Goal: Contribute content: Contribute content

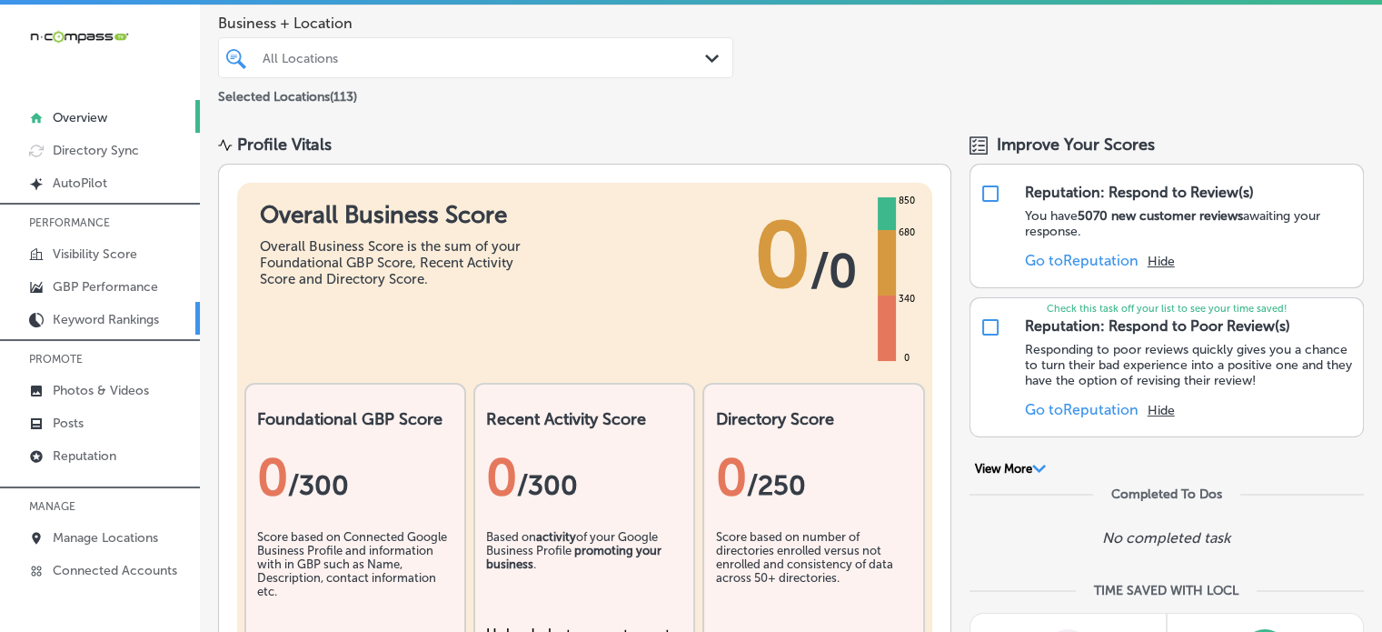
scroll to position [84, 0]
click at [73, 424] on p "Posts" at bounding box center [68, 422] width 31 height 15
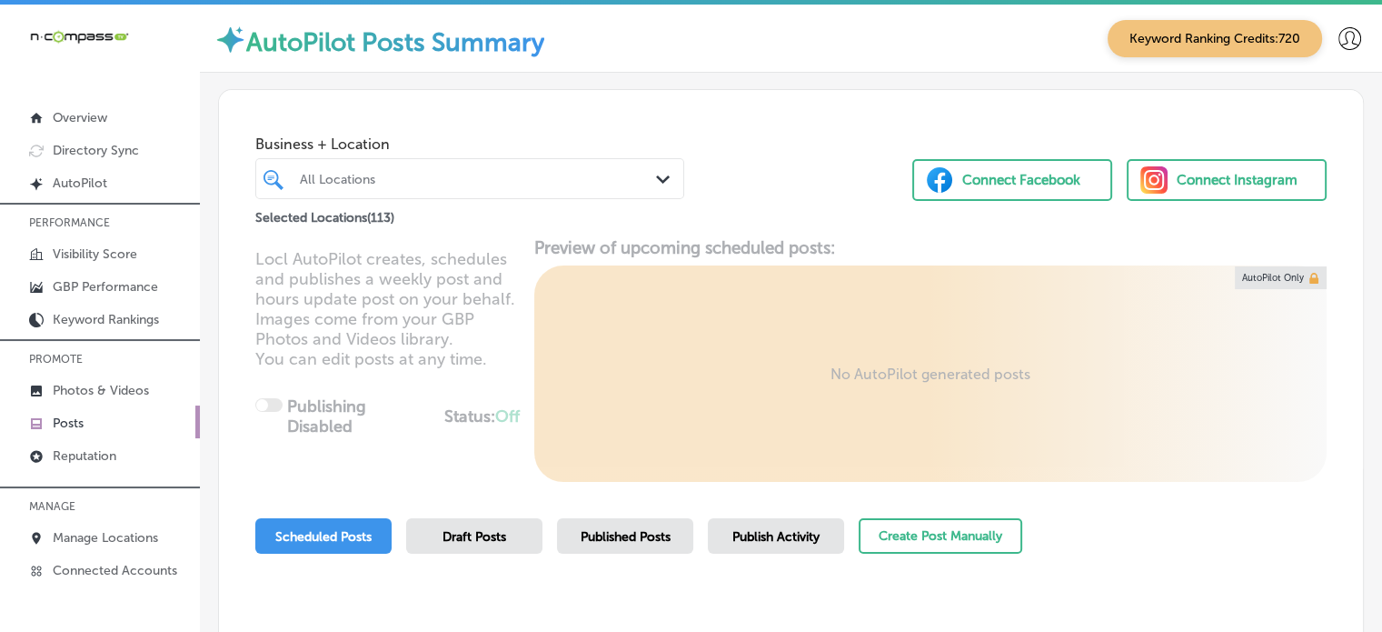
scroll to position [4, 0]
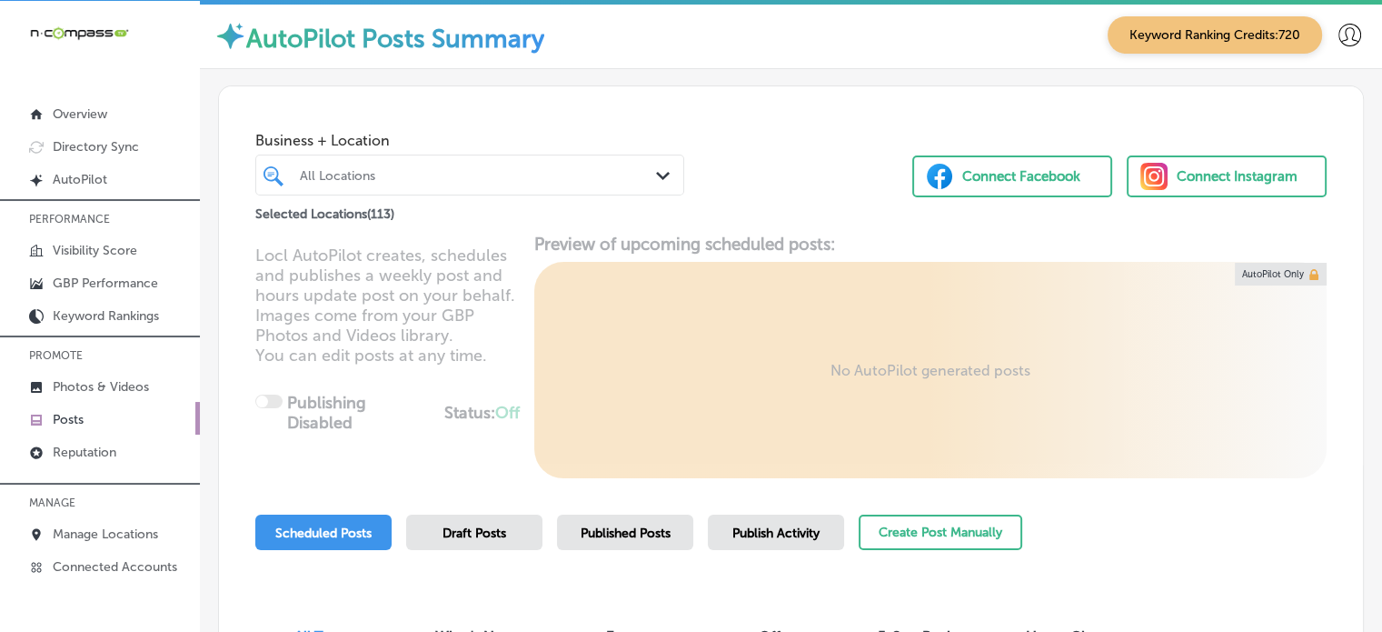
click at [310, 170] on div "All Locations" at bounding box center [479, 174] width 358 height 15
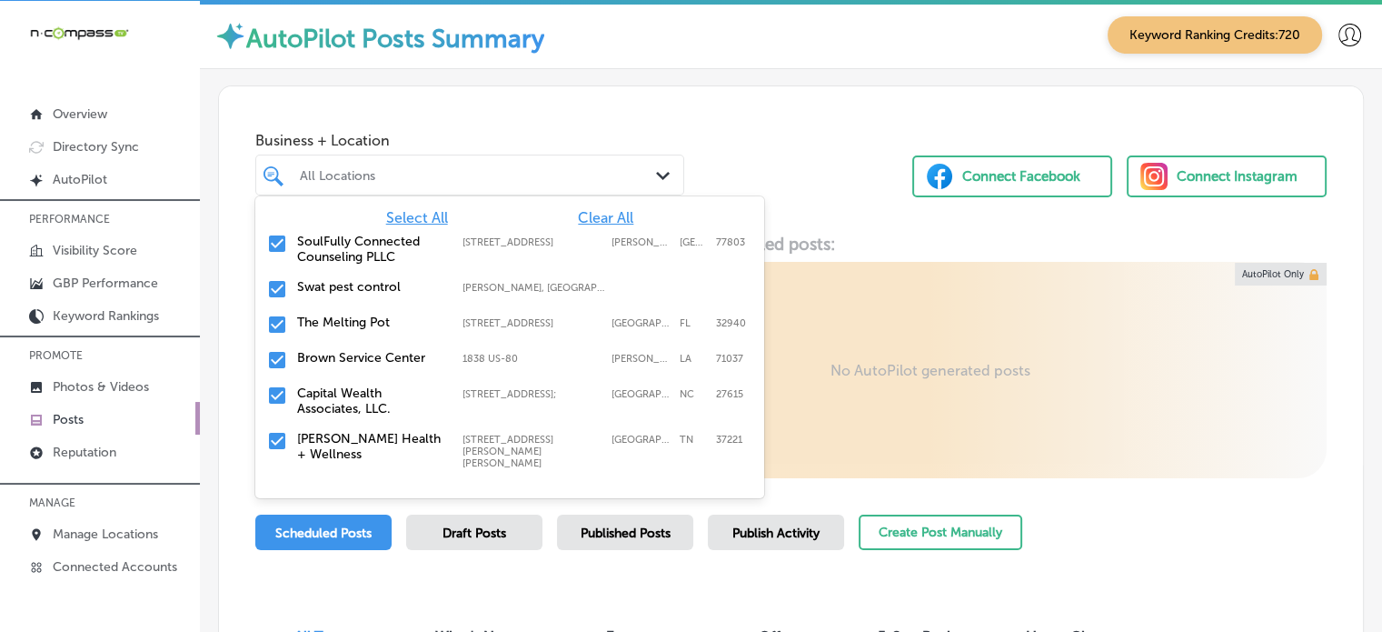
click at [585, 210] on span "Clear All" at bounding box center [605, 217] width 55 height 17
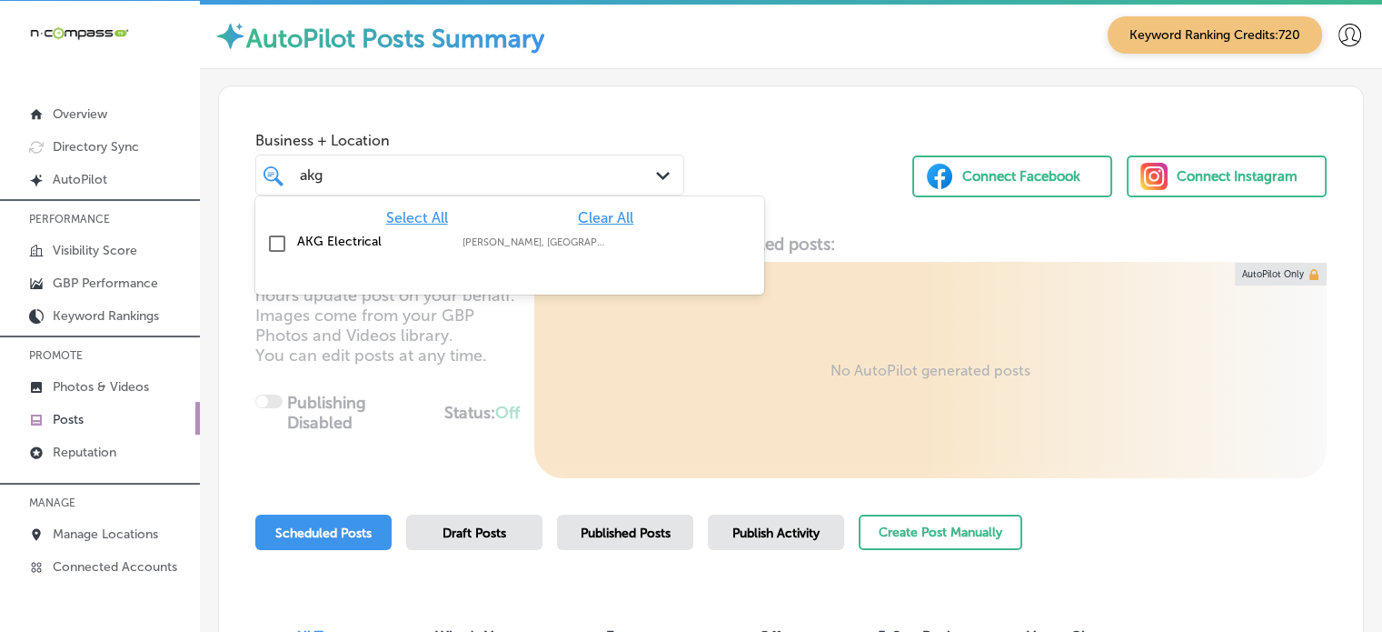
click at [477, 245] on label "[PERSON_NAME], [GEOGRAPHIC_DATA], [GEOGRAPHIC_DATA] | [GEOGRAPHIC_DATA], [GEOGR…" at bounding box center [536, 242] width 147 height 12
type input "akg"
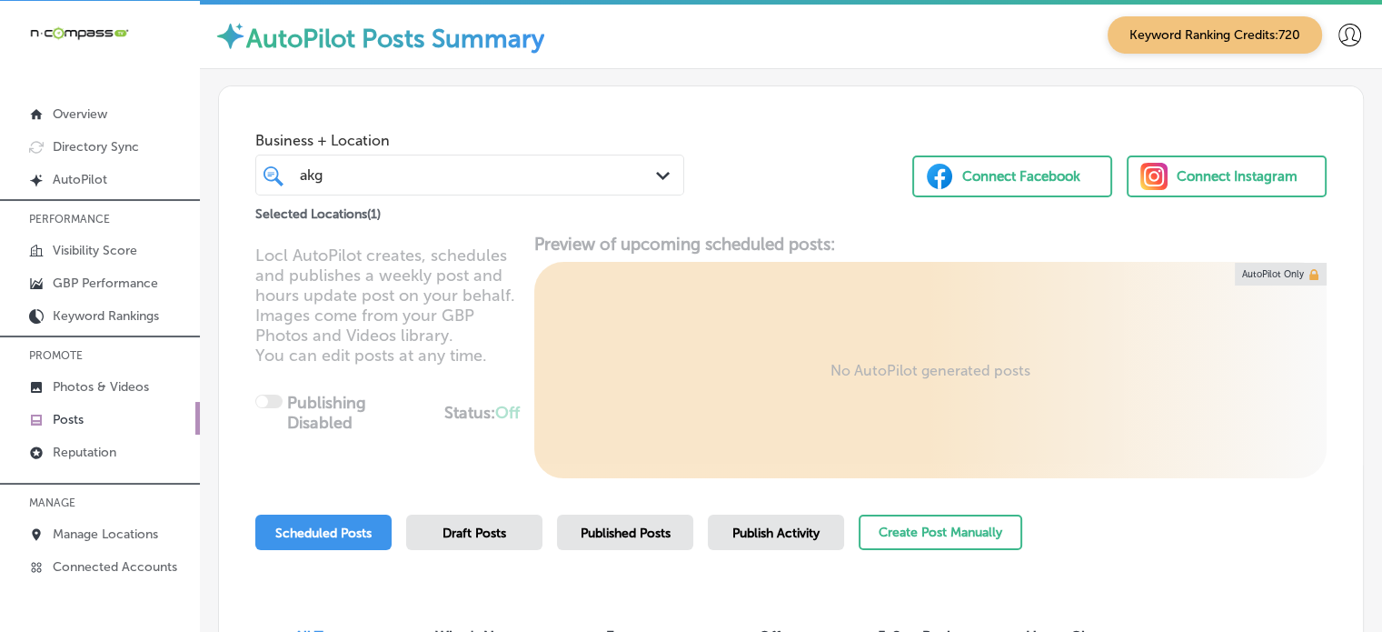
click at [749, 148] on div "Business + Location akg akg Path Created with Sketch. Selected Locations ( 1 ) …" at bounding box center [791, 155] width 1144 height 138
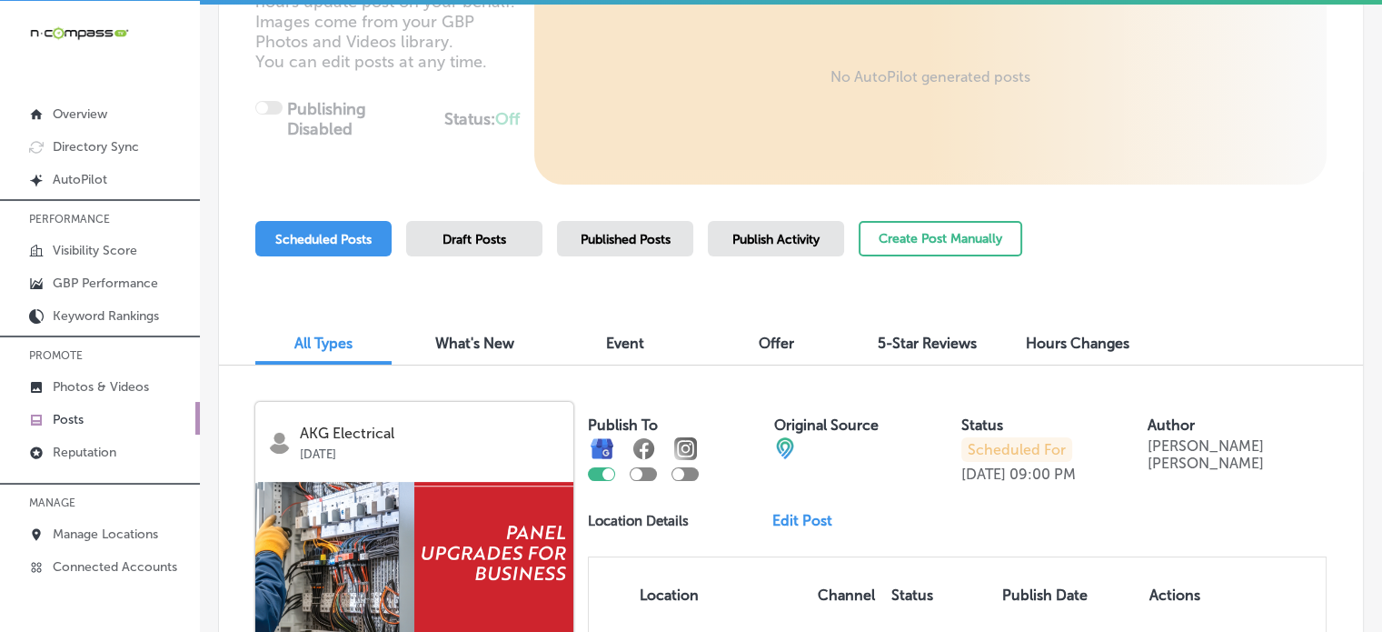
scroll to position [186, 0]
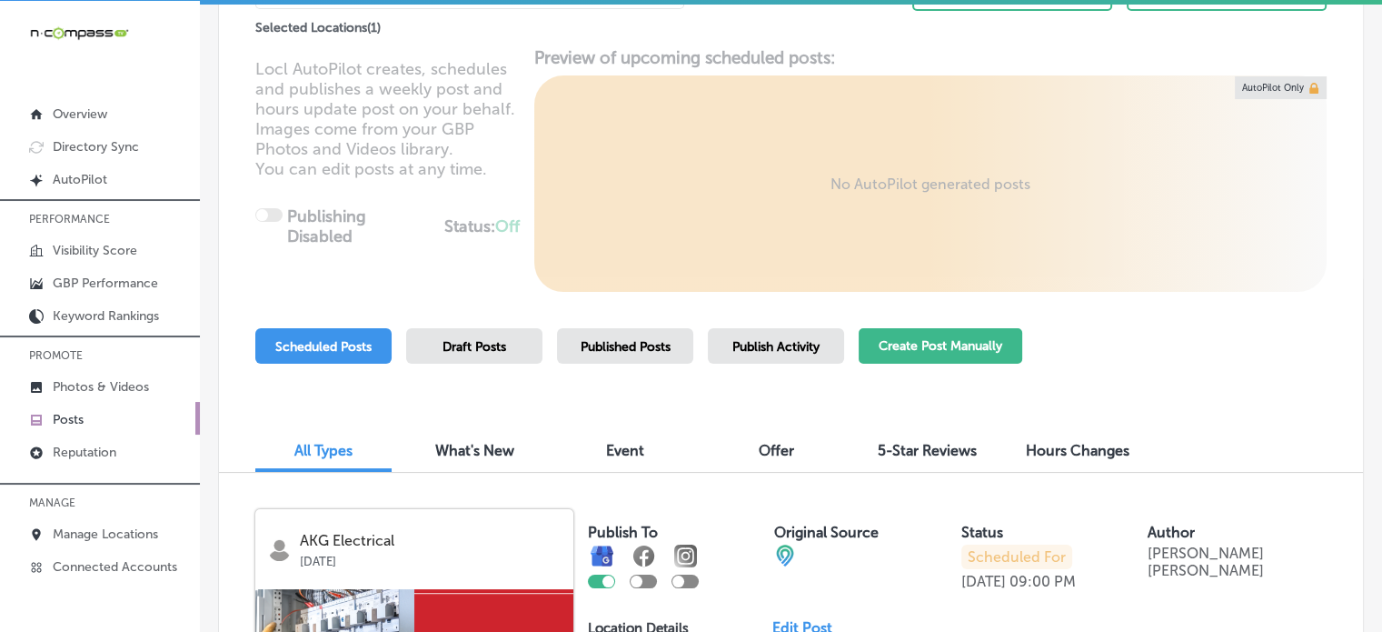
click at [936, 354] on button "Create Post Manually" at bounding box center [941, 345] width 164 height 35
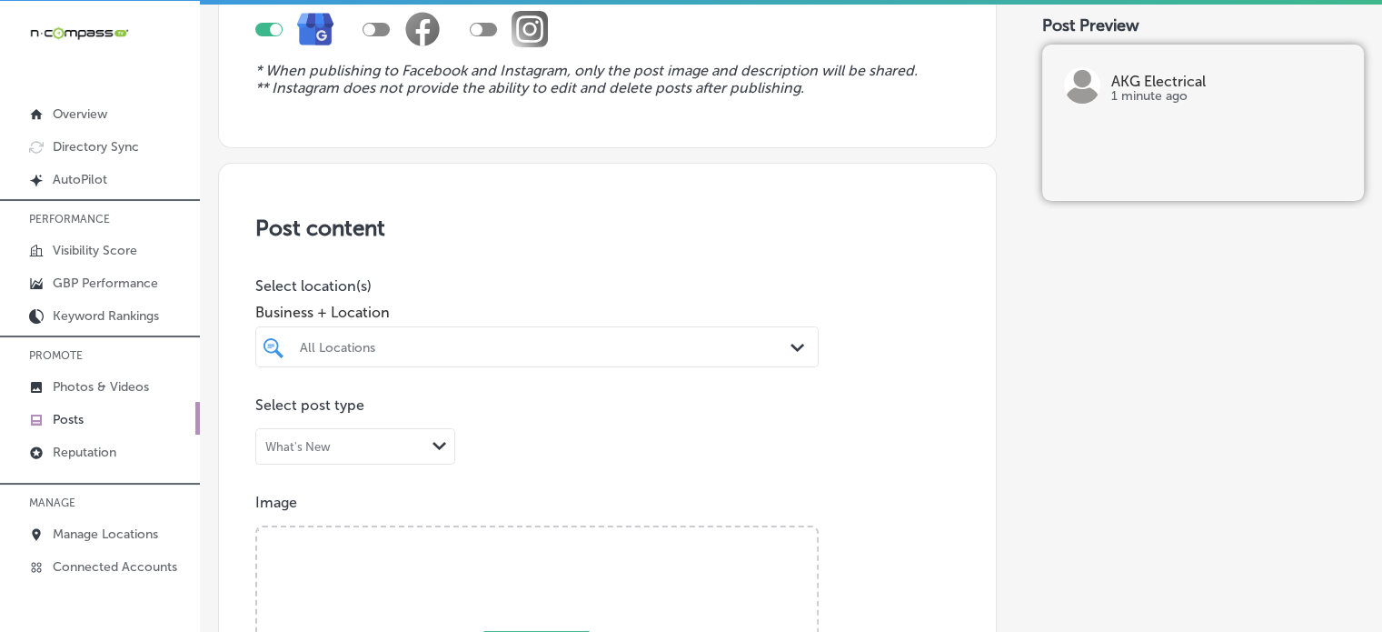
click at [614, 344] on div "All Locations Path Created with Sketch." at bounding box center [537, 346] width 564 height 41
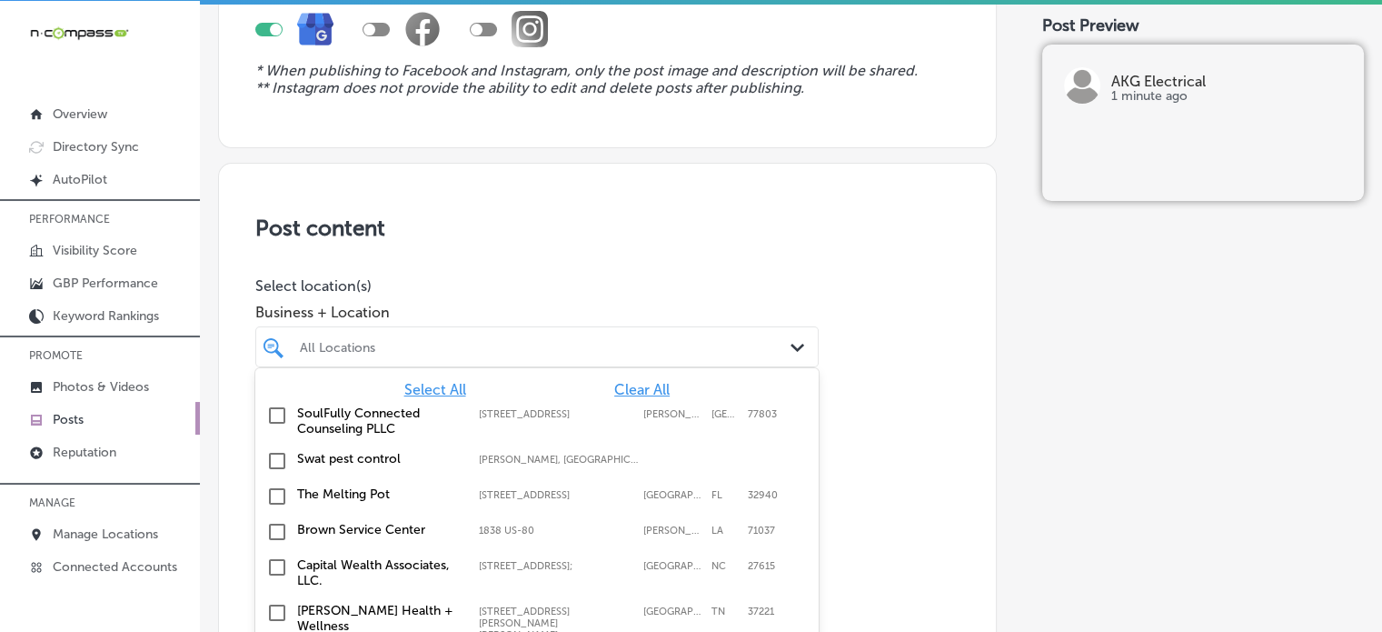
scroll to position [251, 0]
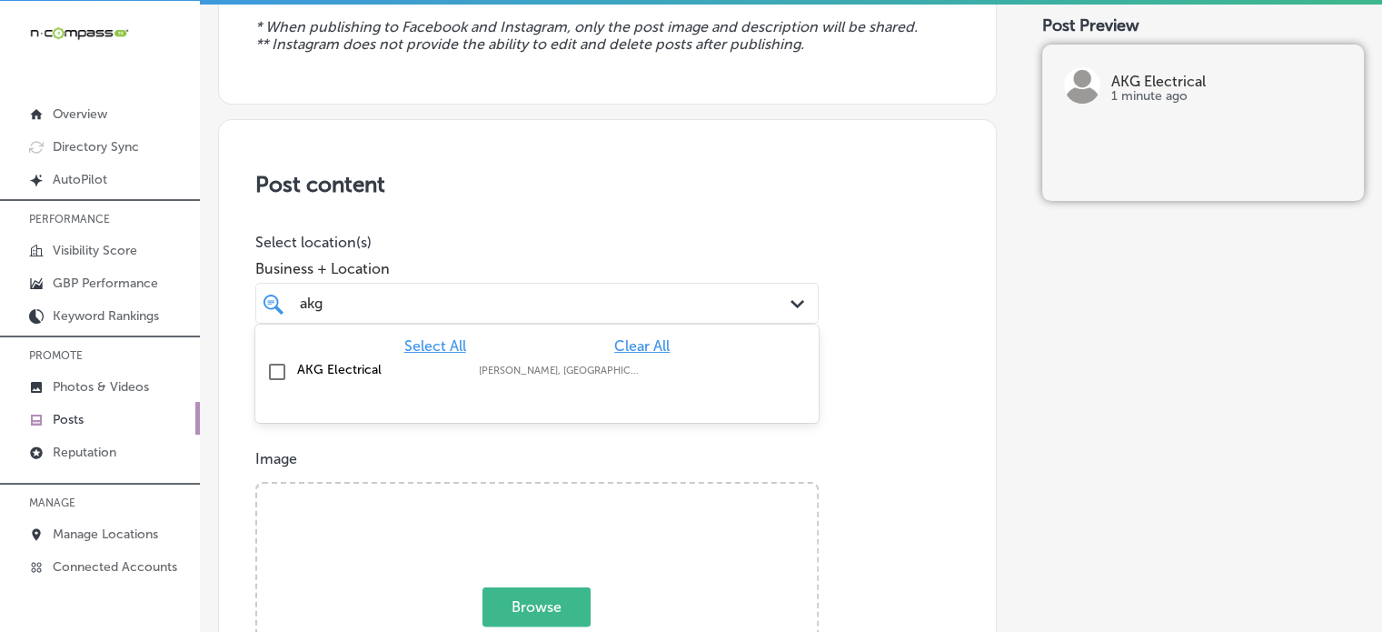
click at [324, 365] on label "AKG Electrical" at bounding box center [379, 369] width 164 height 15
type input "akg"
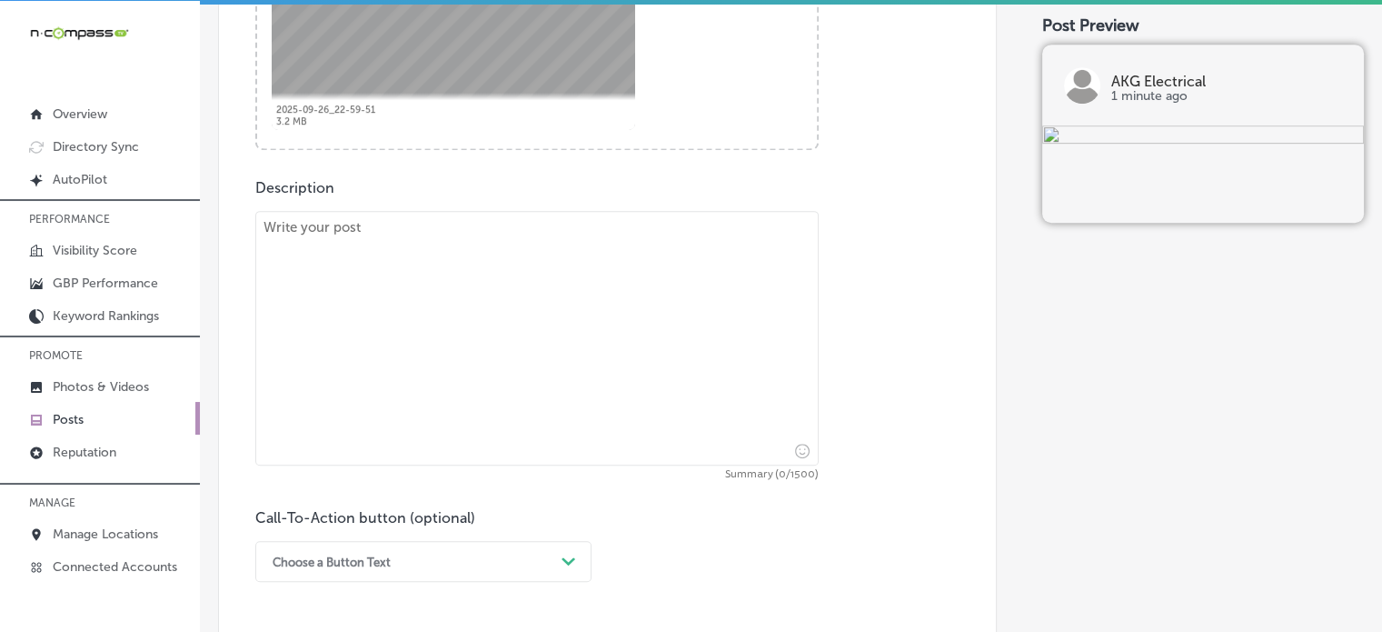
scroll to position [879, 0]
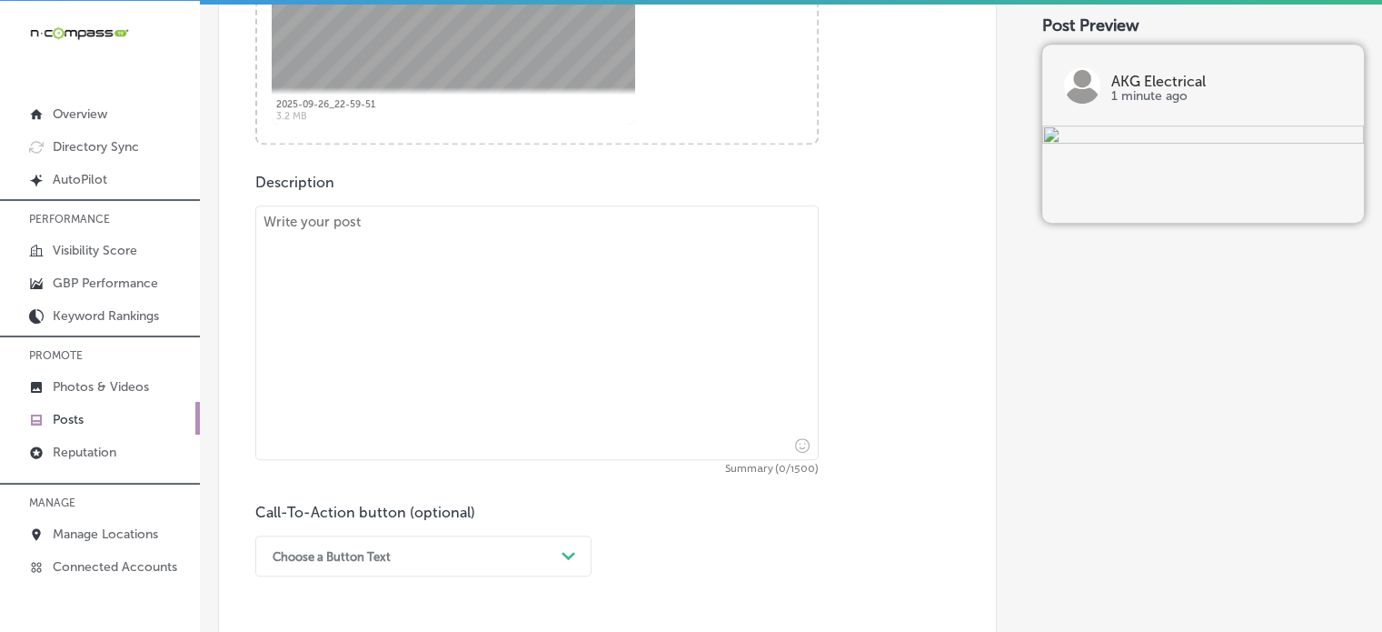
click at [544, 261] on textarea at bounding box center [537, 332] width 564 height 254
paste textarea ""Is your electrical panel ready to handle [DATE] technology? AKG Electrical off…"
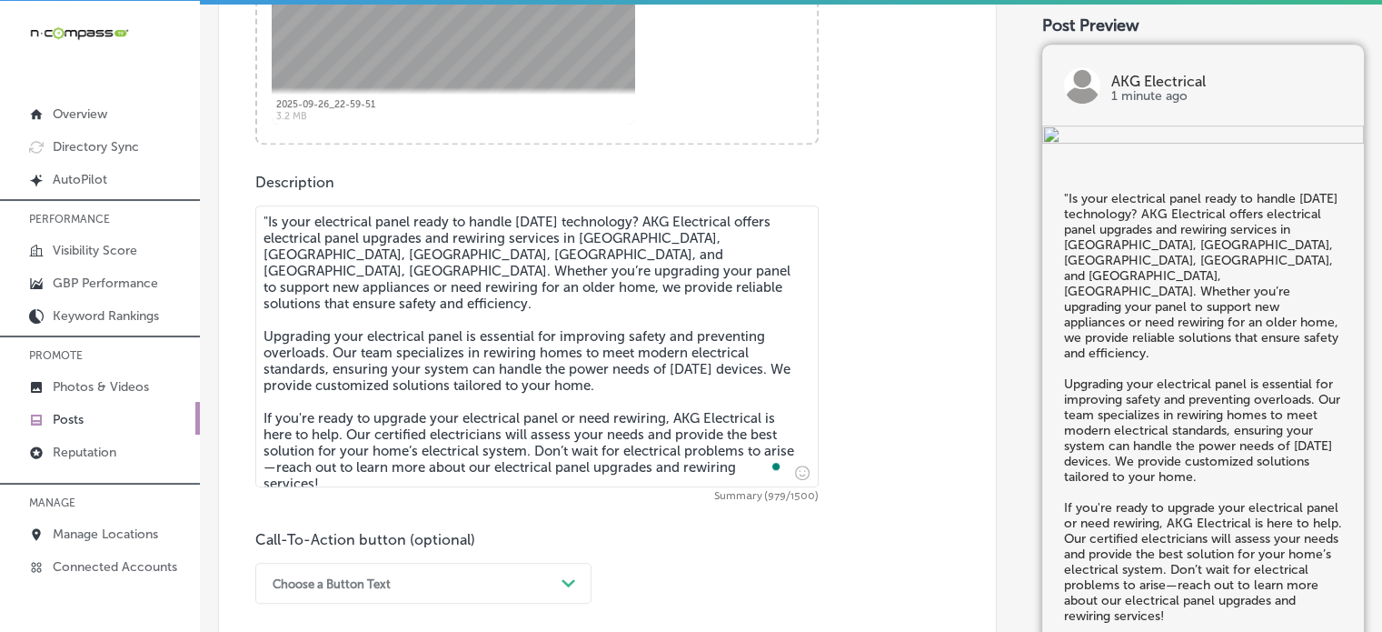
click at [273, 224] on textarea ""Is your electrical panel ready to handle [DATE] technology? AKG Electrical off…" at bounding box center [537, 346] width 564 height 282
click at [418, 368] on textarea "Is your electrical panel ready to handle [DATE] technology? AKG Electrical offe…" at bounding box center [537, 346] width 564 height 282
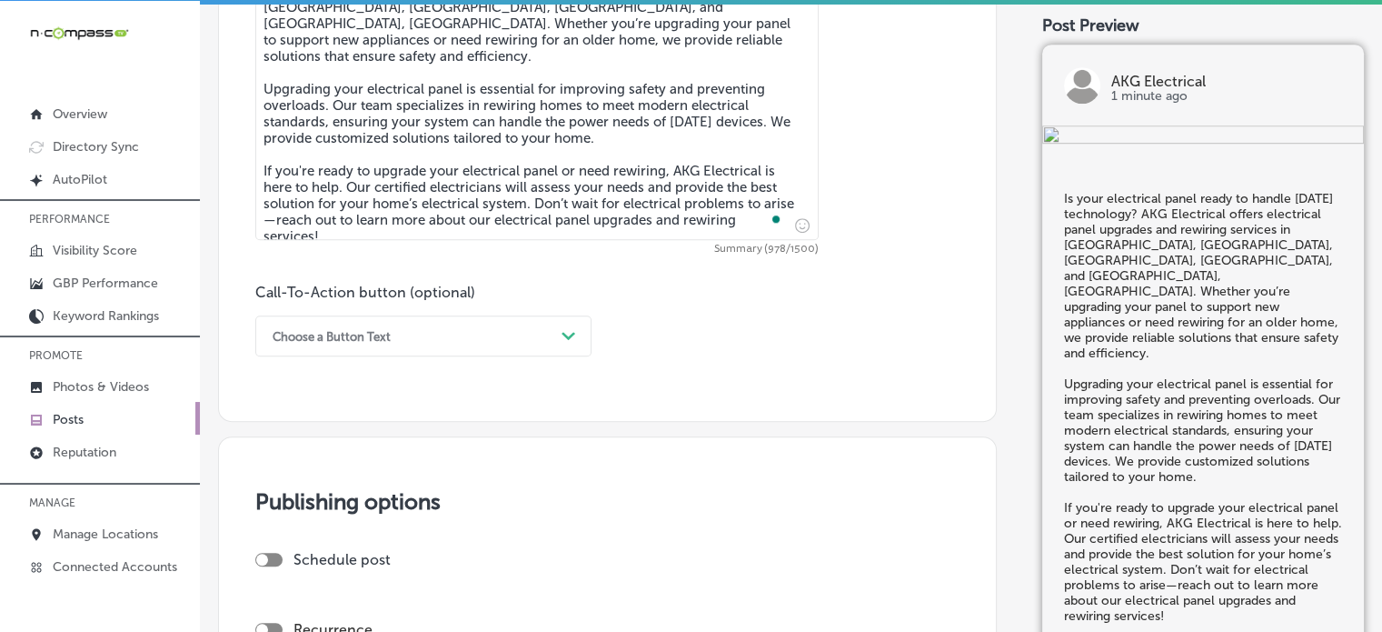
scroll to position [1131, 0]
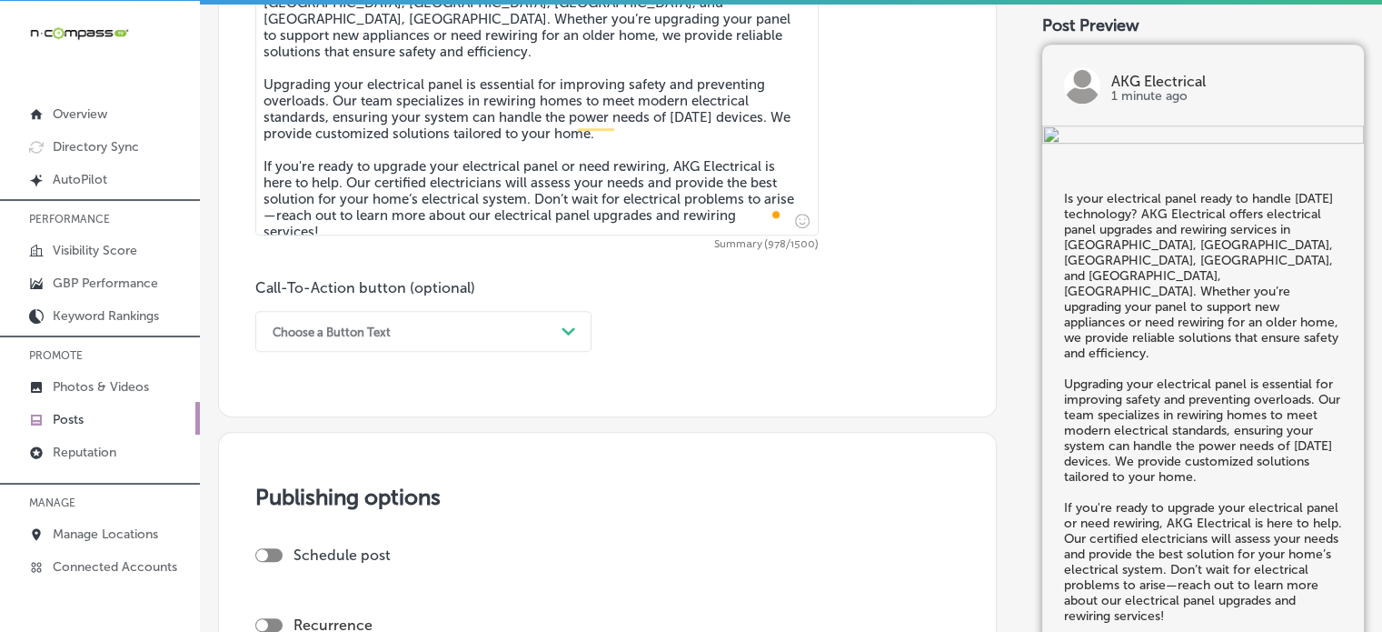
type textarea "Is your electrical panel ready to handle [DATE] technology? AKG Electrical offe…"
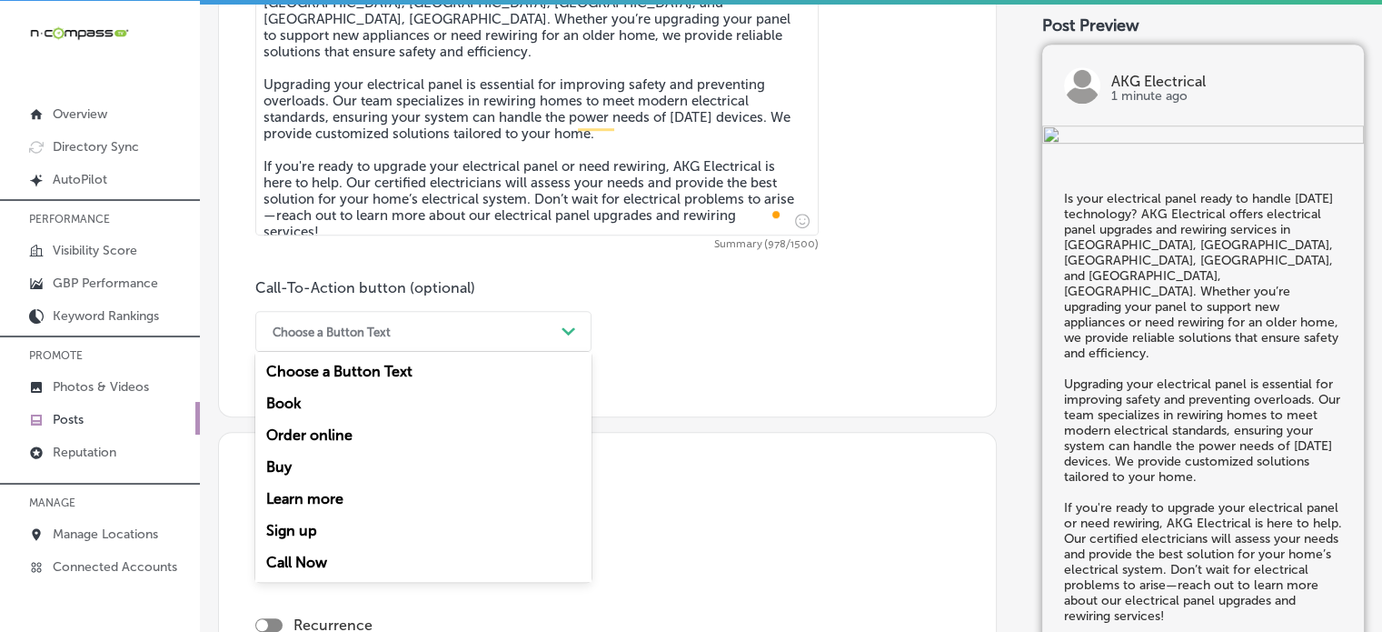
click at [472, 329] on div "Choose a Button Text" at bounding box center [409, 331] width 291 height 28
click at [346, 494] on div "Learn more" at bounding box center [423, 499] width 336 height 32
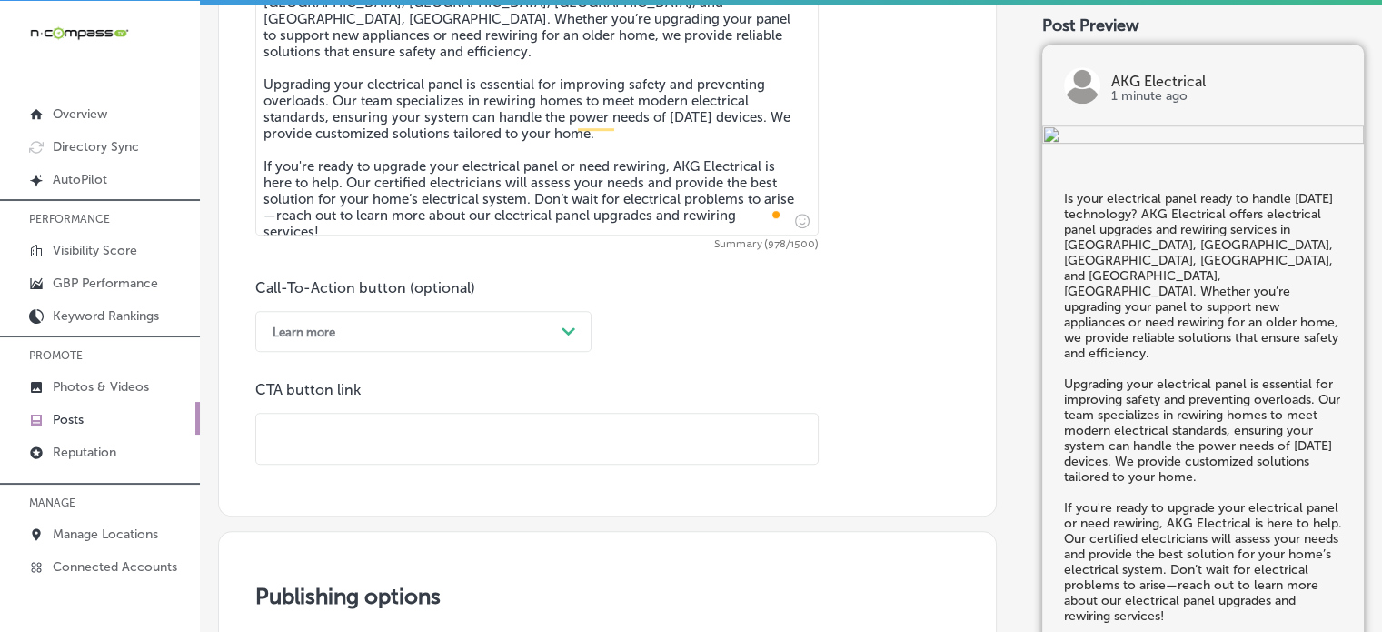
click at [494, 434] on input "text" at bounding box center [537, 439] width 562 height 50
paste input "[URL][DOMAIN_NAME]"
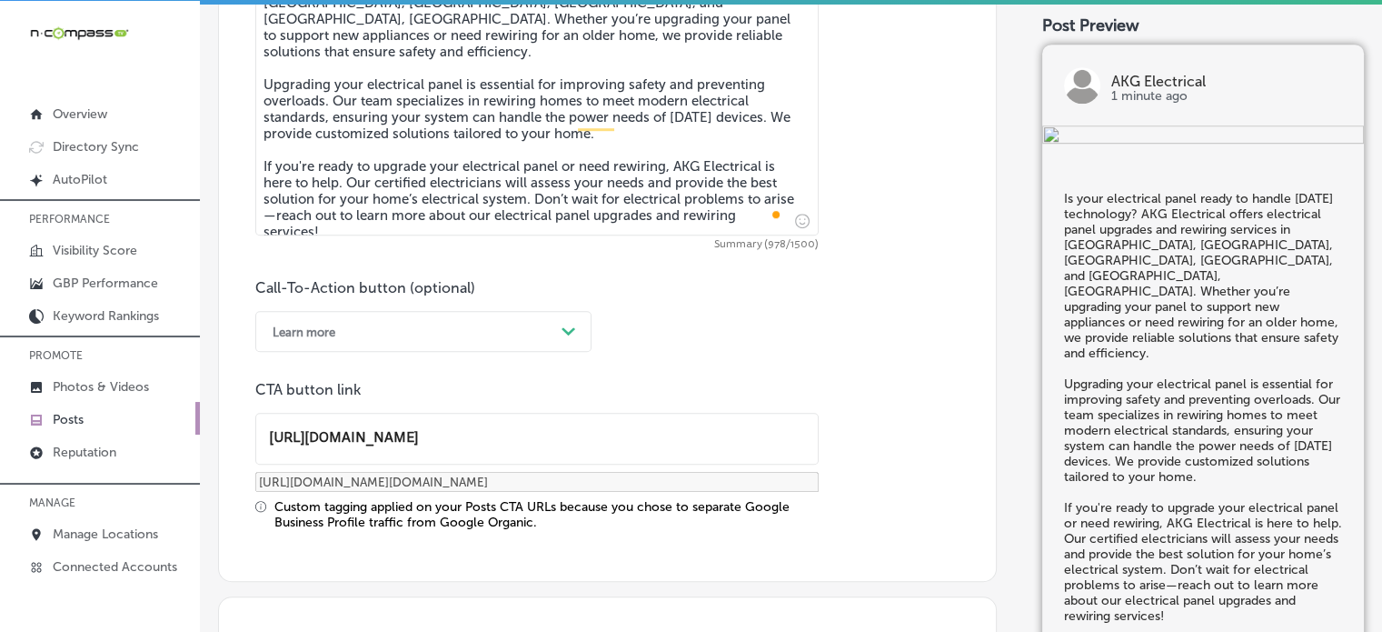
type input "[URL][DOMAIN_NAME]"
click at [673, 319] on div "Call-To-Action button (optional) Learn more Path Created with Sketch. CTA butto…" at bounding box center [607, 404] width 704 height 251
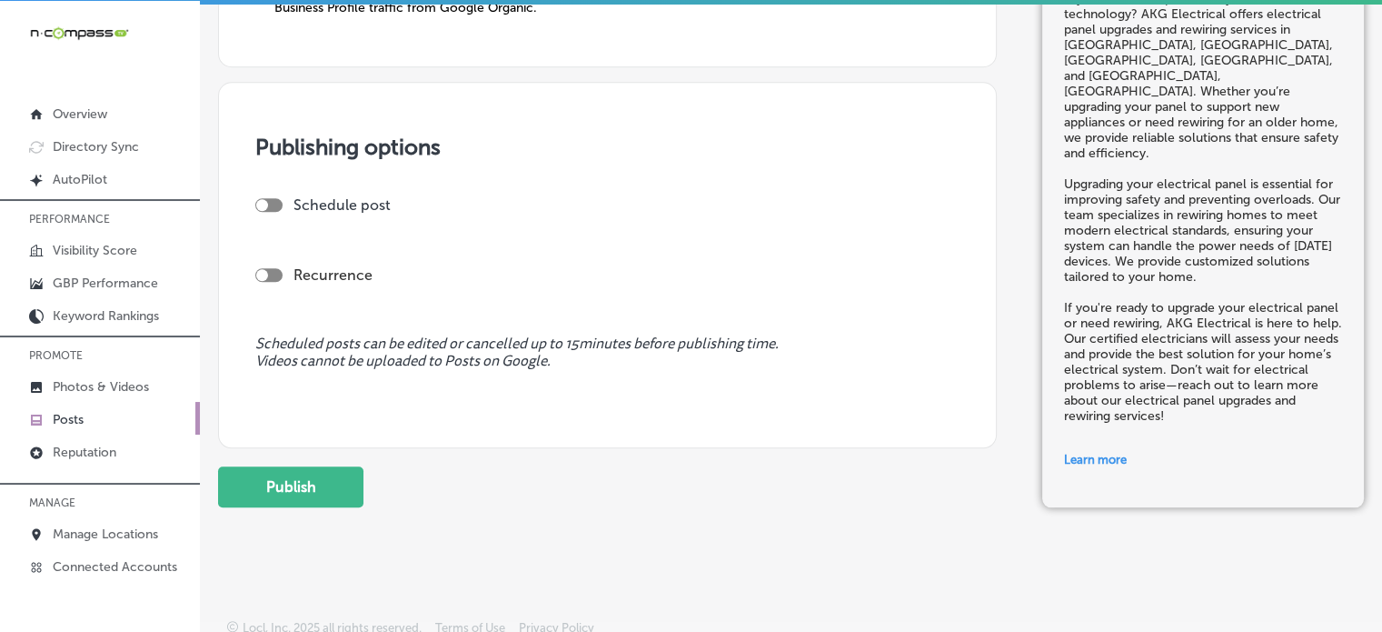
scroll to position [1647, 0]
click at [280, 203] on div at bounding box center [268, 203] width 27 height 14
checkbox input "true"
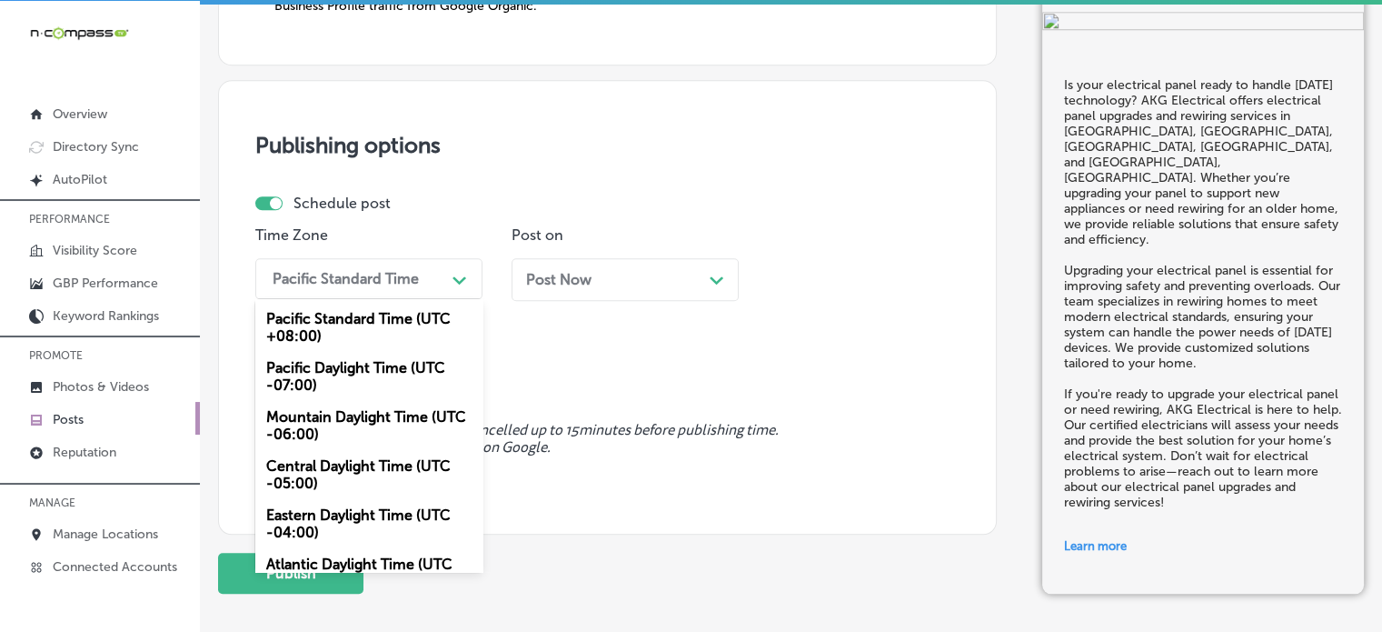
click at [363, 274] on div "Pacific Standard Time" at bounding box center [346, 278] width 146 height 17
click at [361, 431] on div "Mountain Daylight Time (UTC -06:00)" at bounding box center [368, 425] width 227 height 49
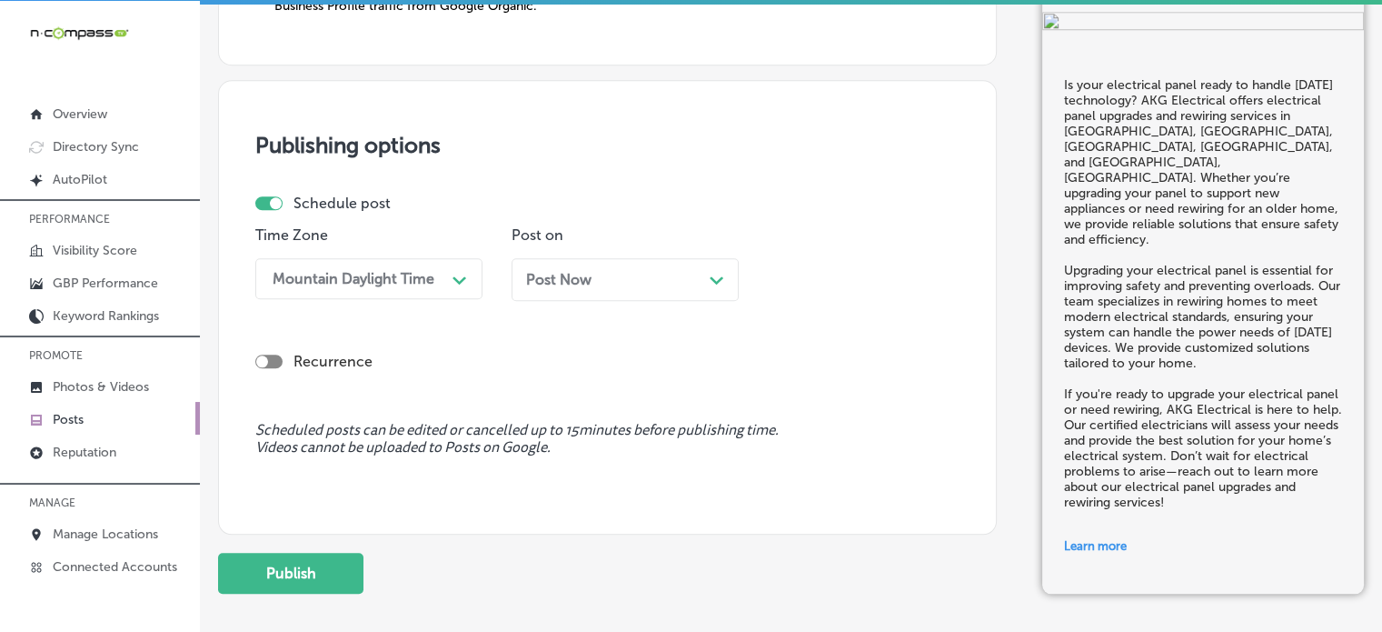
click at [579, 279] on span "Post Now" at bounding box center [558, 279] width 65 height 17
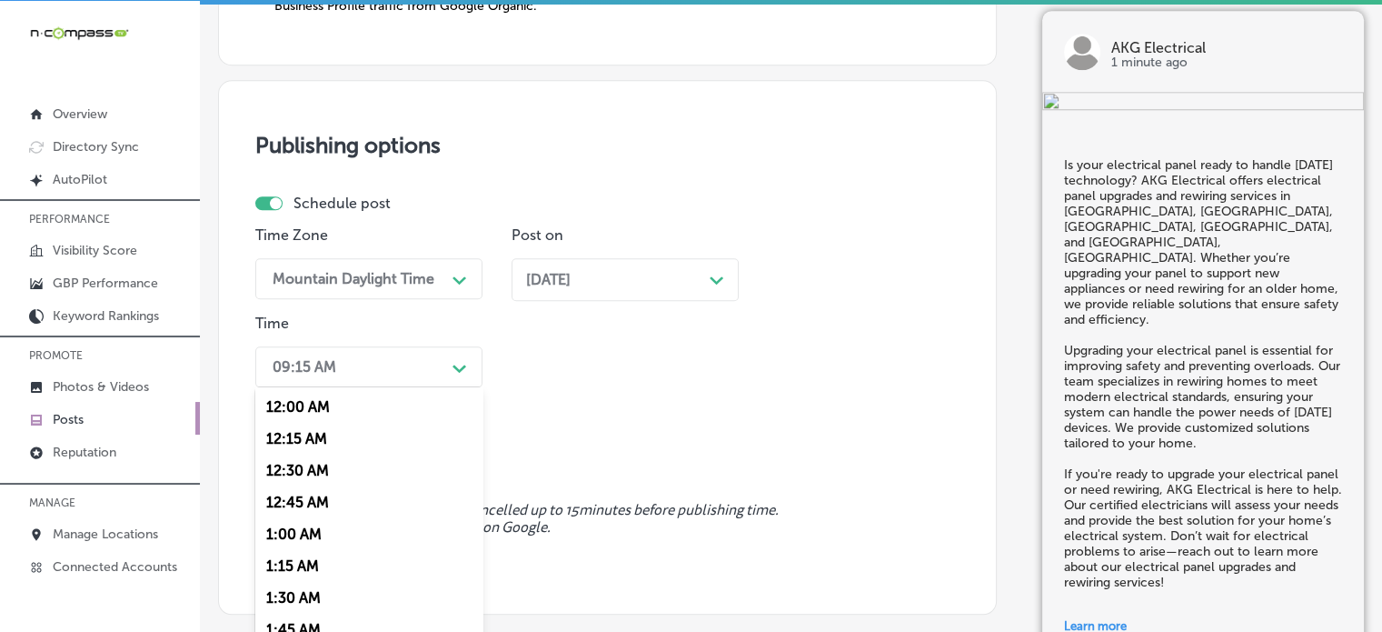
scroll to position [1680, 0]
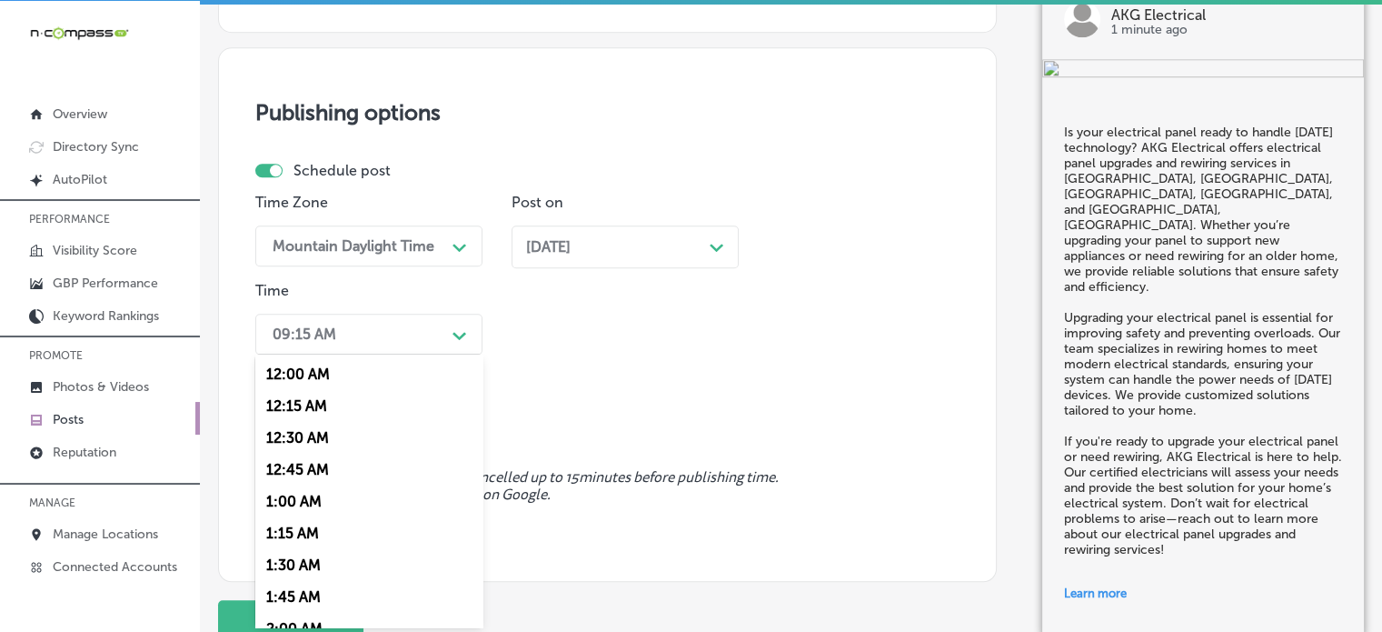
click at [311, 354] on div "option 12:00 AM focused, 1 of 96. 96 results available. Use Up and Down to choo…" at bounding box center [368, 334] width 227 height 41
click at [298, 598] on div "7:00 AM" at bounding box center [368, 599] width 227 height 32
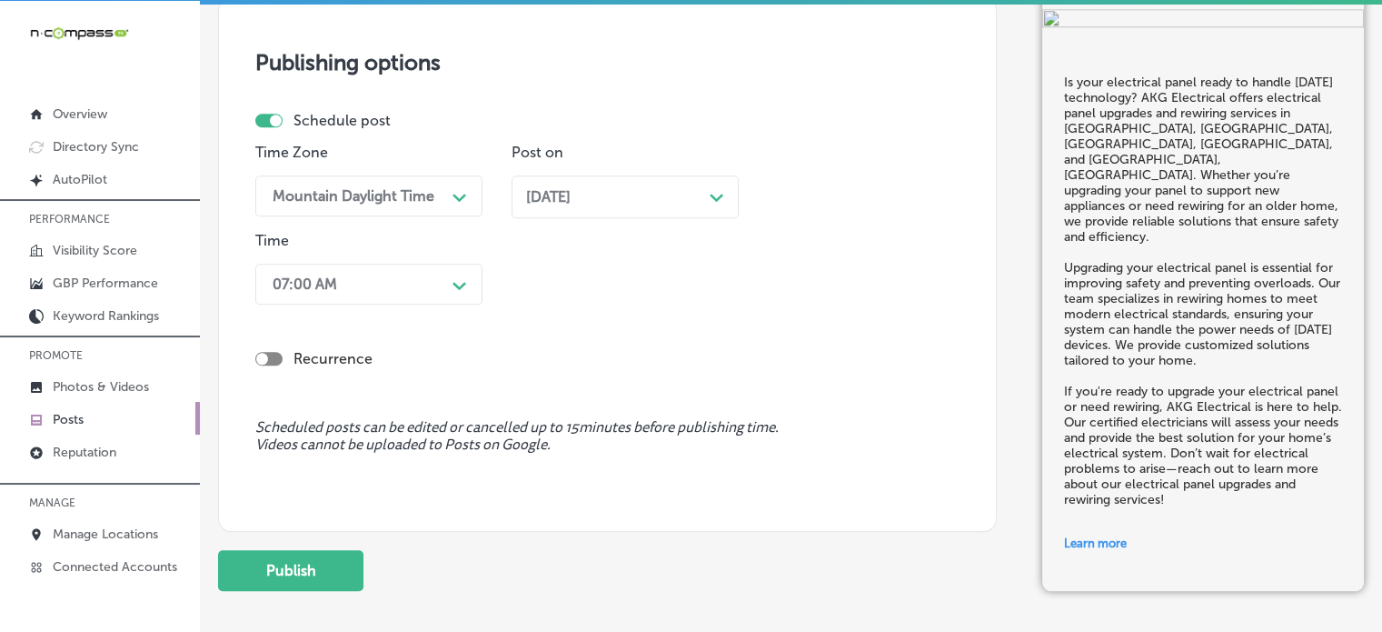
scroll to position [1822, 0]
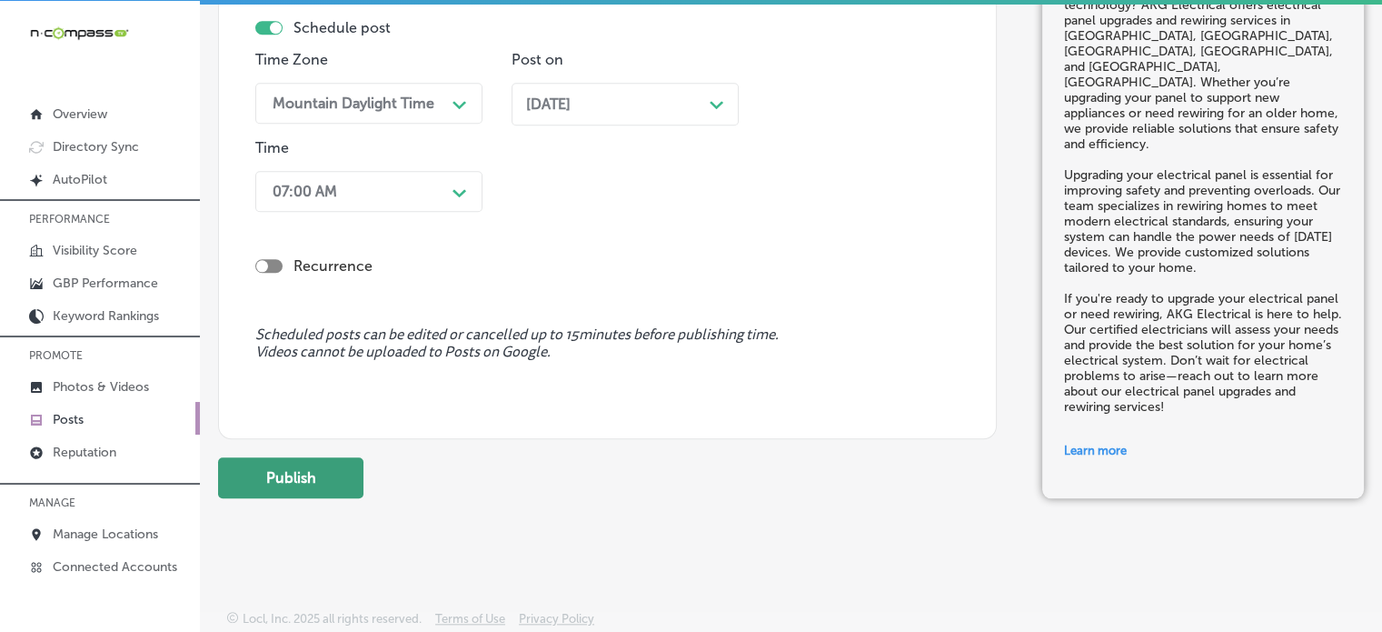
click at [337, 474] on button "Publish" at bounding box center [290, 477] width 145 height 41
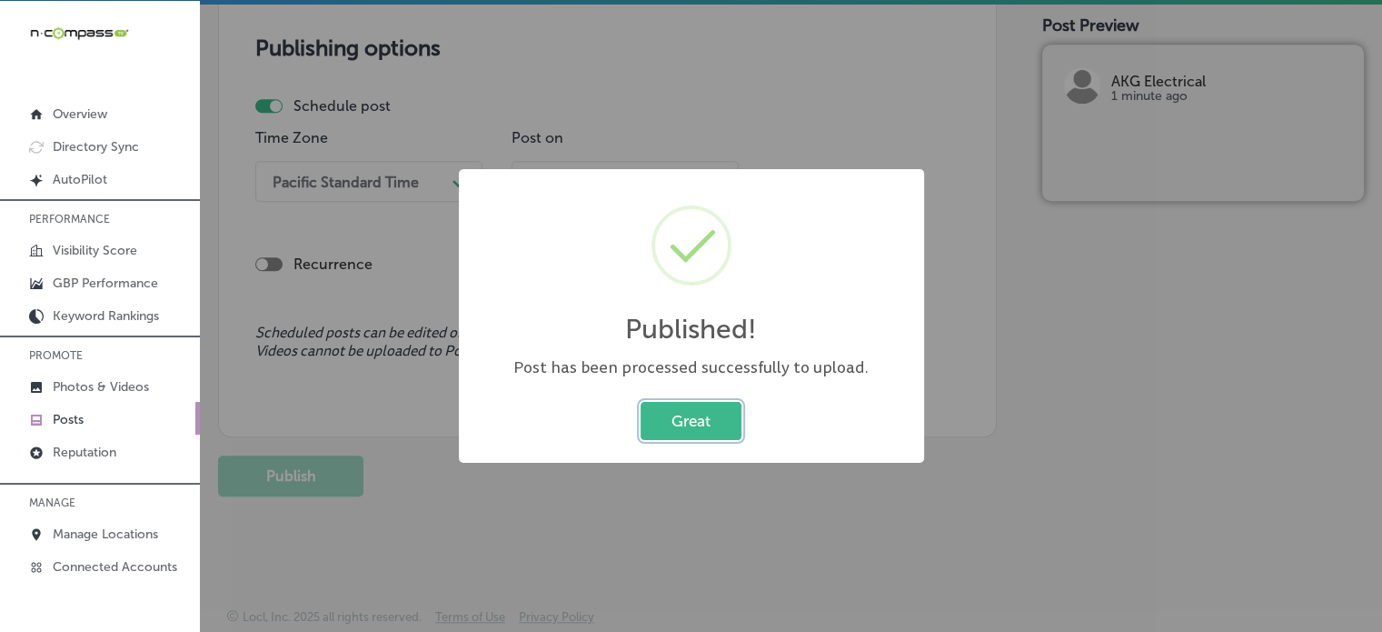
scroll to position [1579, 0]
click at [705, 410] on button "Great" at bounding box center [691, 420] width 101 height 37
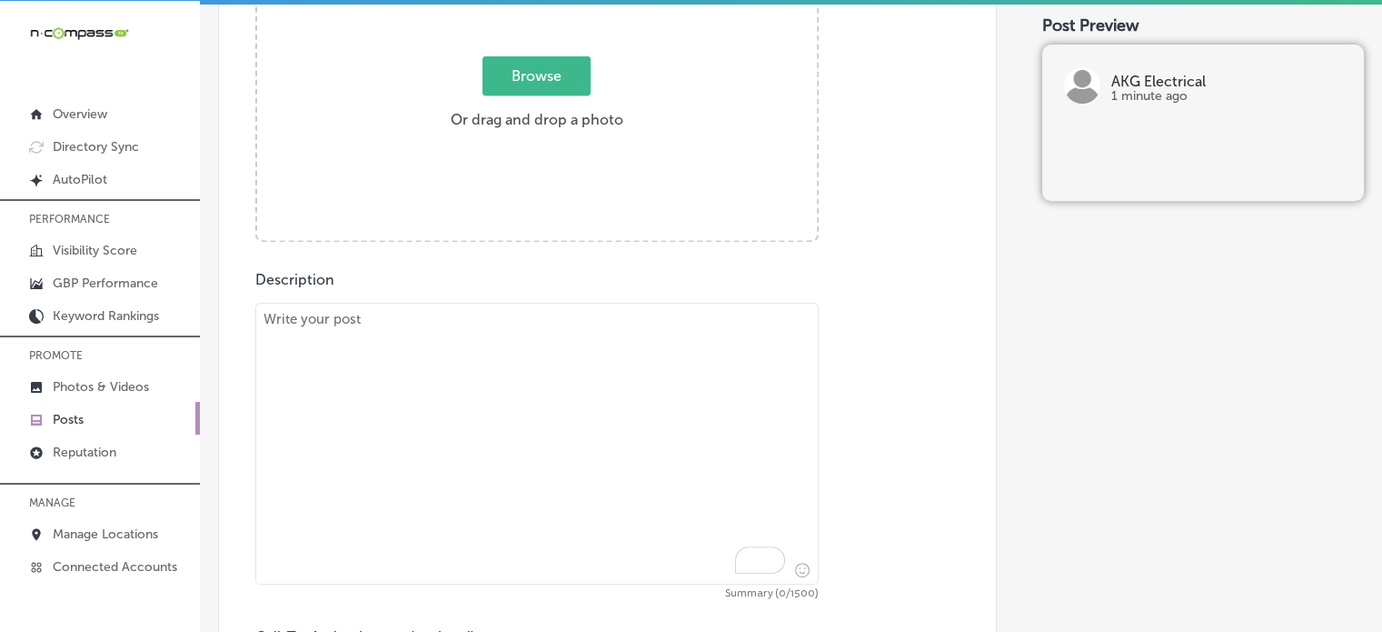
scroll to position [771, 0]
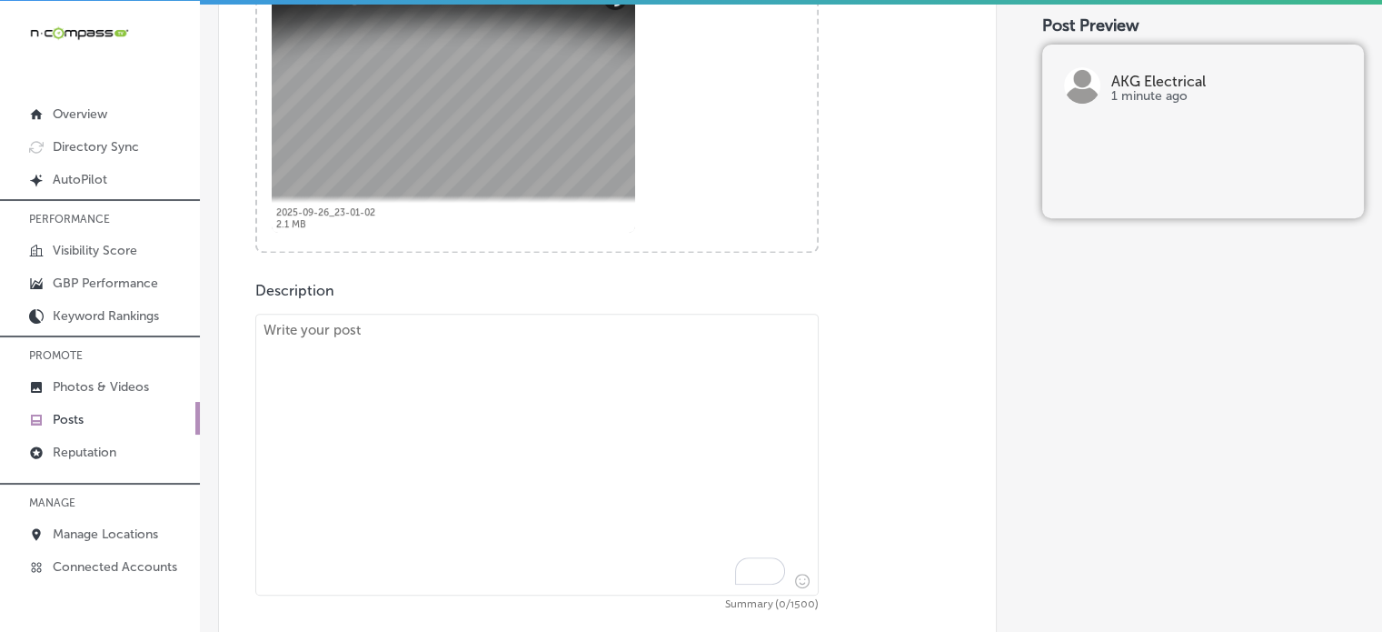
click at [564, 370] on textarea "To enrich screen reader interactions, please activate Accessibility in Grammarl…" at bounding box center [537, 455] width 564 height 282
paste textarea ""As the days get shorter, it’s the perfect time to enhance your home’s lighting…"
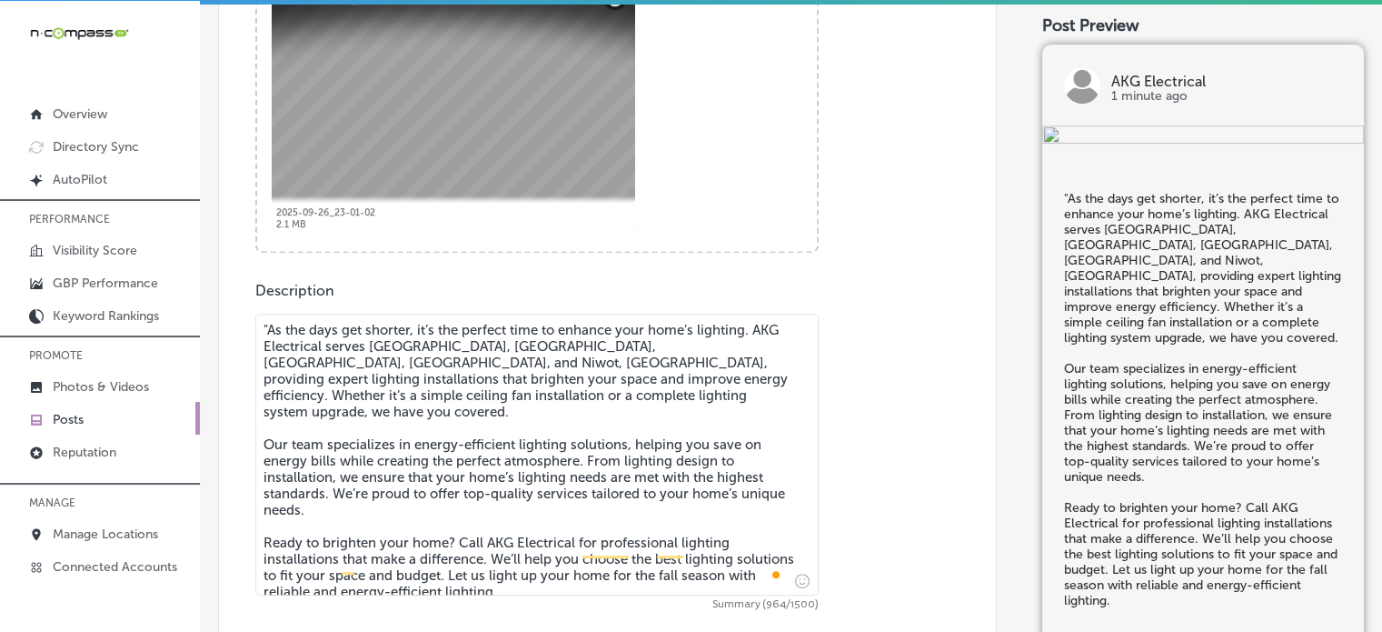
click at [264, 323] on textarea ""As the days get shorter, it’s the perfect time to enhance your home’s lighting…" at bounding box center [537, 455] width 564 height 282
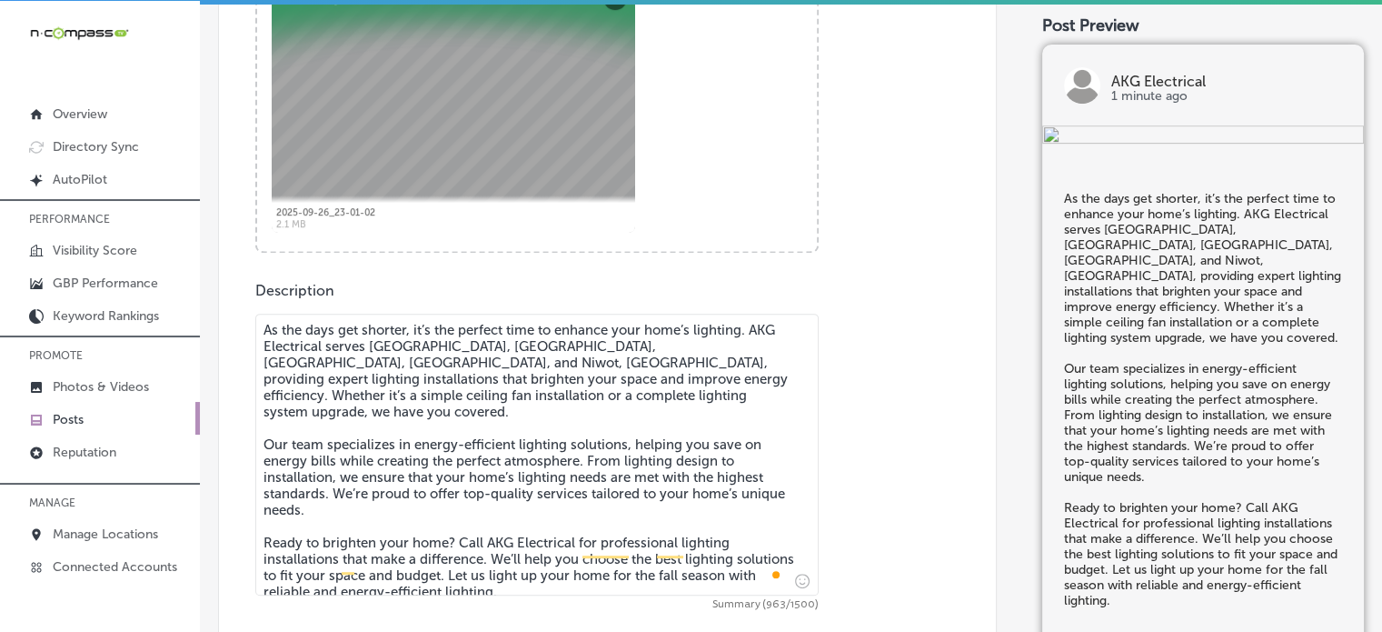
click at [374, 360] on textarea "As the days get shorter, it’s the perfect time to enhance your home’s lighting.…" at bounding box center [537, 455] width 564 height 282
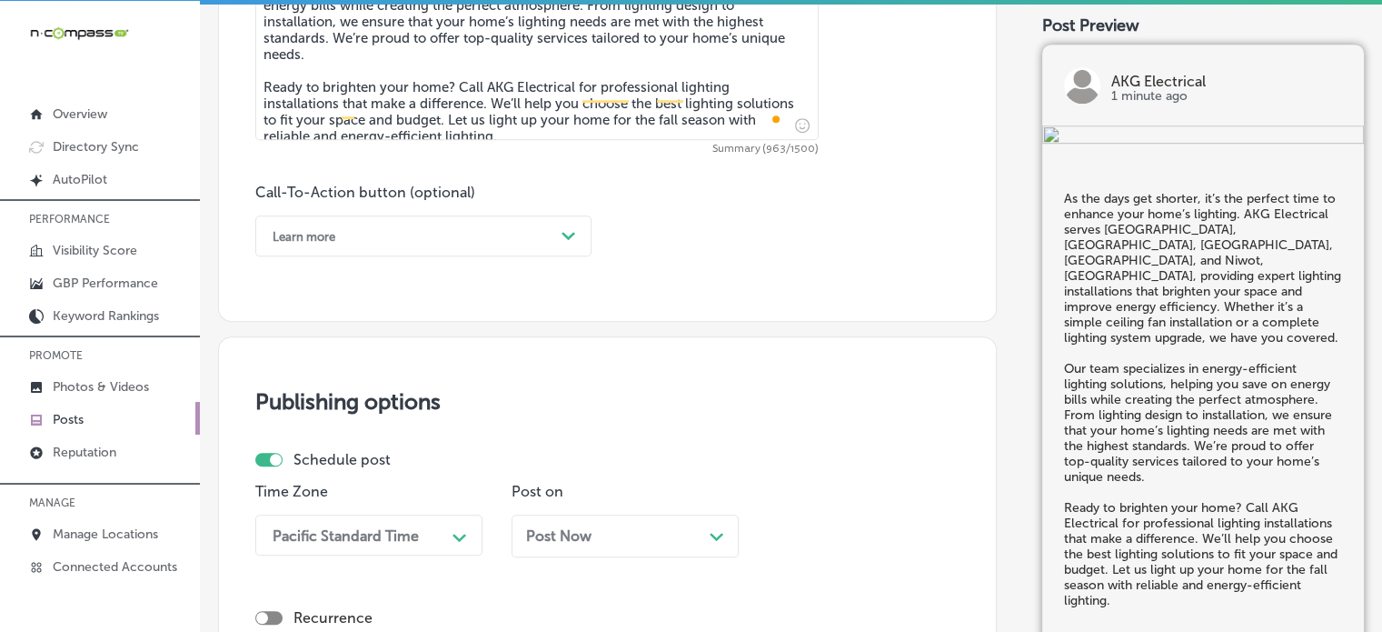
scroll to position [1232, 0]
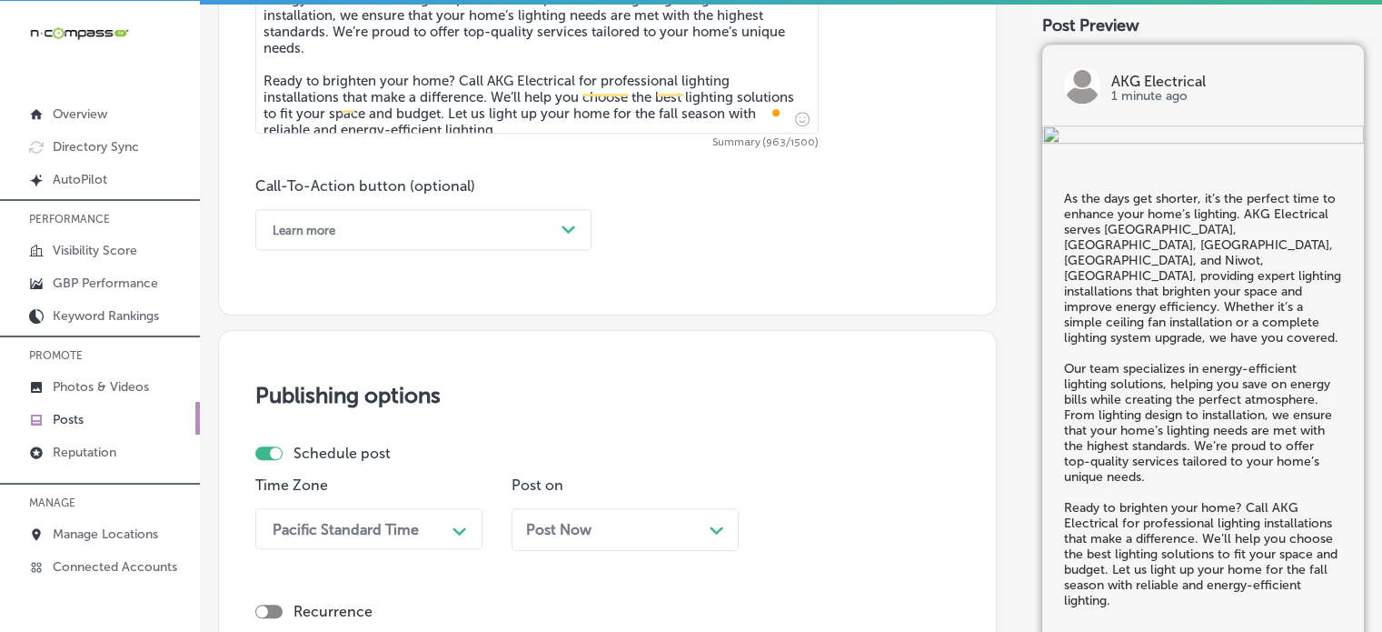
type textarea "As the days get shorter, it’s the perfect time to enhance your home’s lighting.…"
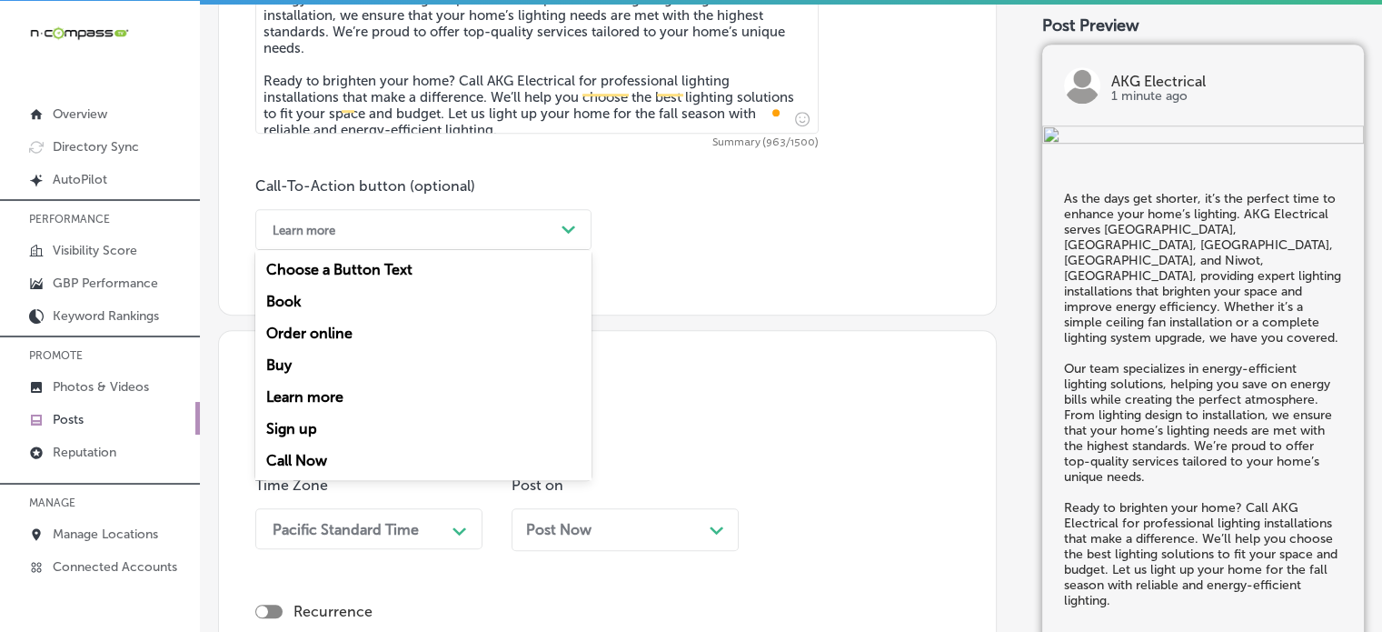
click at [502, 235] on div "Learn more" at bounding box center [409, 229] width 291 height 28
click at [304, 454] on div "Call Now" at bounding box center [423, 460] width 336 height 32
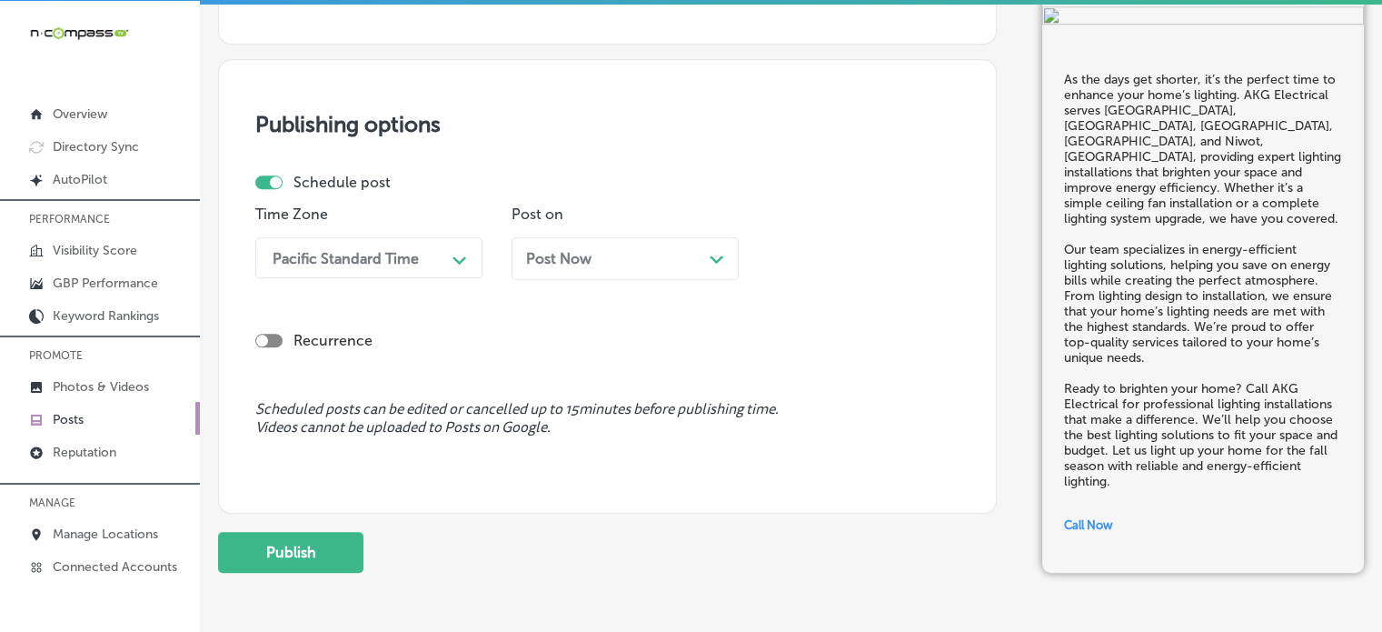
scroll to position [1512, 0]
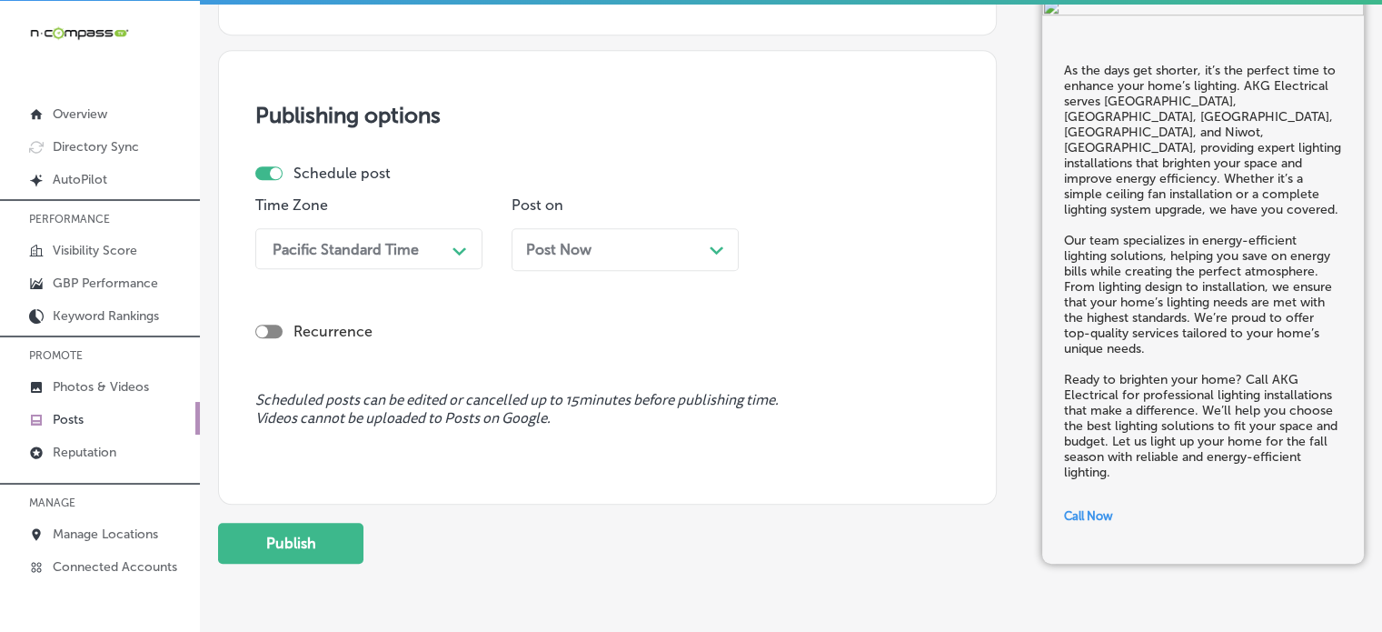
click at [412, 243] on div "Pacific Standard Time" at bounding box center [346, 248] width 146 height 17
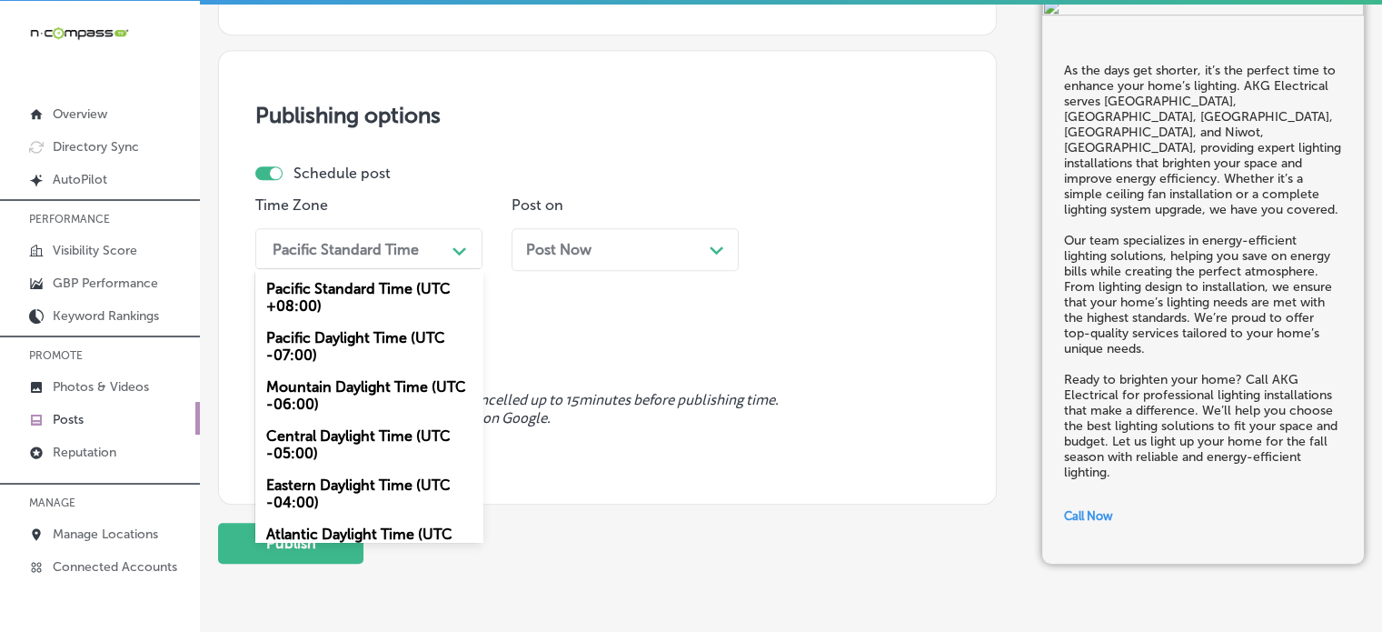
click at [366, 384] on div "Mountain Daylight Time (UTC -06:00)" at bounding box center [368, 395] width 227 height 49
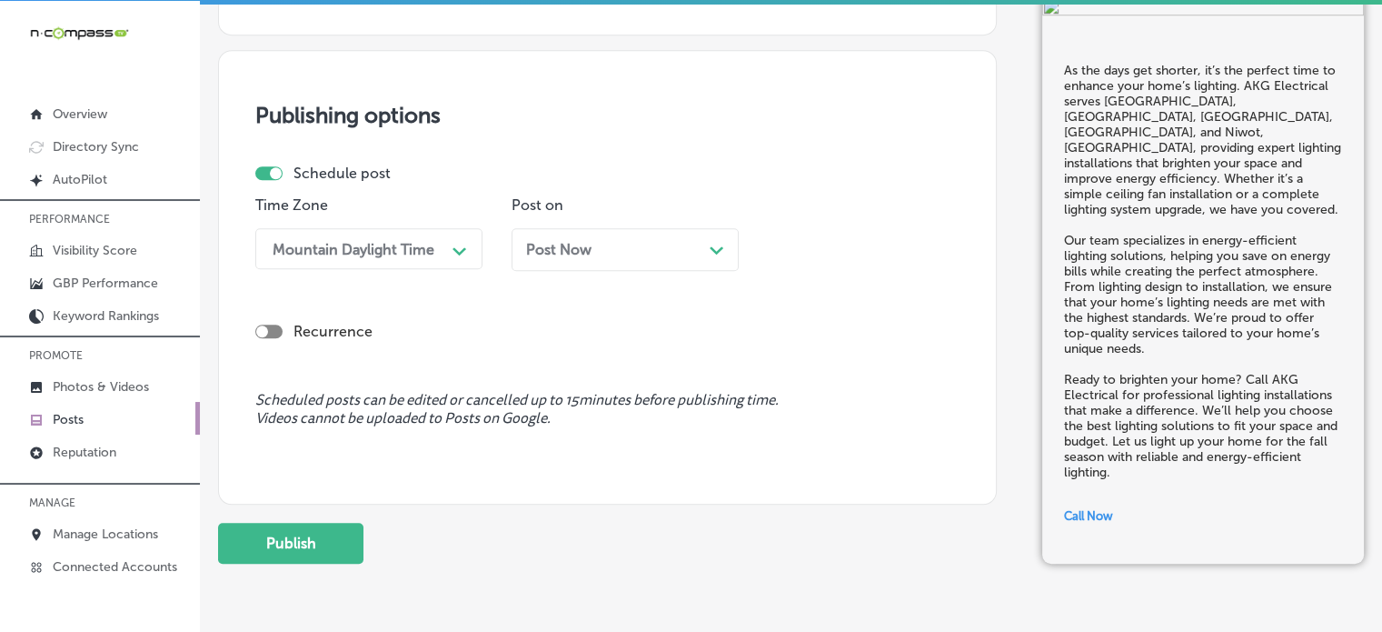
click at [594, 264] on div "Post Now Path Created with Sketch." at bounding box center [625, 249] width 227 height 43
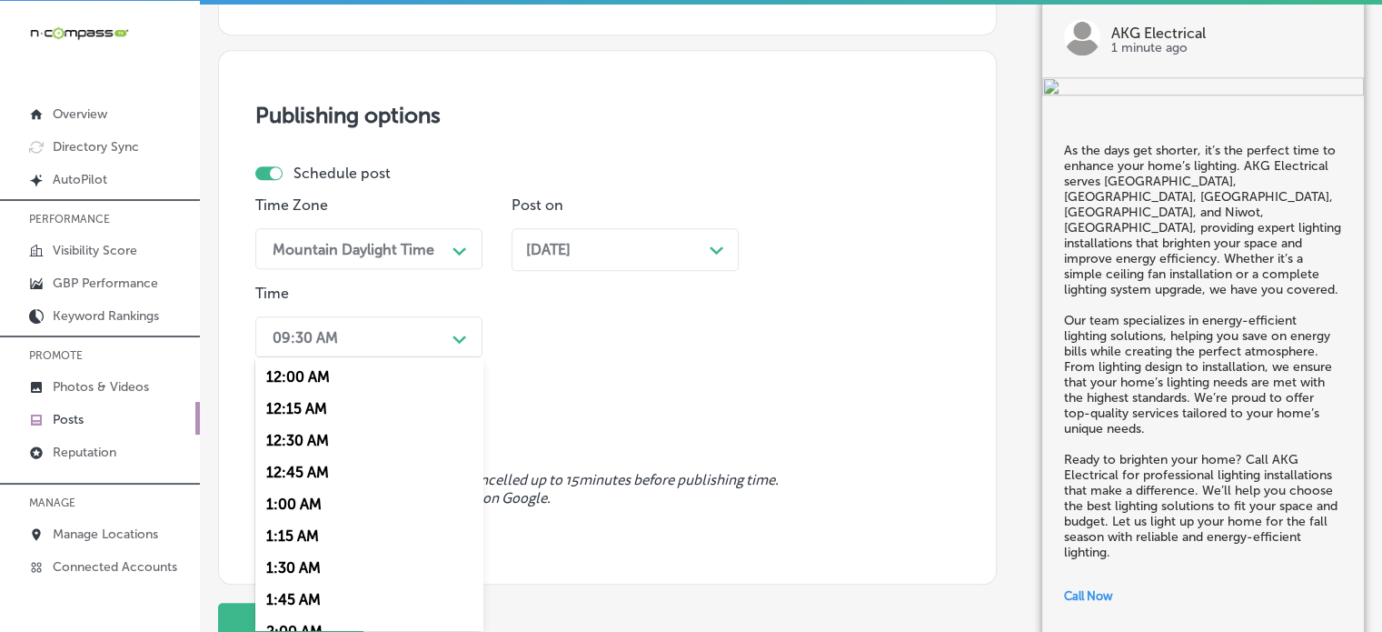
click at [394, 325] on div "09:30 AM" at bounding box center [355, 337] width 182 height 32
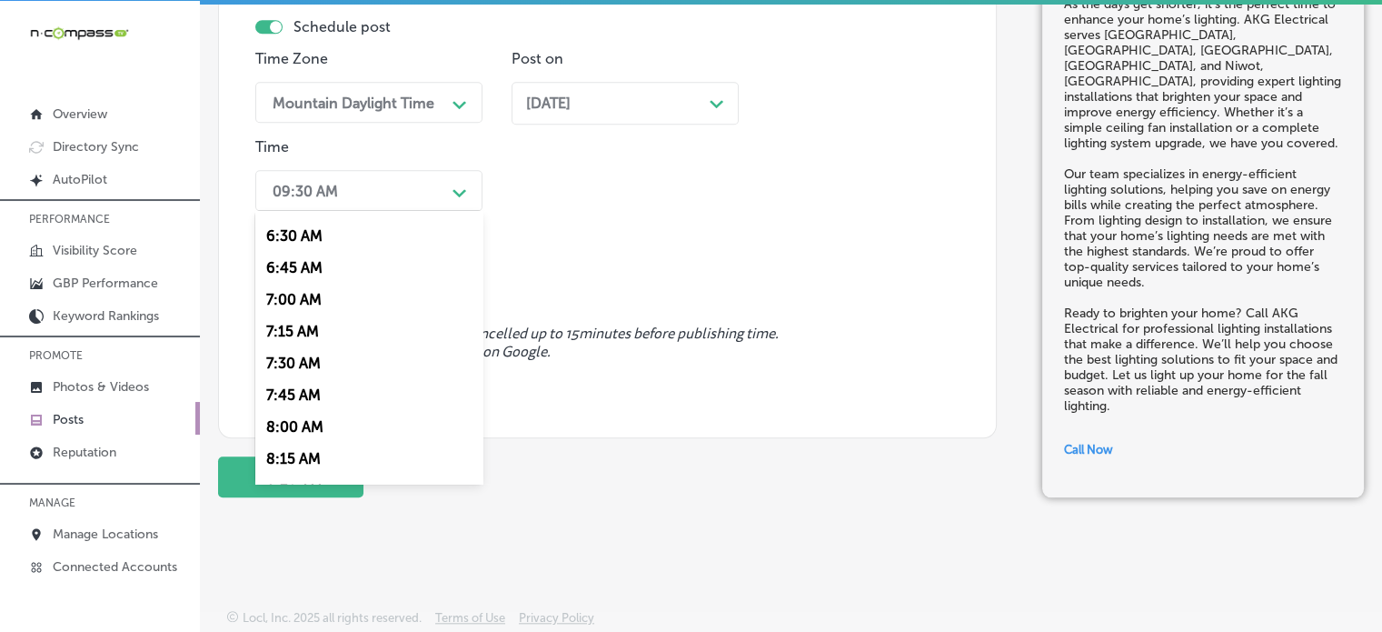
scroll to position [821, 0]
click at [293, 301] on div "7:00 AM" at bounding box center [368, 300] width 227 height 32
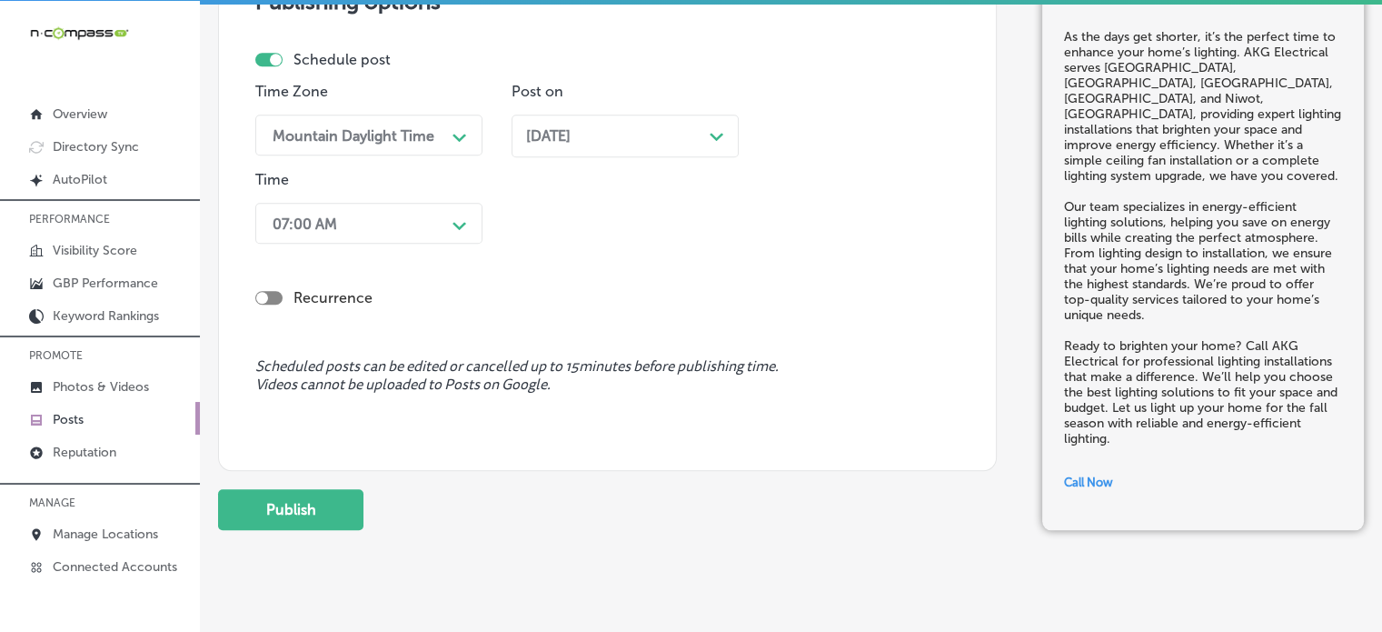
scroll to position [1629, 0]
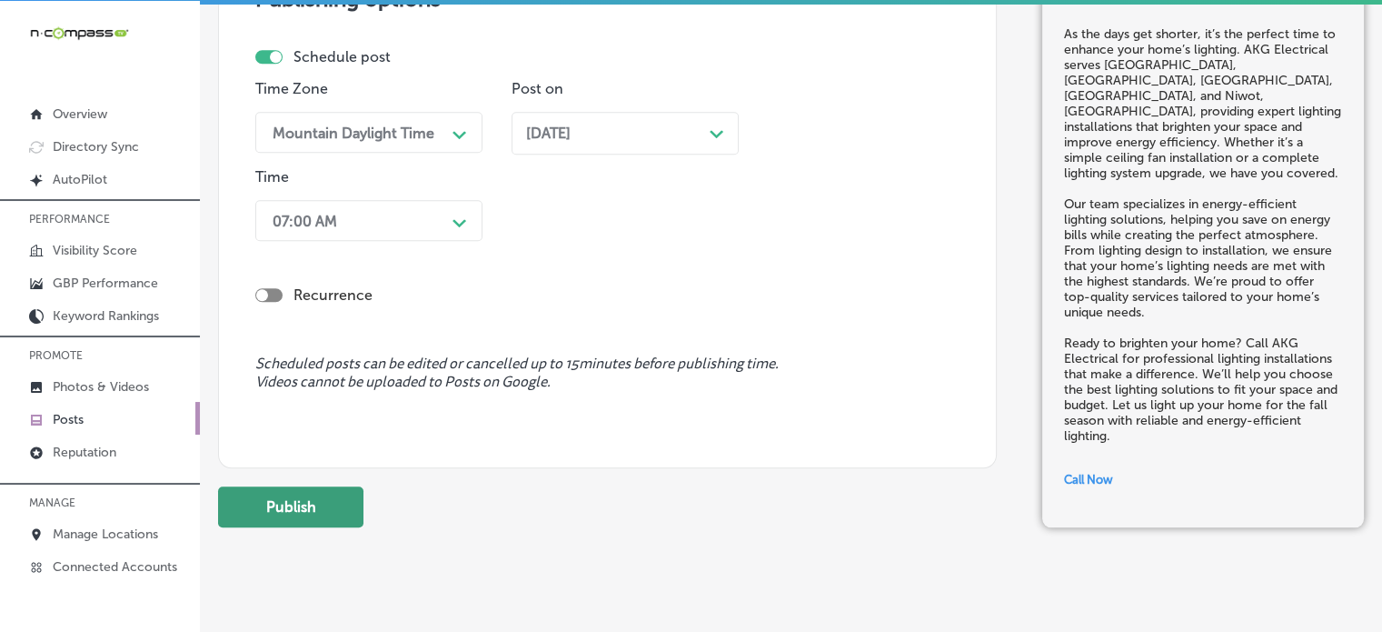
click at [328, 508] on button "Publish" at bounding box center [290, 506] width 145 height 41
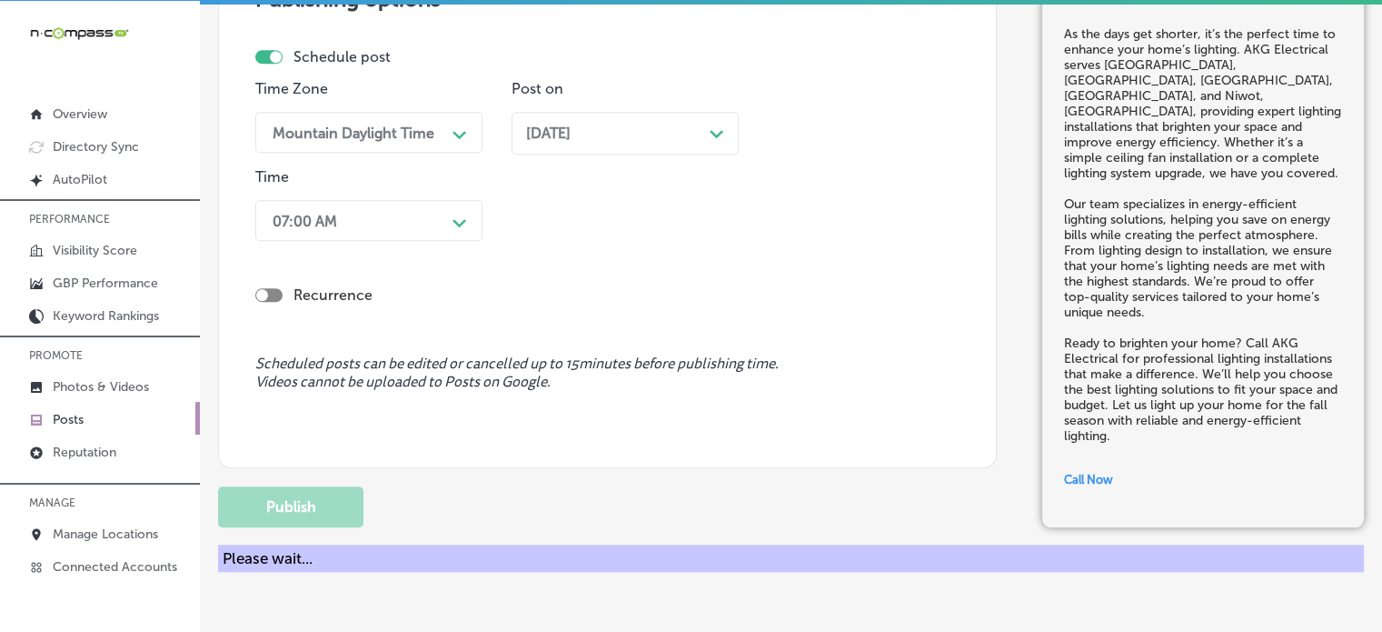
scroll to position [1579, 0]
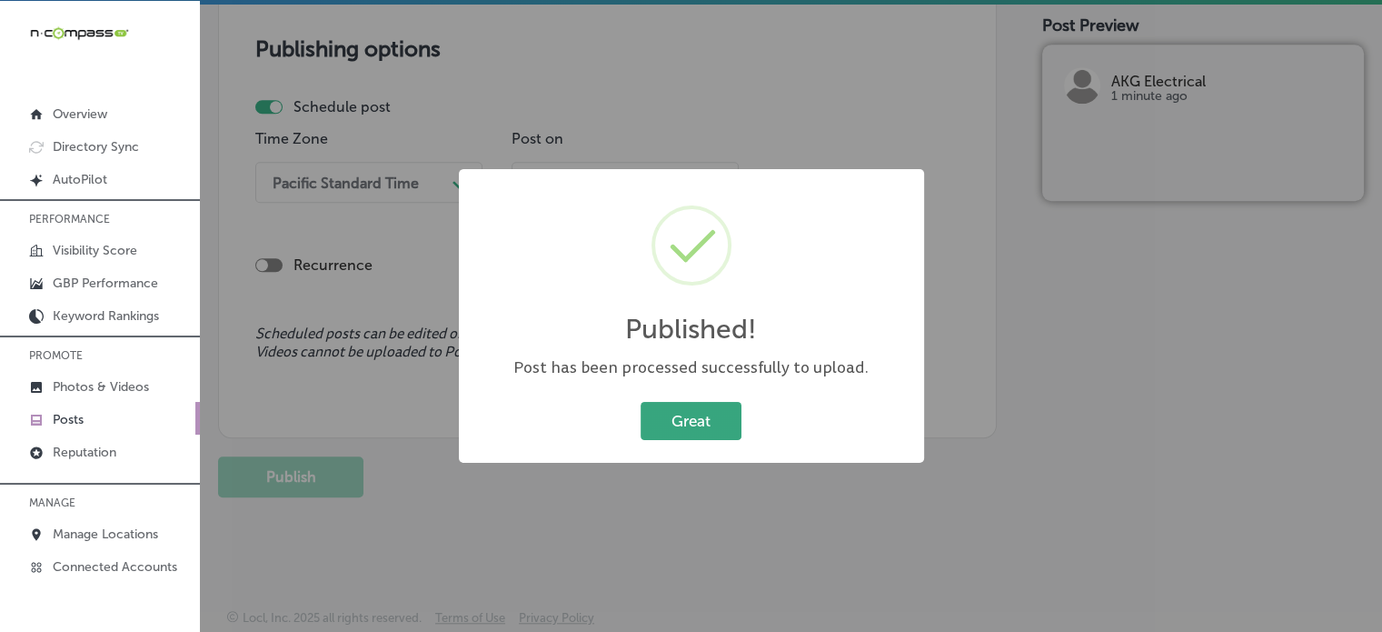
click at [714, 437] on button "Great" at bounding box center [691, 420] width 101 height 37
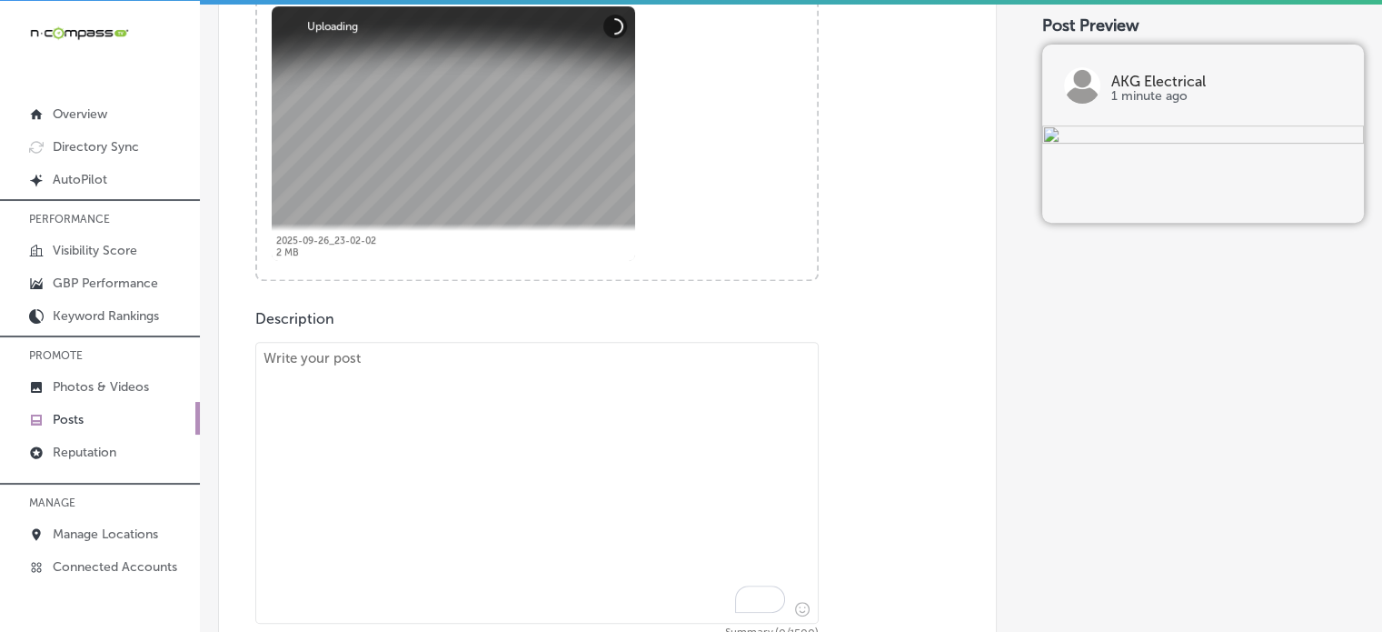
scroll to position [758, 0]
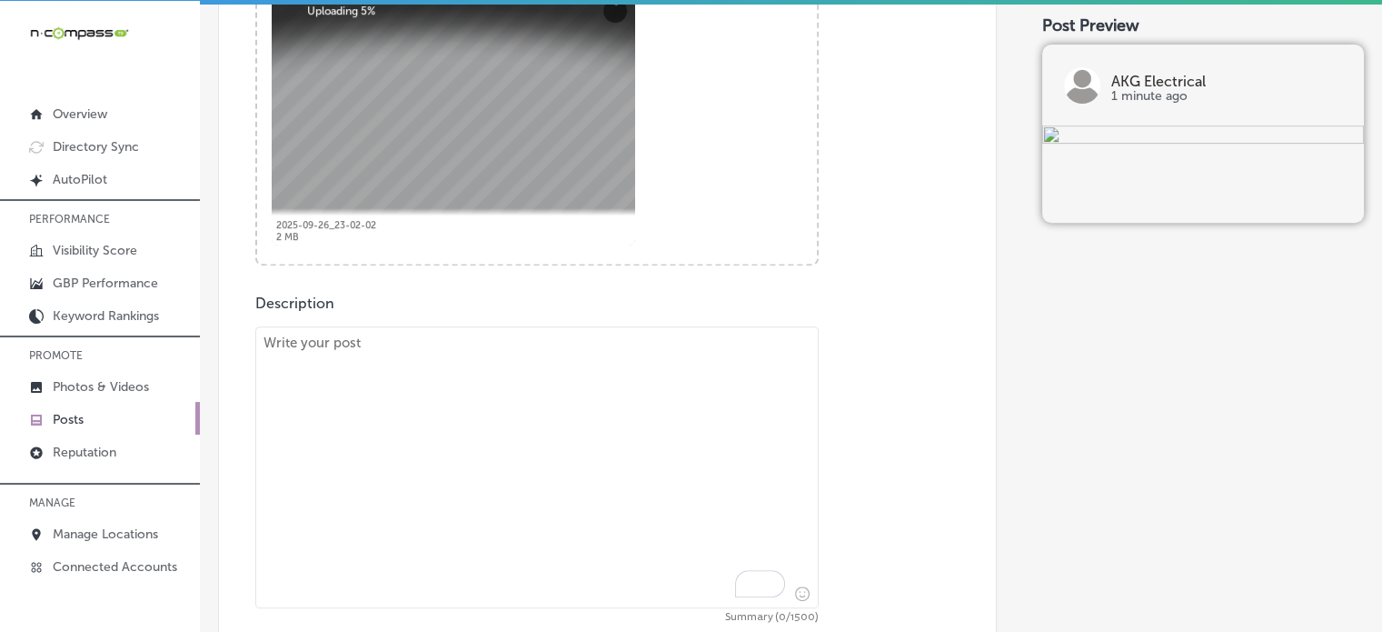
click at [593, 417] on textarea "To enrich screen reader interactions, please activate Accessibility in Grammarl…" at bounding box center [537, 467] width 564 height 282
paste textarea ""Bring your home into the future with smart technology. AKG Electrical speciali…"
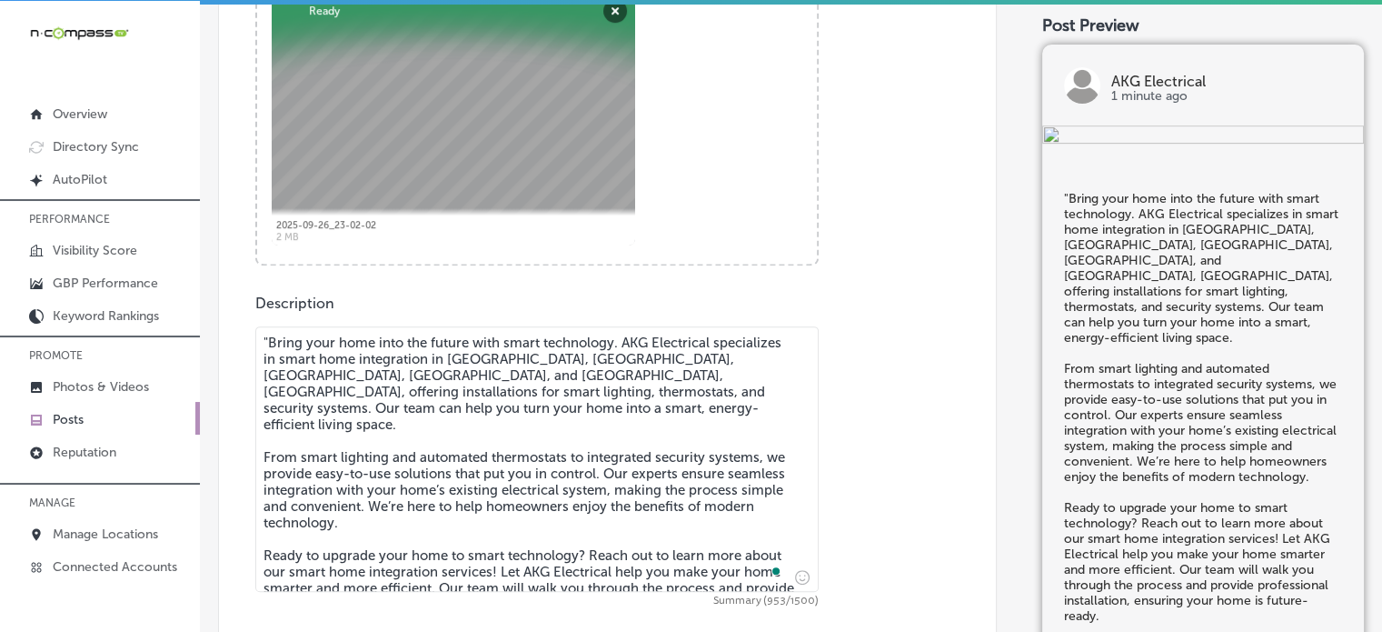
click at [265, 334] on textarea ""Bring your home into the future with smart technology. AKG Electrical speciali…" at bounding box center [537, 458] width 564 height 265
click at [410, 428] on textarea "Bring your home into the future with smart technology. AKG Electrical specializ…" at bounding box center [537, 458] width 564 height 265
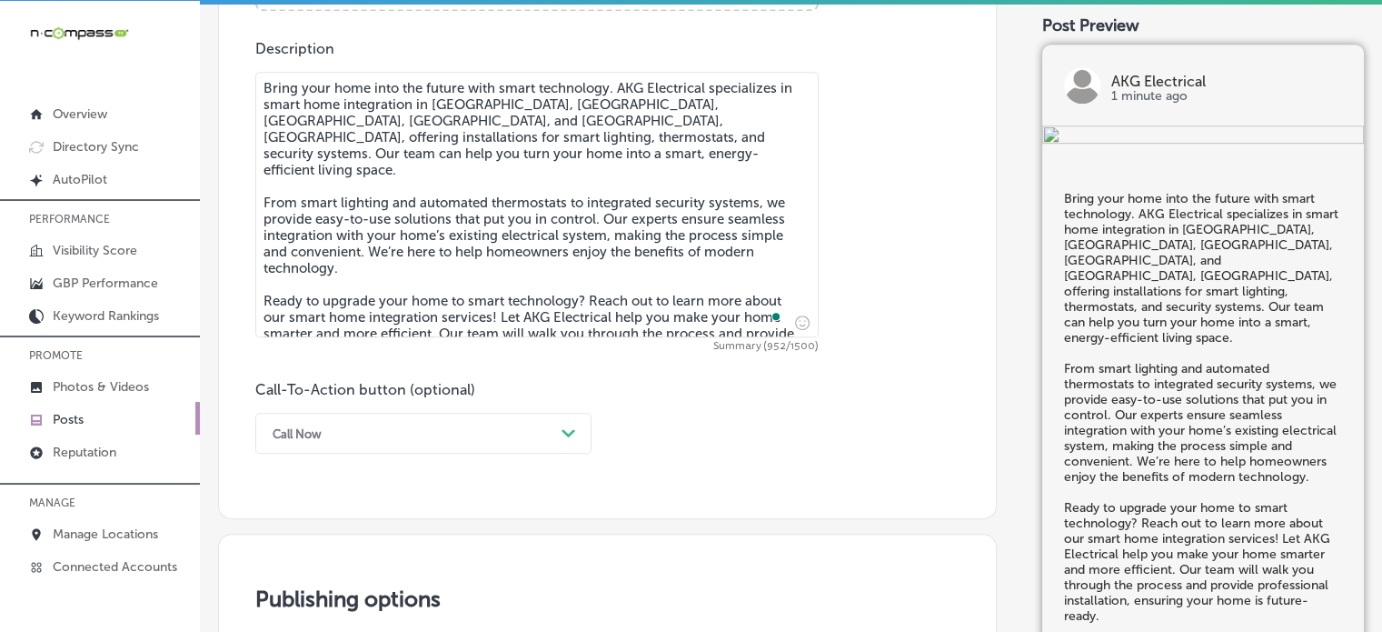
scroll to position [1022, 0]
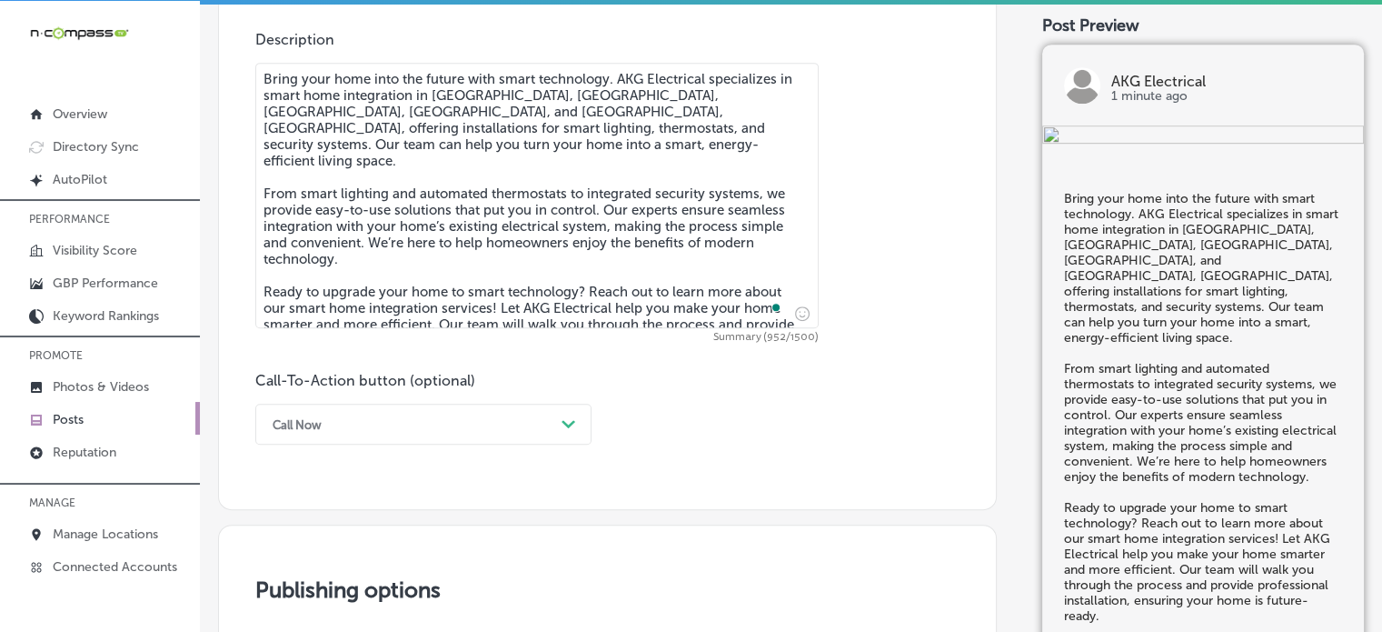
type textarea "Bring your home into the future with smart technology. AKG Electrical specializ…"
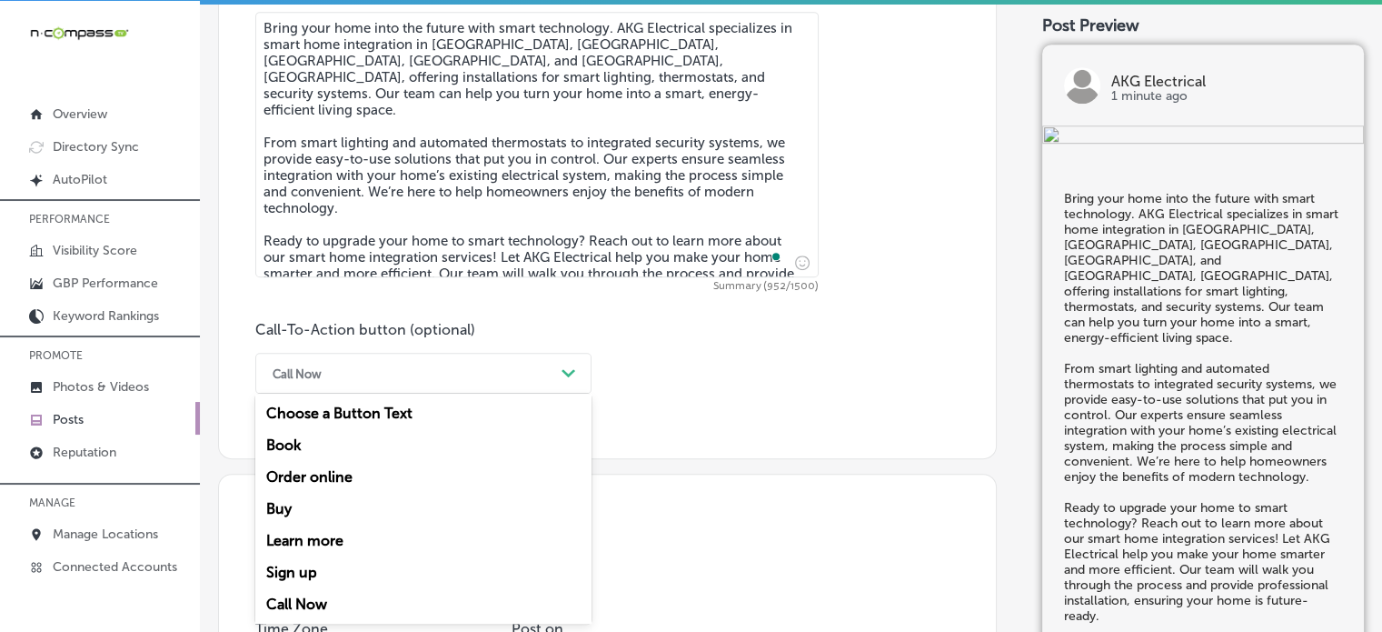
click at [514, 394] on div "option Call Now, selected. option Choose a Button Text focused, 1 of 7. 7 resul…" at bounding box center [423, 373] width 336 height 41
click at [353, 532] on div "Learn more" at bounding box center [423, 540] width 336 height 32
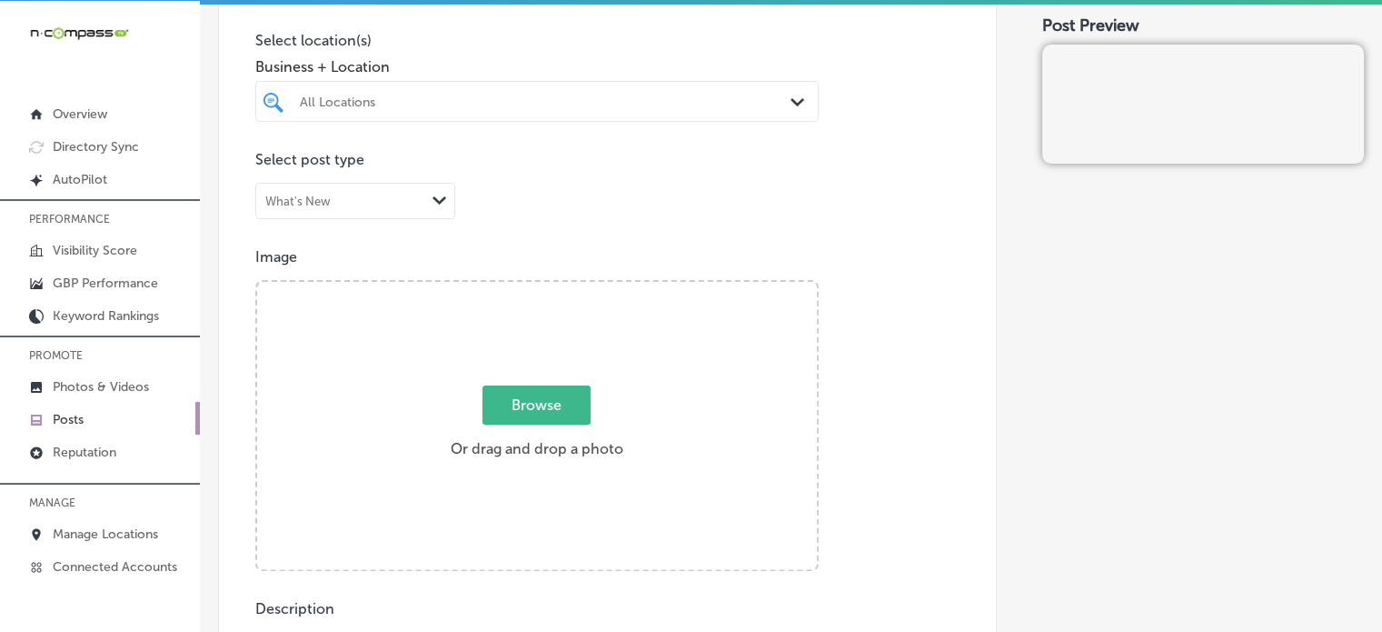
scroll to position [480, 0]
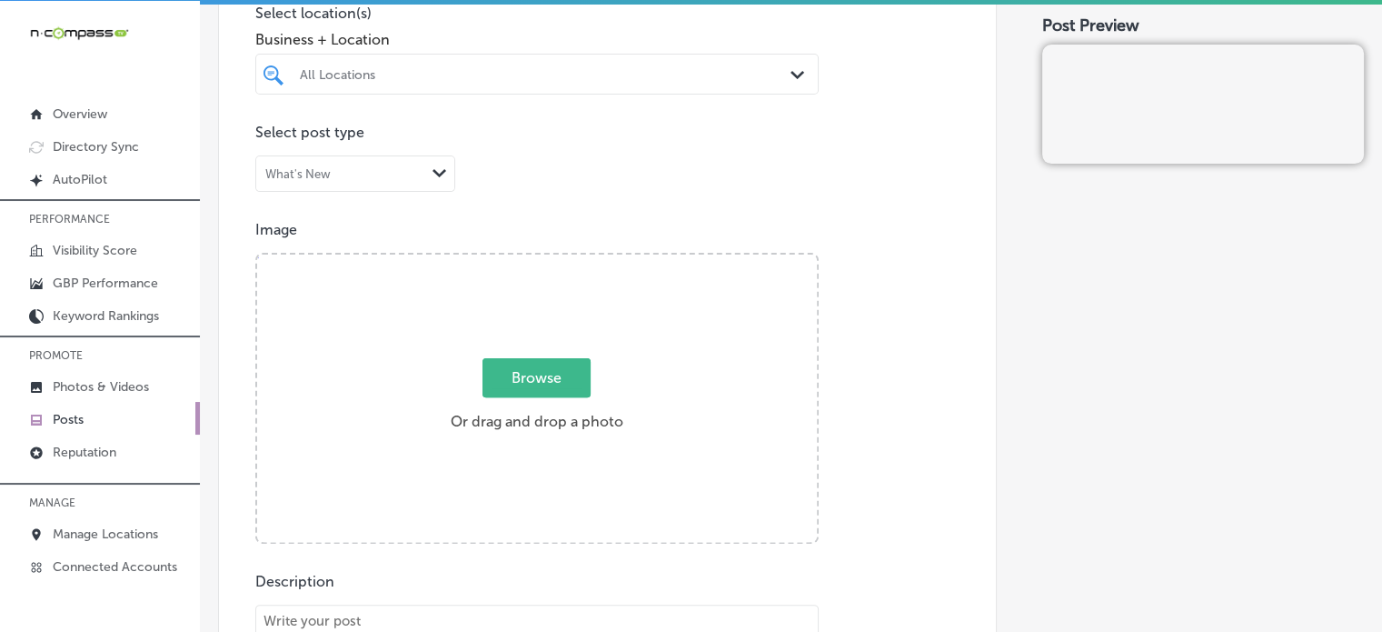
click at [639, 74] on div "All Locations" at bounding box center [546, 73] width 493 height 15
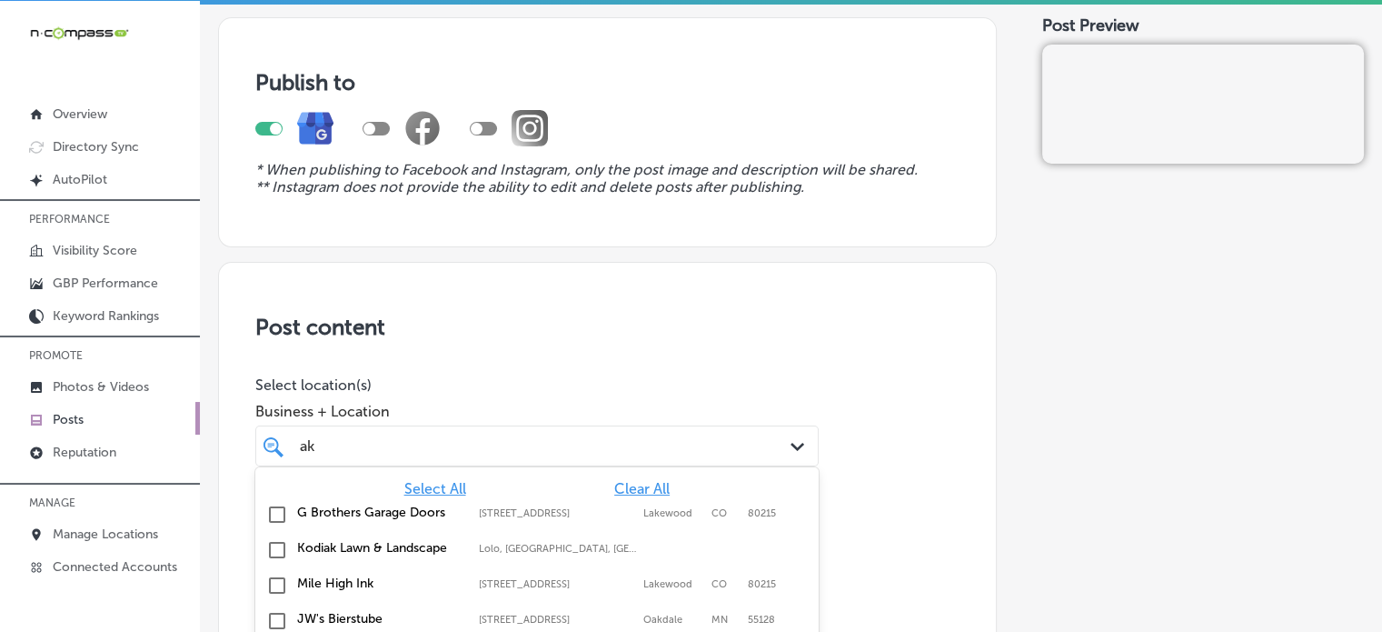
scroll to position [0, 0]
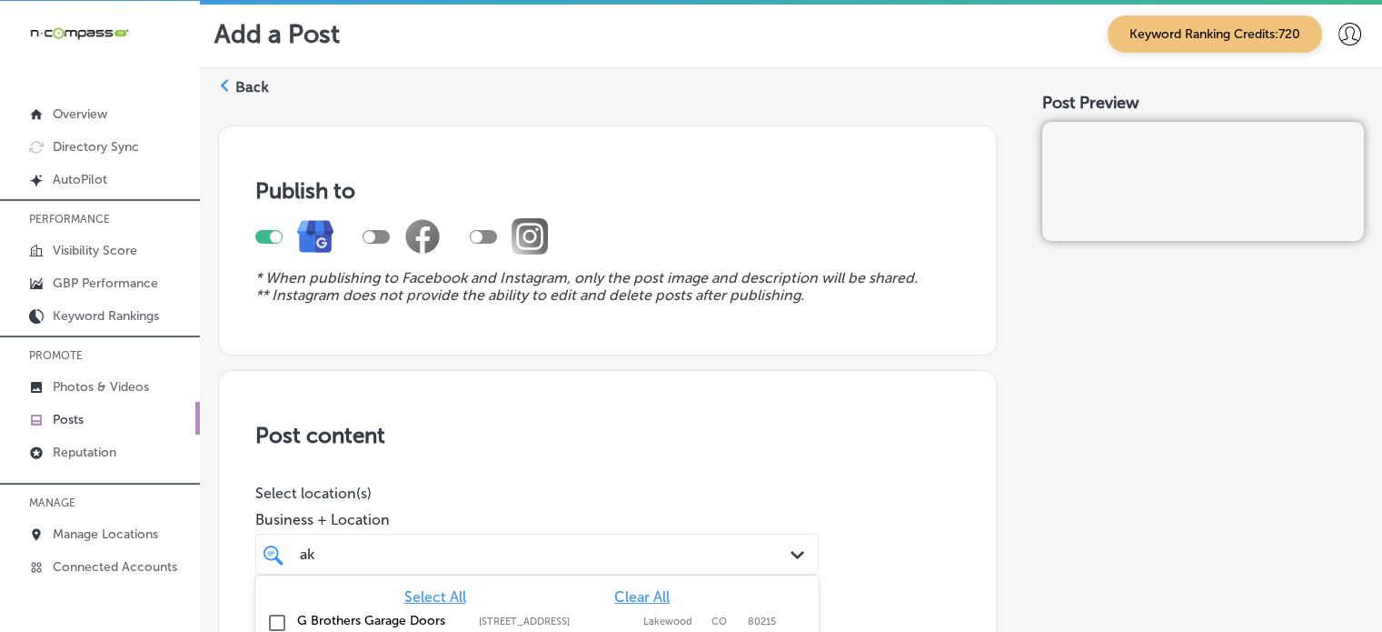
type input "ak"
click at [261, 79] on label "Back" at bounding box center [252, 87] width 34 height 20
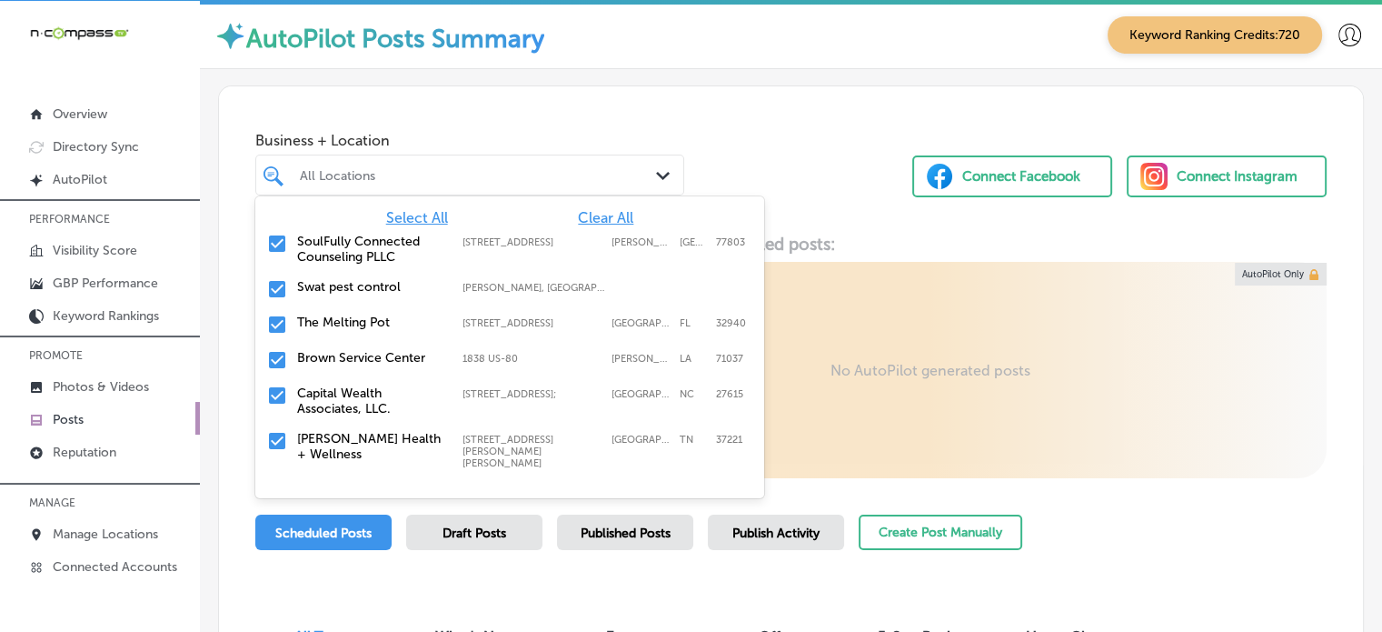
click at [438, 171] on div "All Locations" at bounding box center [479, 174] width 358 height 15
click at [596, 210] on span "Clear All" at bounding box center [605, 217] width 55 height 17
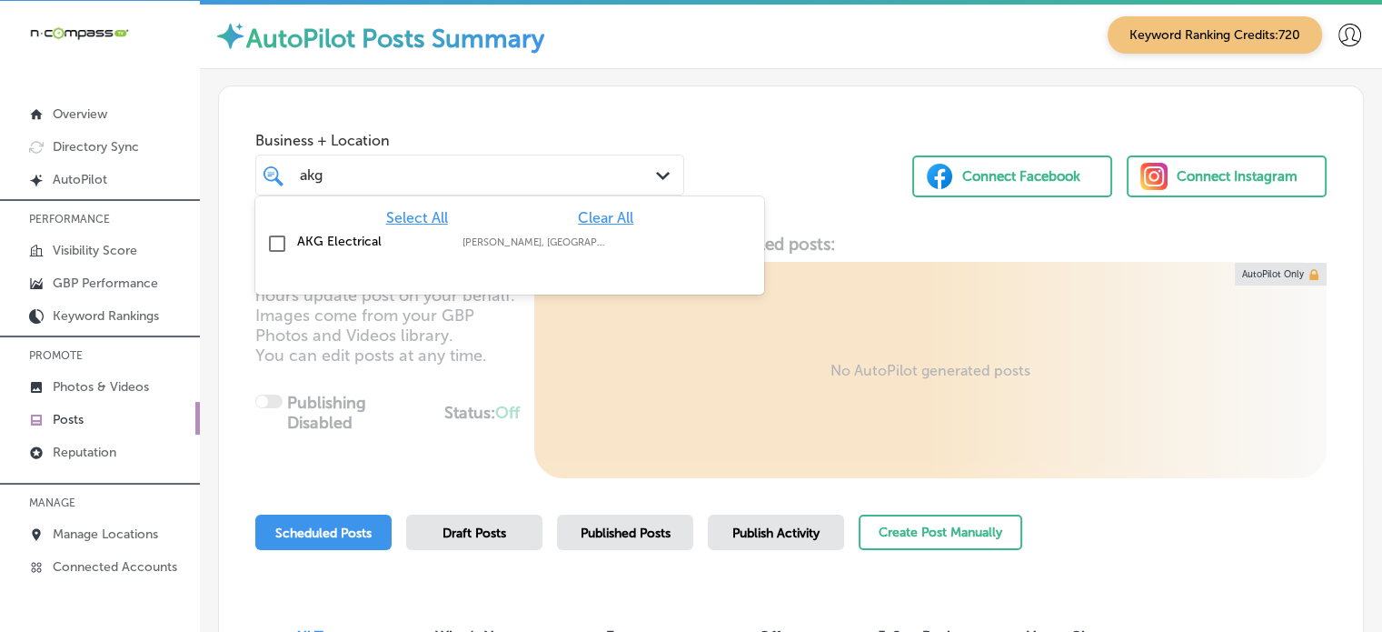
click at [517, 244] on label "[PERSON_NAME], [GEOGRAPHIC_DATA], [GEOGRAPHIC_DATA] | [GEOGRAPHIC_DATA], [GEOGR…" at bounding box center [536, 242] width 147 height 12
type input "akg"
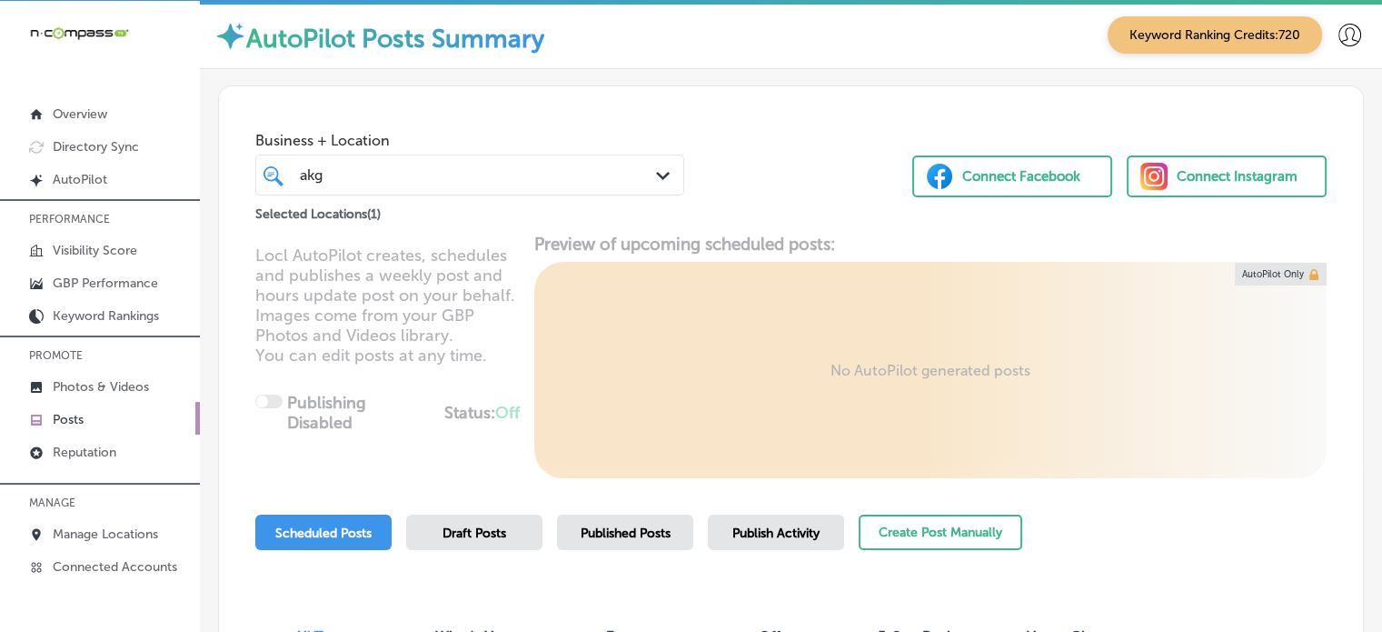
click at [807, 118] on div "Business + Location akg akg Path Created with Sketch. Selected Locations ( 1 ) …" at bounding box center [791, 155] width 1144 height 138
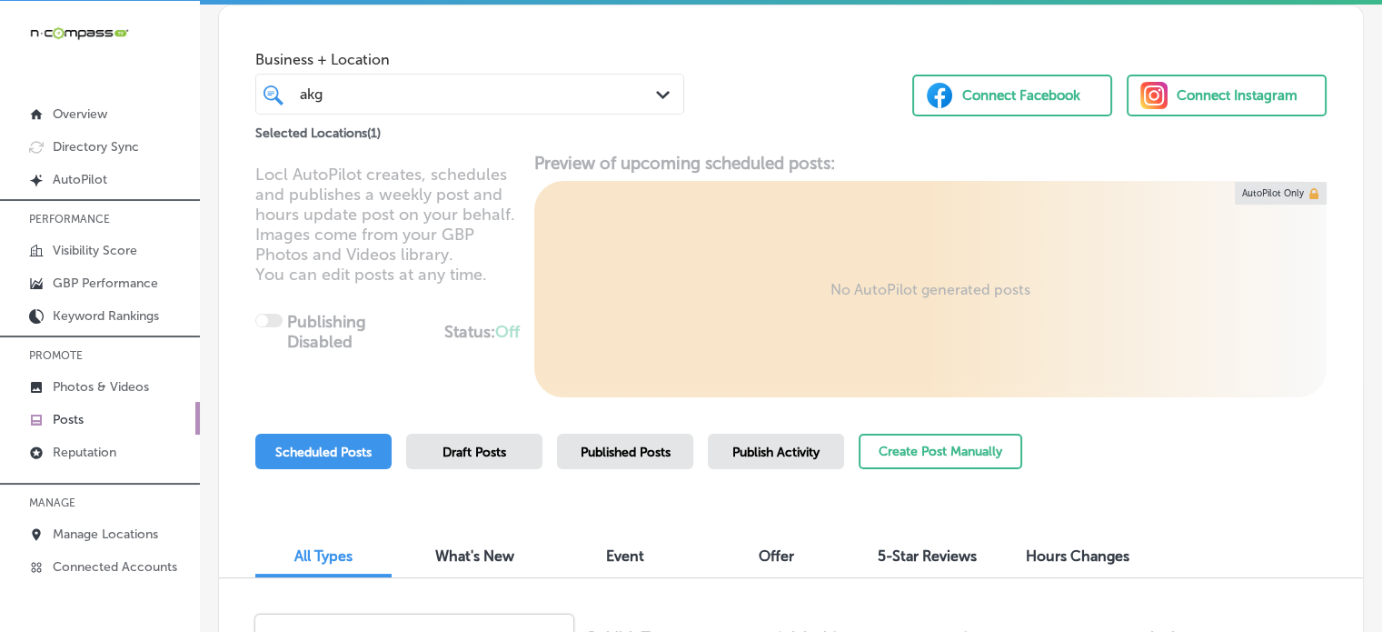
scroll to position [80, 0]
click at [942, 478] on div "Create Post Manually" at bounding box center [941, 461] width 164 height 54
click at [973, 455] on button "Create Post Manually" at bounding box center [941, 451] width 164 height 35
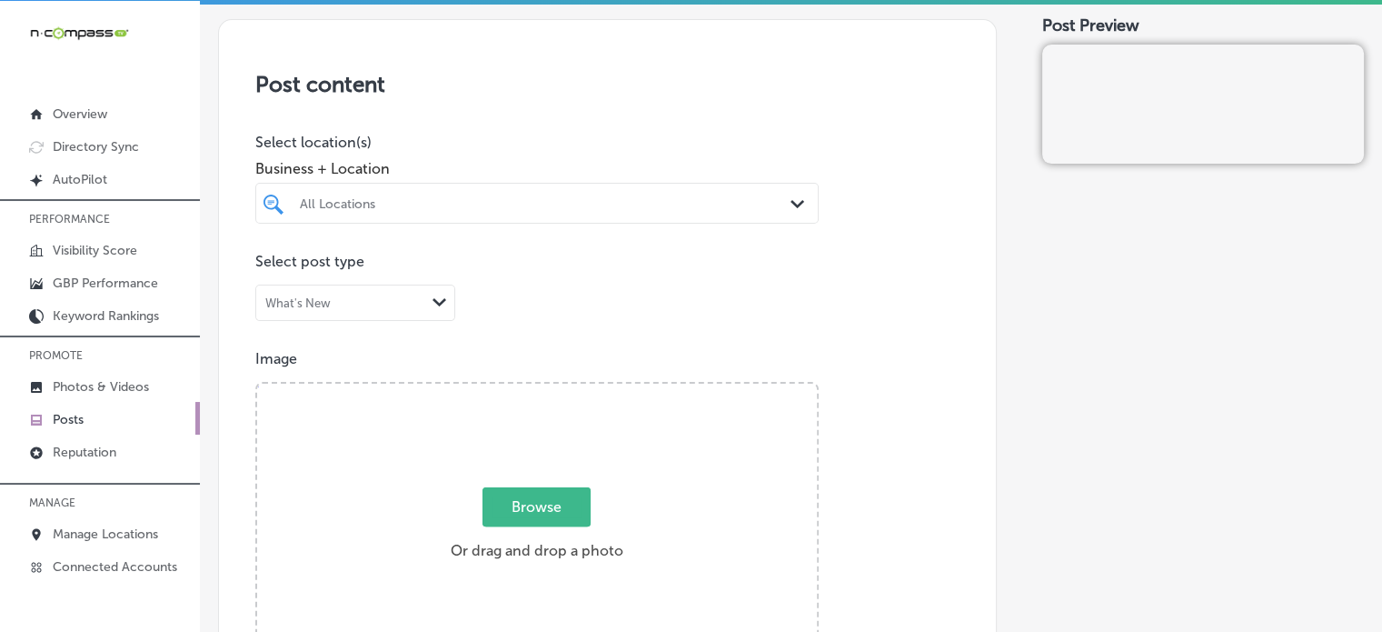
scroll to position [359, 0]
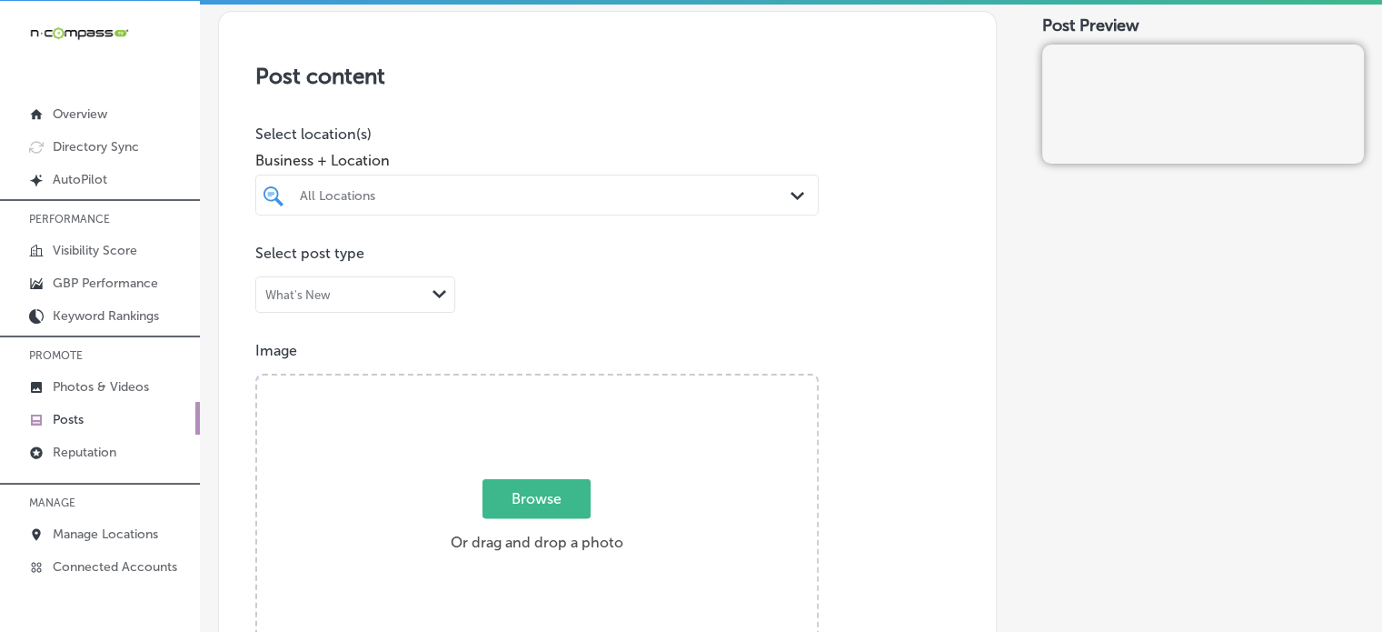
click at [498, 165] on span "Business + Location" at bounding box center [537, 160] width 564 height 17
click at [509, 195] on div "All Locations" at bounding box center [546, 194] width 493 height 15
click at [362, 258] on label "AKG Electrical" at bounding box center [379, 261] width 164 height 15
type input "akg"
click at [897, 294] on div "Post content Select location(s) Business + Location option focused, 2 of 114. 2…" at bounding box center [607, 586] width 779 height 1151
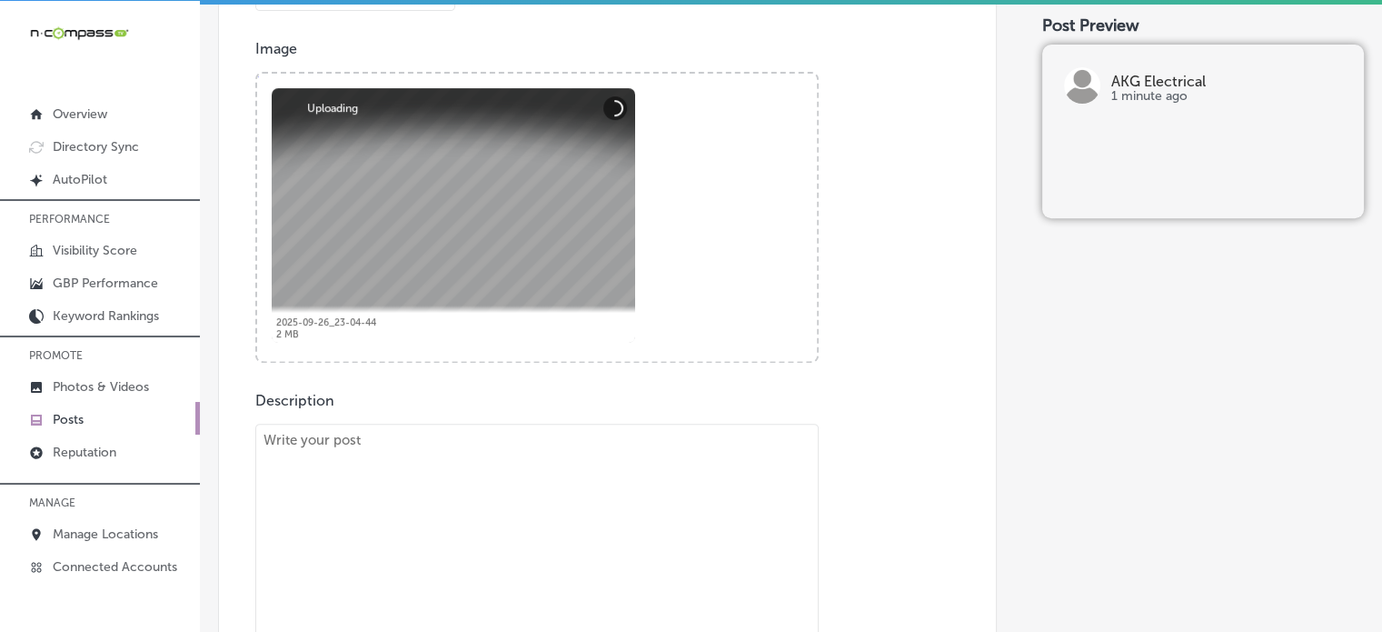
scroll to position [690, 0]
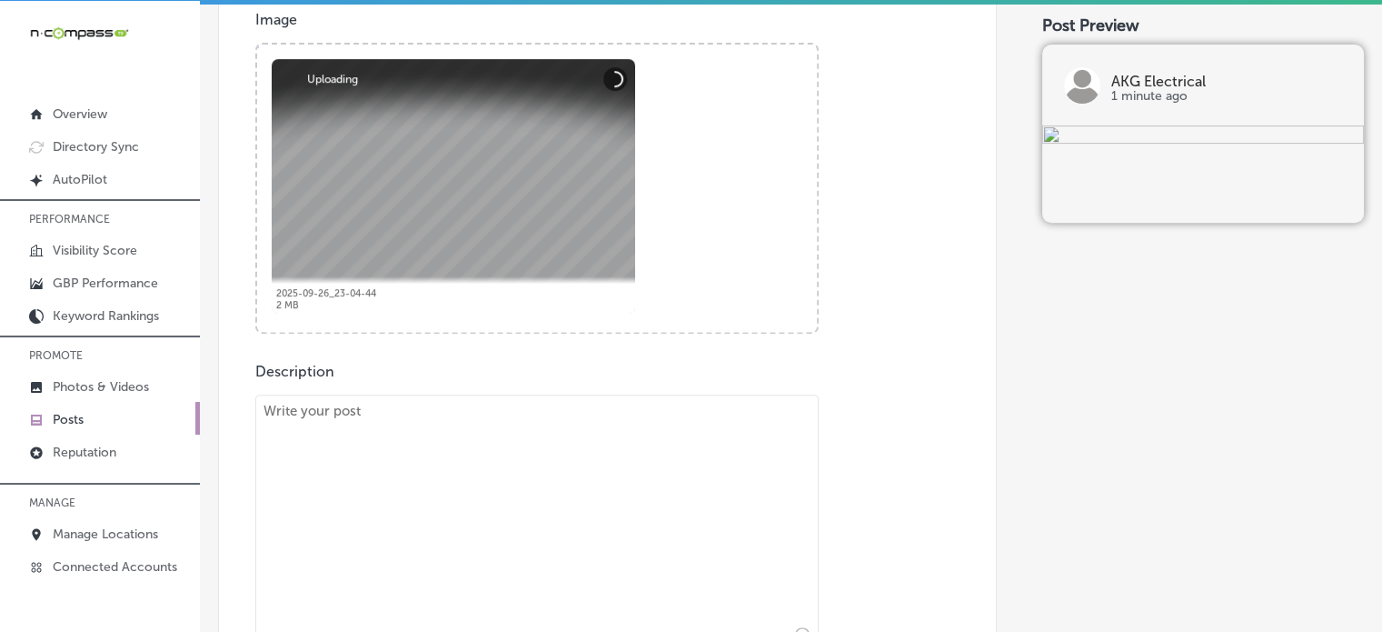
click at [524, 514] on textarea at bounding box center [537, 521] width 564 height 254
paste textarea ""Bring your home into the future with smart technology. AKG Electrical speciali…"
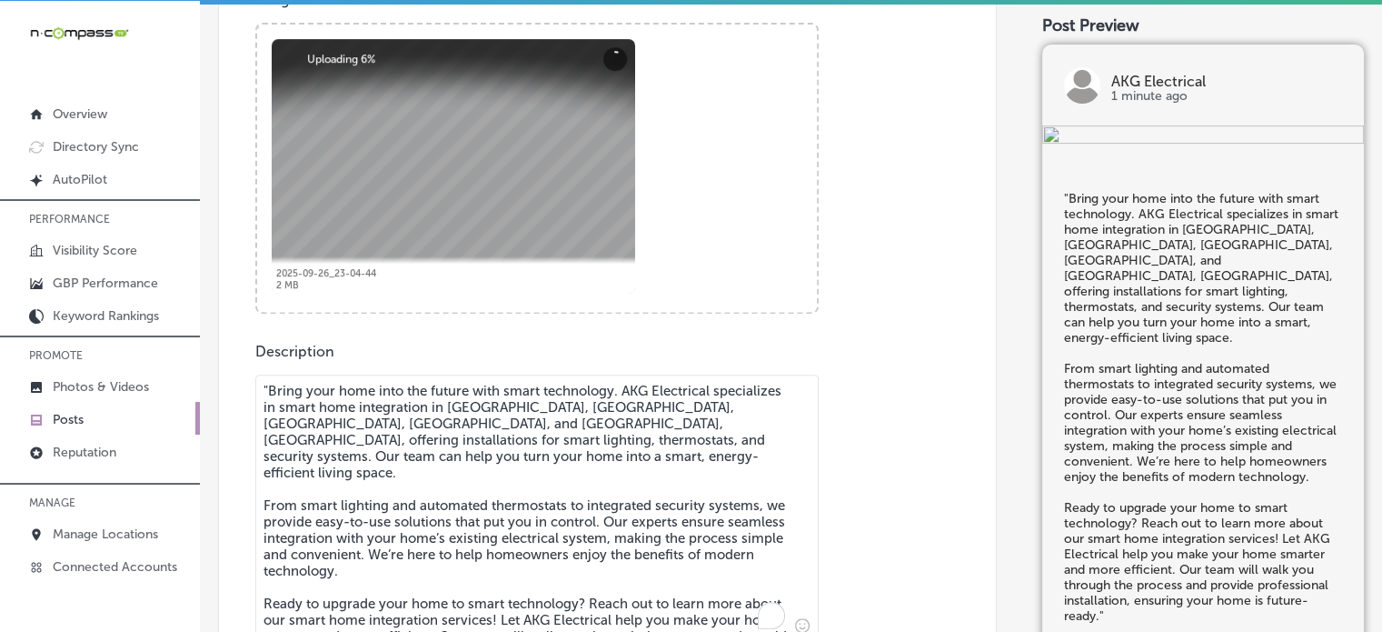
scroll to position [865, 0]
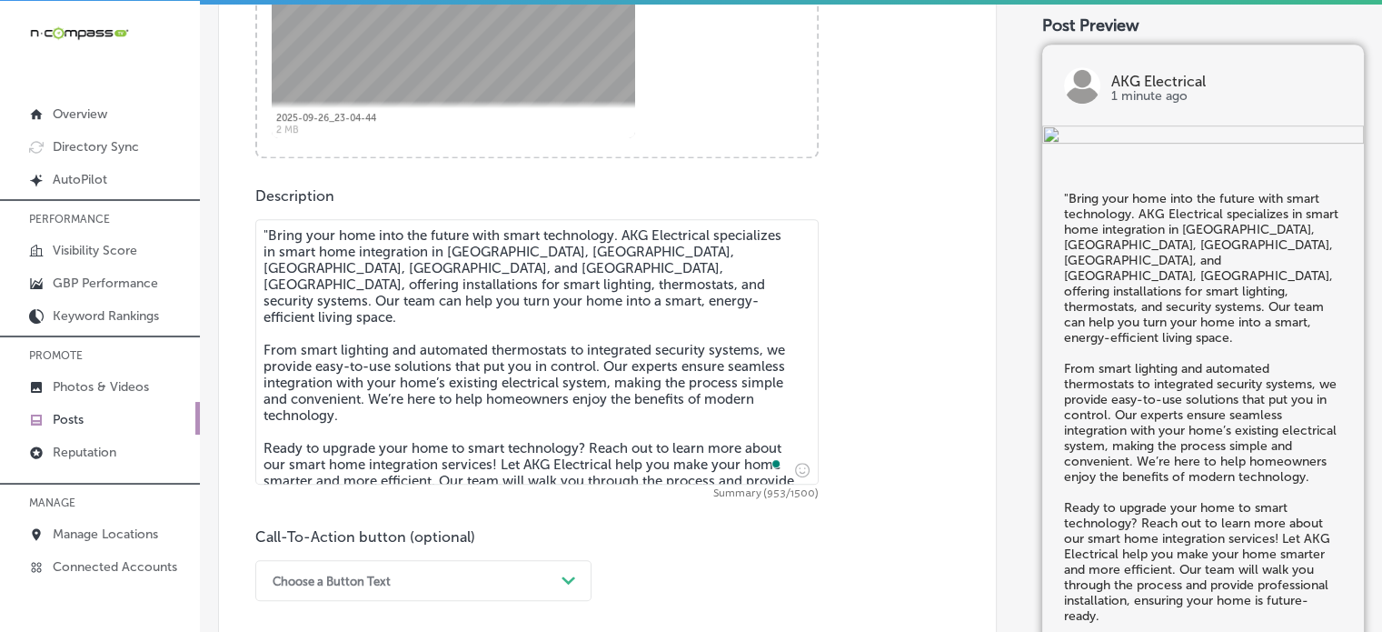
click at [270, 224] on textarea ""Bring your home into the future with smart technology. AKG Electrical speciali…" at bounding box center [537, 351] width 564 height 265
click at [512, 292] on textarea "Bring your home into the future with smart technology. AKG Electrical specializ…" at bounding box center [537, 351] width 564 height 265
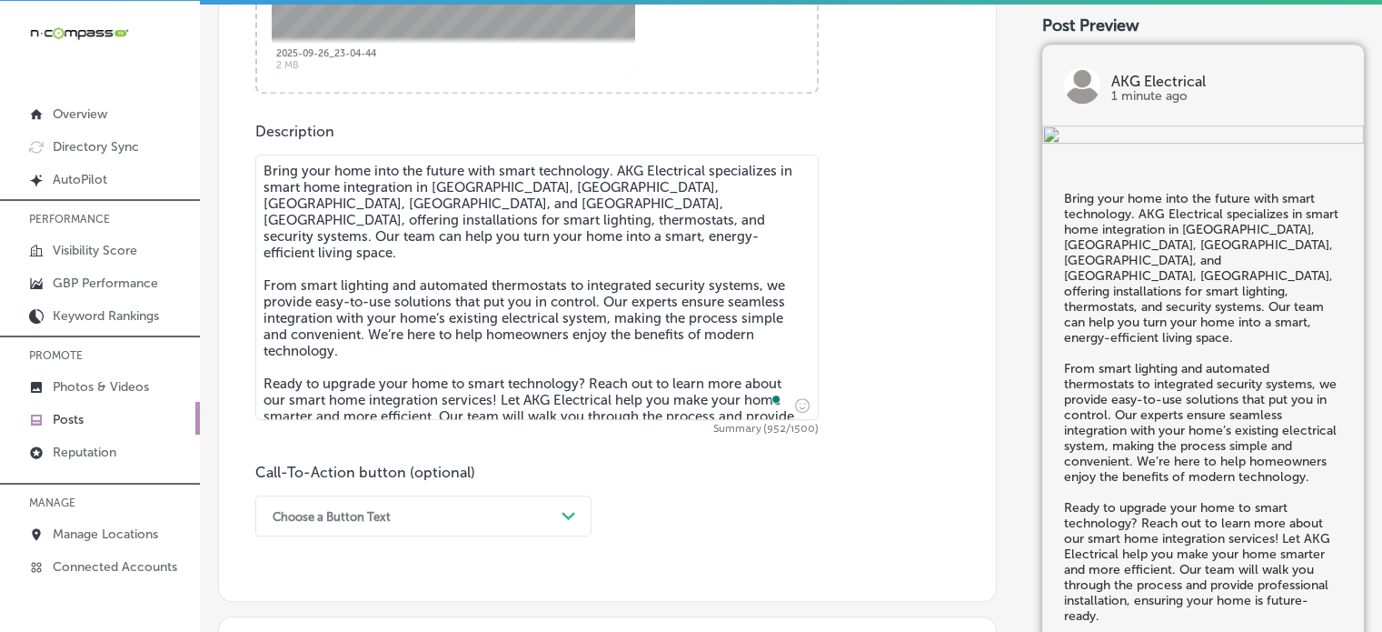
scroll to position [1042, 0]
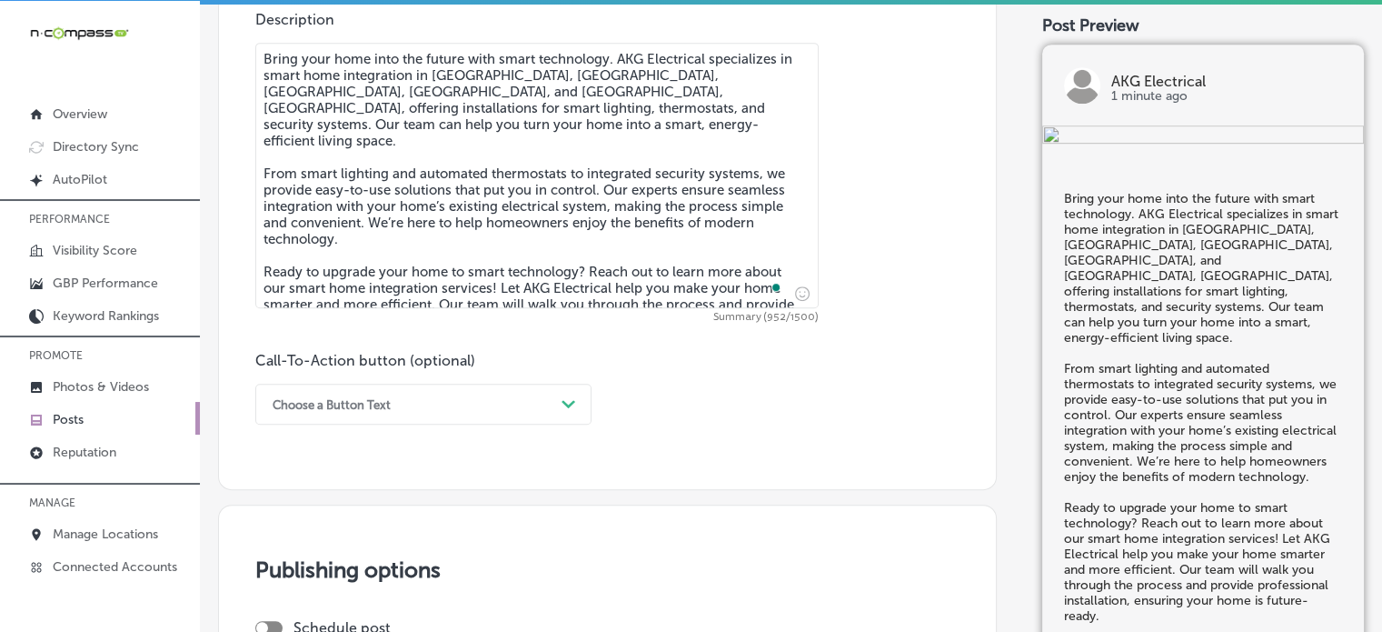
type textarea "Bring your home into the future with smart technology. AKG Electrical specializ…"
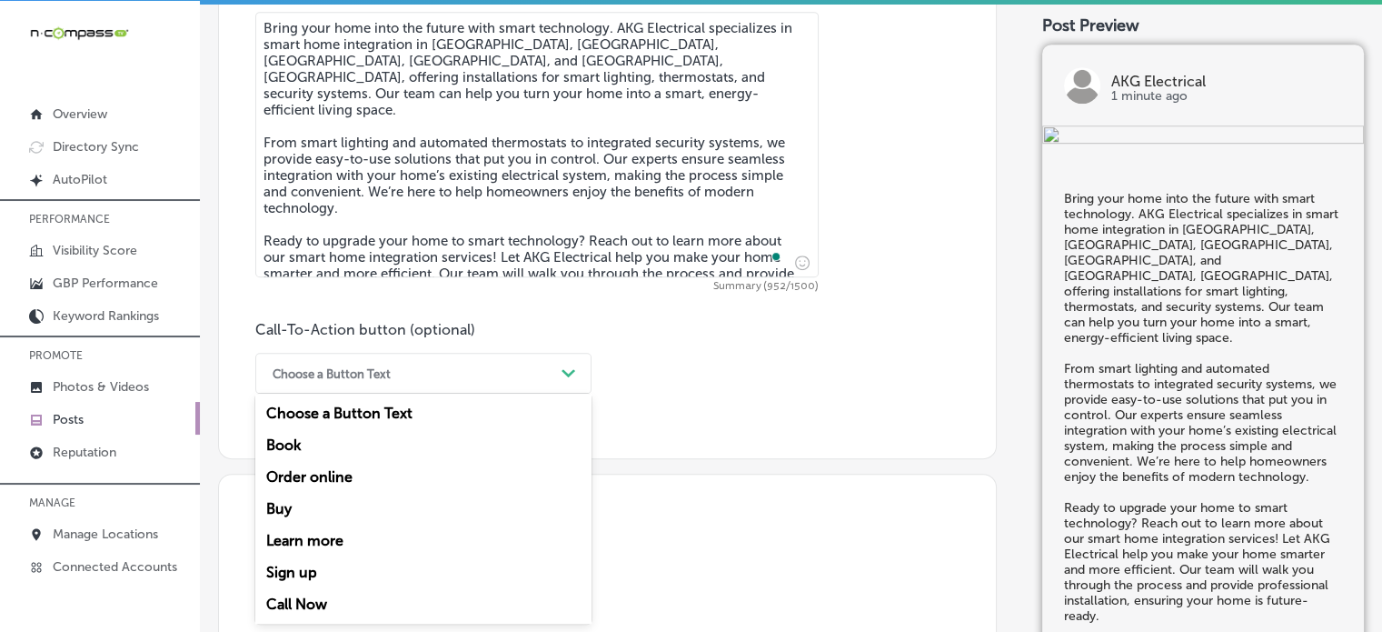
click at [492, 394] on div "option Choose a Button Text focused, 1 of 7. 7 results available. Use Up and Do…" at bounding box center [423, 373] width 336 height 41
click at [412, 370] on div "Choose a Button Text" at bounding box center [409, 373] width 291 height 28
click at [318, 543] on div "Learn more" at bounding box center [423, 540] width 336 height 32
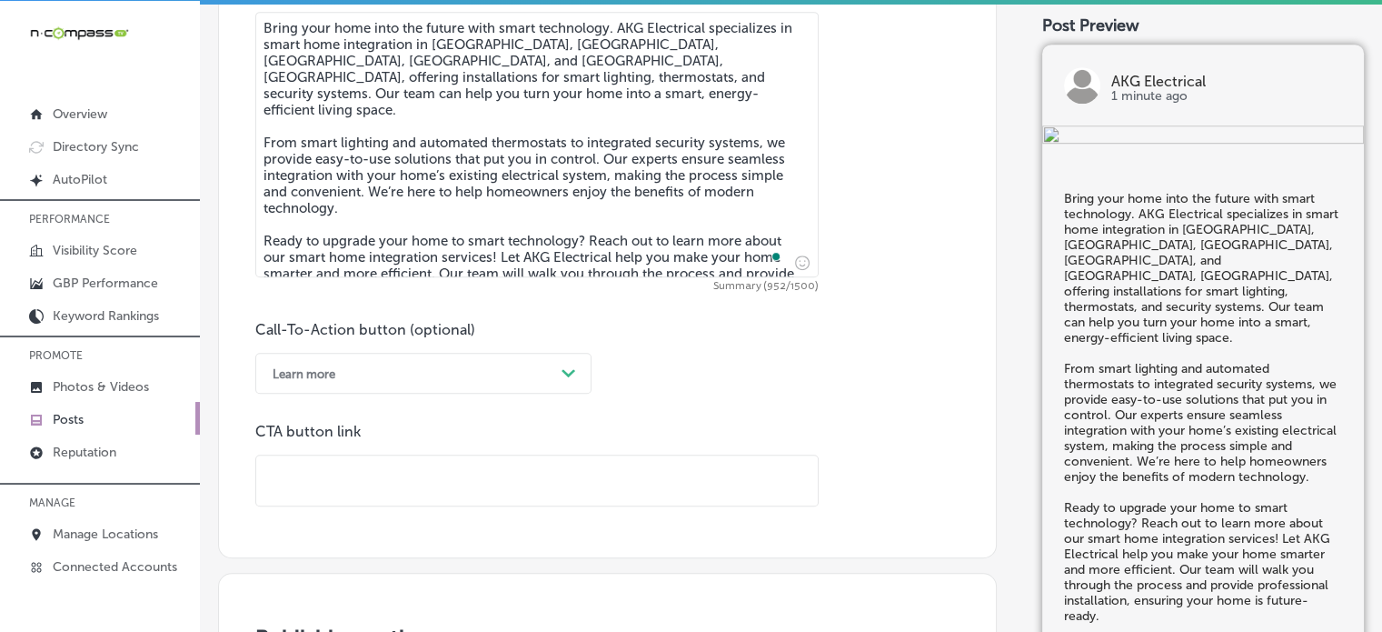
click at [491, 476] on input "text" at bounding box center [537, 480] width 562 height 50
paste input "[URL][DOMAIN_NAME]"
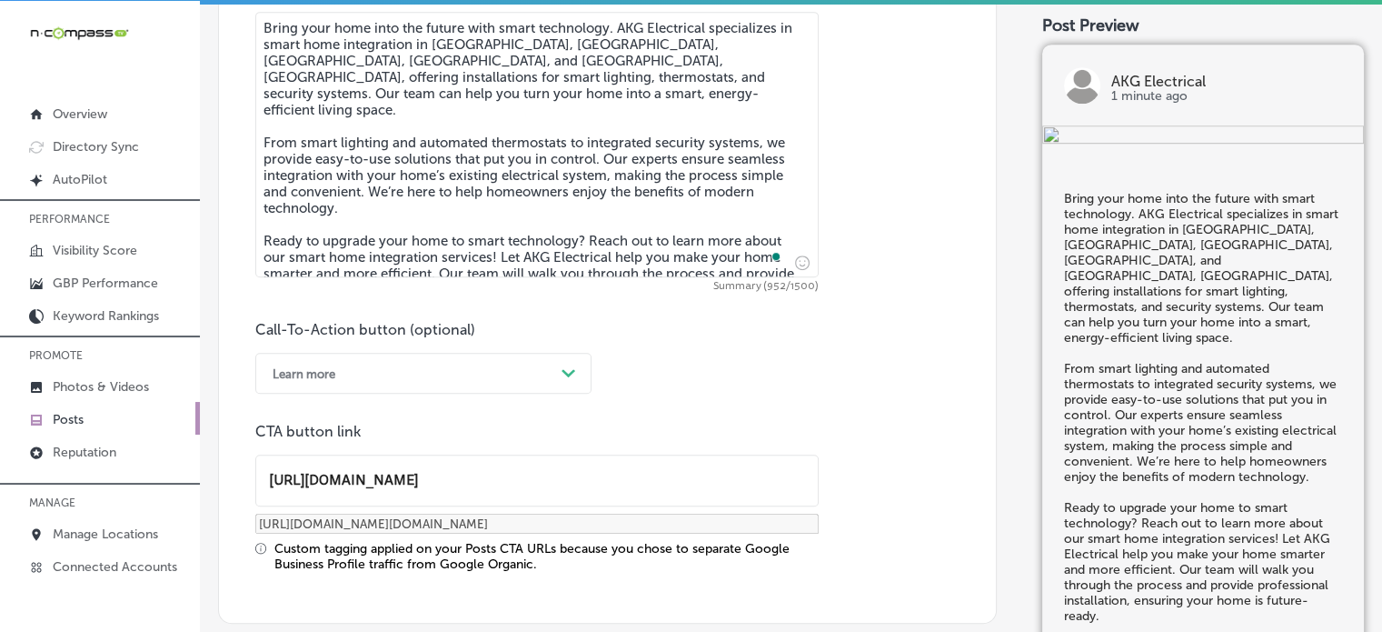
type input "[URL][DOMAIN_NAME]"
click at [644, 380] on div "Call-To-Action button (optional) Learn more Path Created with Sketch. CTA butto…" at bounding box center [607, 446] width 704 height 251
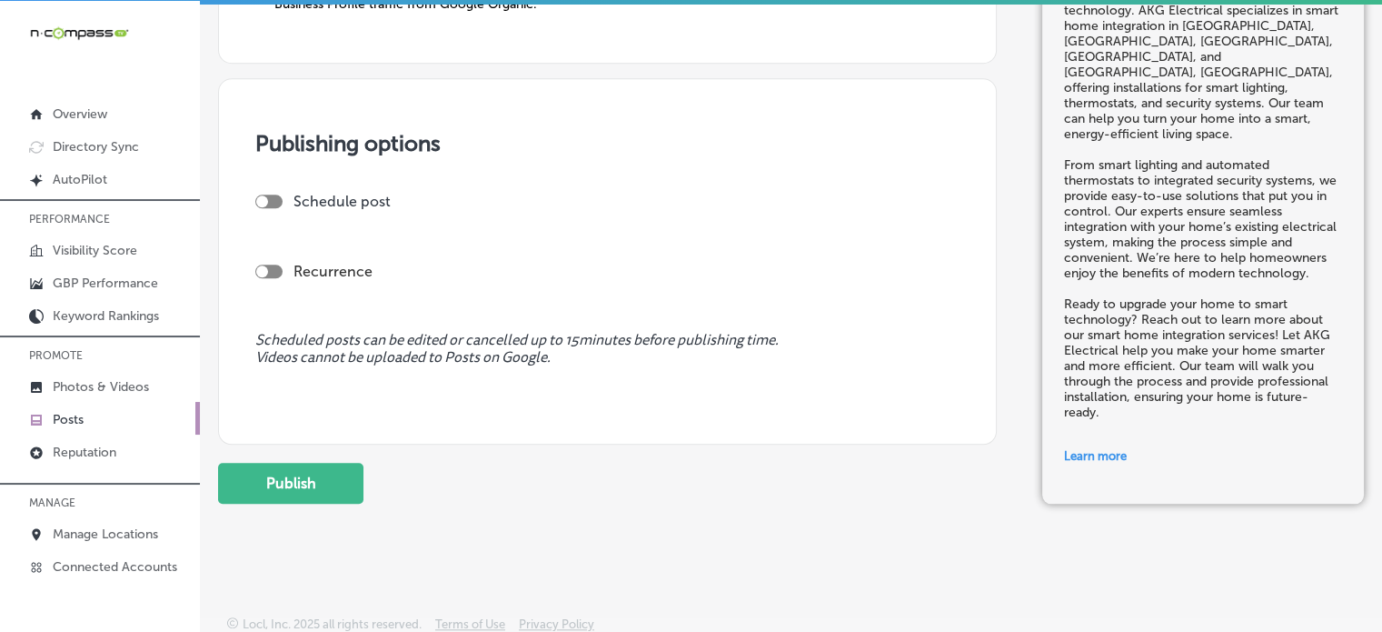
scroll to position [1638, 0]
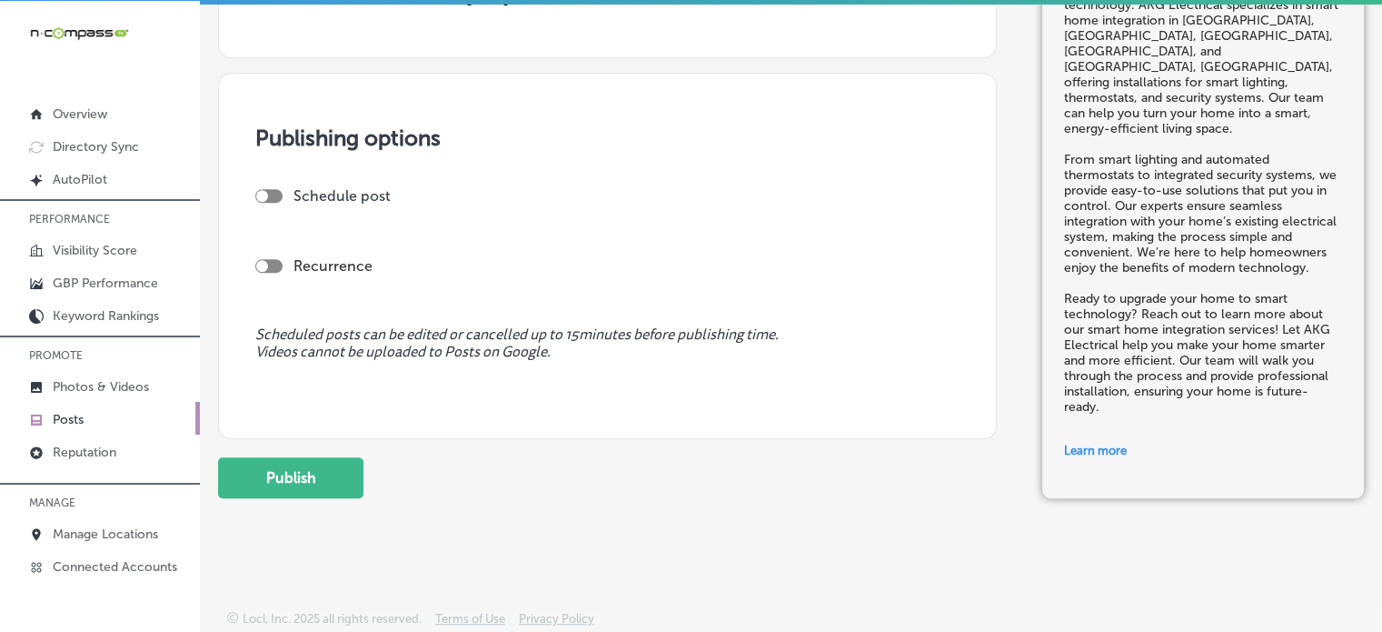
click at [272, 194] on div at bounding box center [268, 196] width 27 height 14
checkbox input "true"
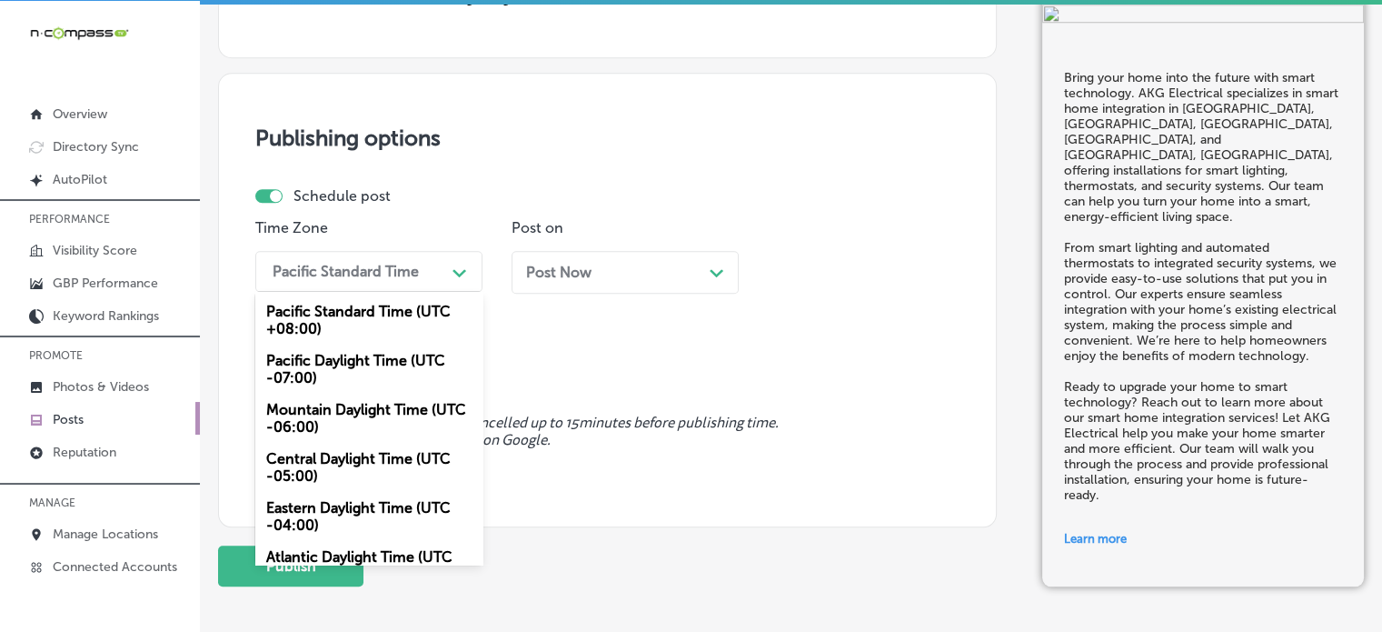
click at [405, 274] on div "Pacific Standard Time" at bounding box center [346, 271] width 146 height 17
click at [372, 406] on div "Mountain Daylight Time (UTC -06:00)" at bounding box center [368, 418] width 227 height 49
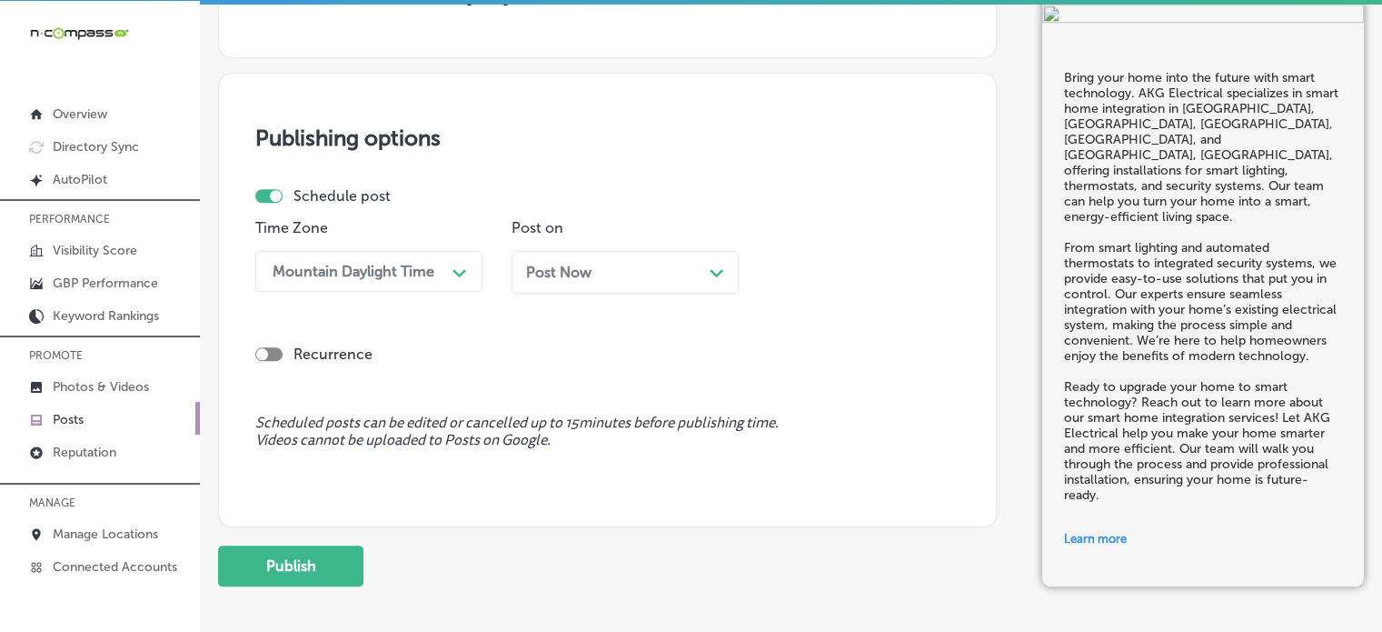
click at [589, 266] on span "Post Now" at bounding box center [558, 272] width 65 height 17
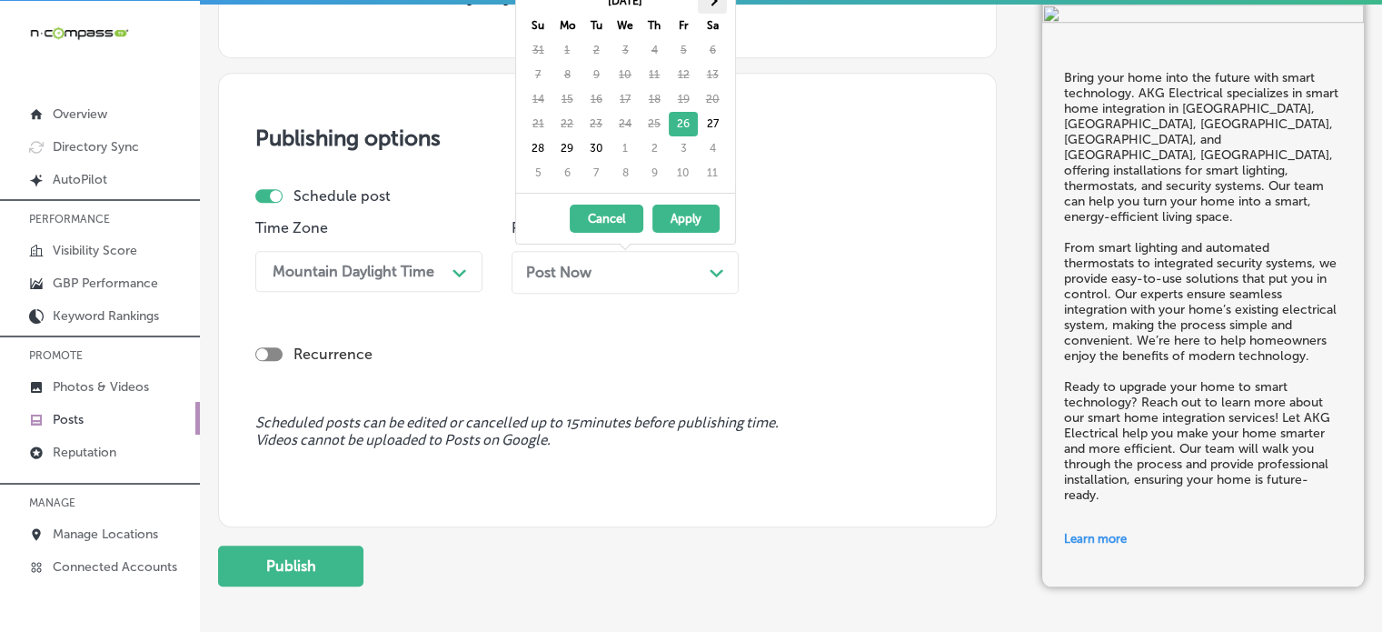
click at [714, 2] on span at bounding box center [712, 1] width 10 height 10
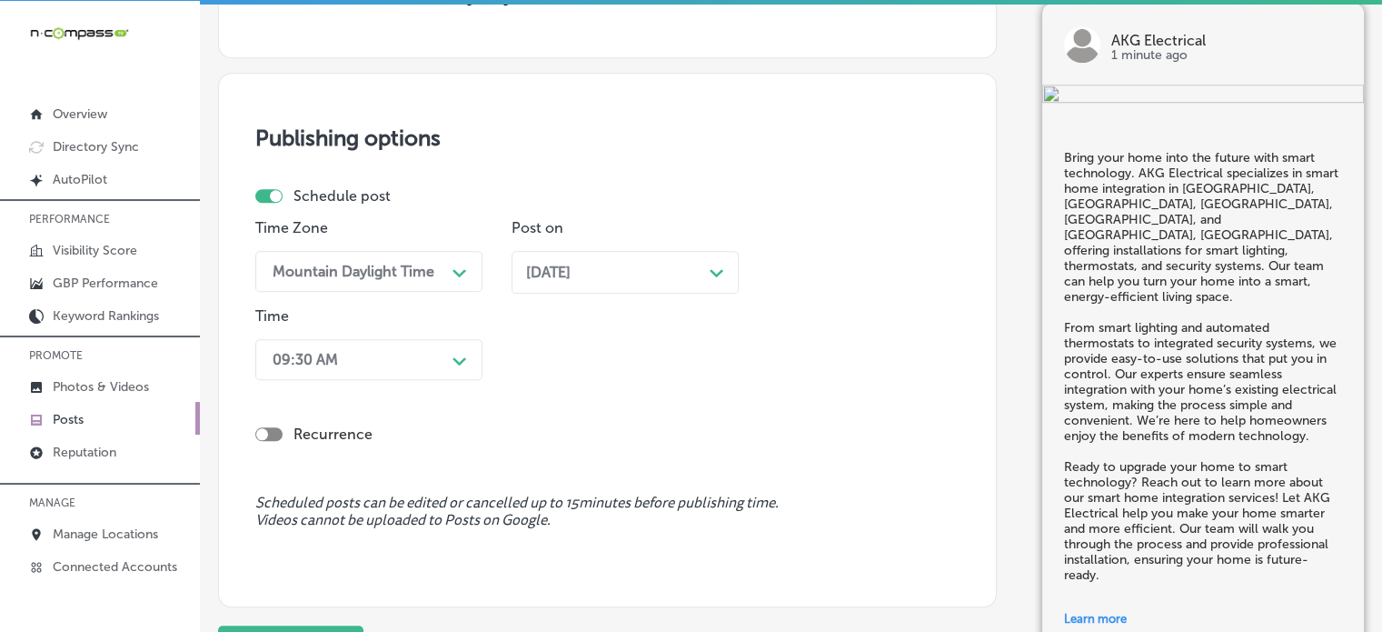
scroll to position [1663, 0]
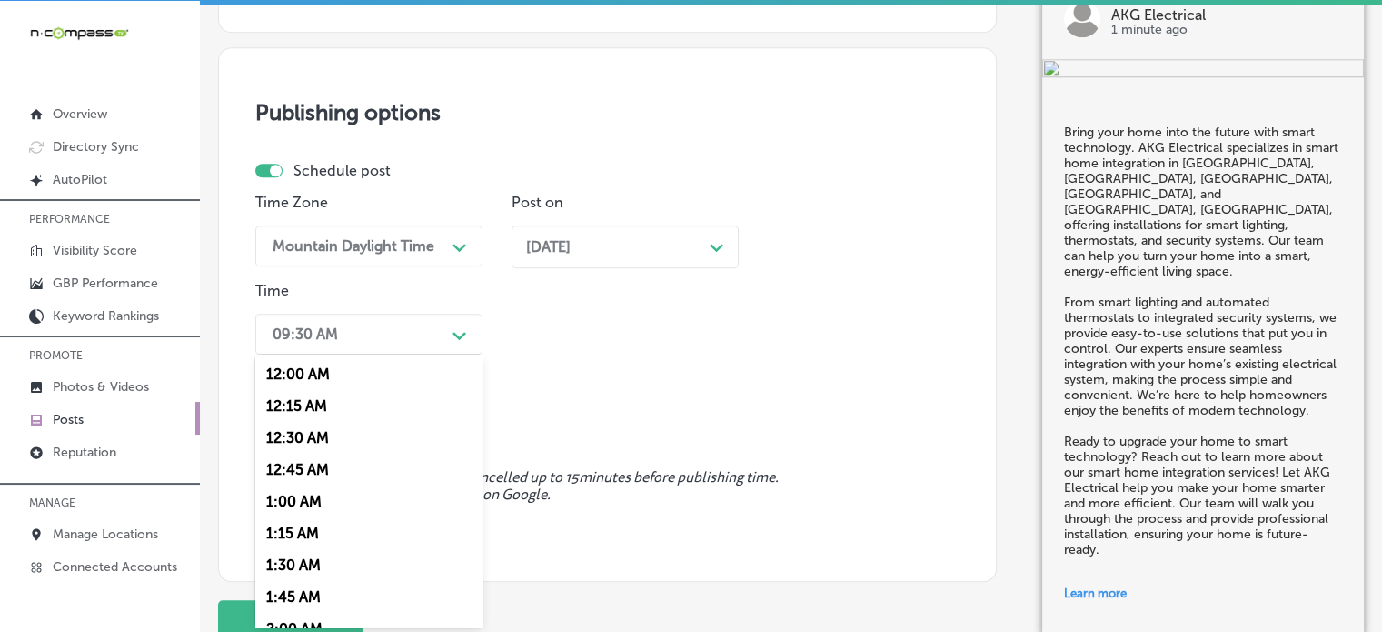
click at [404, 351] on div "09:30 AM Path Created with Sketch." at bounding box center [368, 334] width 227 height 41
click at [316, 531] on div "7:00 AM" at bounding box center [368, 531] width 227 height 32
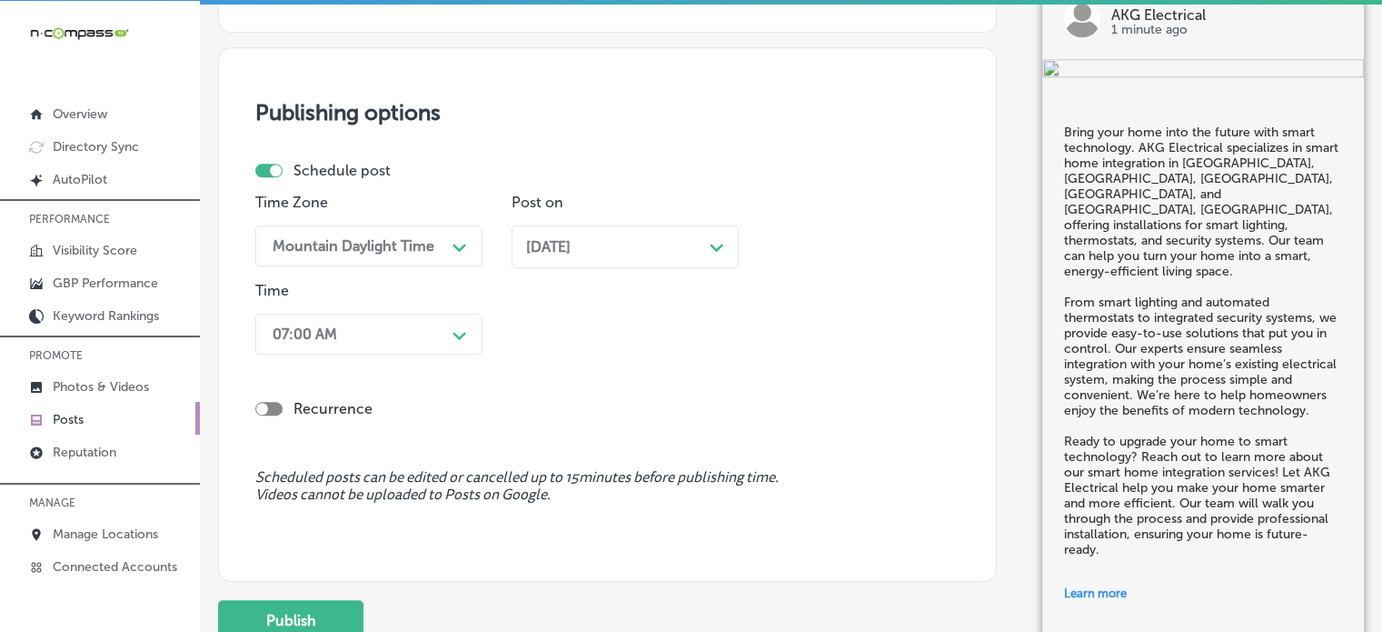
scroll to position [1699, 0]
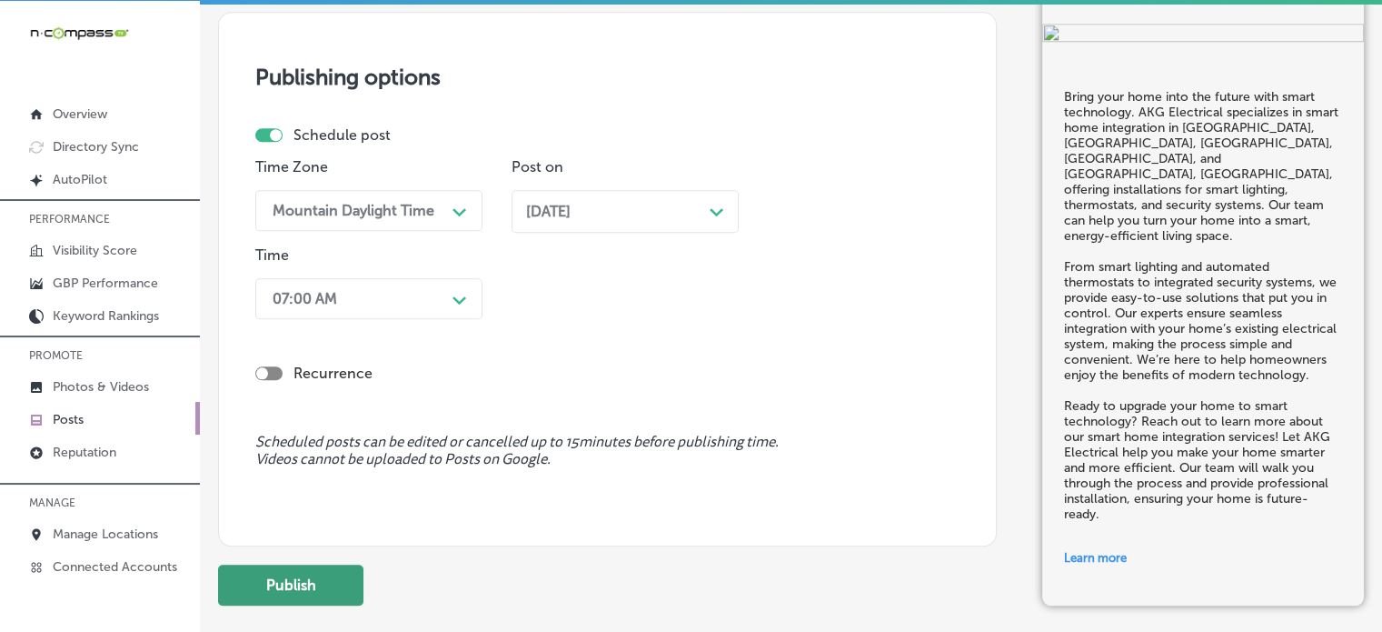
click at [314, 576] on button "Publish" at bounding box center [290, 584] width 145 height 41
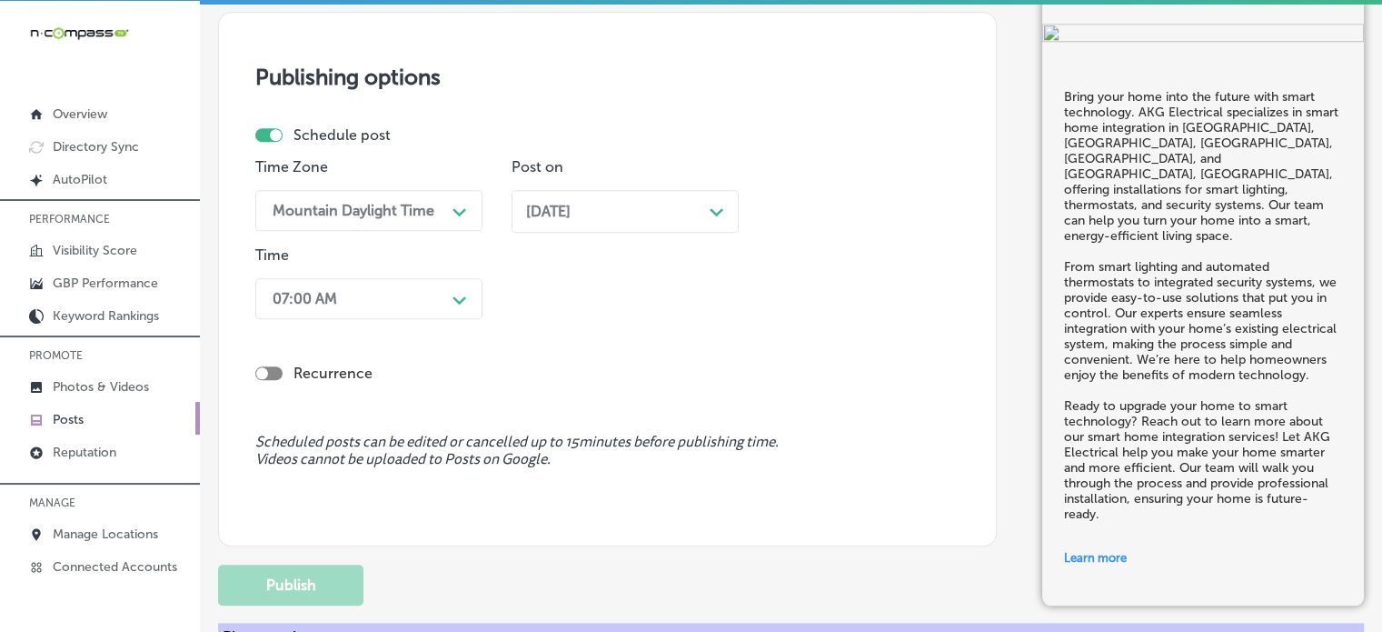
scroll to position [1536, 0]
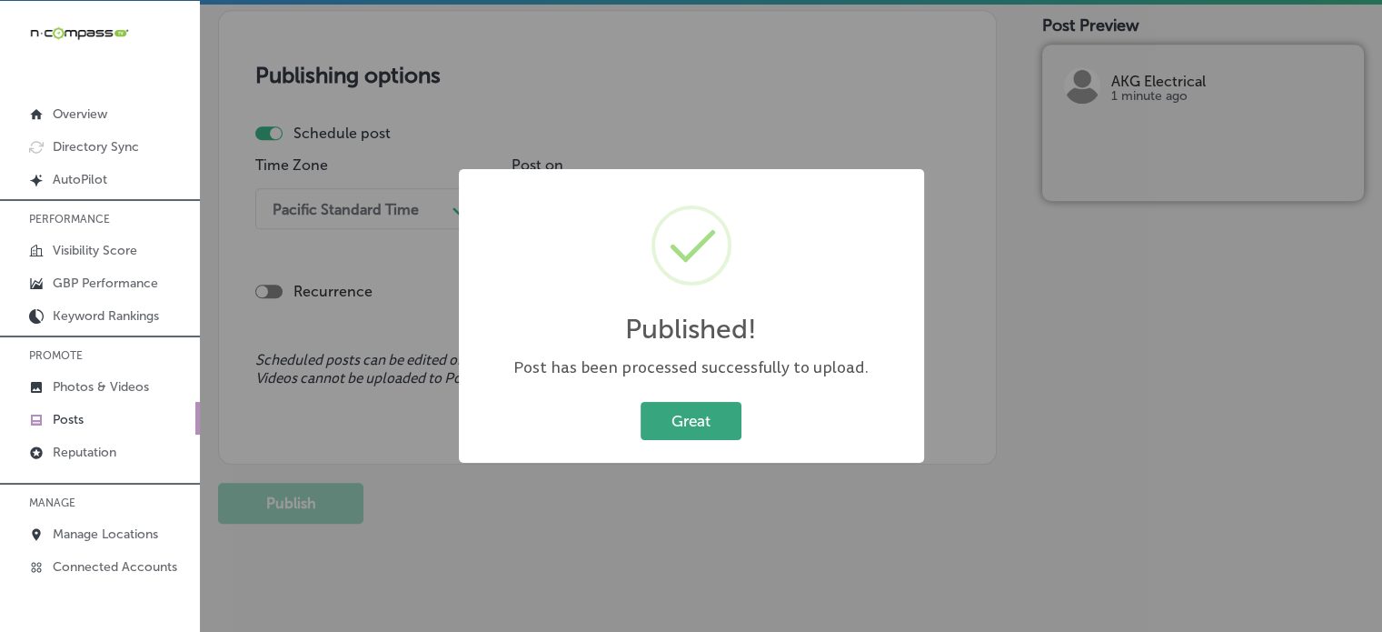
click at [698, 412] on button "Great" at bounding box center [691, 420] width 101 height 37
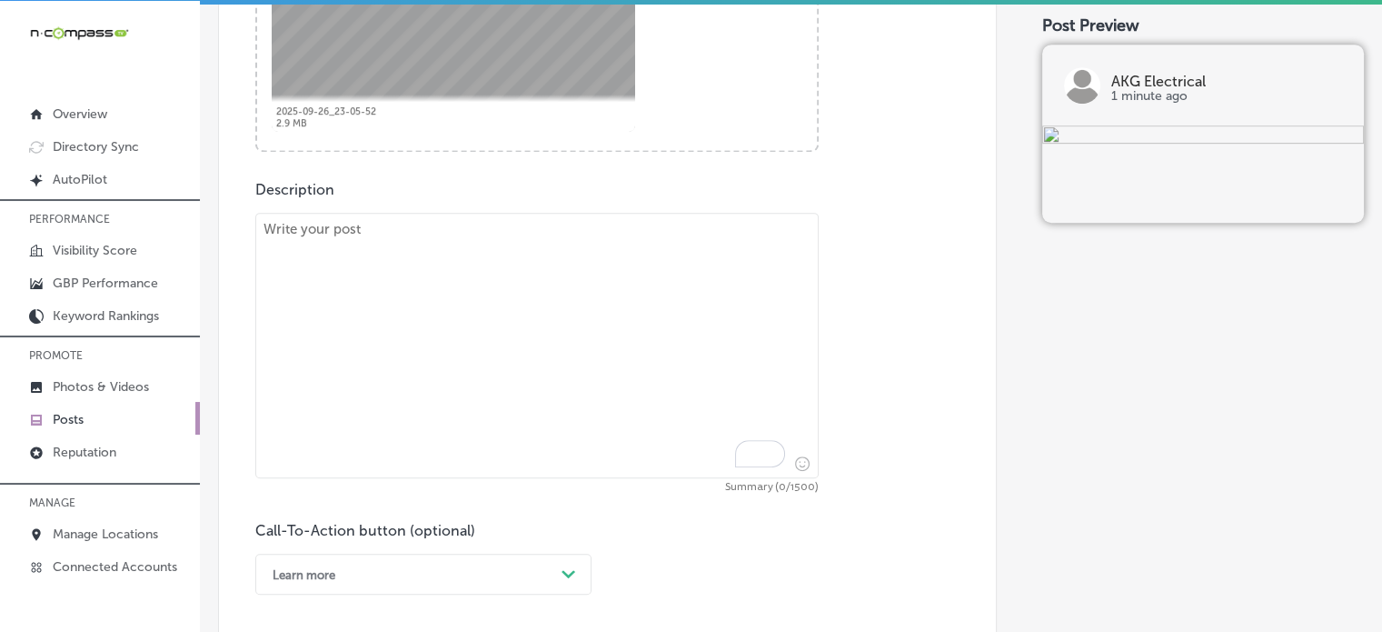
scroll to position [878, 0]
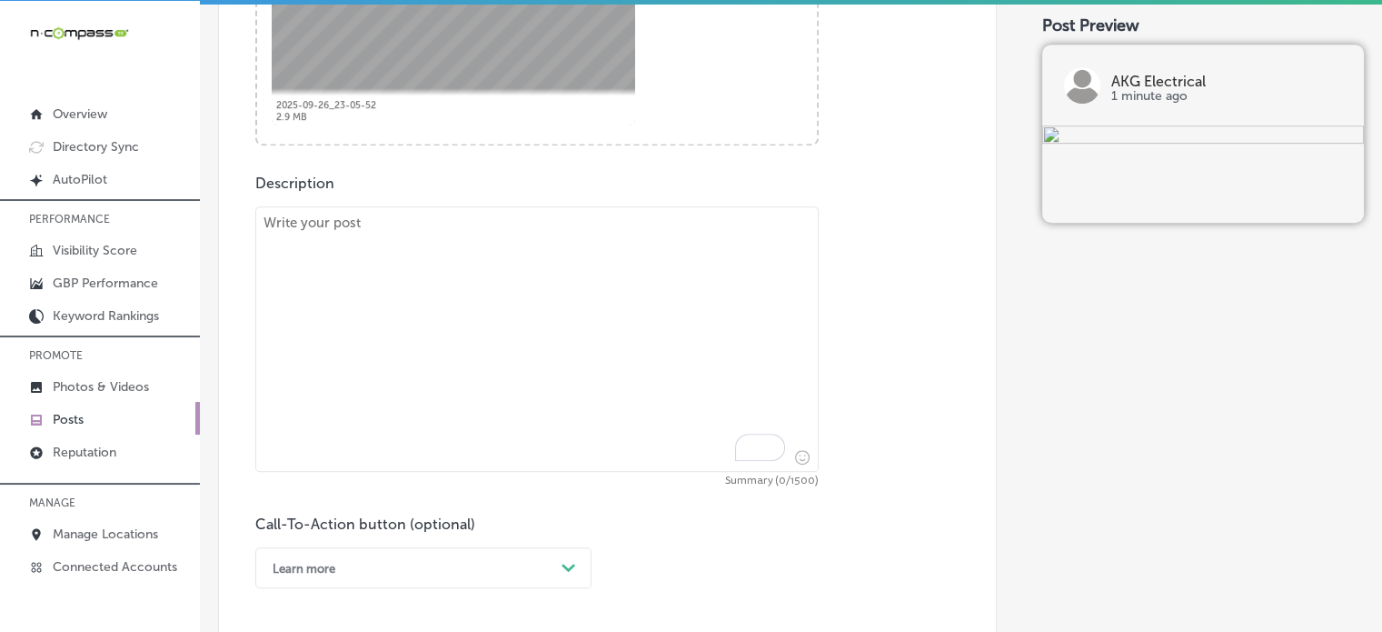
click at [600, 389] on textarea "To enrich screen reader interactions, please activate Accessibility in Grammarl…" at bounding box center [537, 338] width 564 height 265
paste textarea ""Your home’s electrical system plays a crucial role in keeping you safe. Servin…"
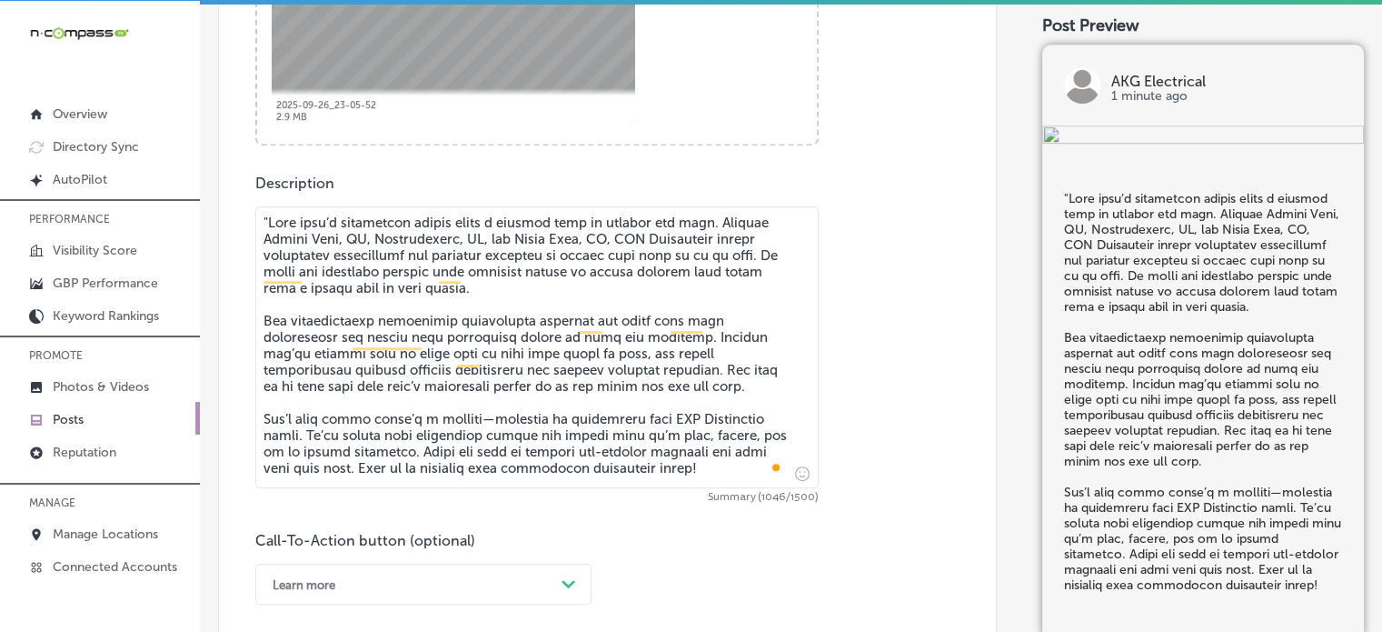
click at [269, 217] on textarea "To enrich screen reader interactions, please activate Accessibility in Grammarl…" at bounding box center [537, 347] width 564 height 282
click at [553, 306] on textarea "To enrich screen reader interactions, please activate Accessibility in Grammarl…" at bounding box center [537, 347] width 564 height 282
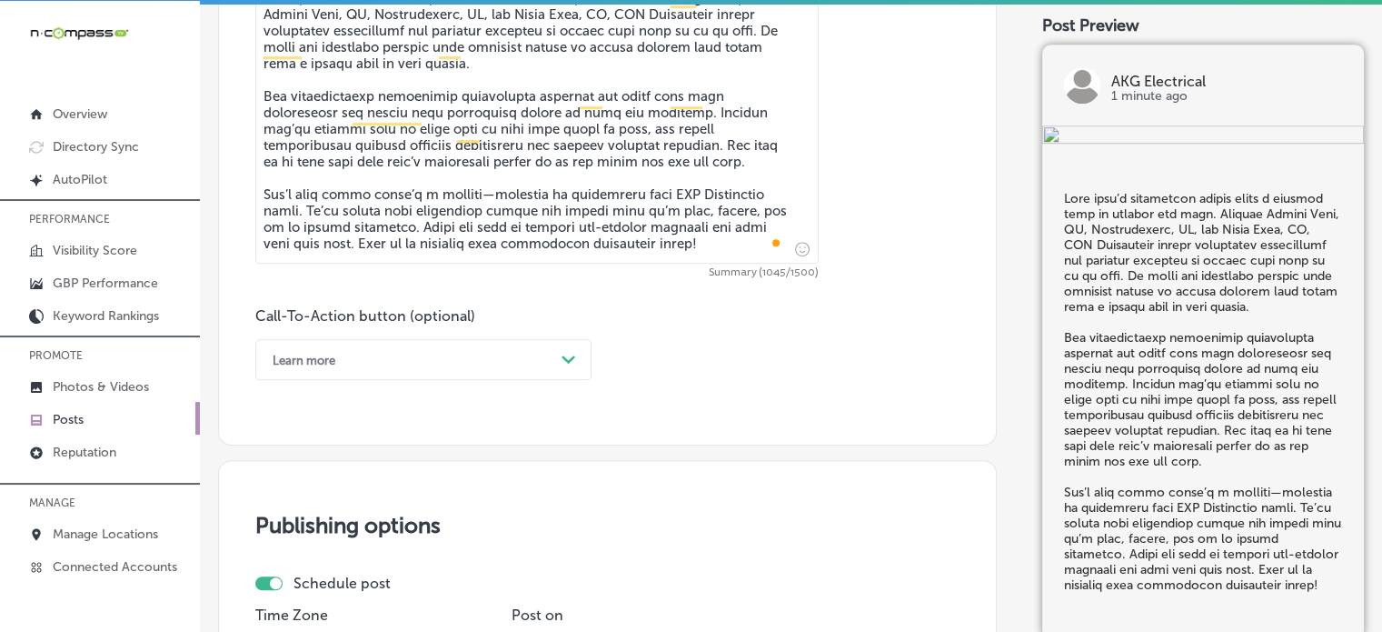
scroll to position [1103, 0]
type textarea "Your home’s electrical system plays a crucial role in keeping you safe. Serving…"
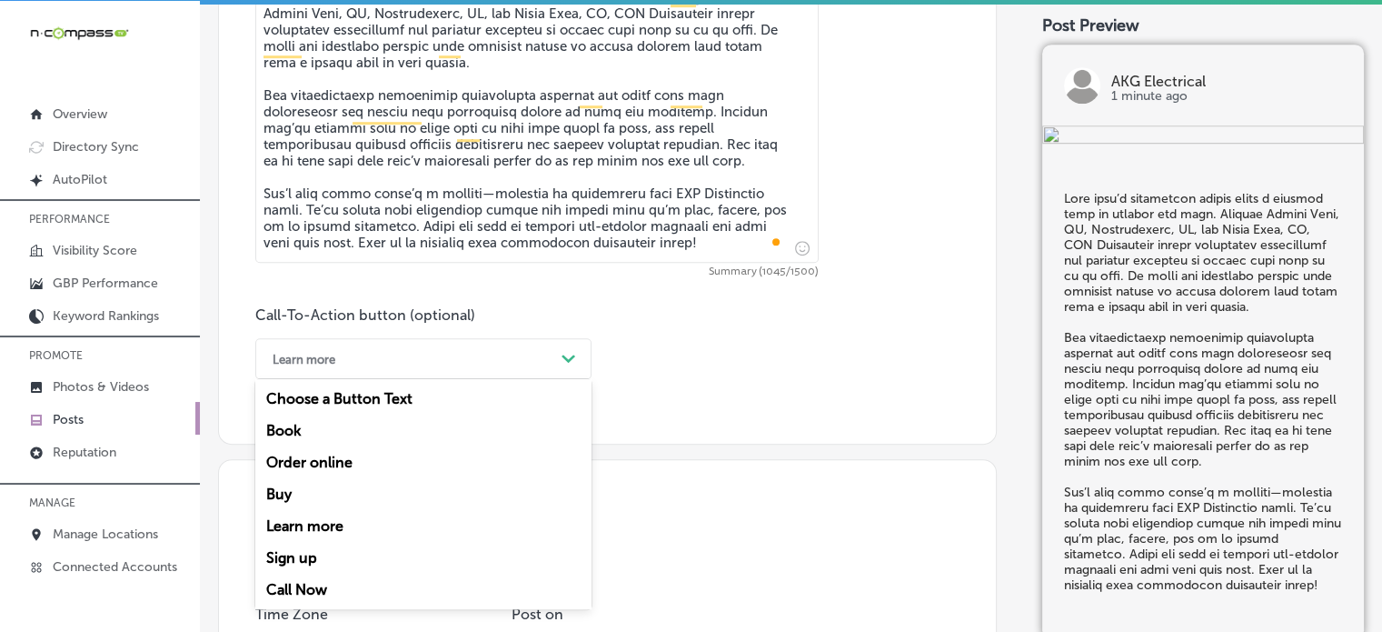
click at [559, 358] on div "Path Created with Sketch." at bounding box center [568, 358] width 29 height 29
click at [316, 585] on div "Call Now" at bounding box center [423, 590] width 336 height 32
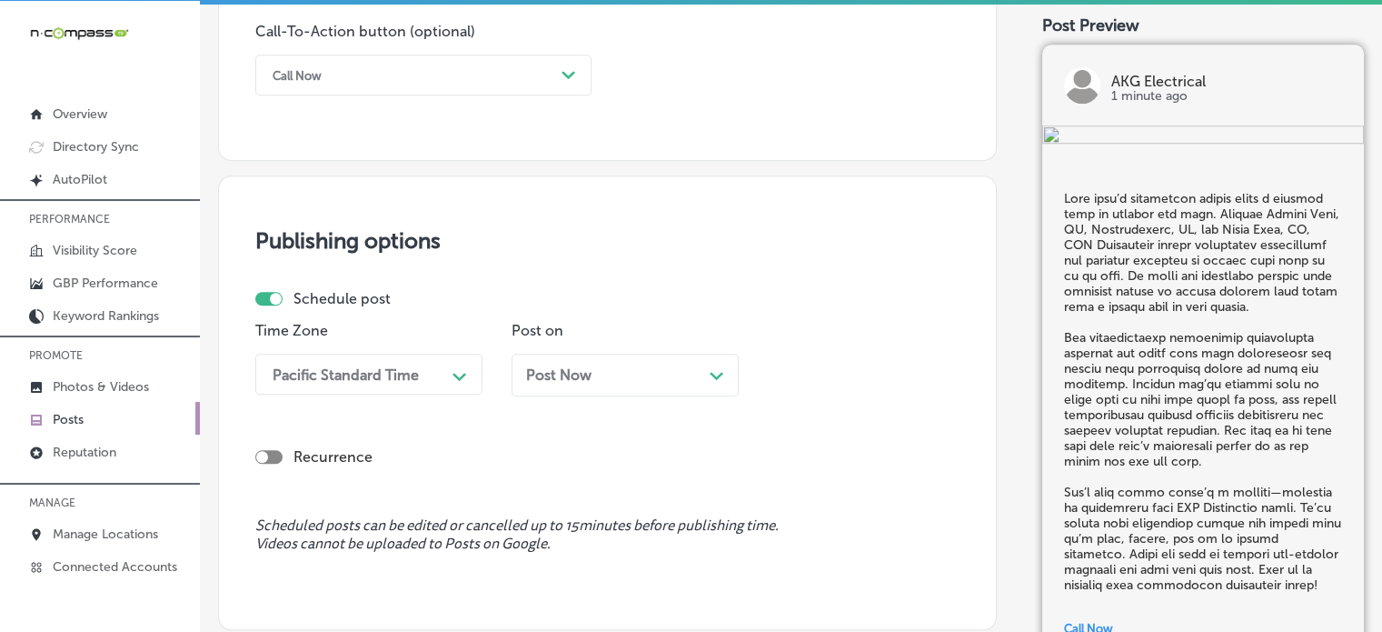
scroll to position [1429, 0]
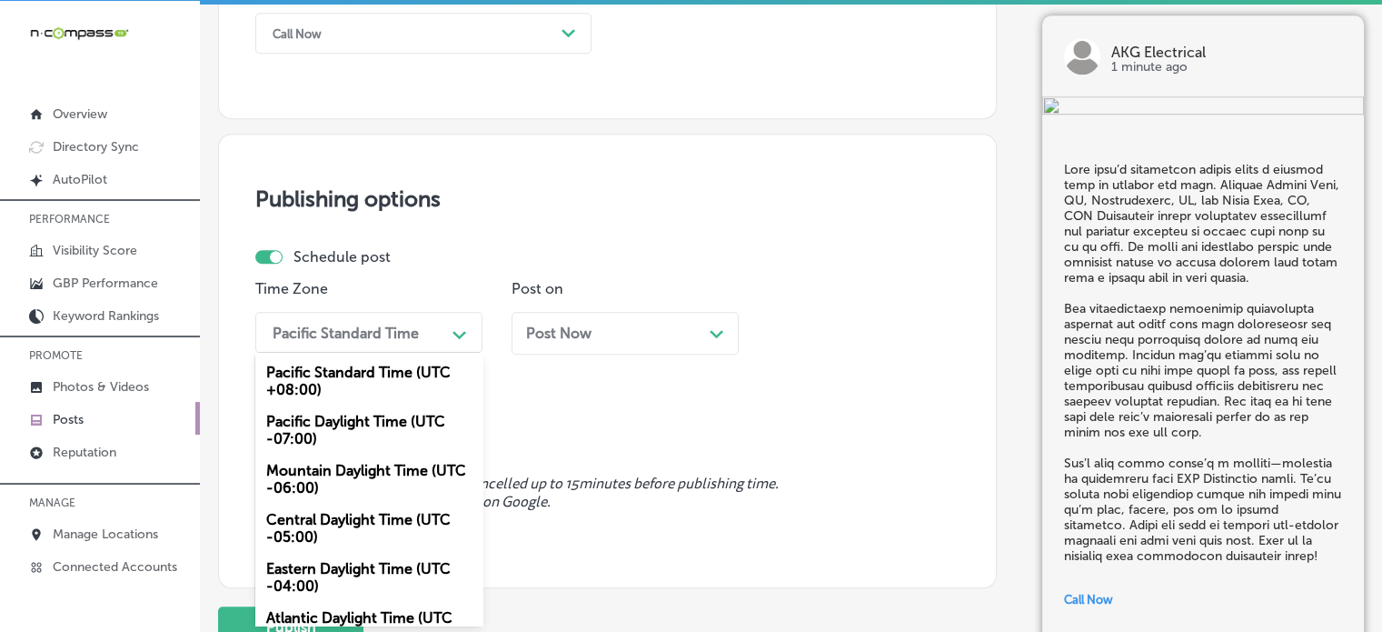
click at [362, 353] on div "option Mountain Daylight Time (UTC -06:00), selected. option Pacific Standard T…" at bounding box center [368, 332] width 227 height 41
click at [375, 467] on div "Mountain Daylight Time (UTC -06:00)" at bounding box center [368, 478] width 227 height 49
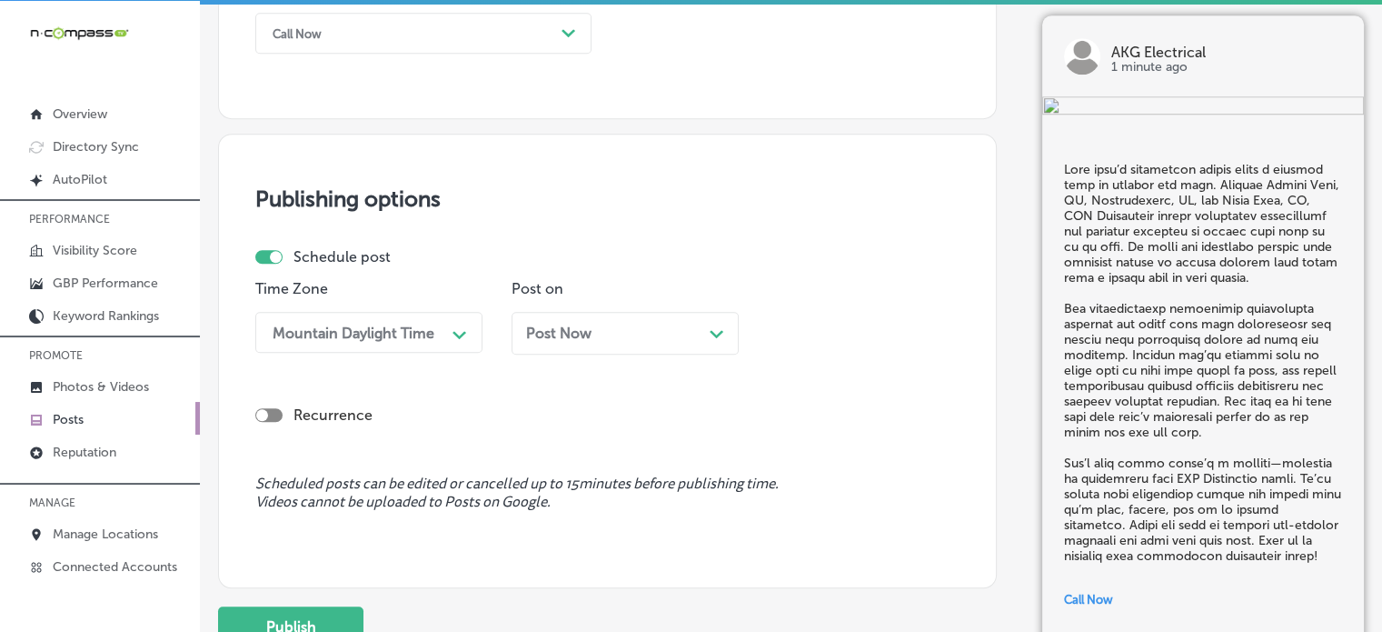
click at [544, 344] on div "Post Now Path Created with Sketch." at bounding box center [625, 333] width 227 height 43
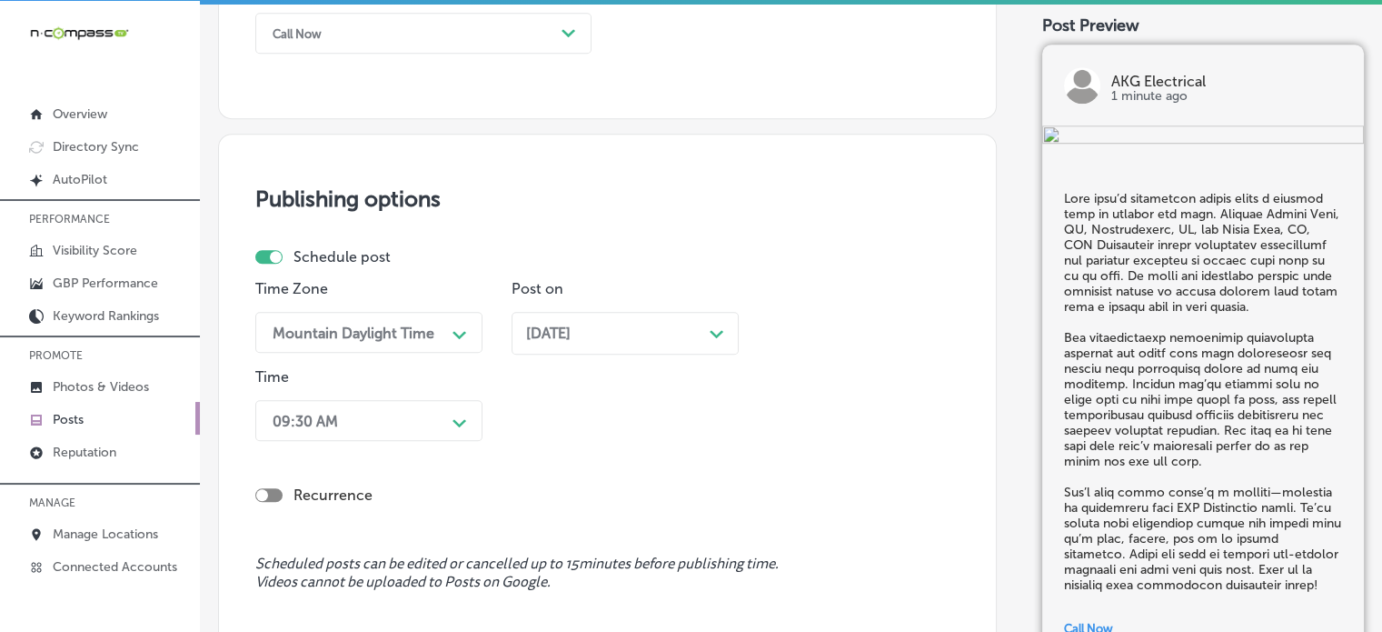
scroll to position [1516, 0]
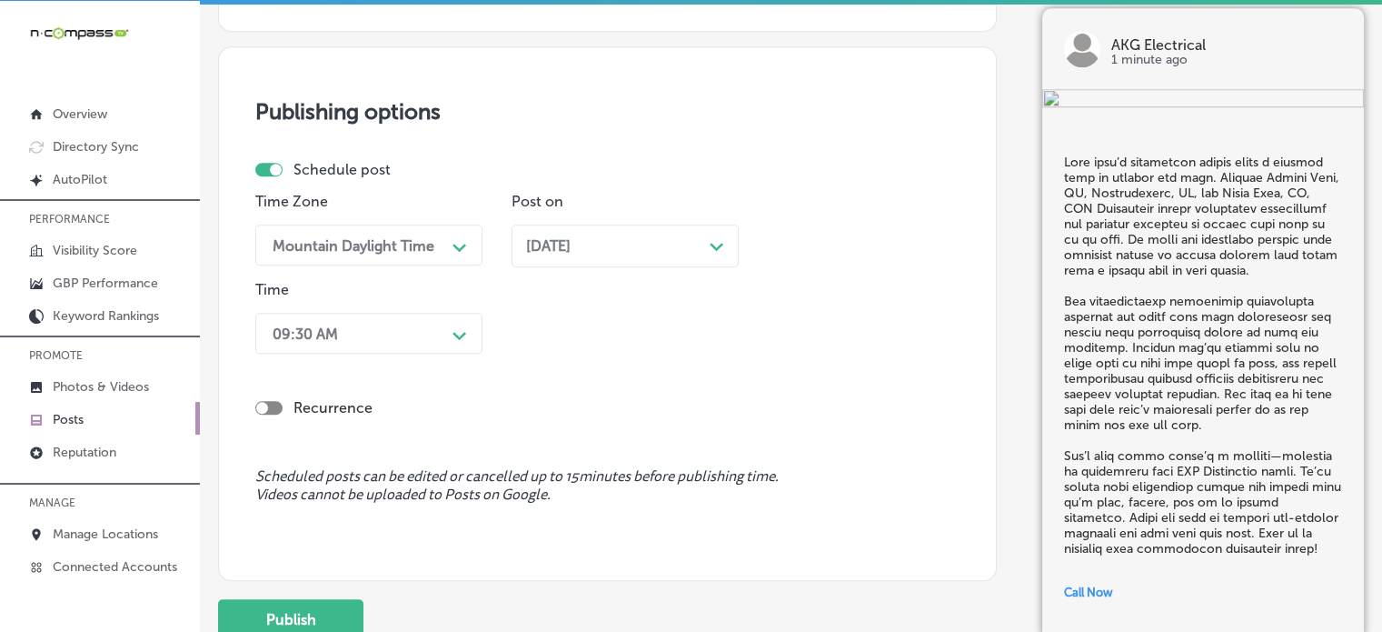
click at [402, 354] on div "09:30 AM Path Created with Sketch." at bounding box center [368, 333] width 227 height 41
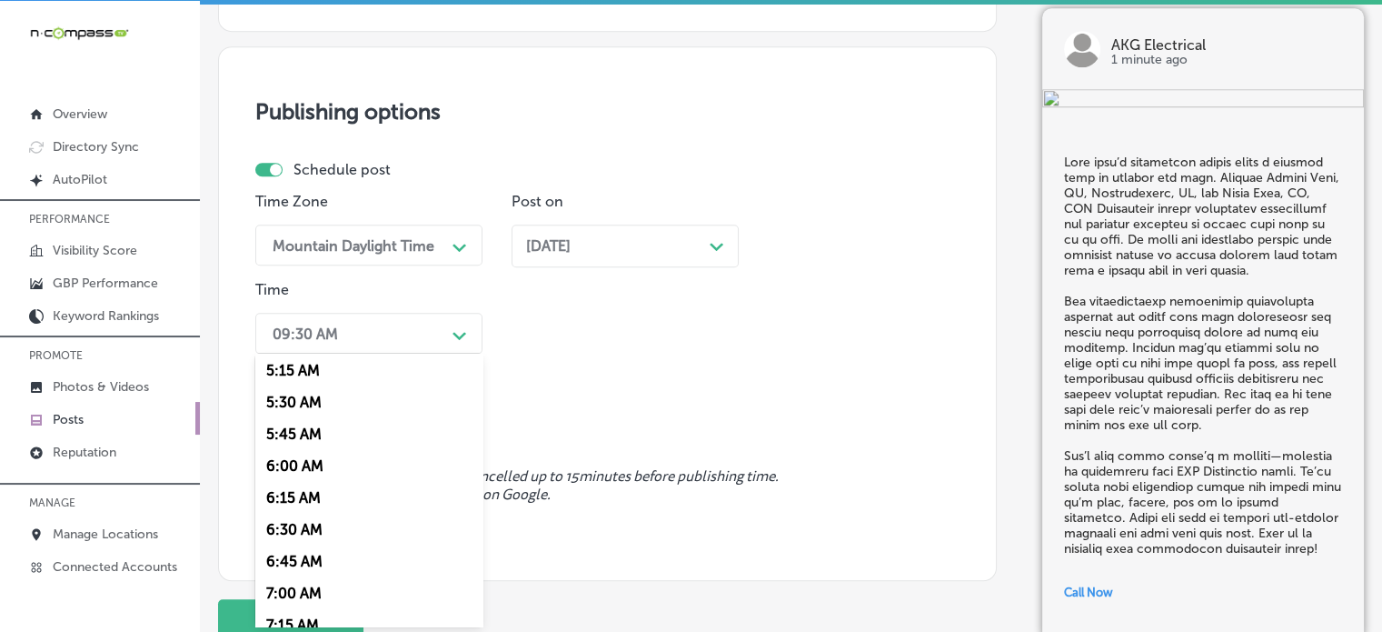
scroll to position [705, 0]
click at [305, 564] on div "7:00 AM" at bounding box center [368, 559] width 227 height 32
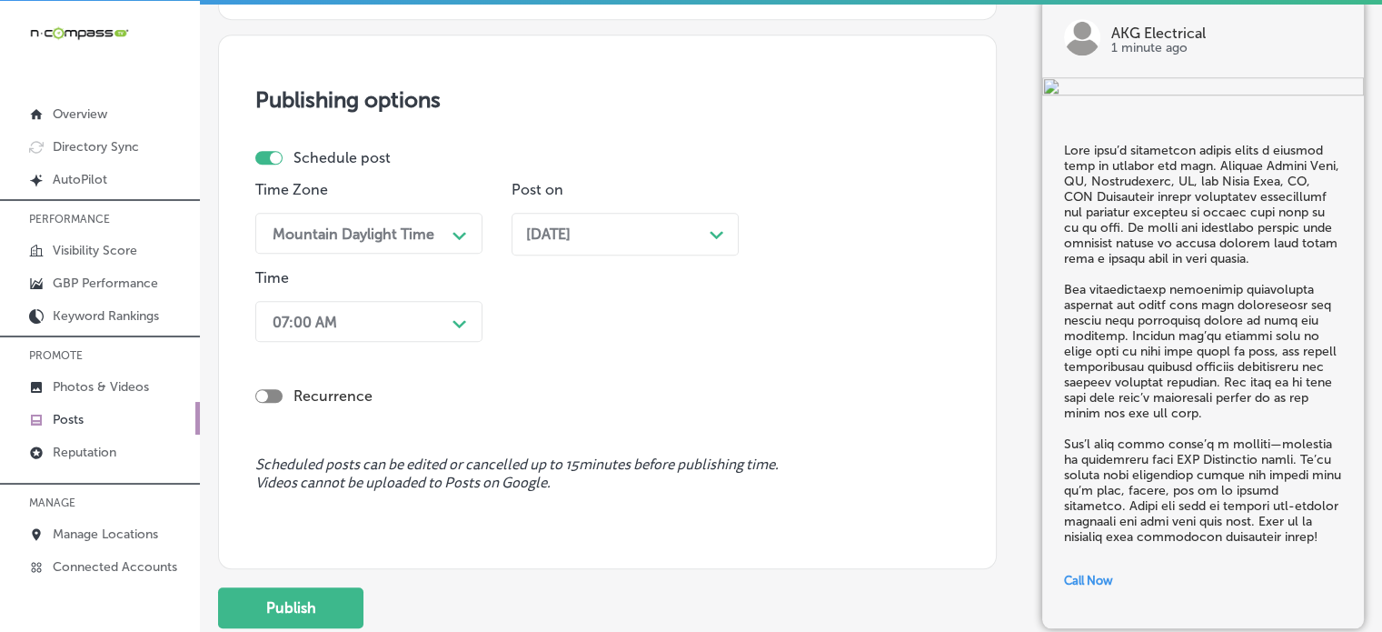
scroll to position [1529, 0]
click at [319, 603] on button "Publish" at bounding box center [290, 606] width 145 height 41
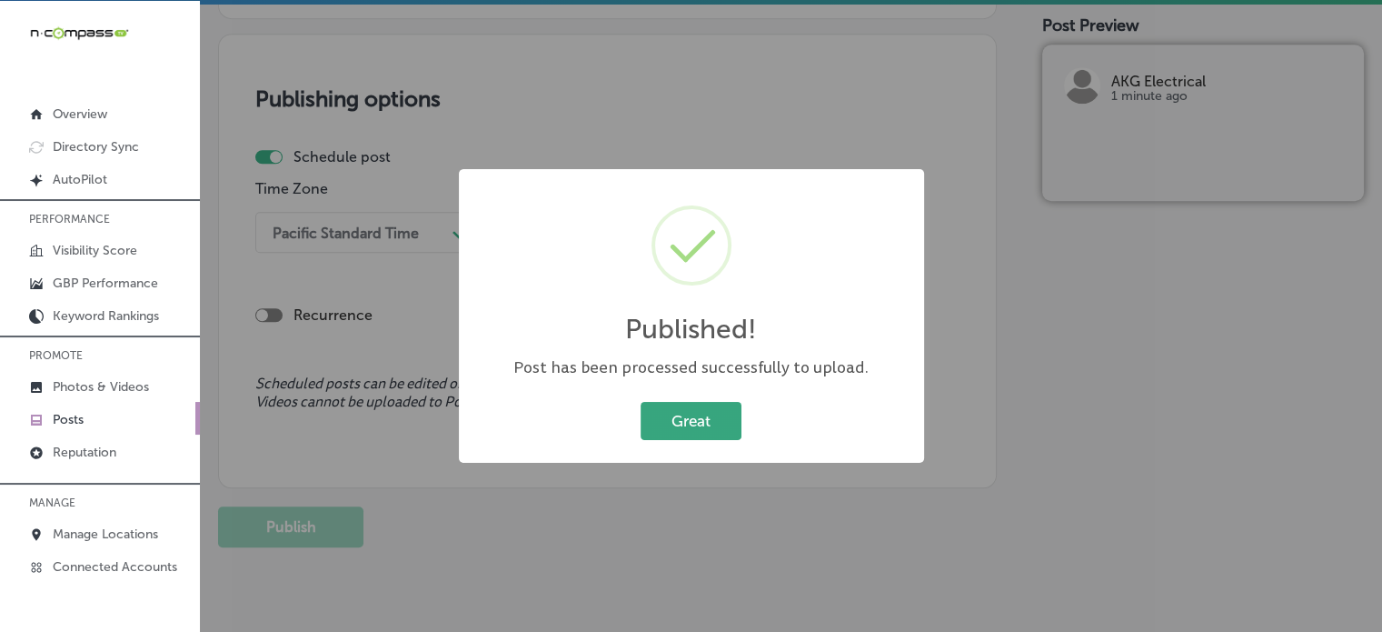
click at [709, 412] on button "Great" at bounding box center [691, 420] width 101 height 37
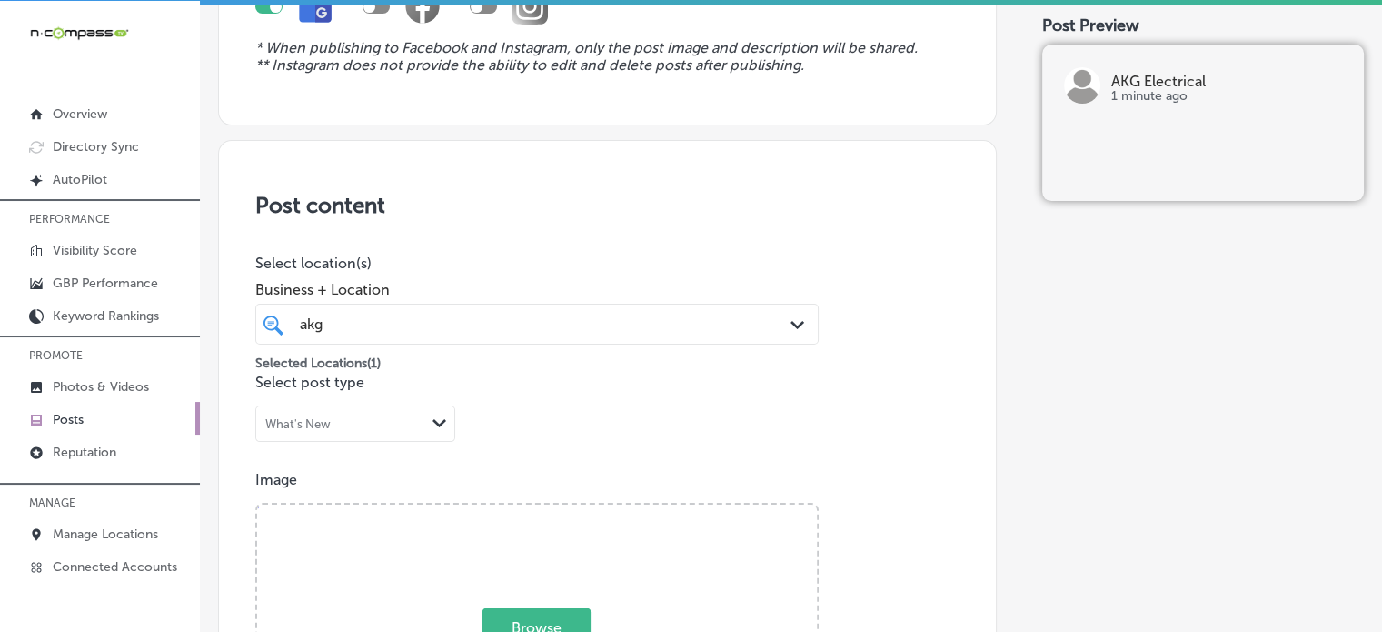
scroll to position [0, 0]
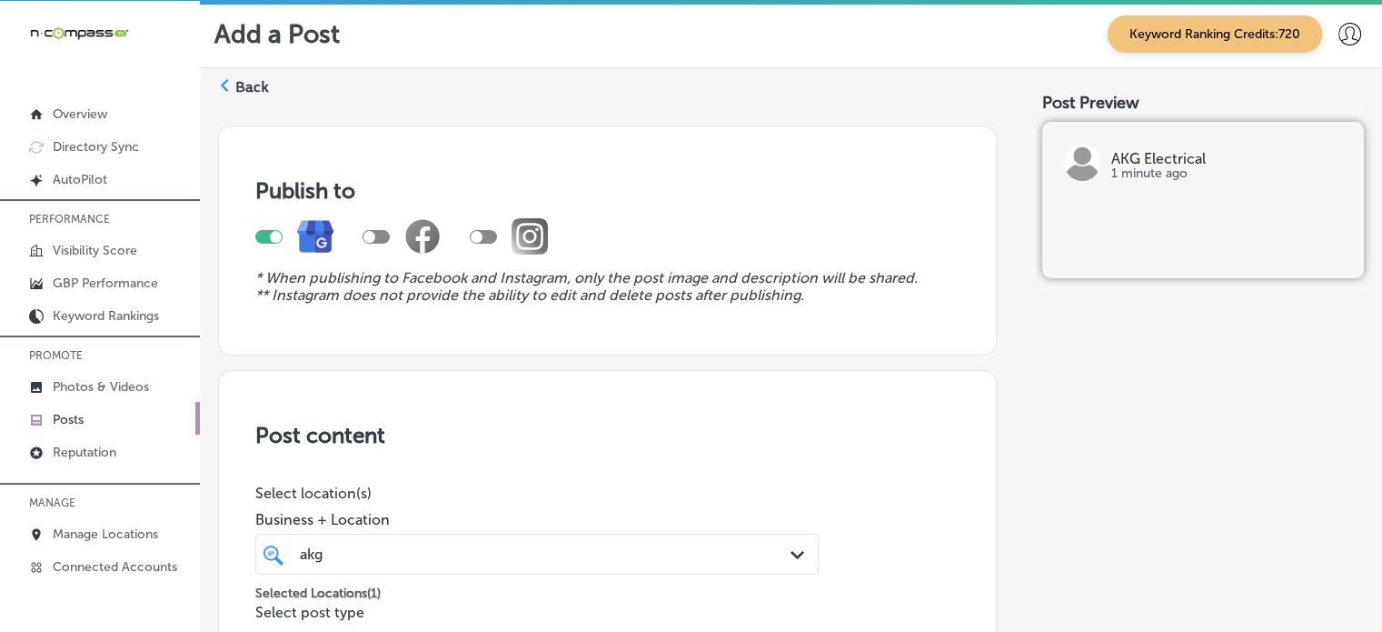
click at [259, 85] on label "Back" at bounding box center [252, 87] width 34 height 20
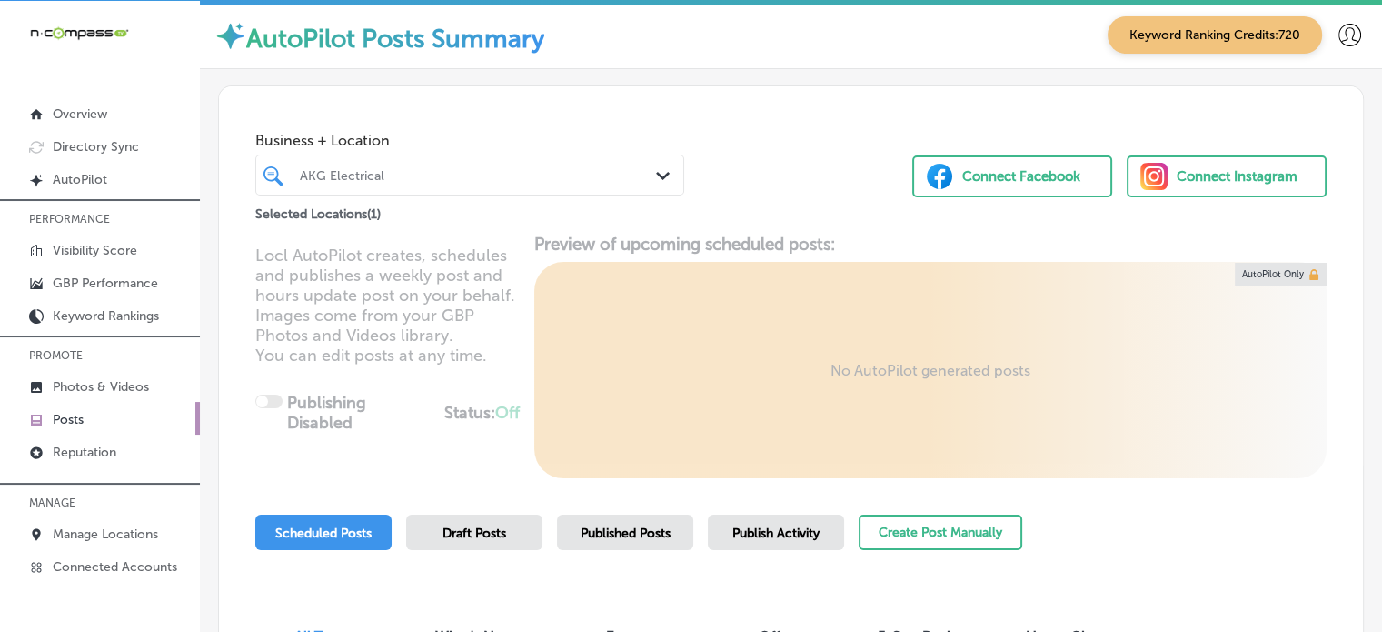
click at [554, 176] on div "AKG Electrical" at bounding box center [479, 174] width 358 height 15
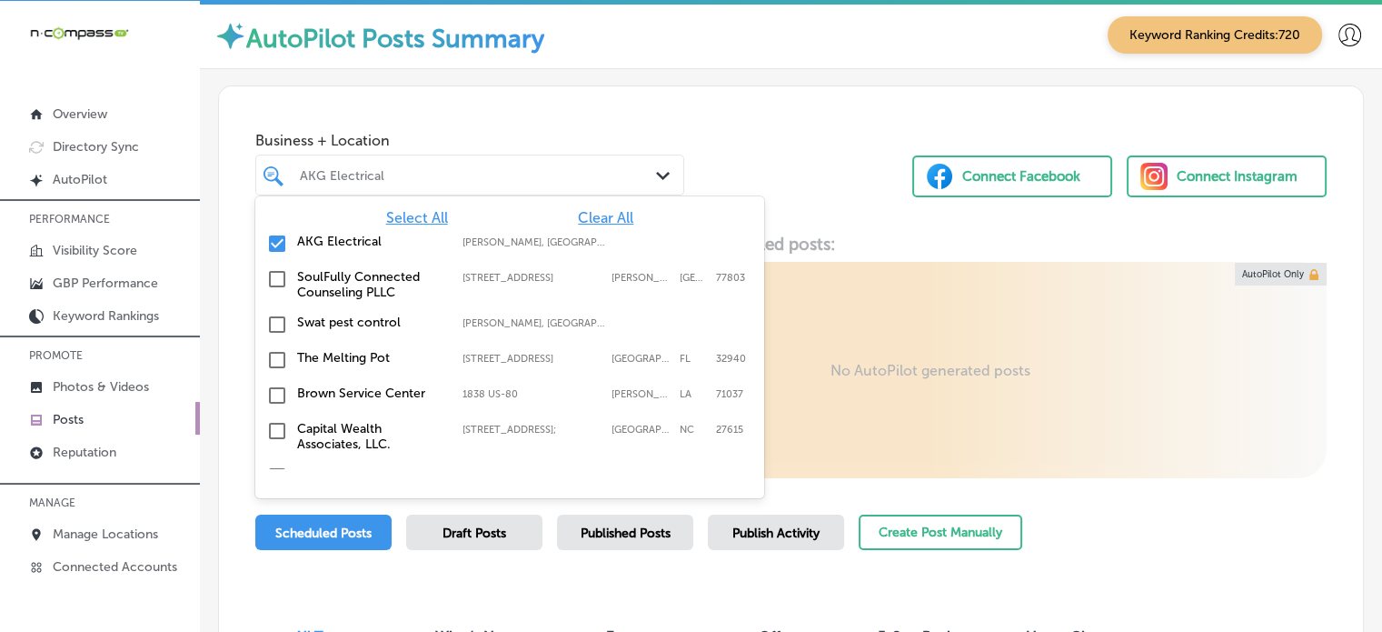
click at [608, 218] on span "Clear All" at bounding box center [605, 217] width 55 height 17
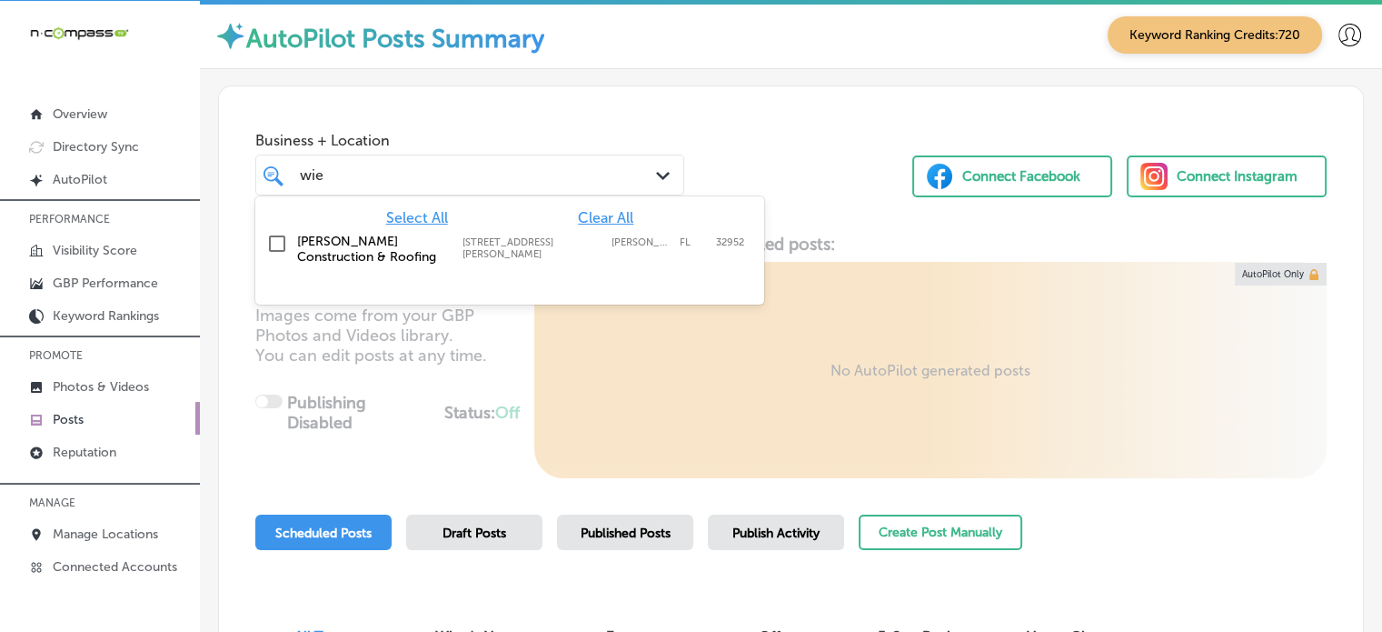
click at [508, 234] on div "Wiedmann Construction & Roofing 777 E Merritt Island Cswy, Ste 314, Merritt Isl…" at bounding box center [481, 249] width 368 height 31
type input "wie"
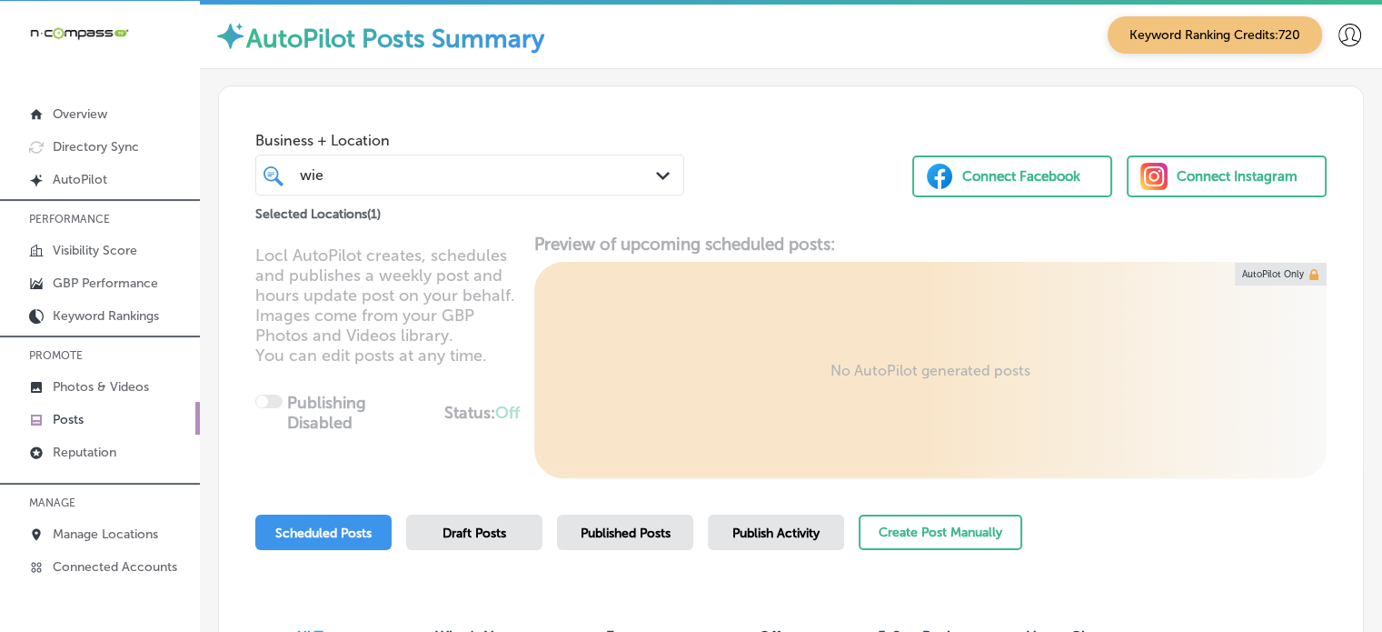
click at [704, 166] on div "Business + Location wie wie Path Created with Sketch. Selected Locations ( 1 ) …" at bounding box center [791, 155] width 1144 height 138
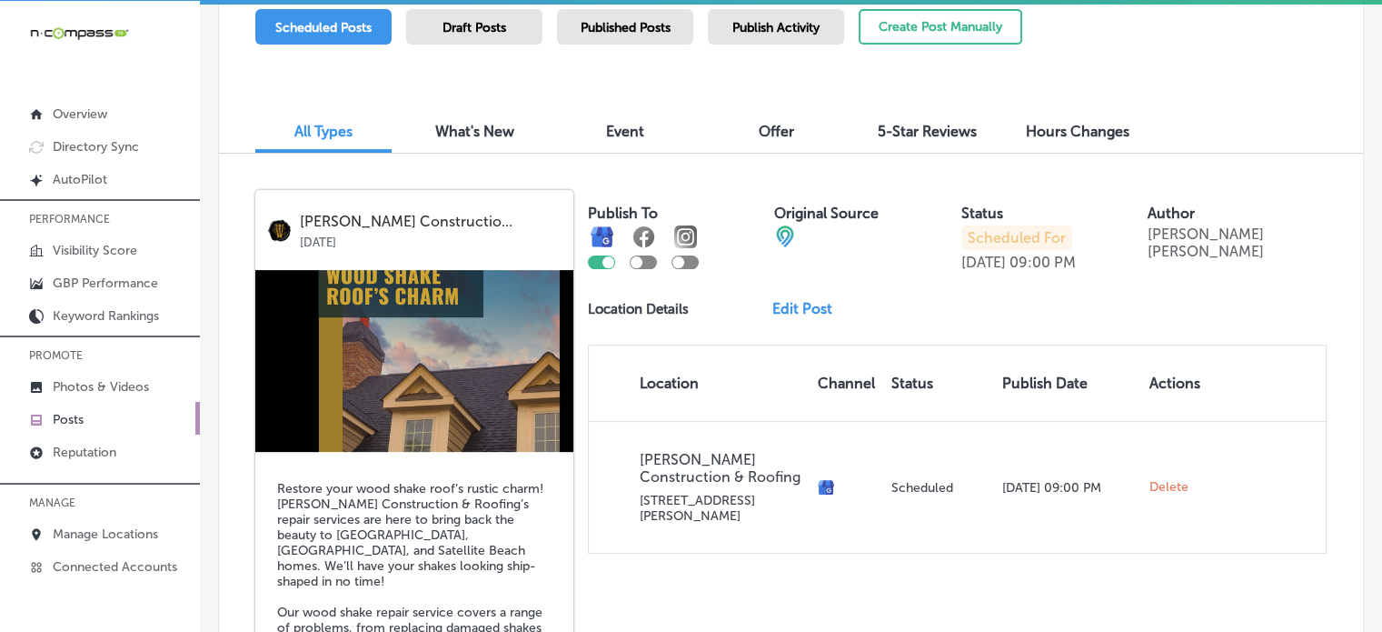
scroll to position [444, 0]
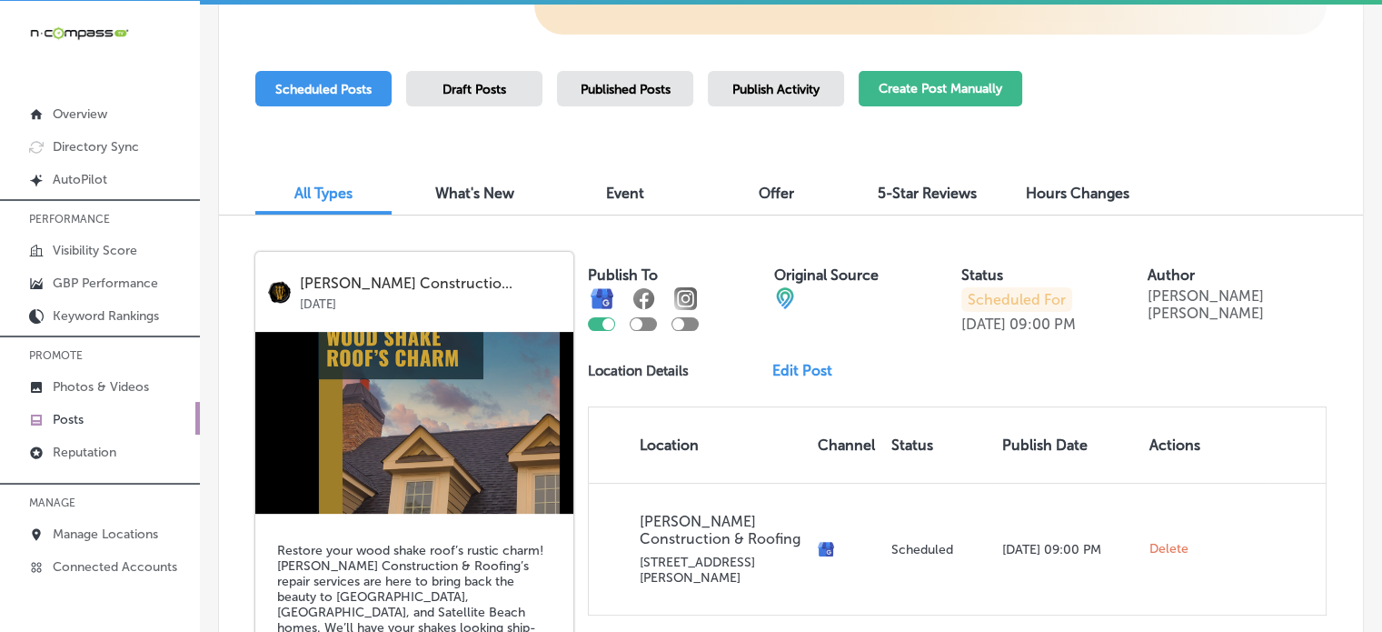
click at [910, 94] on button "Create Post Manually" at bounding box center [941, 88] width 164 height 35
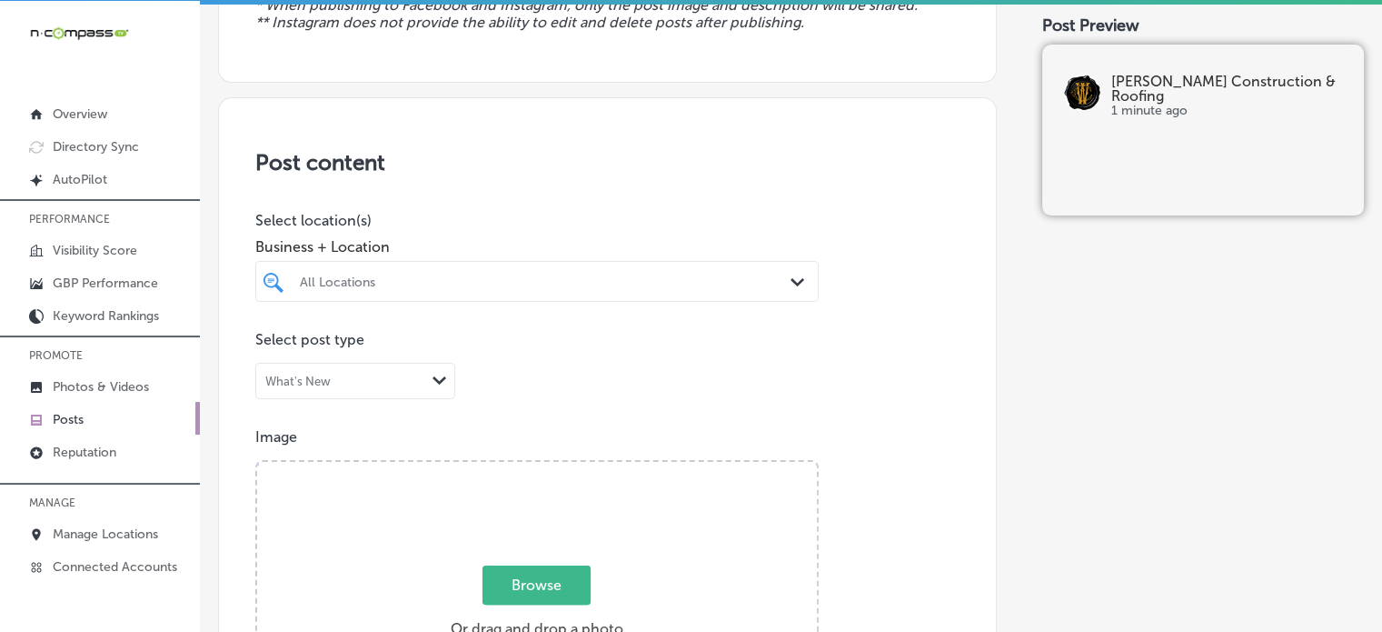
scroll to position [287, 0]
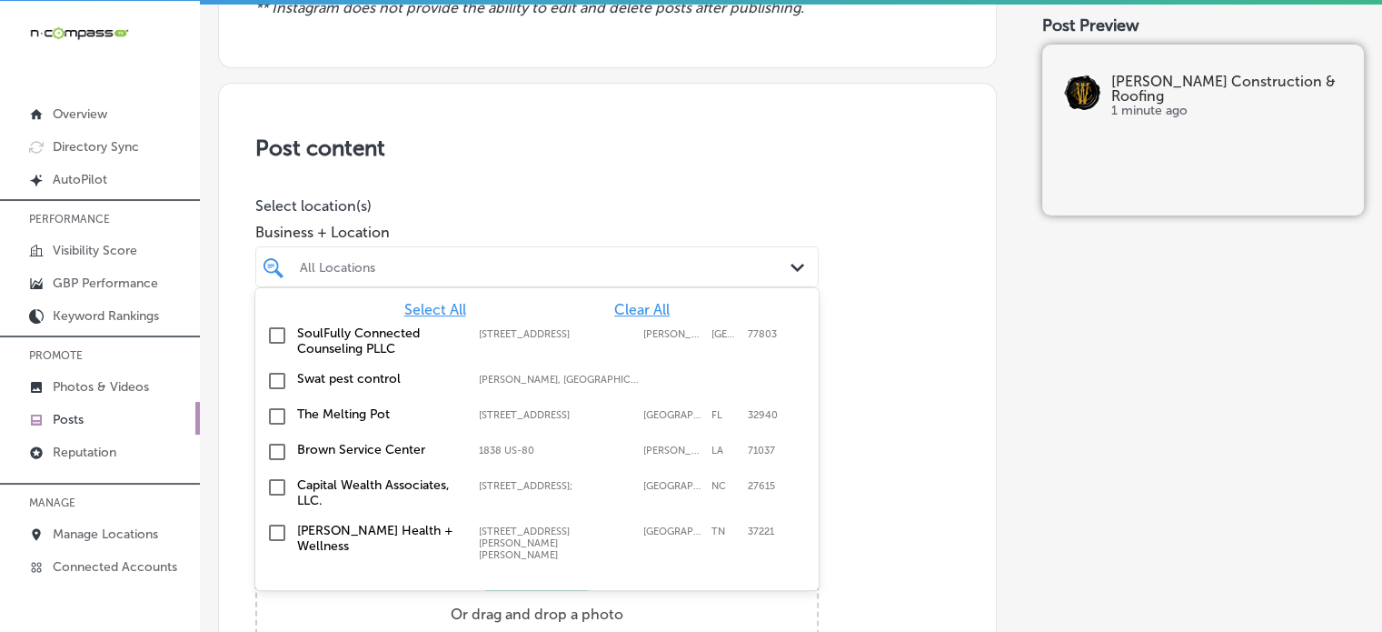
click at [600, 259] on div "All Locations" at bounding box center [546, 266] width 493 height 15
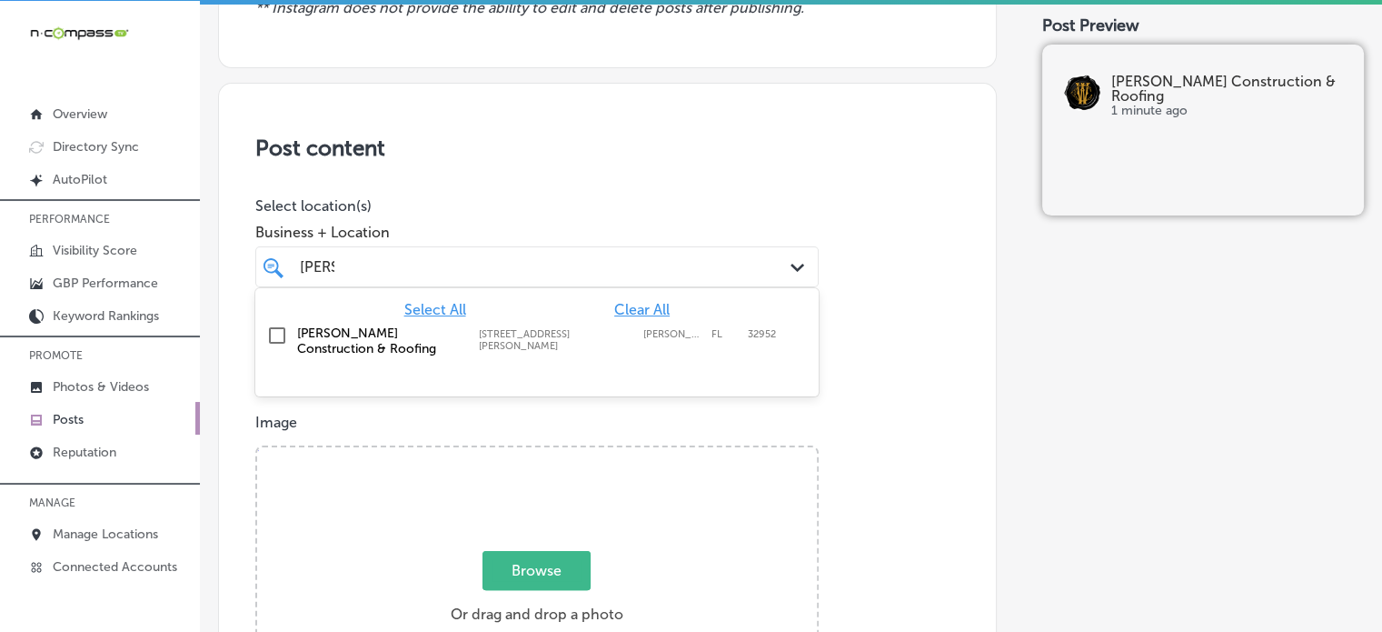
click at [495, 339] on label "[STREET_ADDRESS][PERSON_NAME]" at bounding box center [556, 340] width 155 height 24
type input "wied"
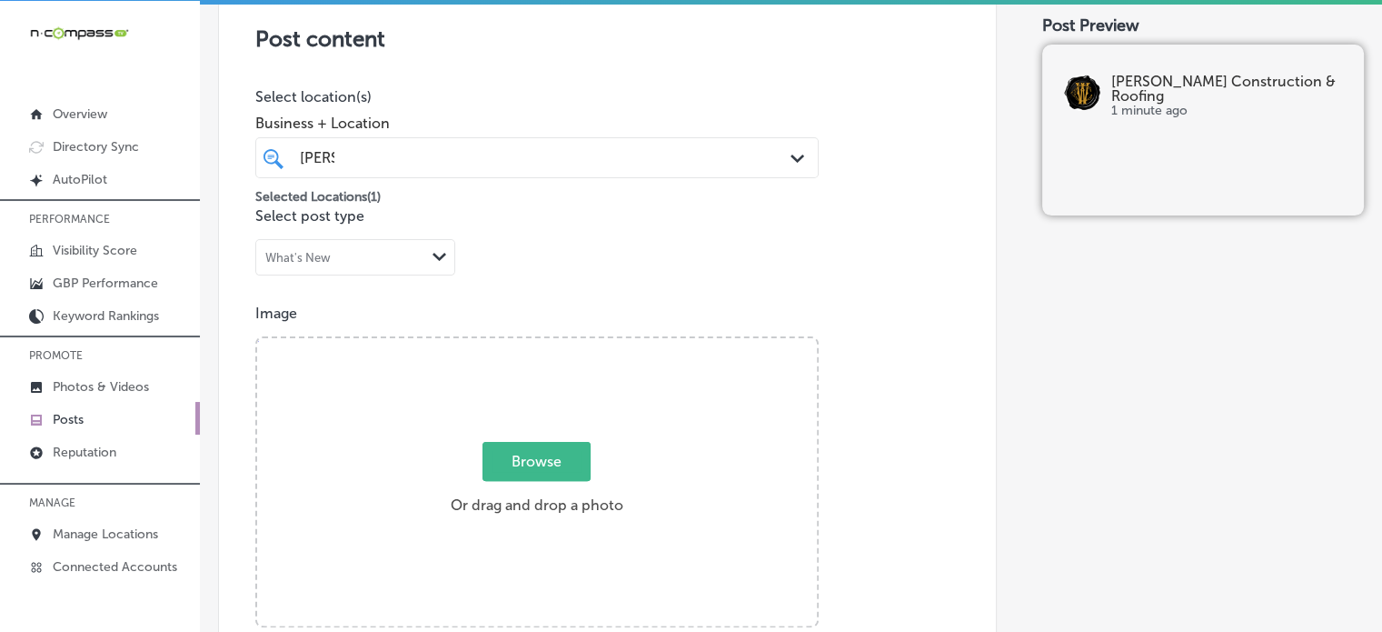
scroll to position [399, 0]
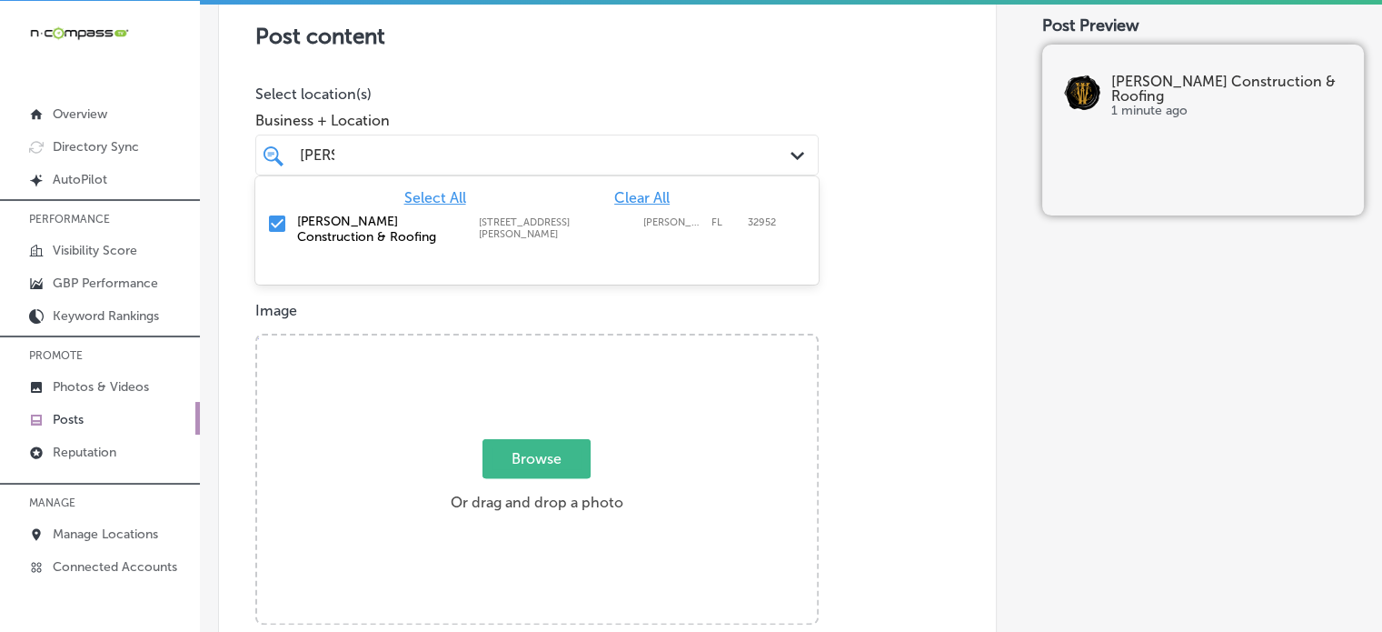
click at [541, 152] on div "wied wied" at bounding box center [513, 155] width 430 height 25
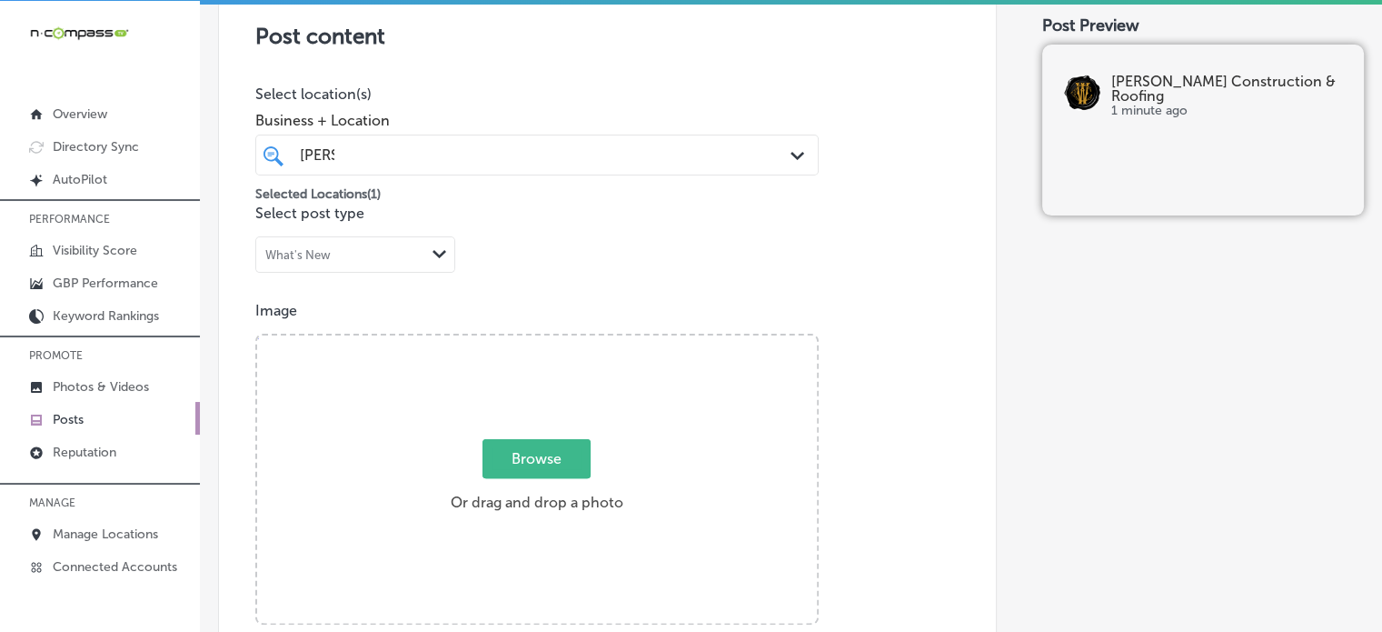
click at [885, 217] on p "Select post type" at bounding box center [607, 212] width 704 height 17
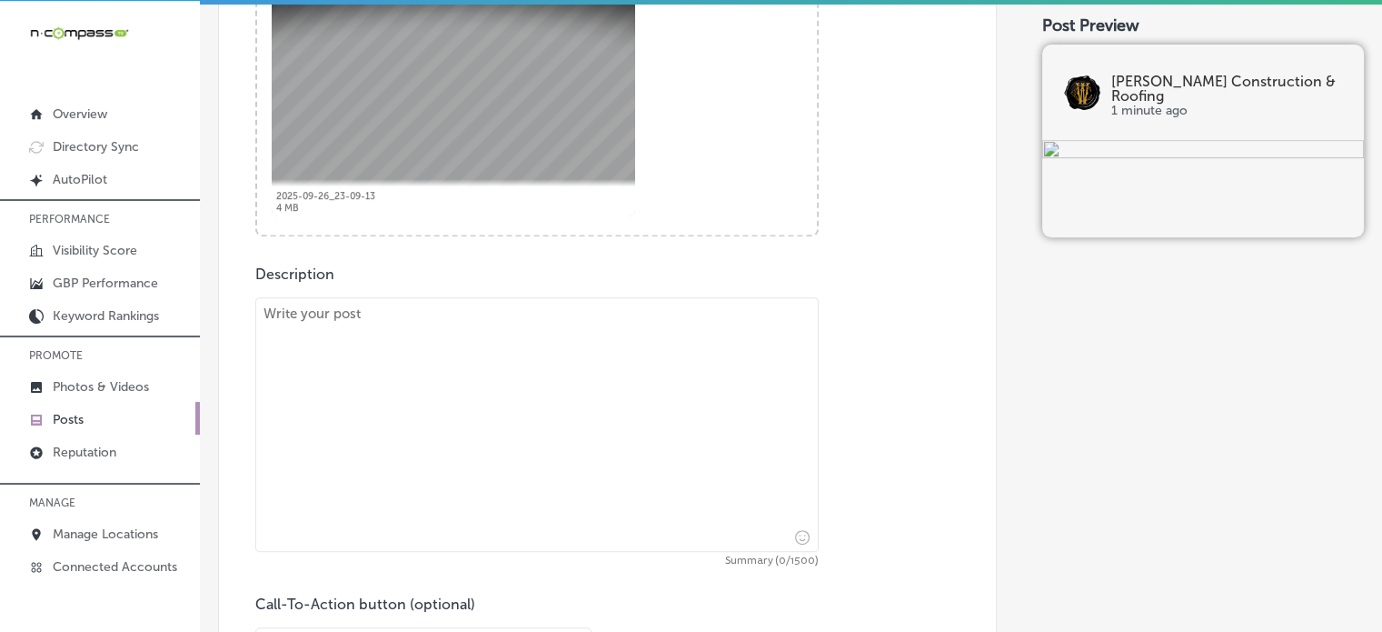
scroll to position [791, 0]
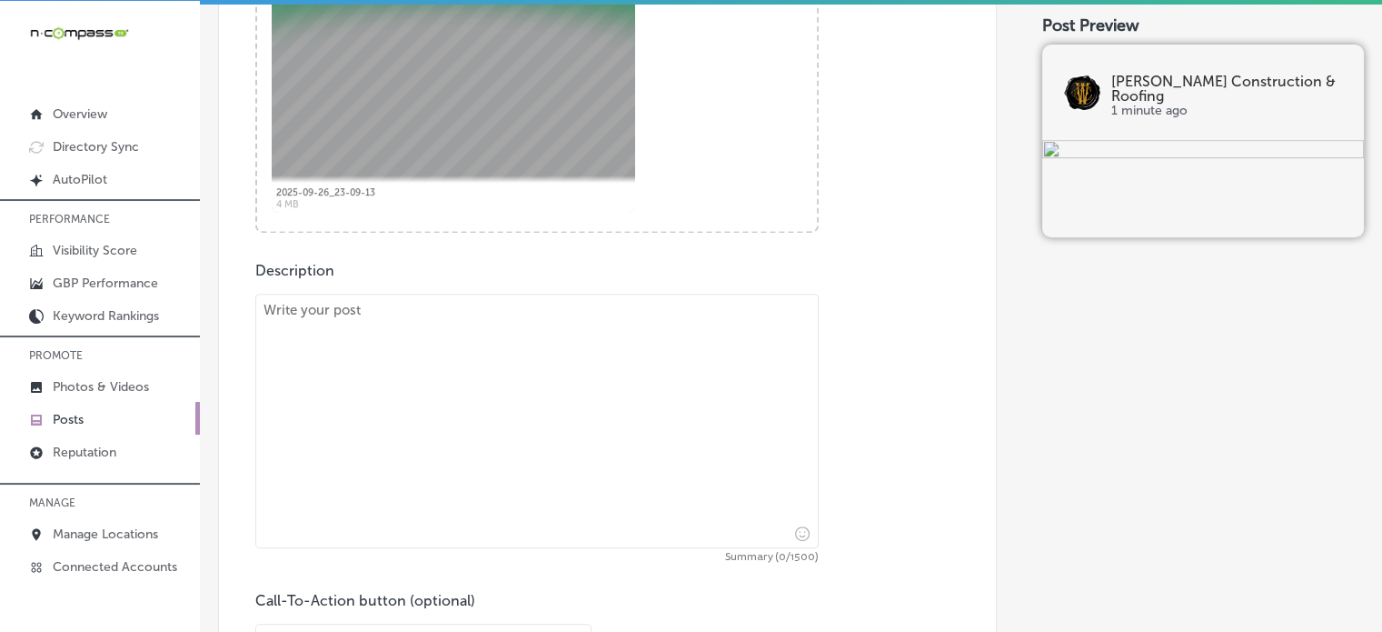
click at [572, 394] on textarea at bounding box center [537, 421] width 564 height 254
paste textarea ""At Wiedmann Construction & Roofing, we specialize in providing high-quality as…"
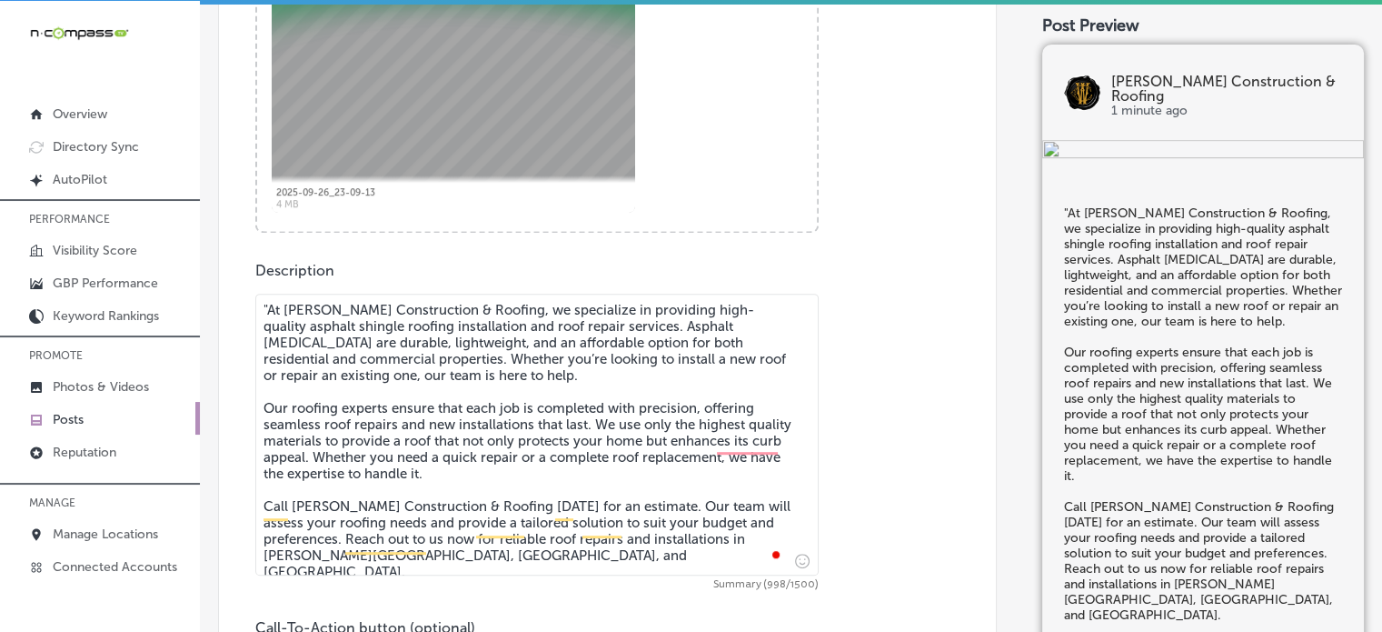
click at [272, 308] on textarea ""At Wiedmann Construction & Roofing, we specialize in providing high-quality as…" at bounding box center [537, 435] width 564 height 282
click at [443, 395] on textarea "At Wiedmann Construction & Roofing, we specialize in providing high-quality asp…" at bounding box center [537, 435] width 564 height 282
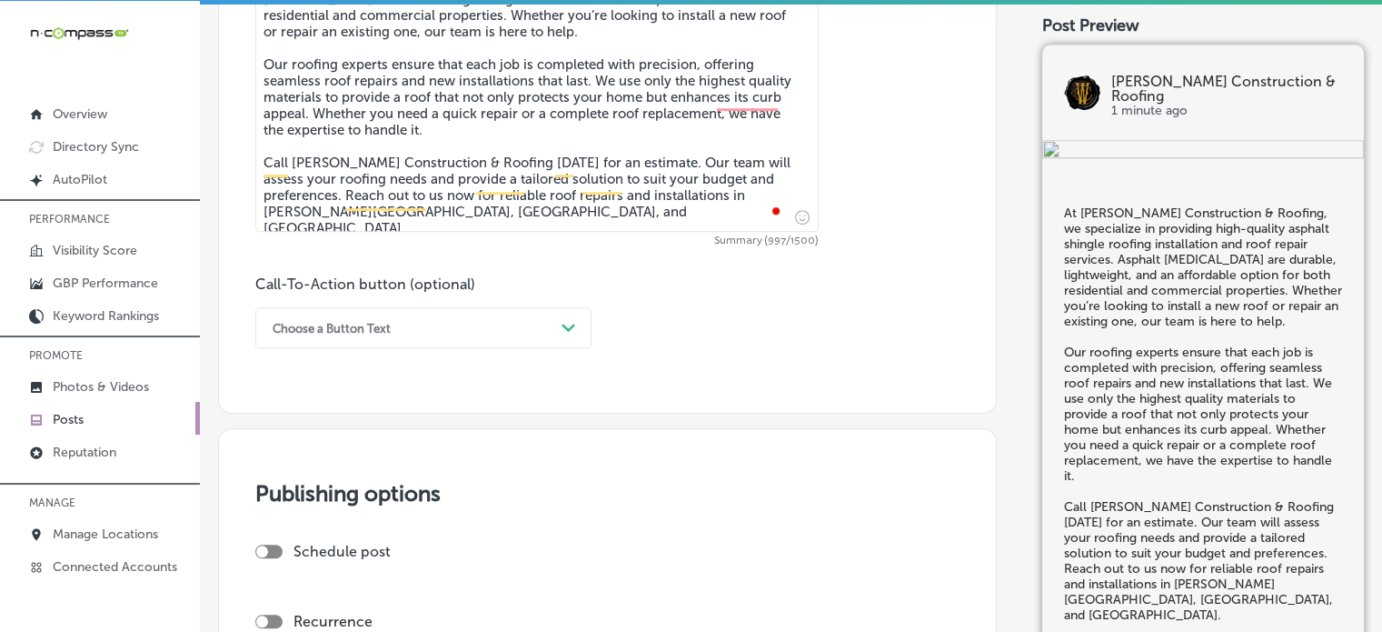
scroll to position [1143, 0]
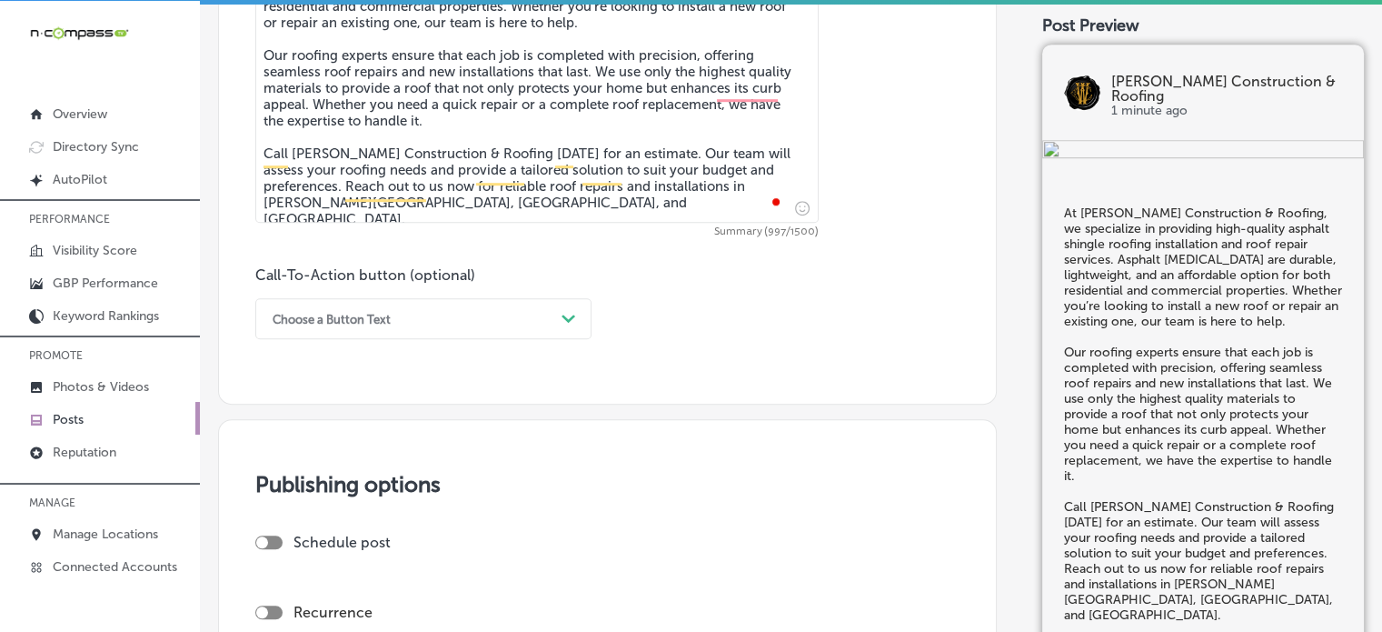
type textarea "At Wiedmann Construction & Roofing, we specialize in providing high-quality asp…"
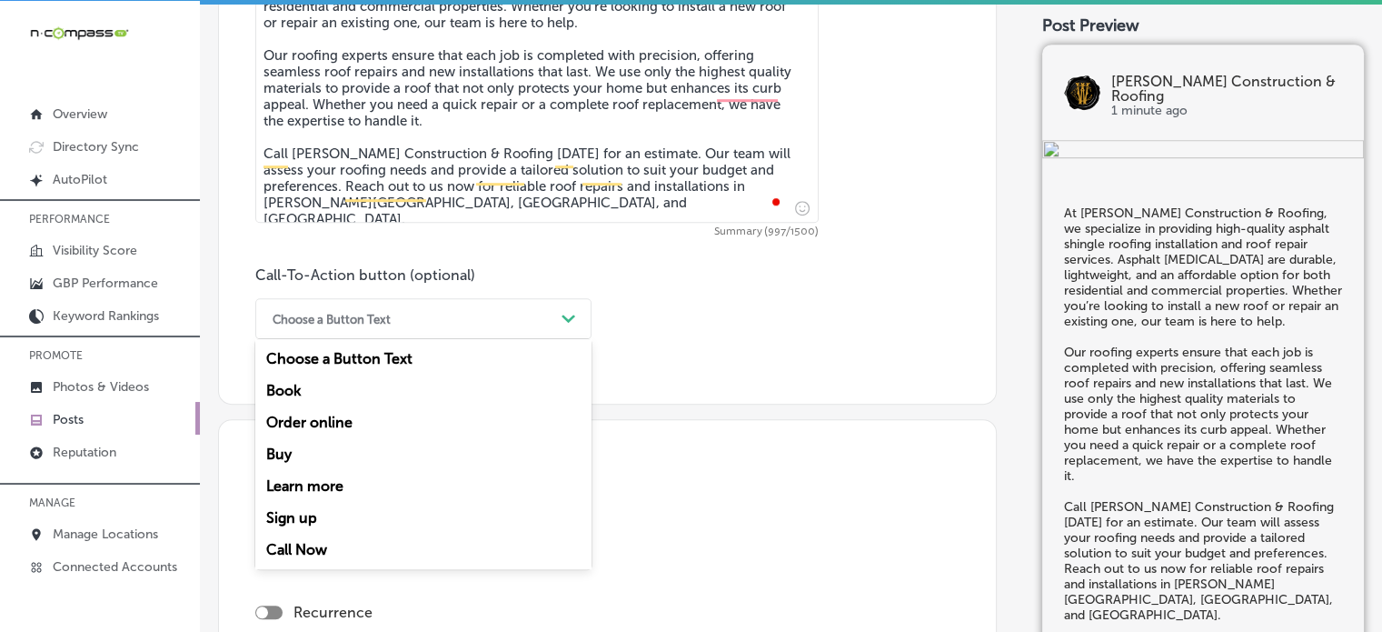
click at [447, 330] on div "Choose a Button Text" at bounding box center [409, 318] width 291 height 28
click at [338, 544] on div "Call Now" at bounding box center [423, 550] width 336 height 32
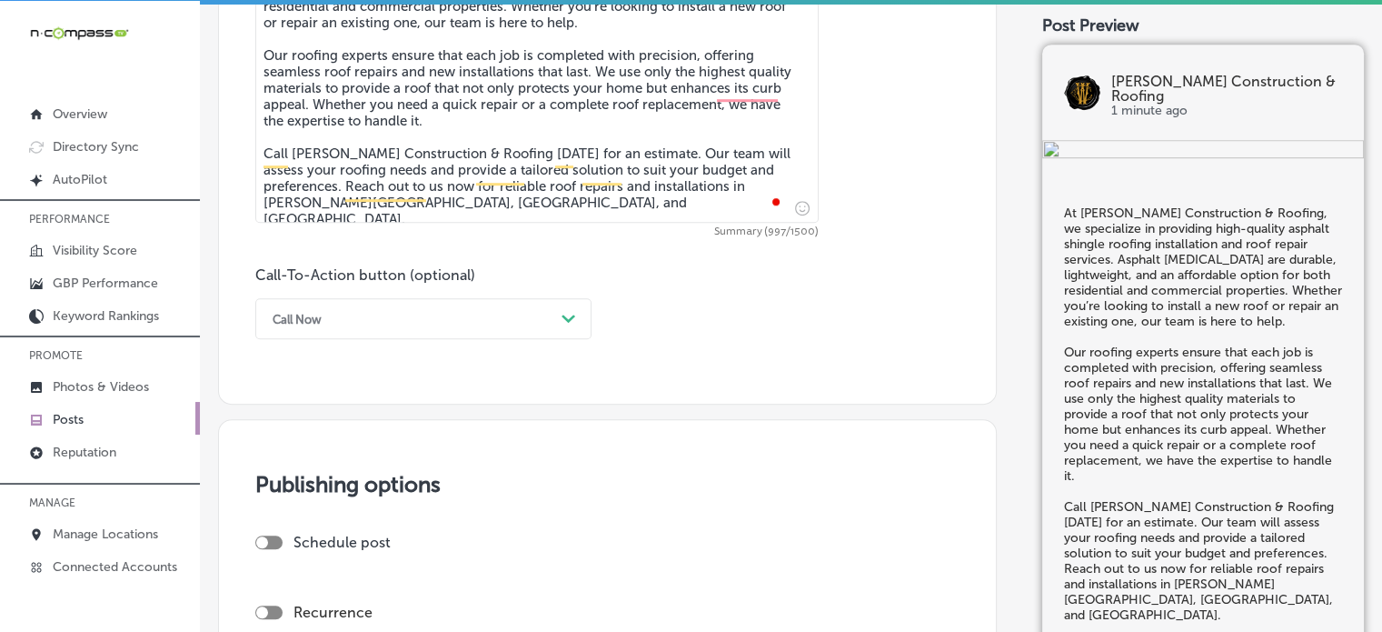
click at [349, 549] on div "Schedule post" at bounding box center [600, 550] width 690 height 32
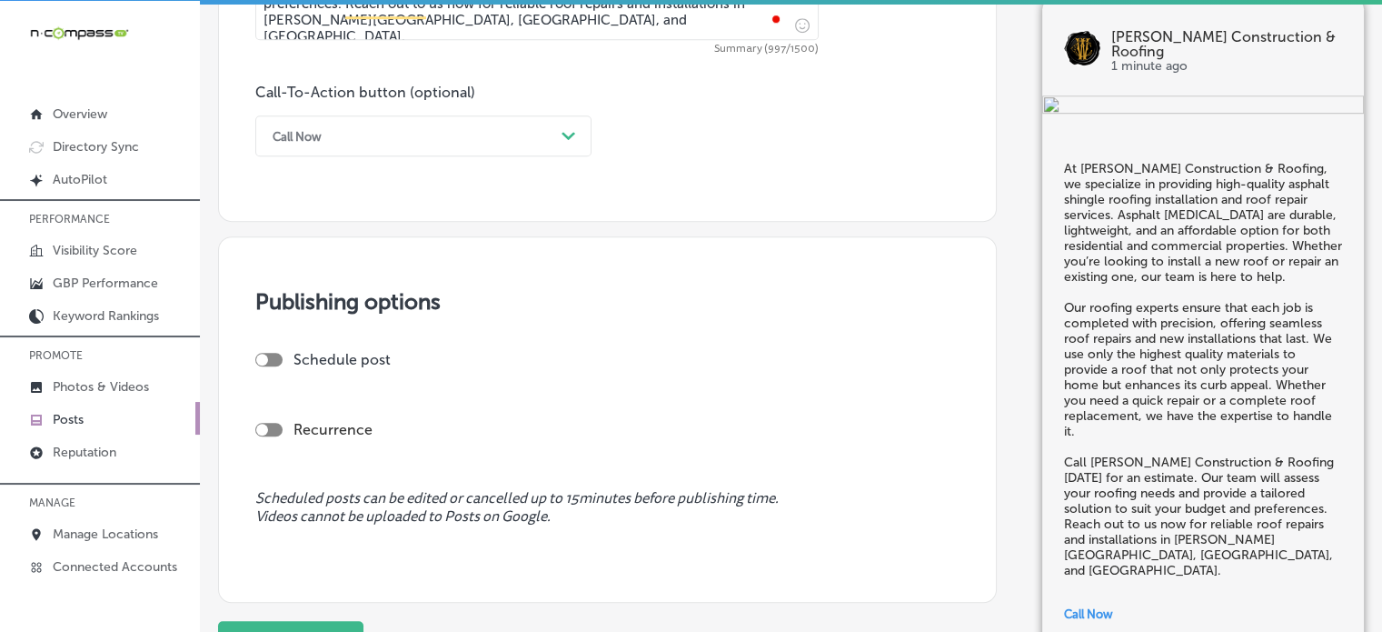
scroll to position [1345, 0]
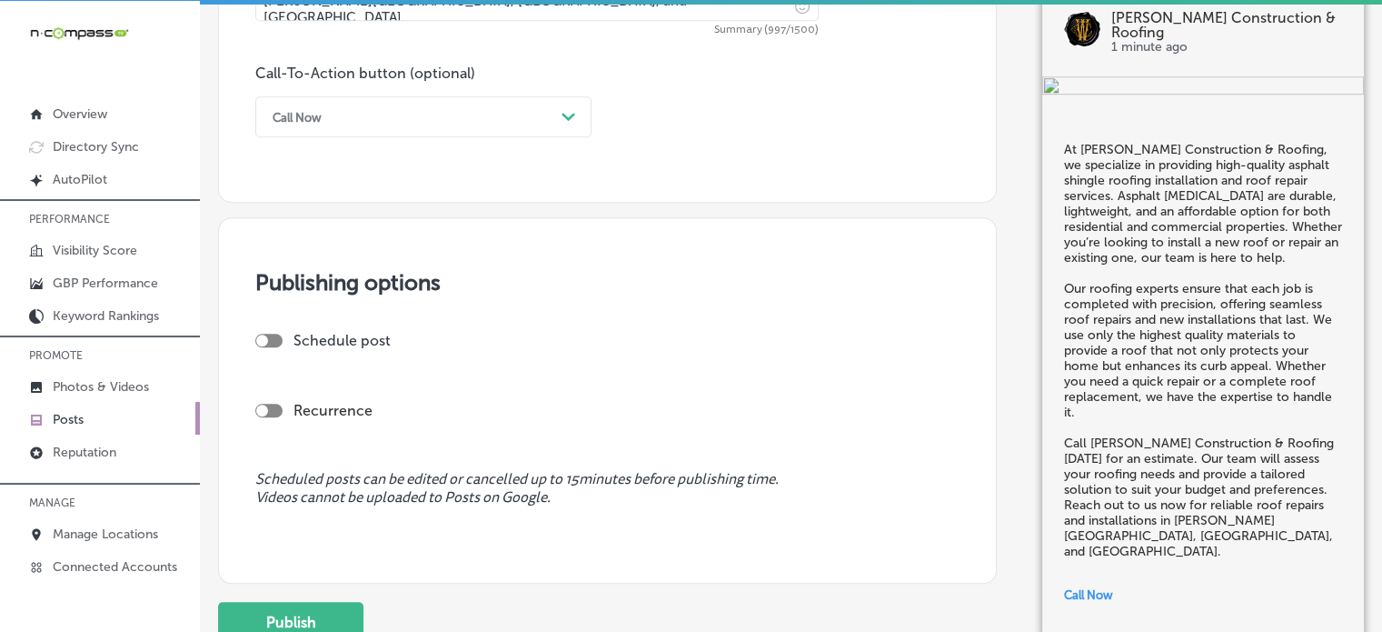
click at [270, 344] on div at bounding box center [268, 341] width 27 height 14
checkbox input "true"
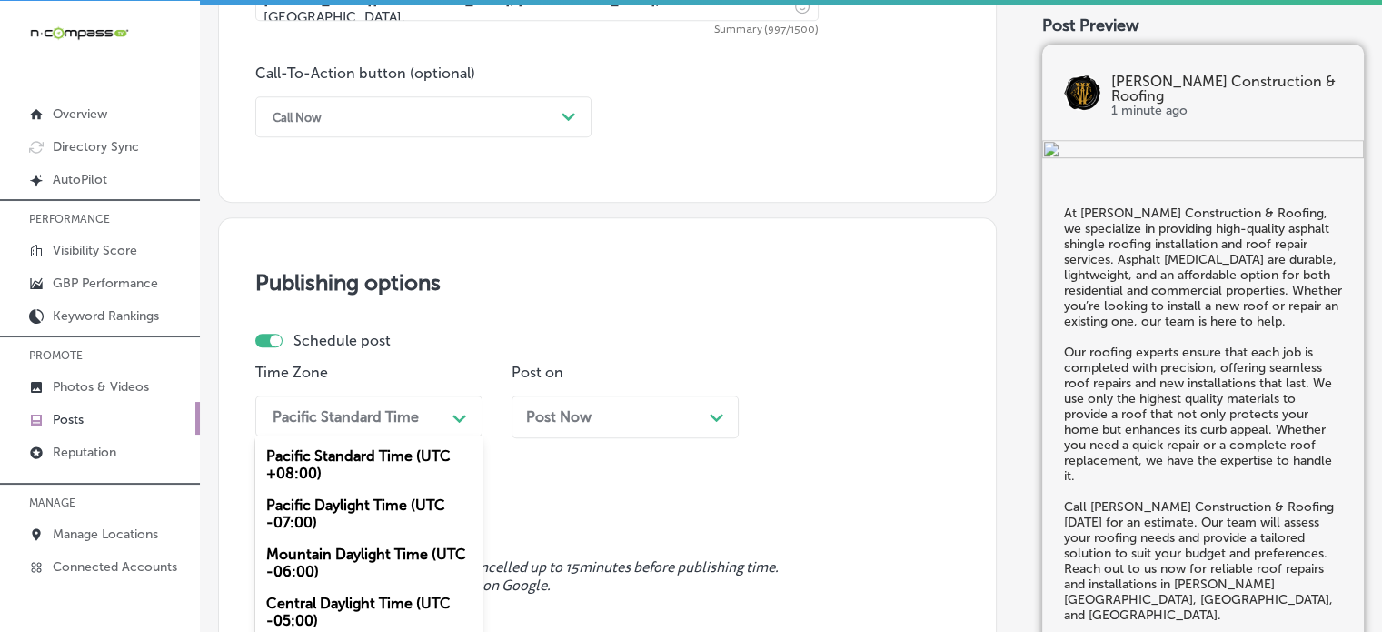
scroll to position [1429, 0]
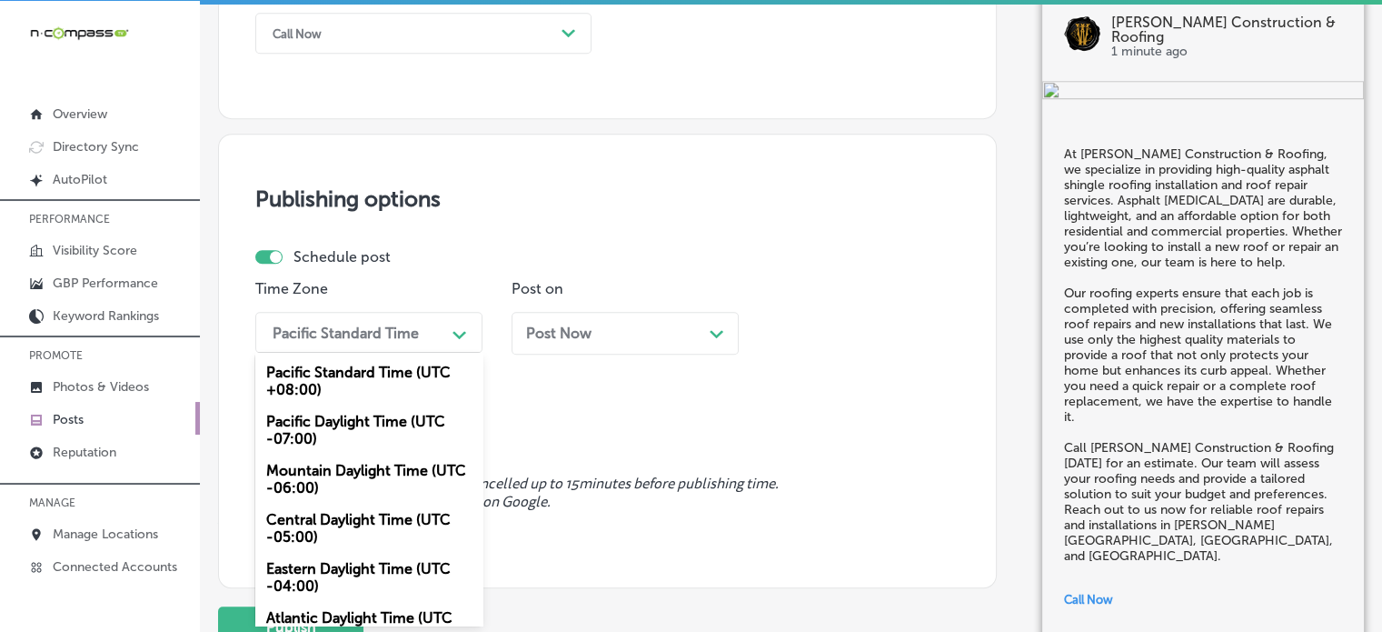
click at [346, 353] on div "option Pacific Daylight Time (UTC -07:00) focused, 2 of 6. 6 results available.…" at bounding box center [368, 332] width 227 height 41
click at [342, 461] on div "Mountain Daylight Time (UTC -06:00)" at bounding box center [368, 478] width 227 height 49
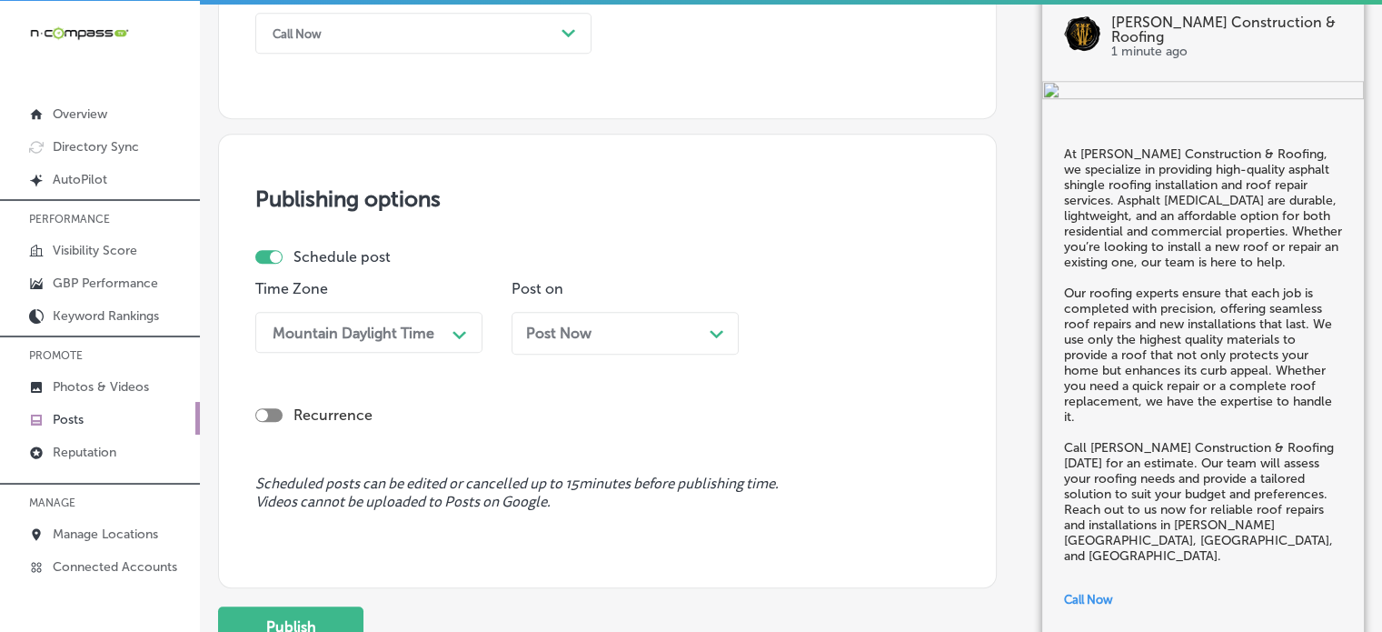
click at [534, 325] on span "Post Now" at bounding box center [558, 332] width 65 height 17
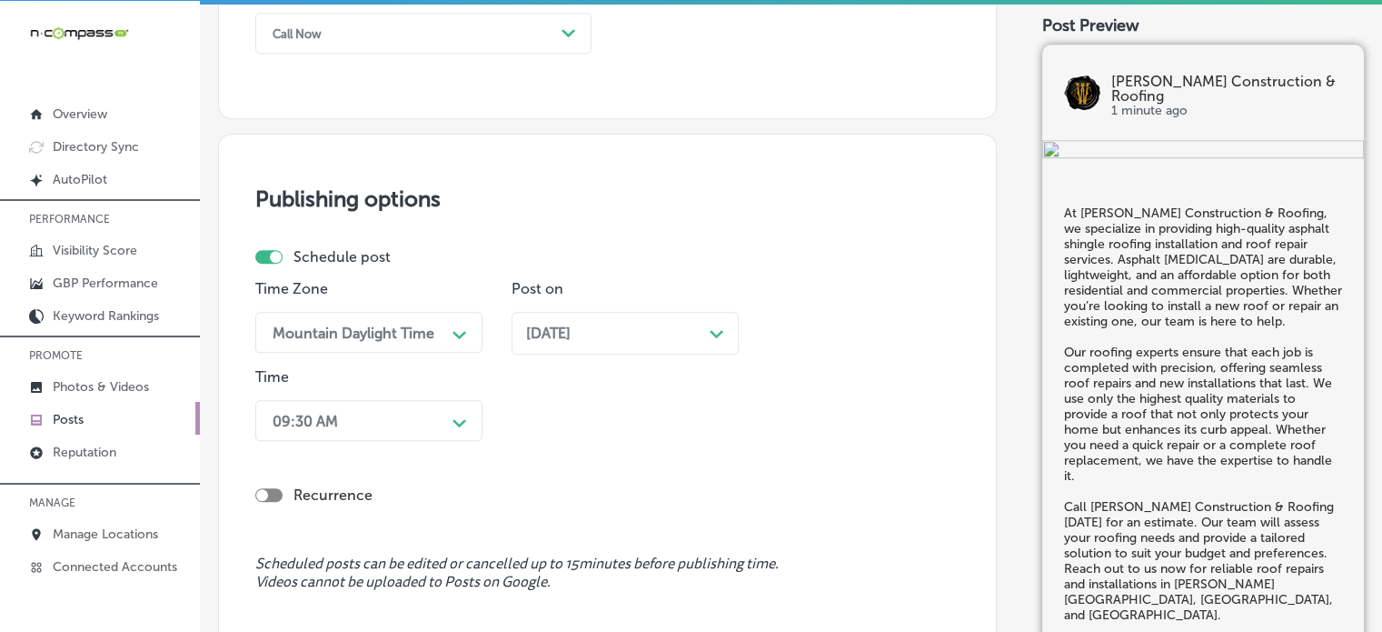
scroll to position [1516, 0]
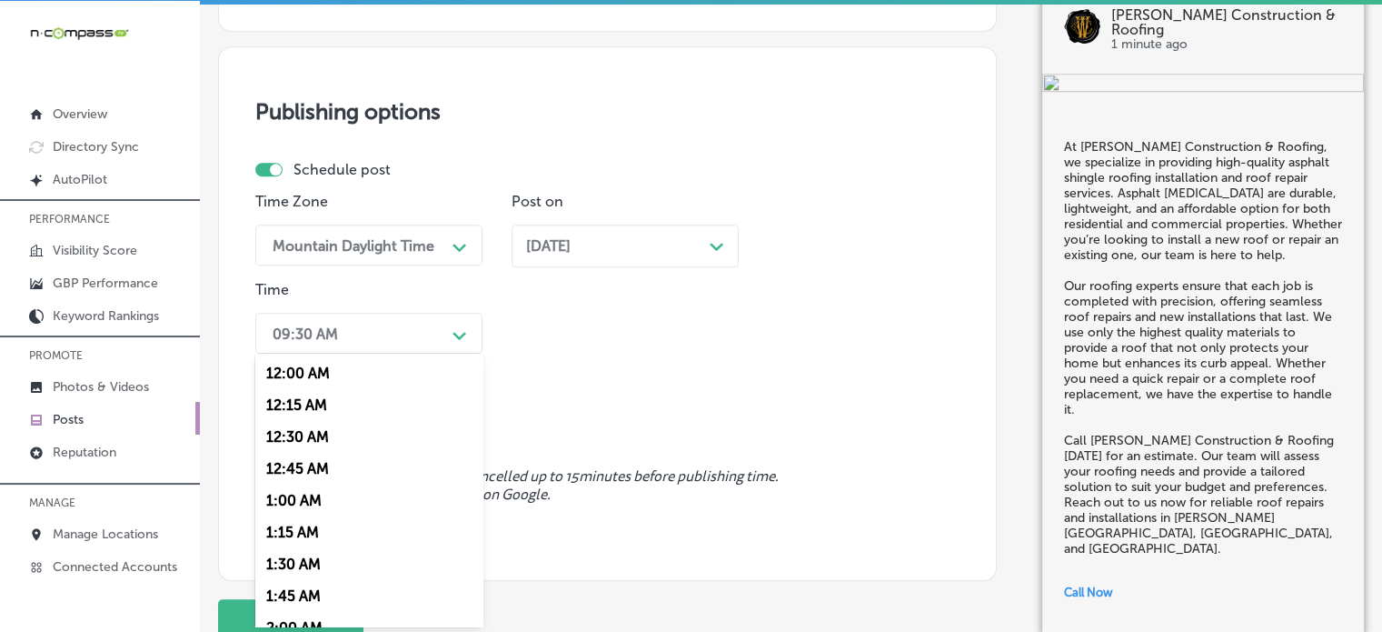
click at [452, 354] on div "option 12:15 AM focused, 2 of 96. 96 results available. Use Up and Down to choo…" at bounding box center [368, 333] width 227 height 41
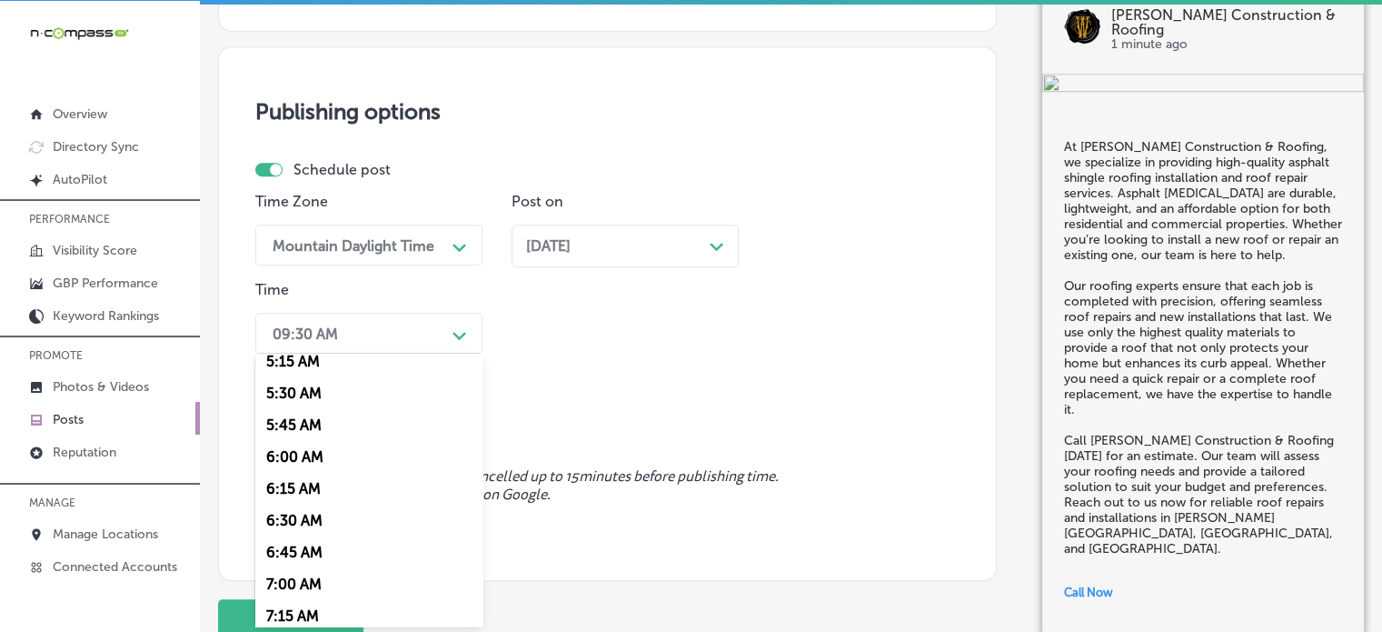
scroll to position [685, 0]
click at [308, 585] on div "7:00 AM" at bounding box center [368, 579] width 227 height 32
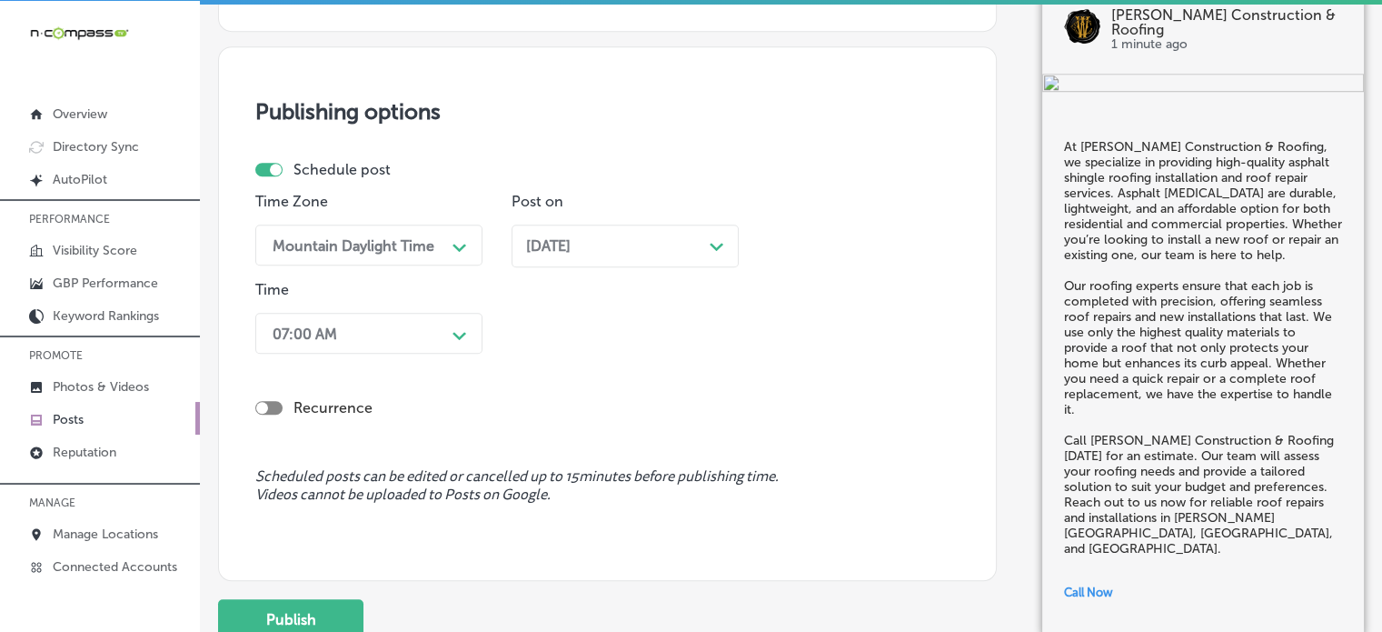
click at [509, 428] on div "Schedule post Time Zone Mountain Daylight Time Path Created with Sketch. Post o…" at bounding box center [607, 308] width 704 height 294
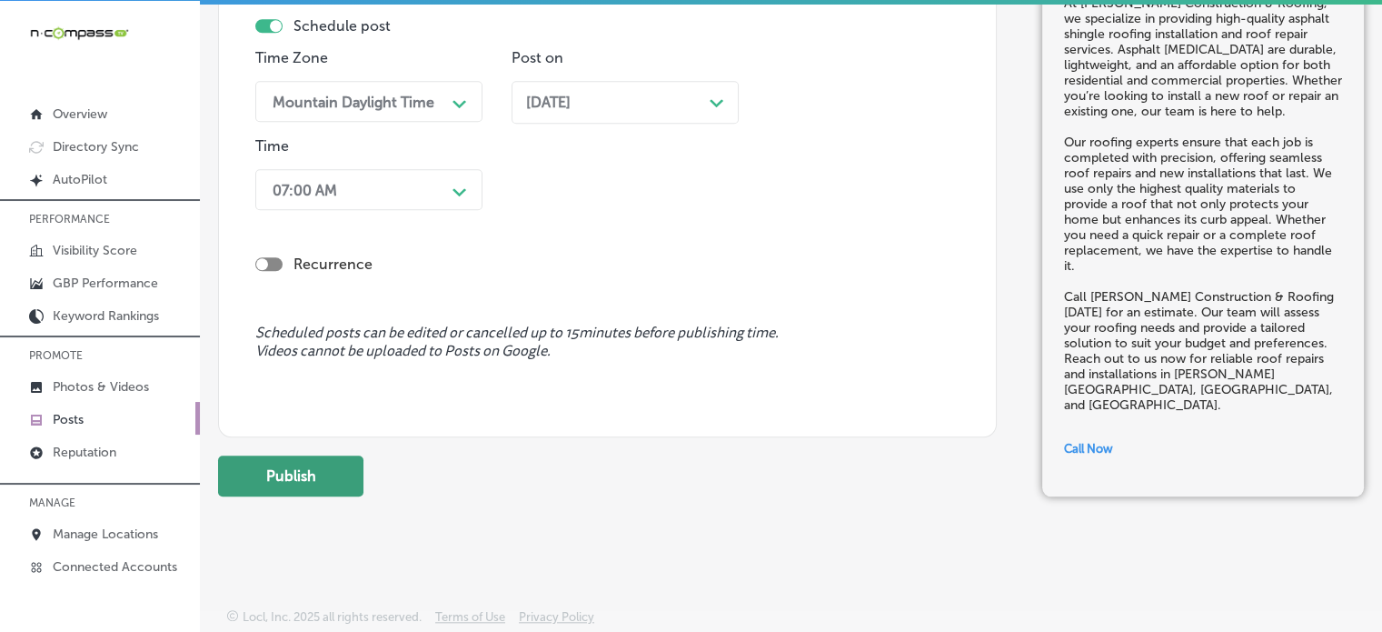
click at [326, 477] on button "Publish" at bounding box center [290, 475] width 145 height 41
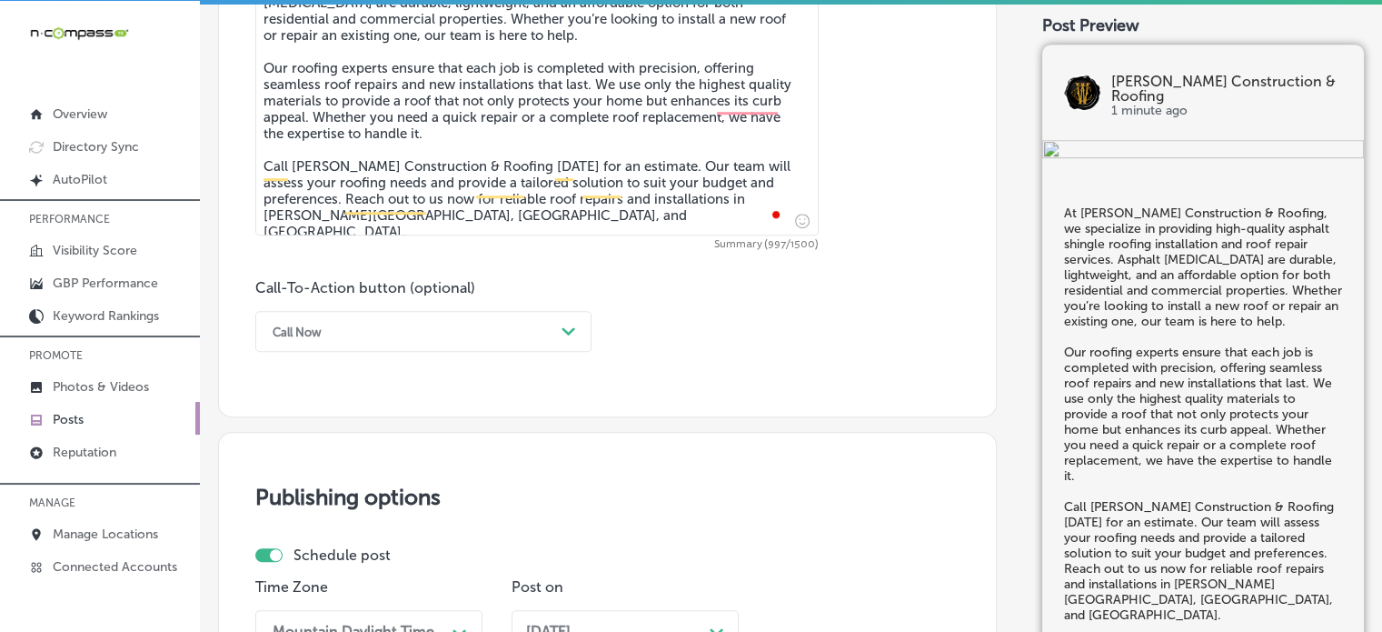
scroll to position [1183, 0]
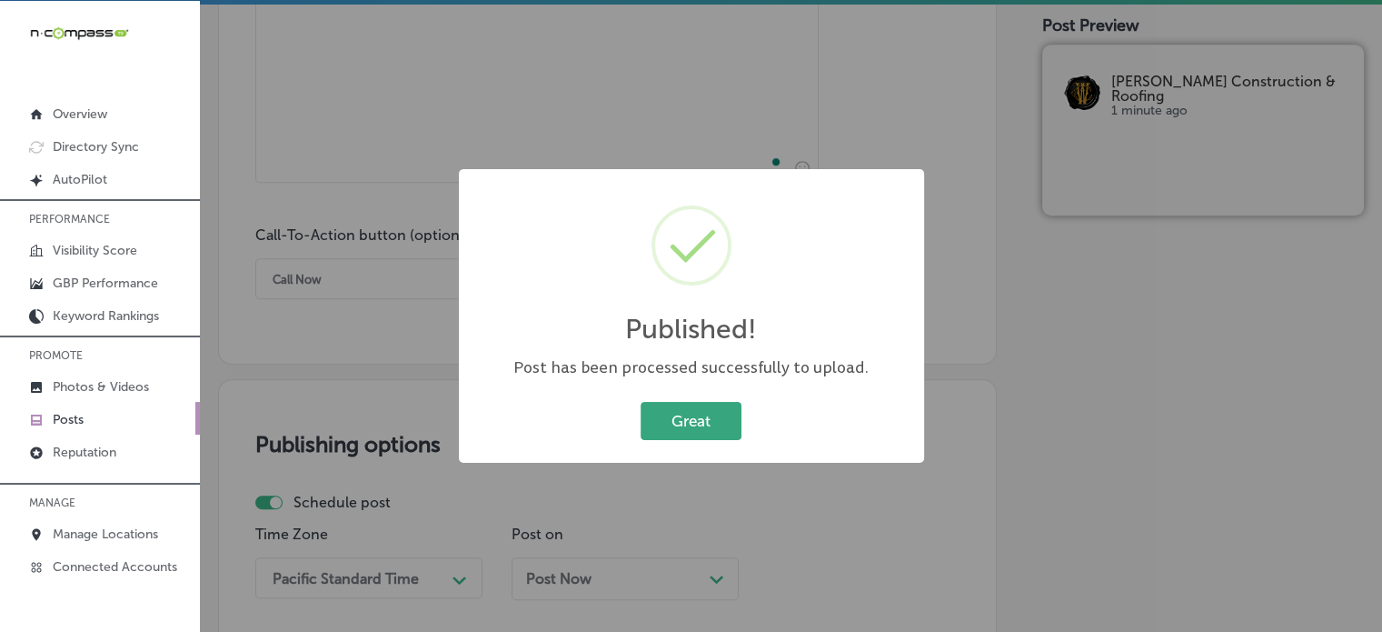
click at [714, 410] on button "Great" at bounding box center [691, 420] width 101 height 37
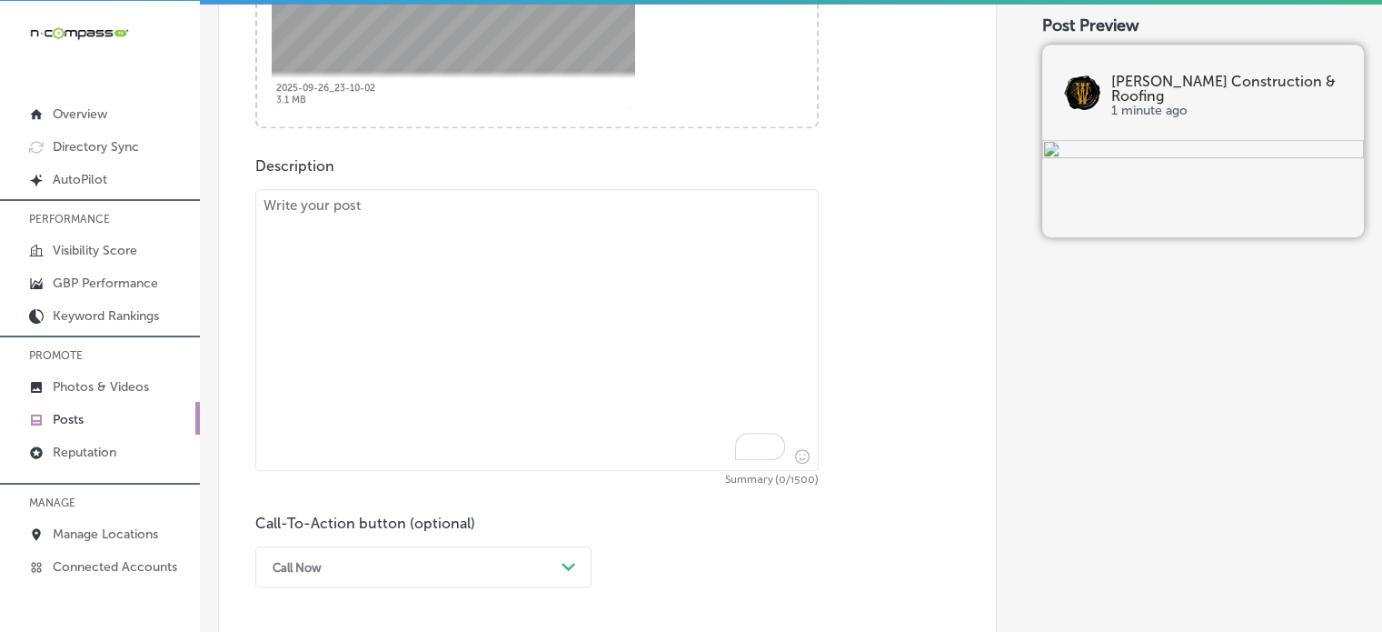
scroll to position [901, 0]
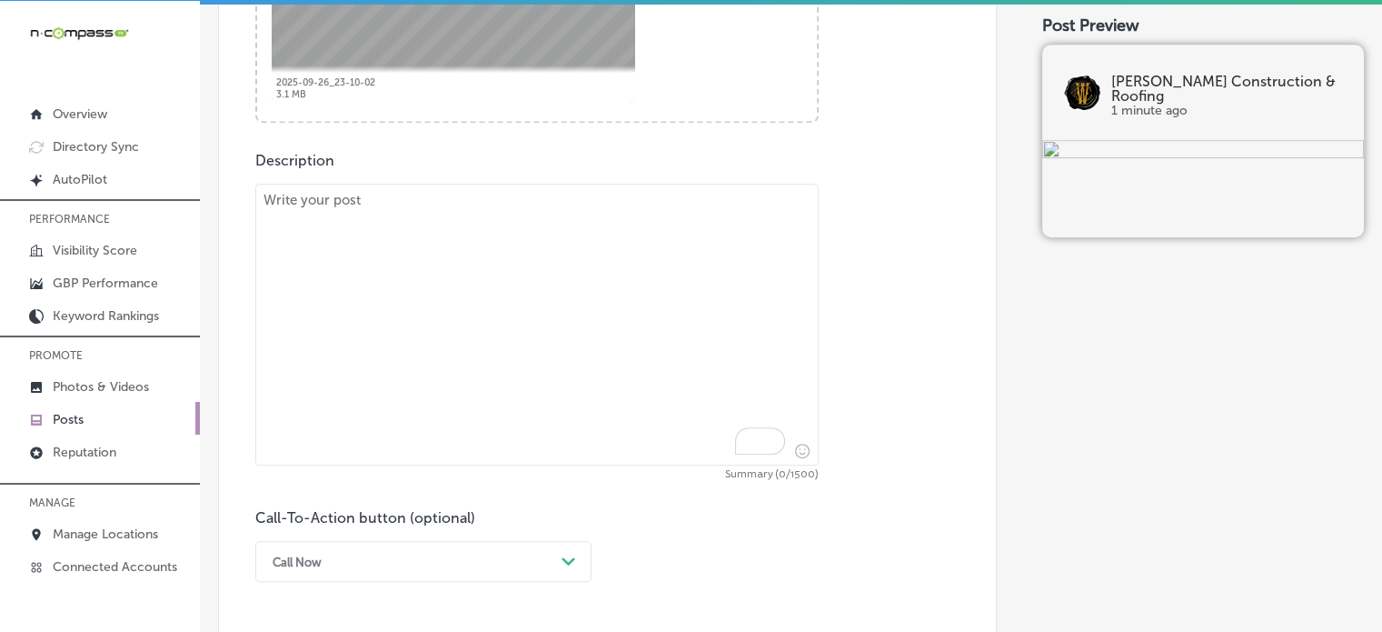
click at [607, 334] on textarea "To enrich screen reader interactions, please activate Accessibility in Grammarl…" at bounding box center [537, 325] width 564 height 282
paste textarea ""If you're looking for reliable metal roofing installation or roof sealant appl…"
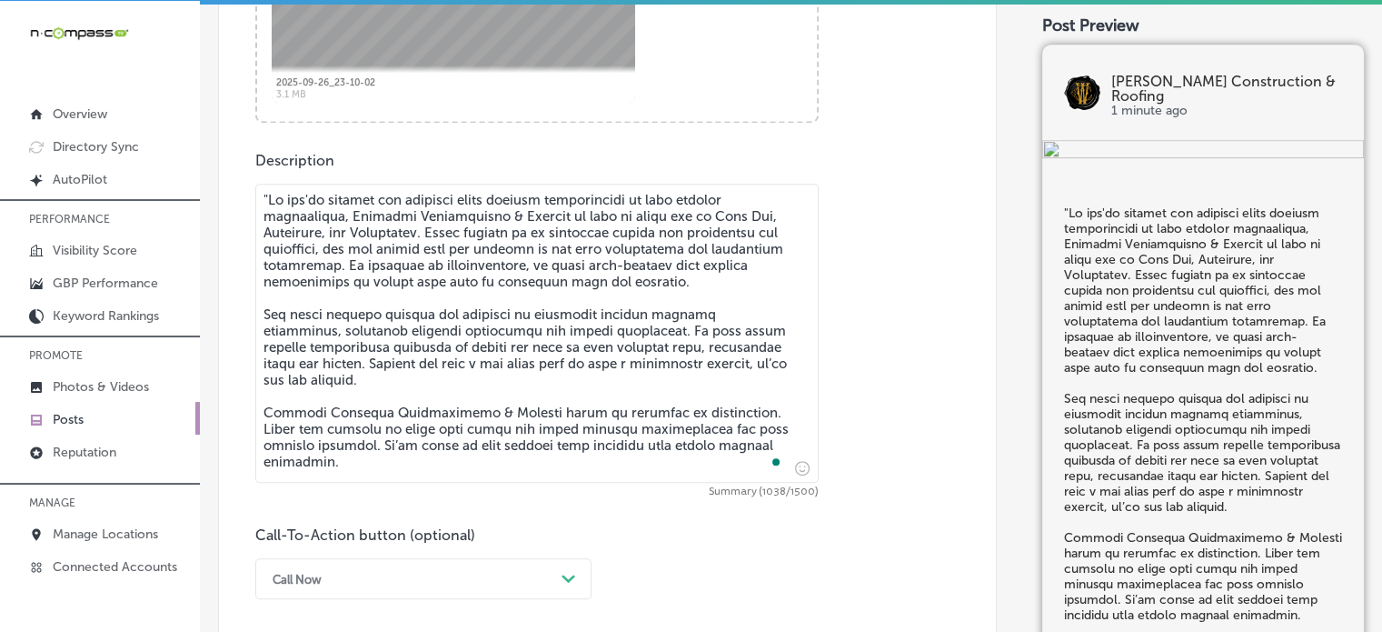
click at [268, 194] on textarea "To enrich screen reader interactions, please activate Accessibility in Grammarl…" at bounding box center [537, 333] width 564 height 299
type textarea "If you're looking for reliable metal roofing installation or roof sealant appli…"
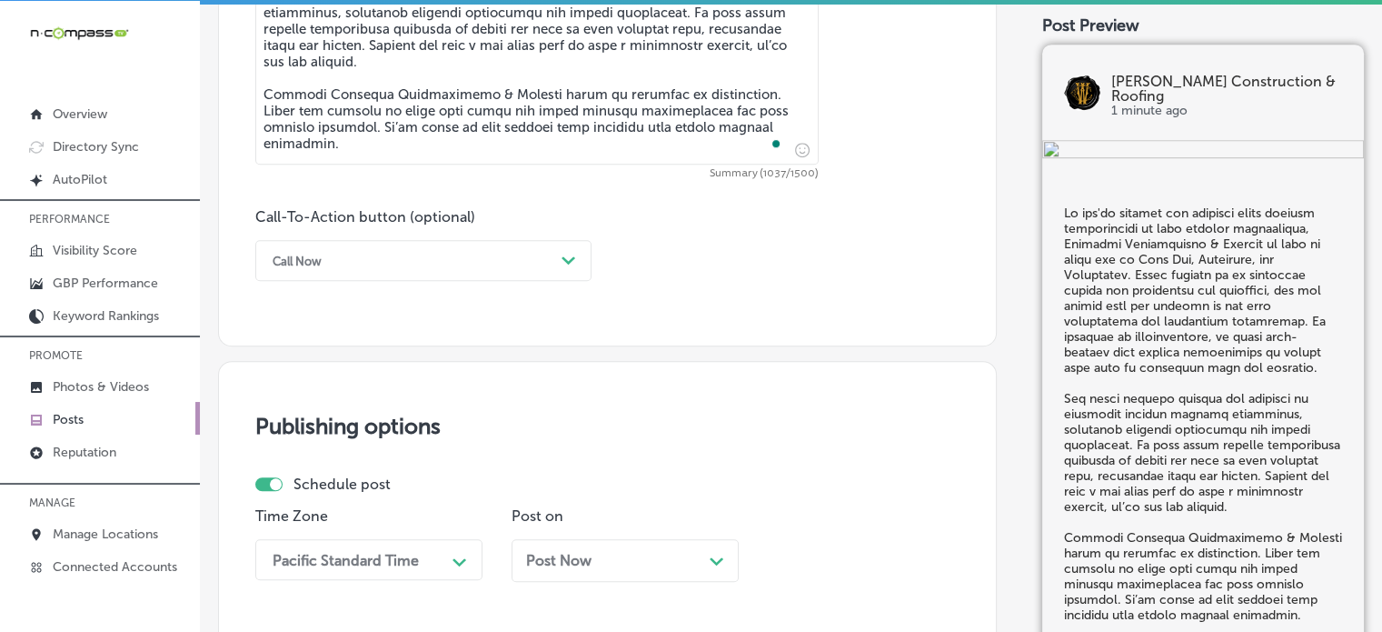
scroll to position [1240, 0]
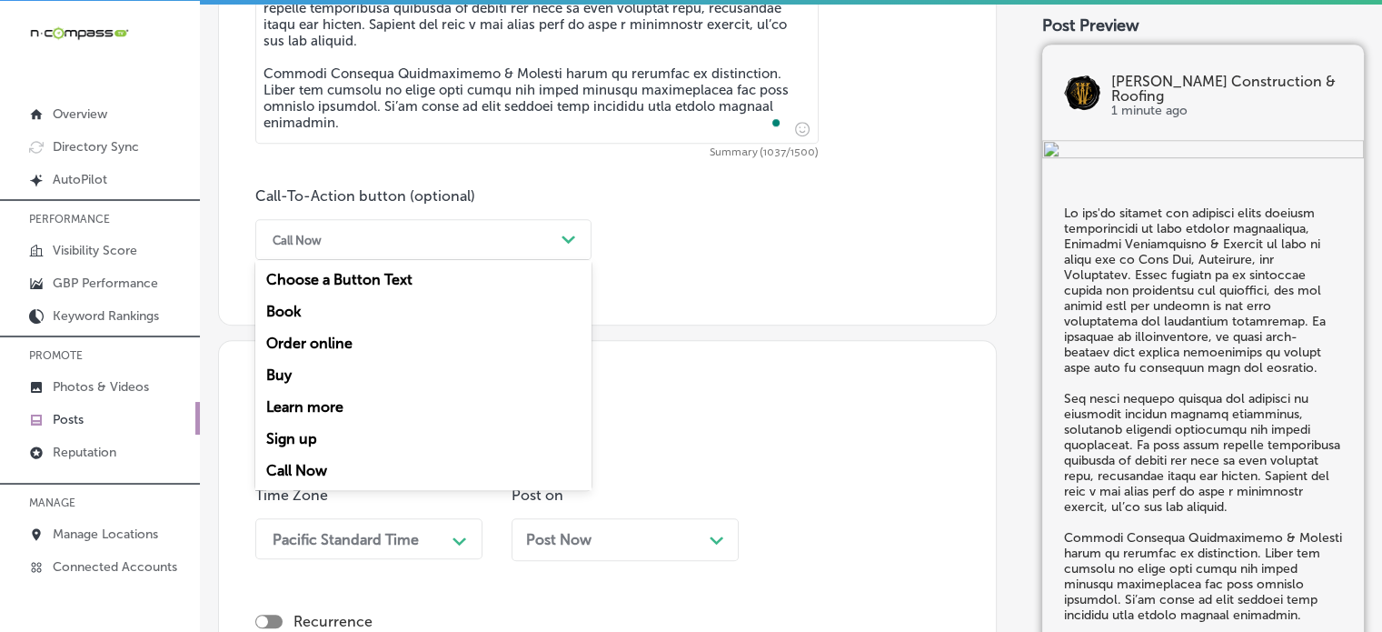
click at [393, 245] on div "Call Now" at bounding box center [409, 239] width 291 height 28
click at [342, 402] on div "Learn more" at bounding box center [423, 407] width 336 height 32
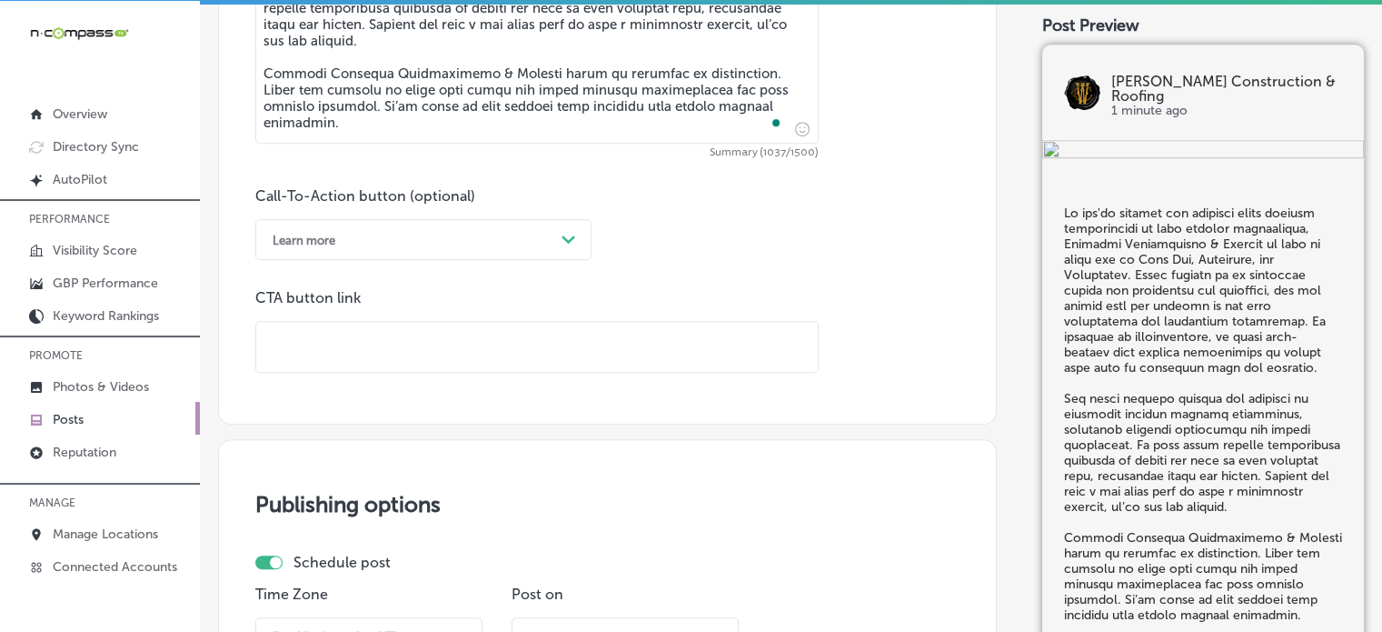
click at [415, 348] on input "text" at bounding box center [537, 347] width 562 height 50
paste input "https://wiedmannroofing.com/"
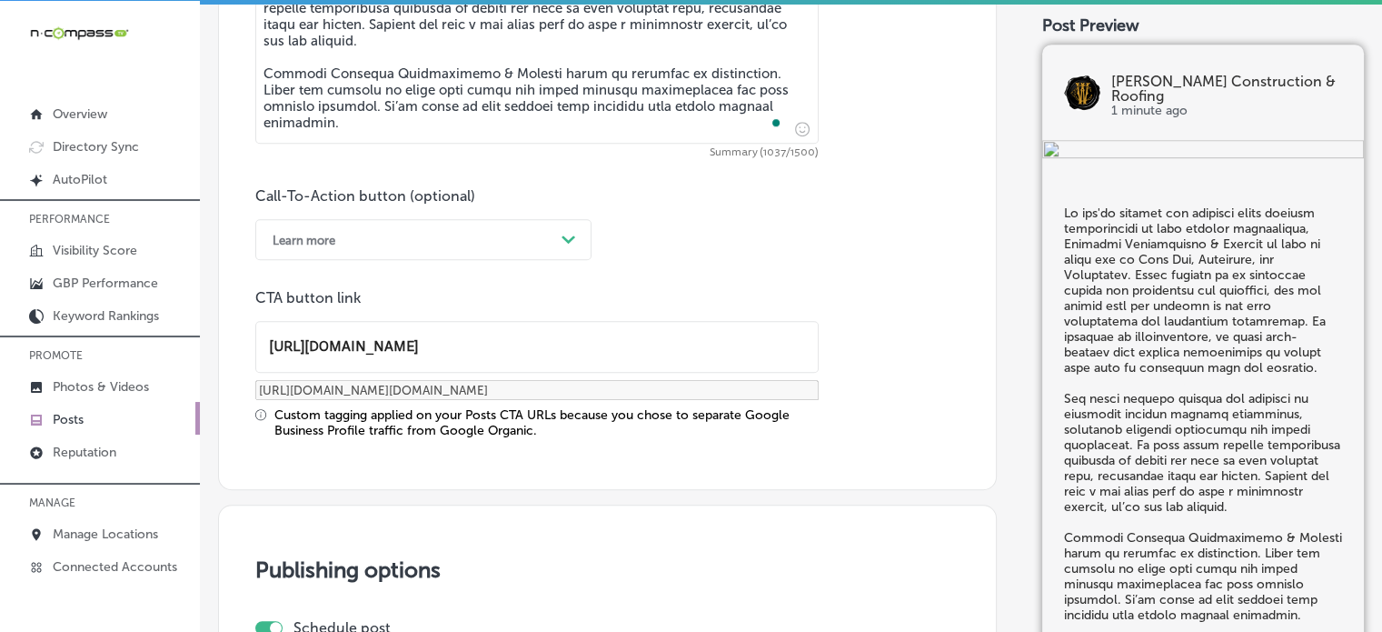
type input "https://wiedmannroofing.com/"
click at [491, 407] on div "Custom tagging applied on your Posts CTA URLs because you chose to separate Goo…" at bounding box center [546, 422] width 544 height 31
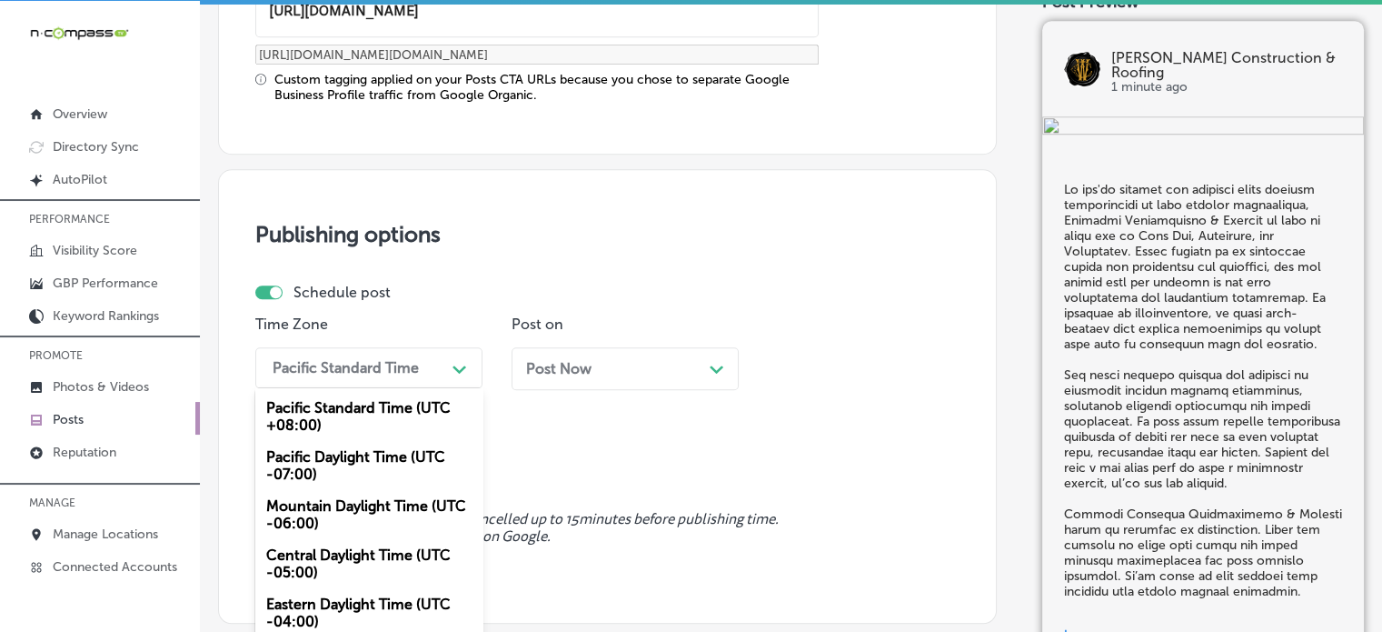
scroll to position [1609, 0]
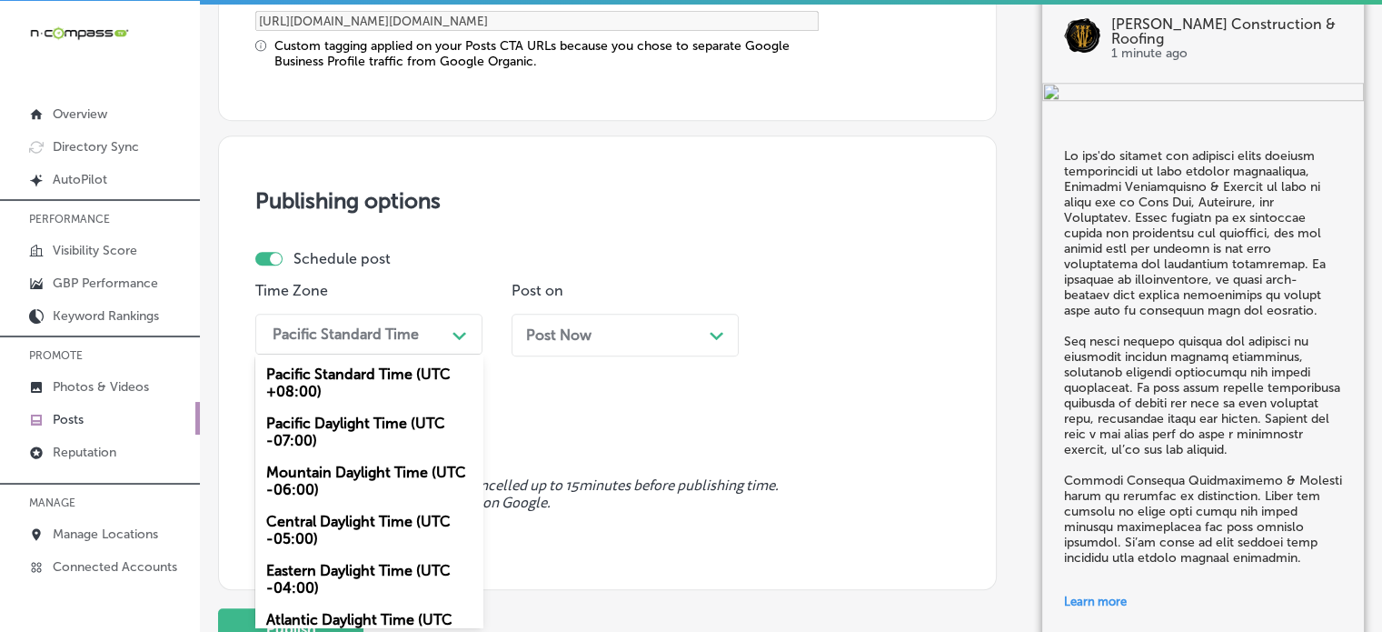
click at [406, 354] on div "option Mountain Daylight Time (UTC -06:00), selected. option Pacific Standard T…" at bounding box center [368, 334] width 227 height 41
click at [326, 472] on div "Mountain Daylight Time (UTC -06:00)" at bounding box center [368, 480] width 227 height 49
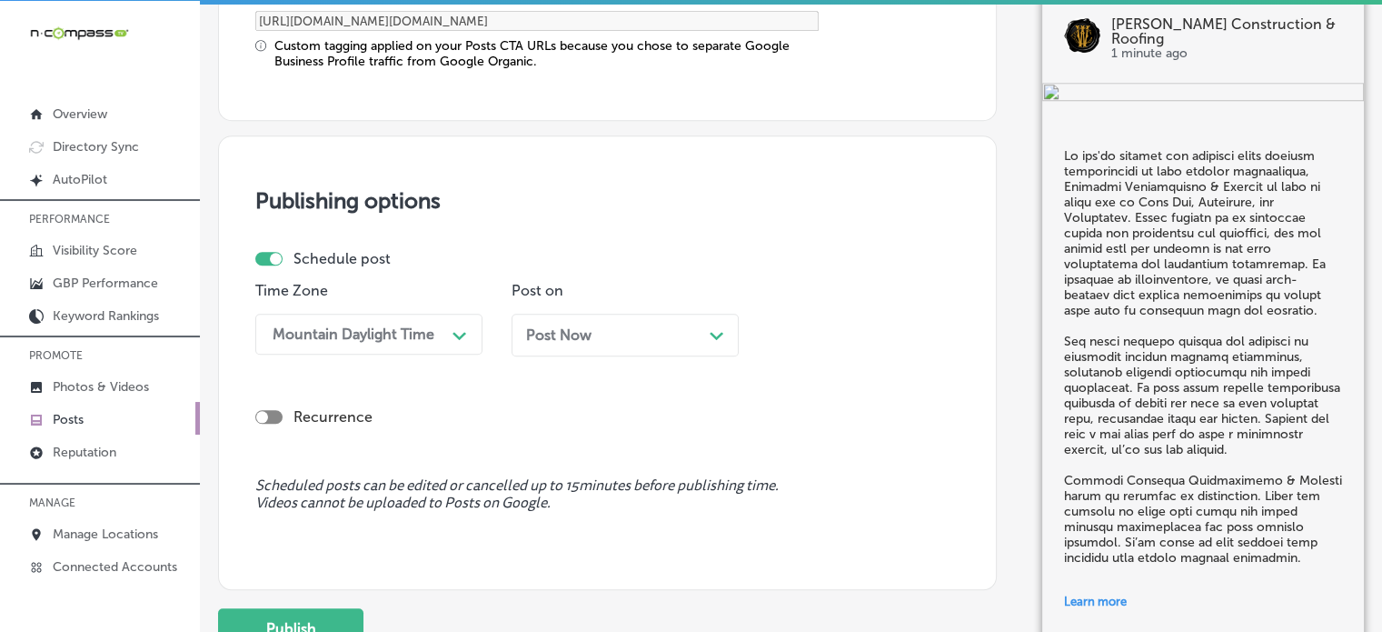
click at [615, 328] on div "Post Now Path Created with Sketch." at bounding box center [625, 334] width 198 height 17
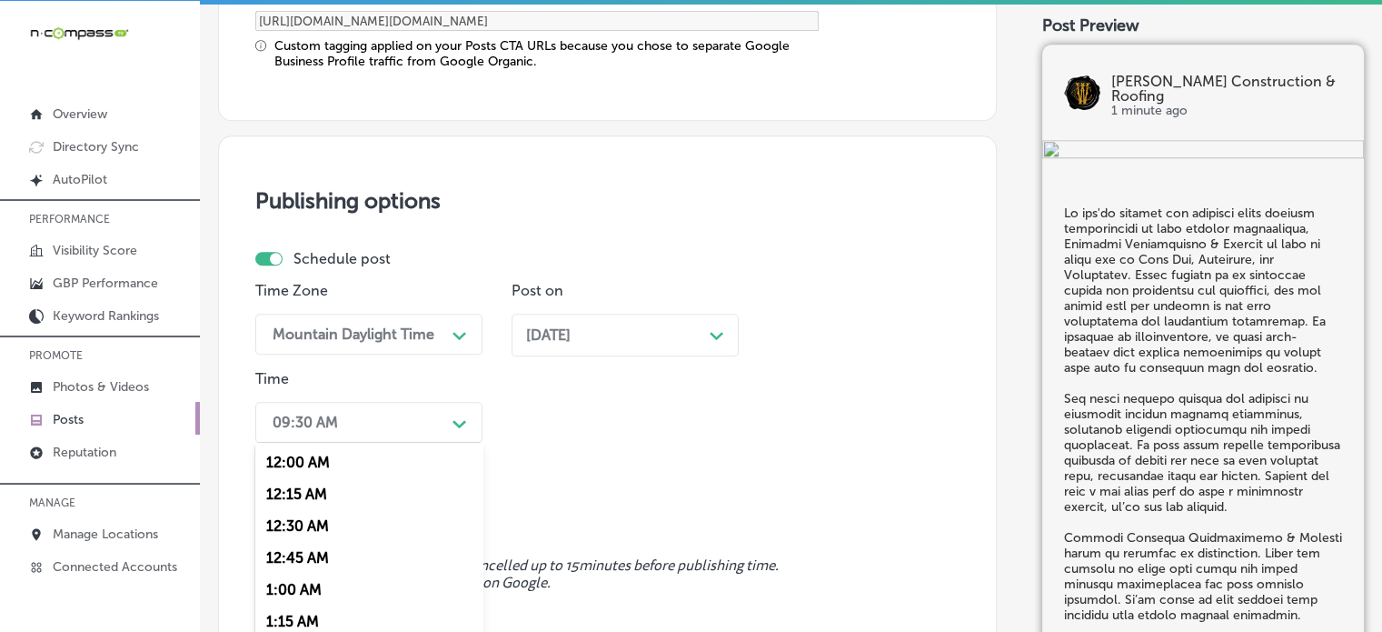
scroll to position [1697, 0]
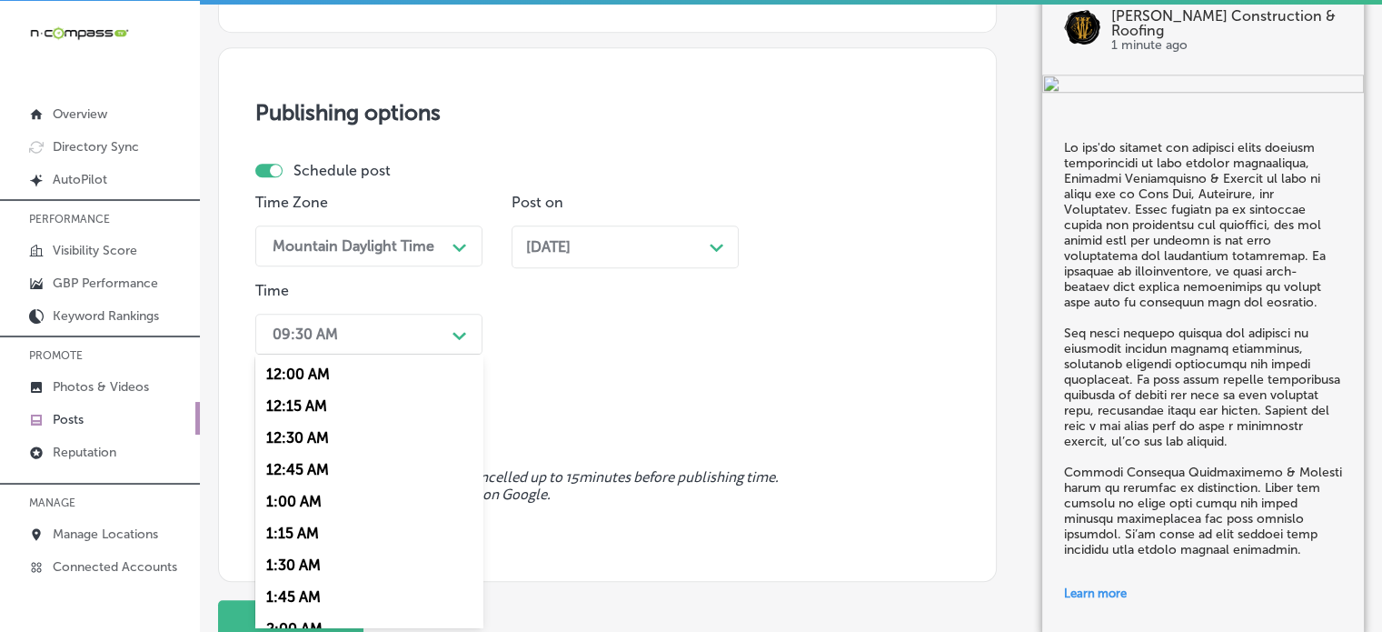
click at [382, 354] on div "option 7:00 AM, selected. option 12:30 AM focused, 3 of 96. 96 results availabl…" at bounding box center [368, 334] width 227 height 41
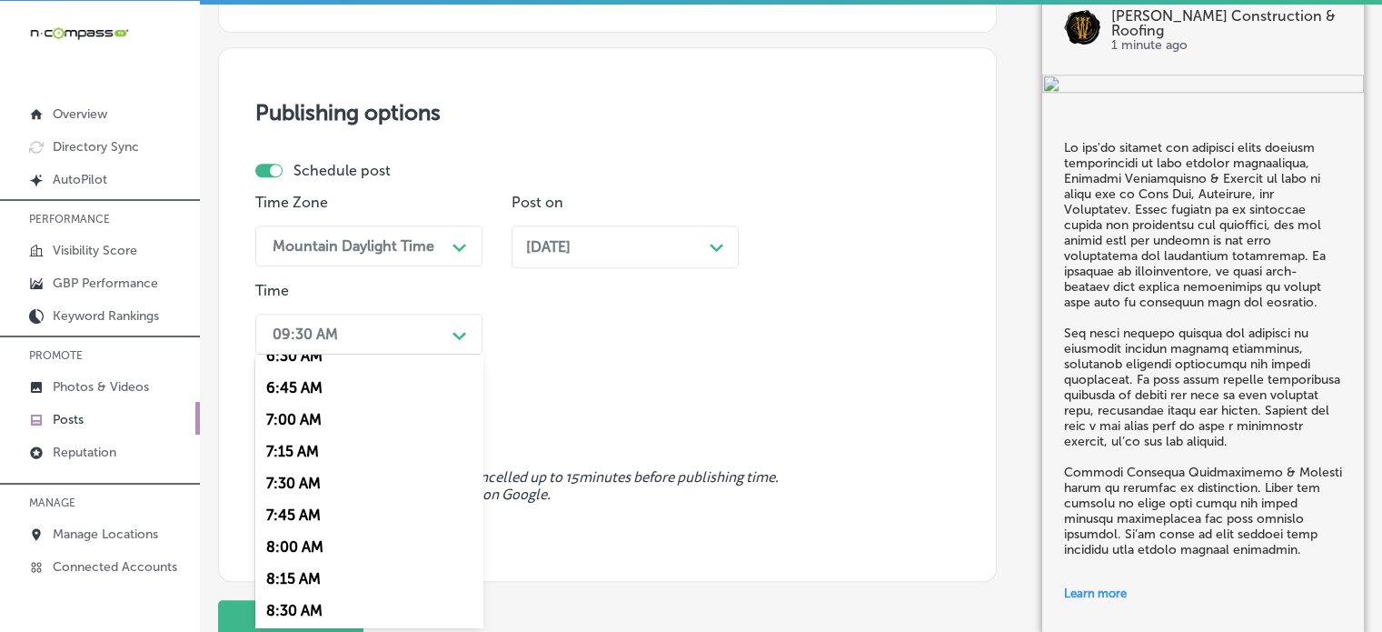
scroll to position [846, 0]
click at [298, 409] on div "7:00 AM" at bounding box center [368, 419] width 227 height 32
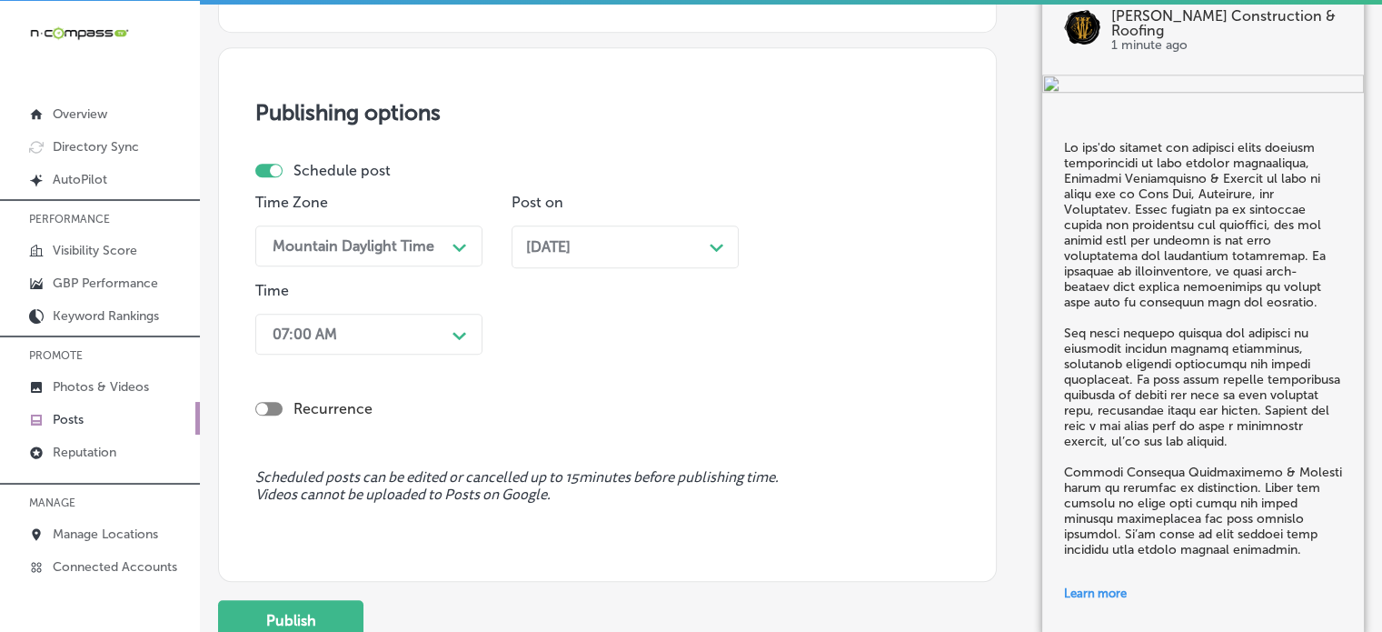
scroll to position [1840, 0]
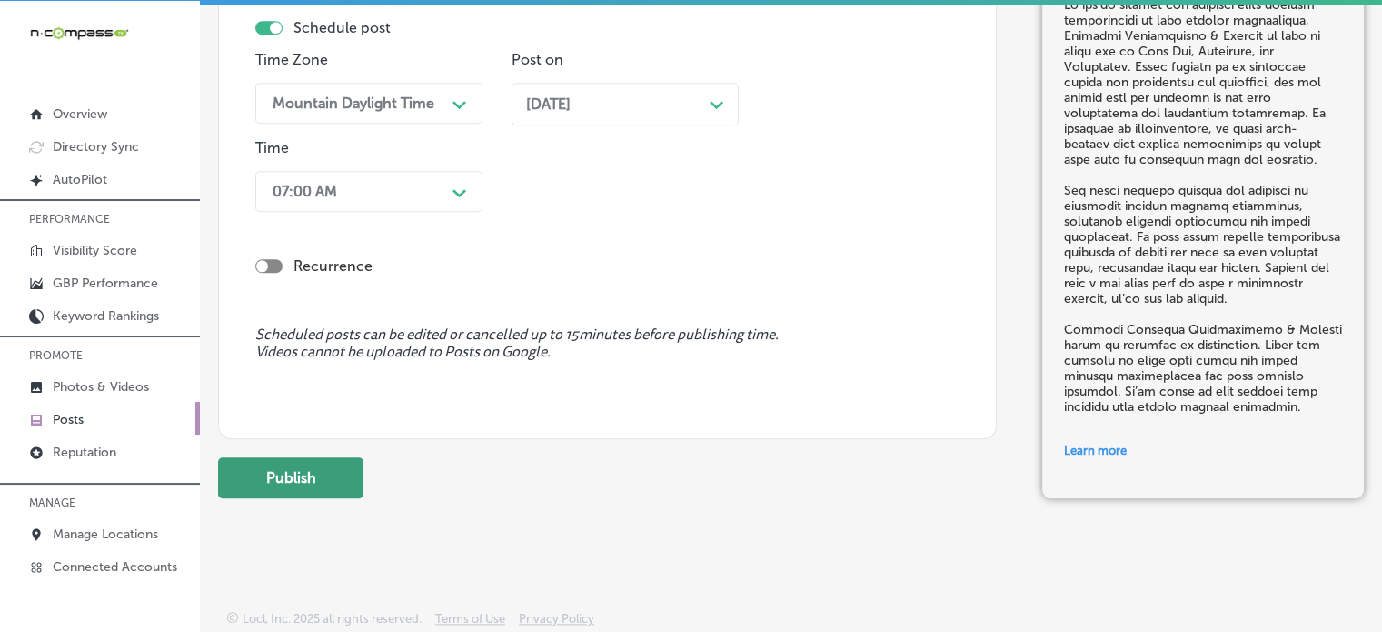
click at [335, 468] on button "Publish" at bounding box center [290, 477] width 145 height 41
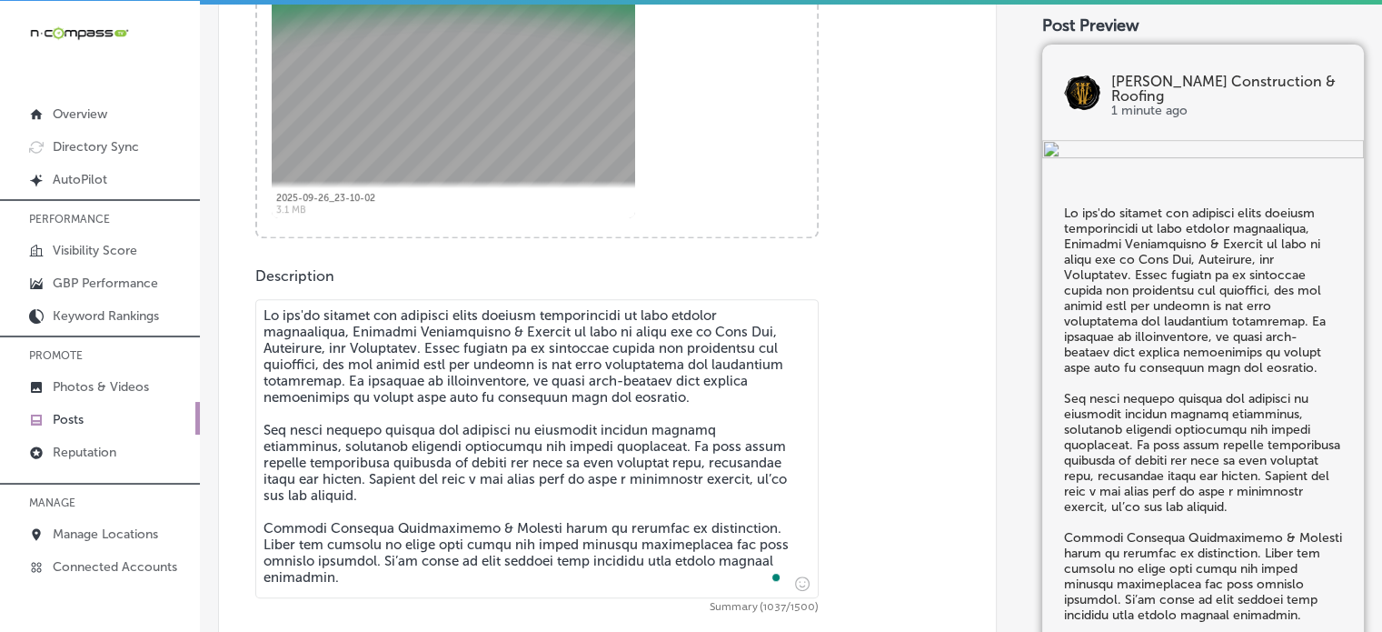
scroll to position [749, 0]
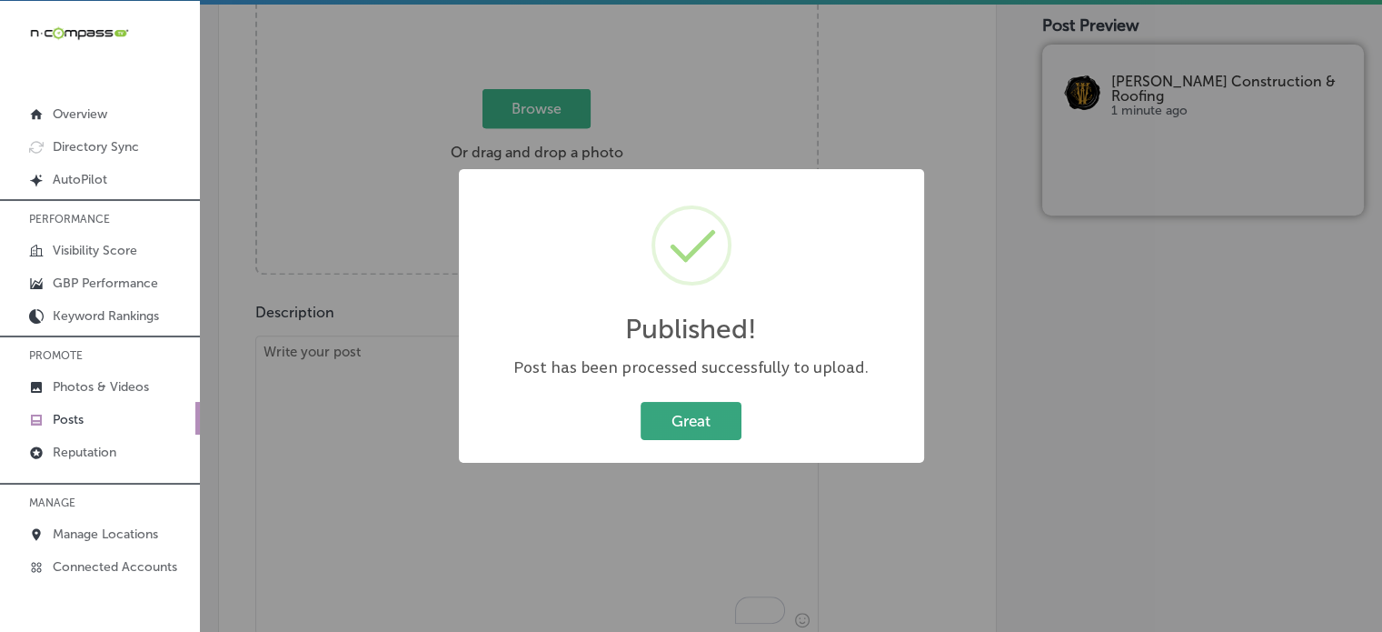
click at [697, 410] on button "Great" at bounding box center [691, 420] width 101 height 37
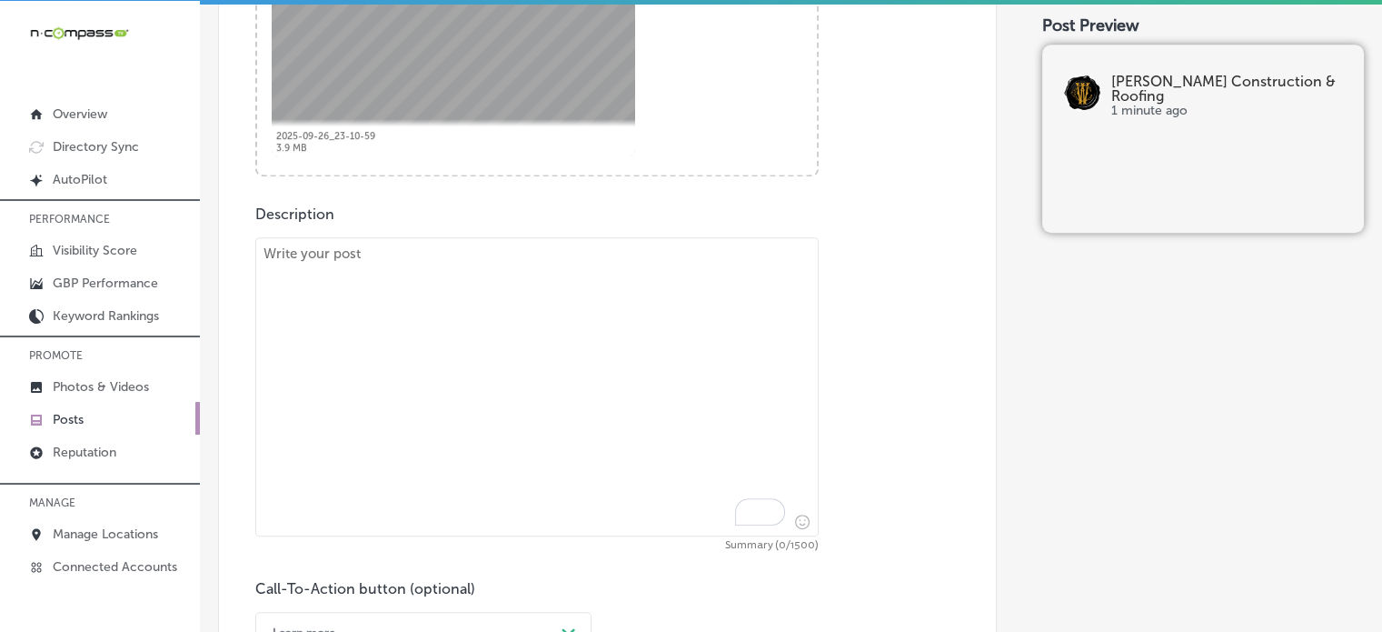
scroll to position [883, 0]
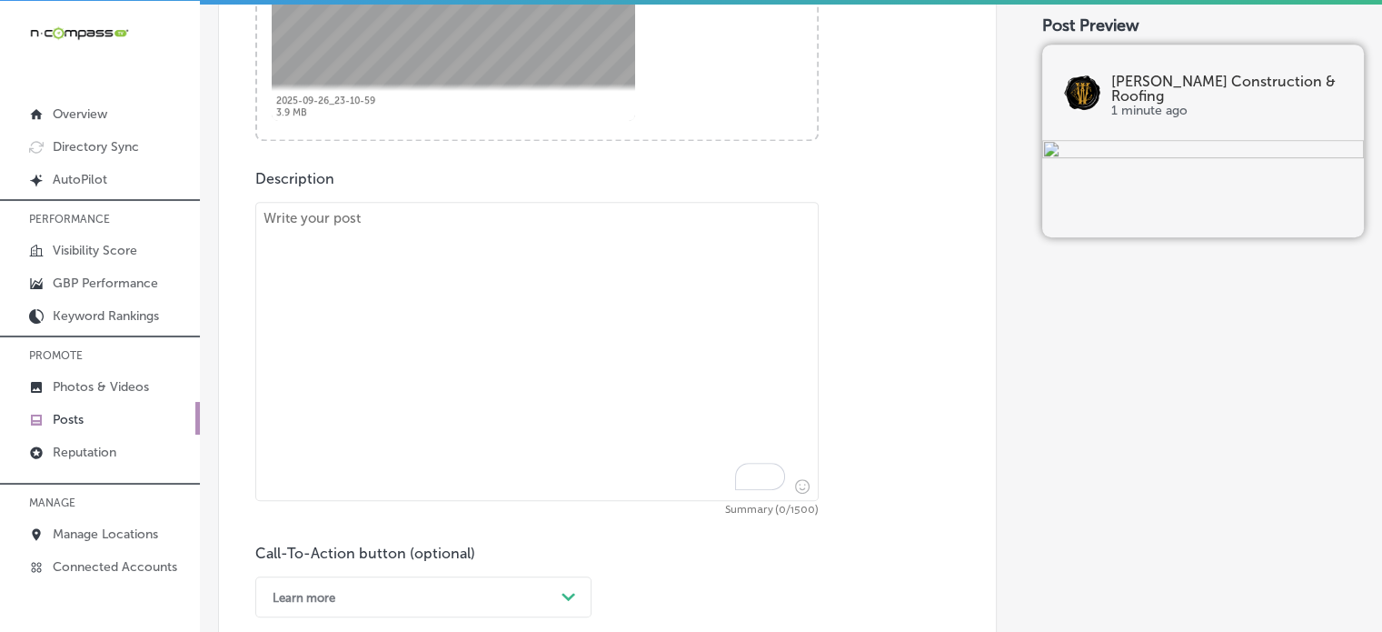
click at [633, 357] on textarea "To enrich screen reader interactions, please activate Accessibility in Grammarl…" at bounding box center [537, 351] width 564 height 299
paste textarea ""For flat foam roofing installation and roof repair services, Wiedmann Construc…"
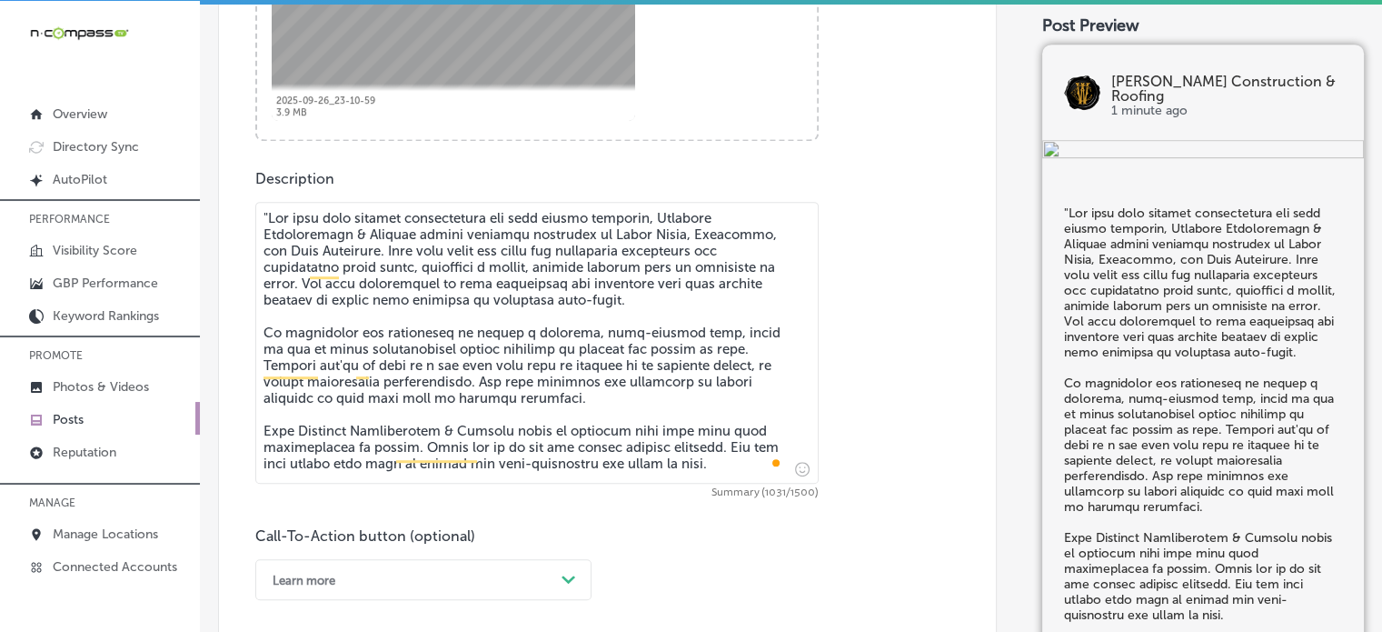
click at [264, 214] on textarea "To enrich screen reader interactions, please activate Accessibility in Grammarl…" at bounding box center [537, 343] width 564 height 282
click at [449, 301] on textarea "To enrich screen reader interactions, please activate Accessibility in Grammarl…" at bounding box center [537, 343] width 564 height 282
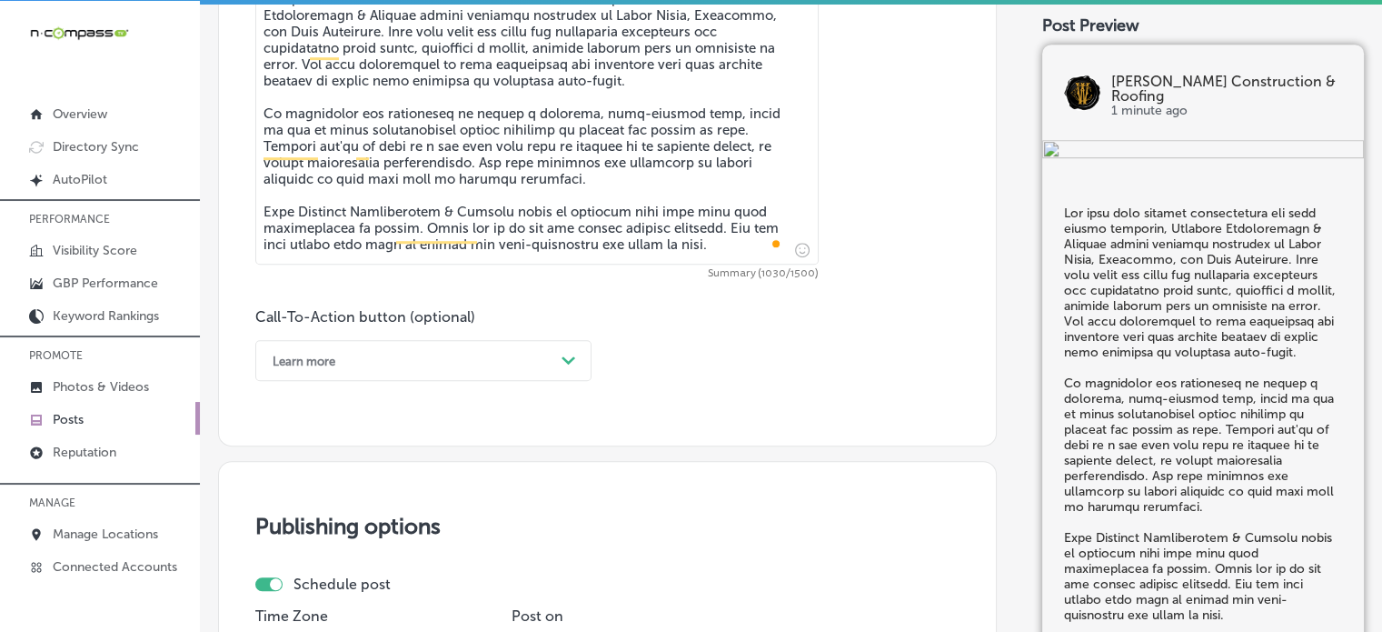
scroll to position [1112, 0]
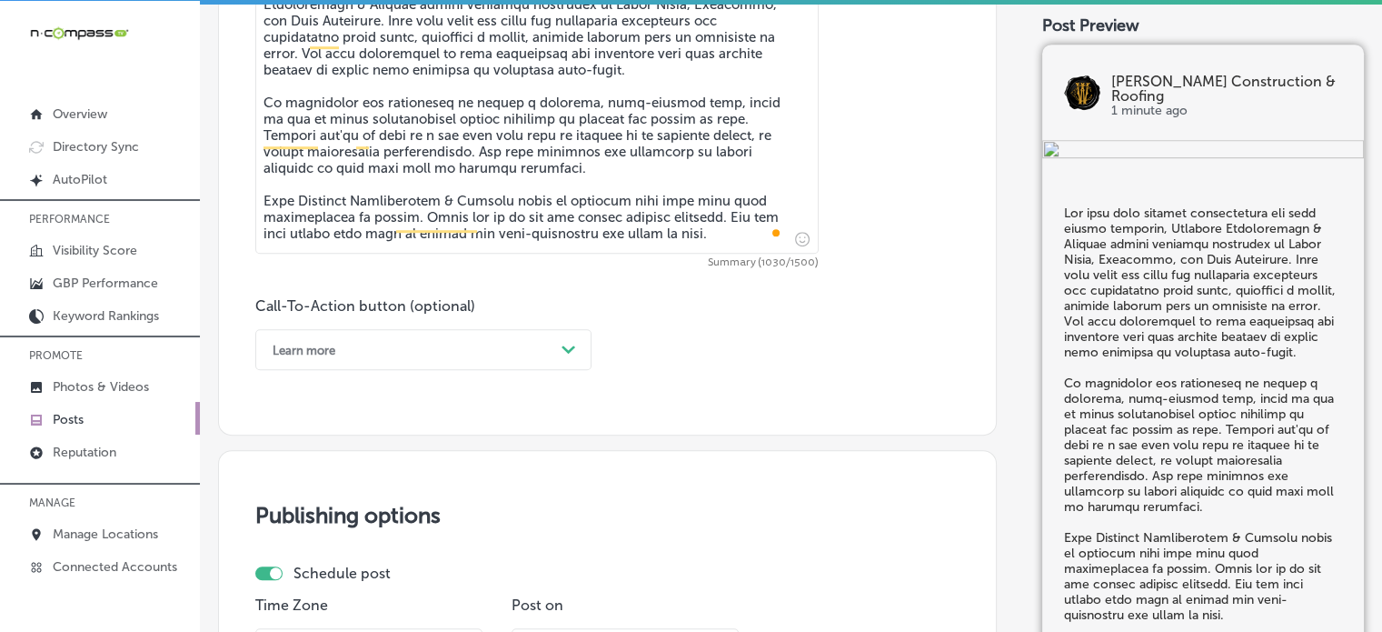
type textarea "For flat foam roofing installation and roof repair services, Wiedmann Construct…"
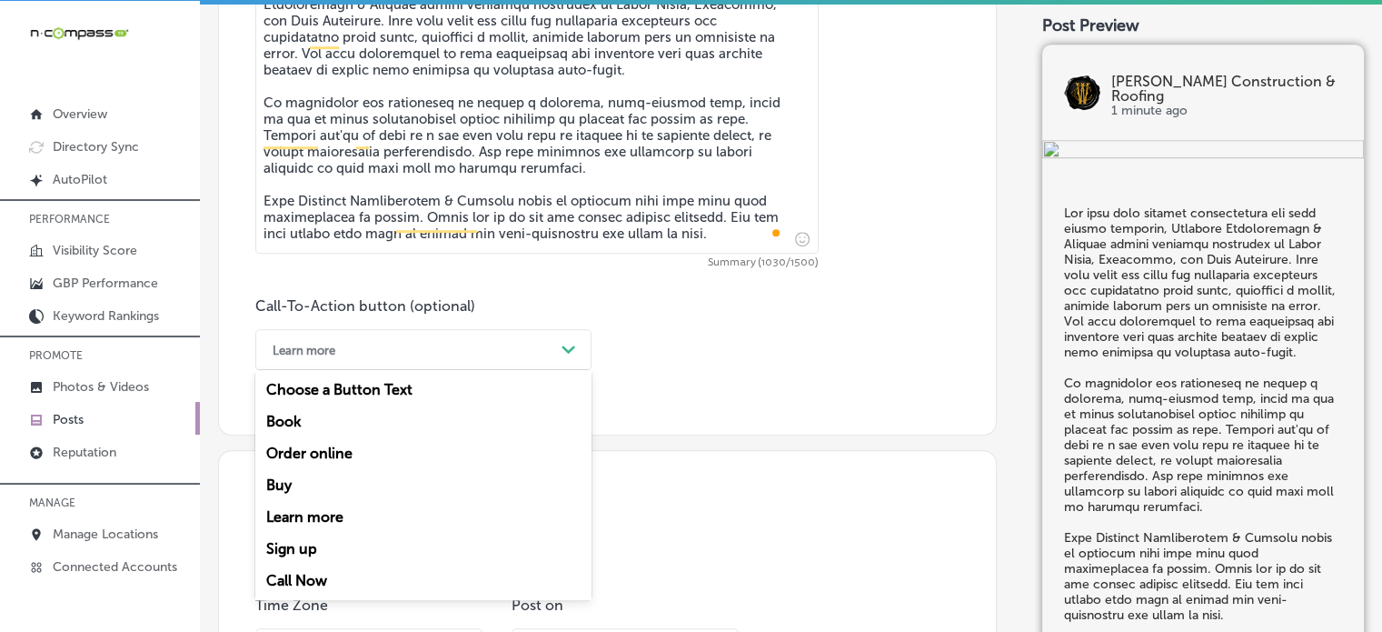
click at [502, 344] on div "Learn more" at bounding box center [409, 349] width 291 height 28
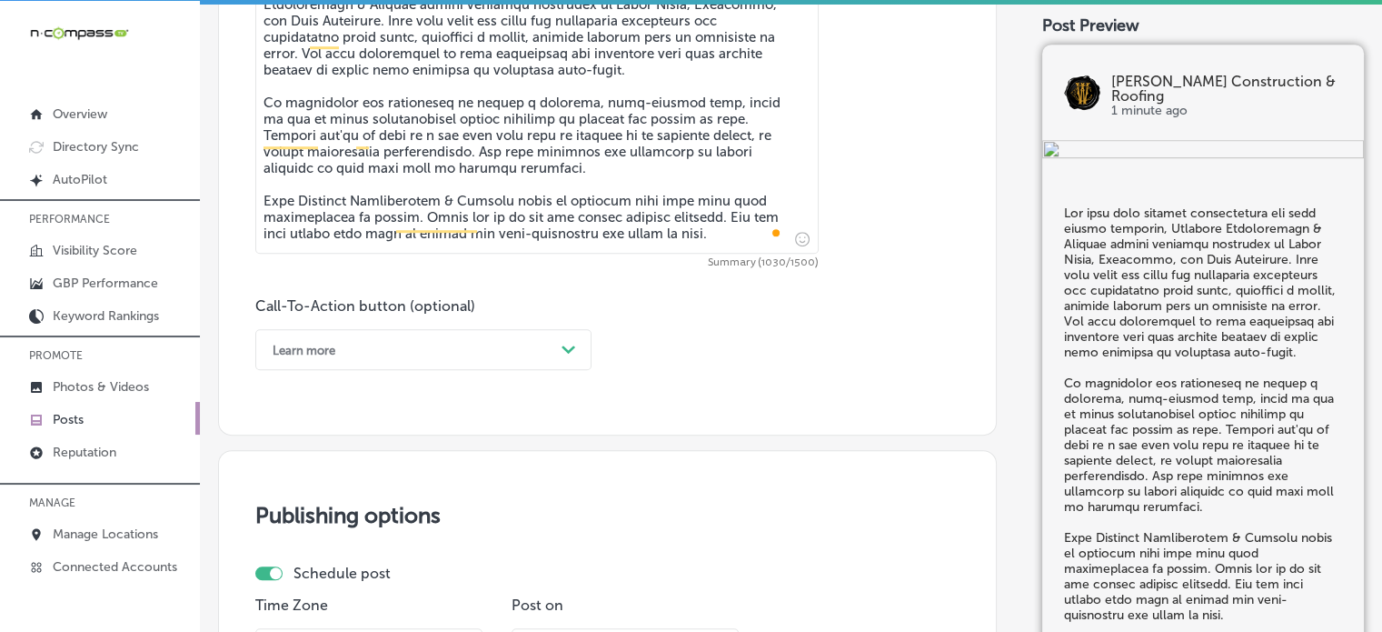
click at [507, 357] on div "Learn more" at bounding box center [409, 349] width 291 height 28
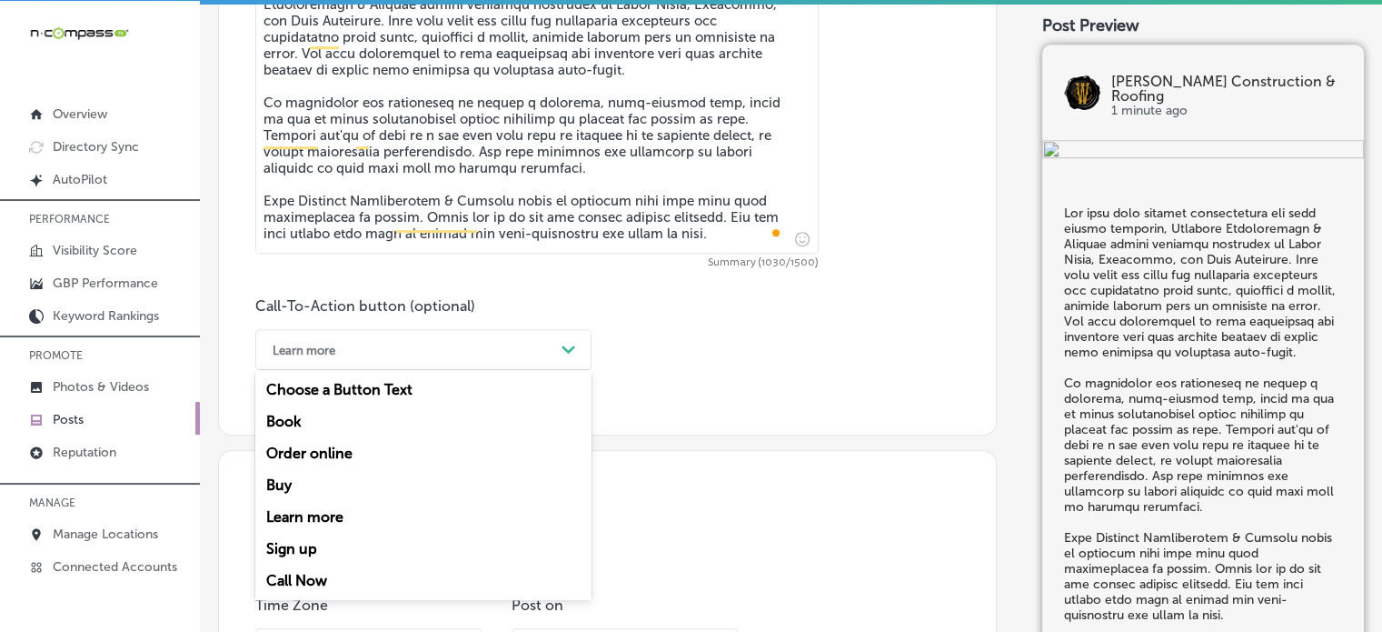
click at [309, 583] on div "Call Now" at bounding box center [423, 580] width 336 height 32
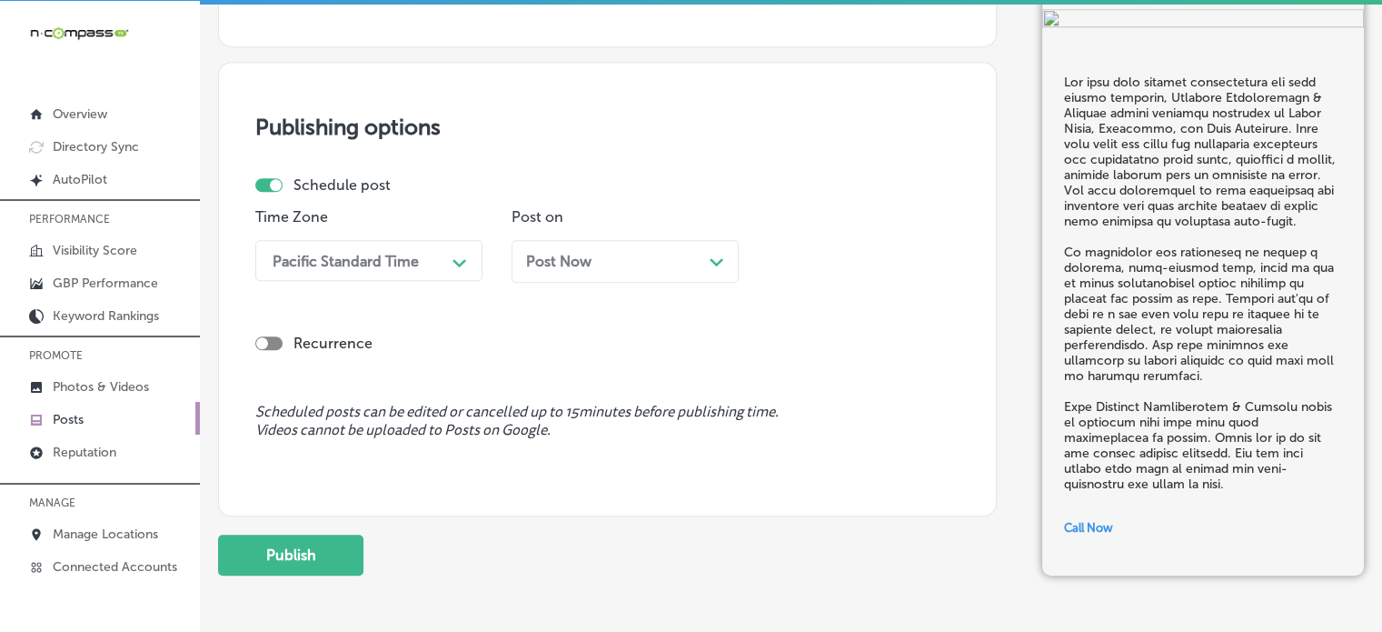
scroll to position [1545, 0]
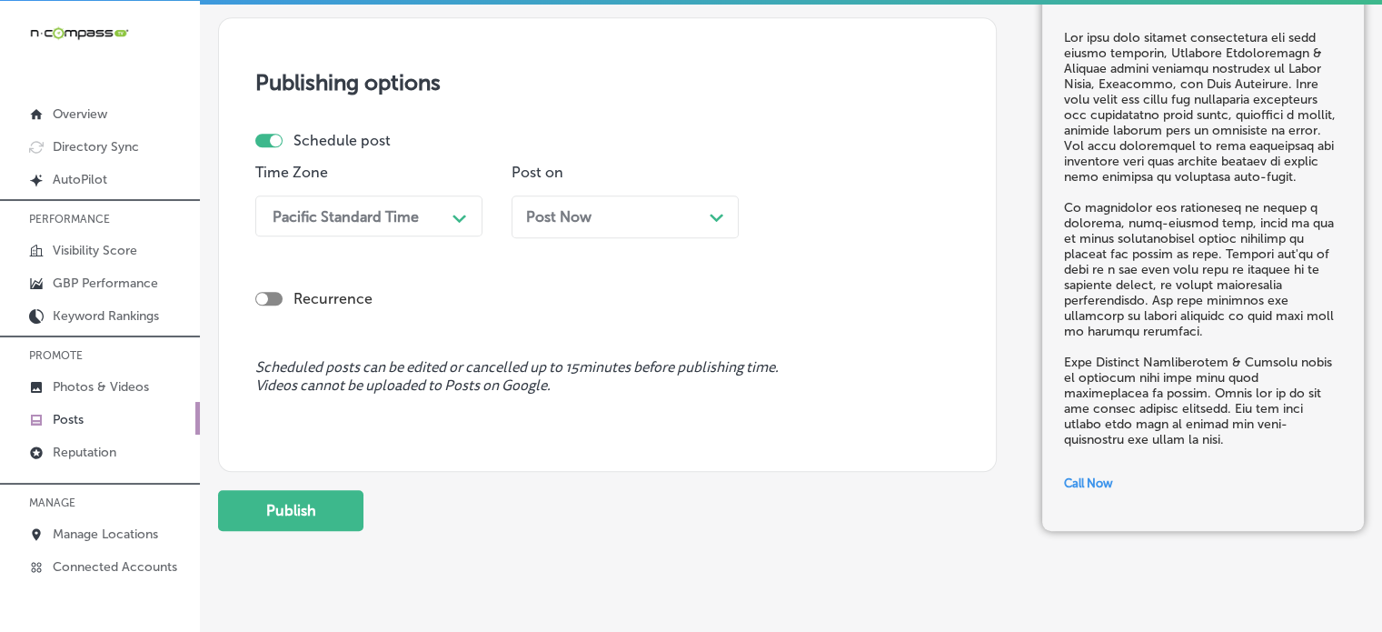
click at [372, 221] on div "Pacific Standard Time" at bounding box center [346, 215] width 146 height 17
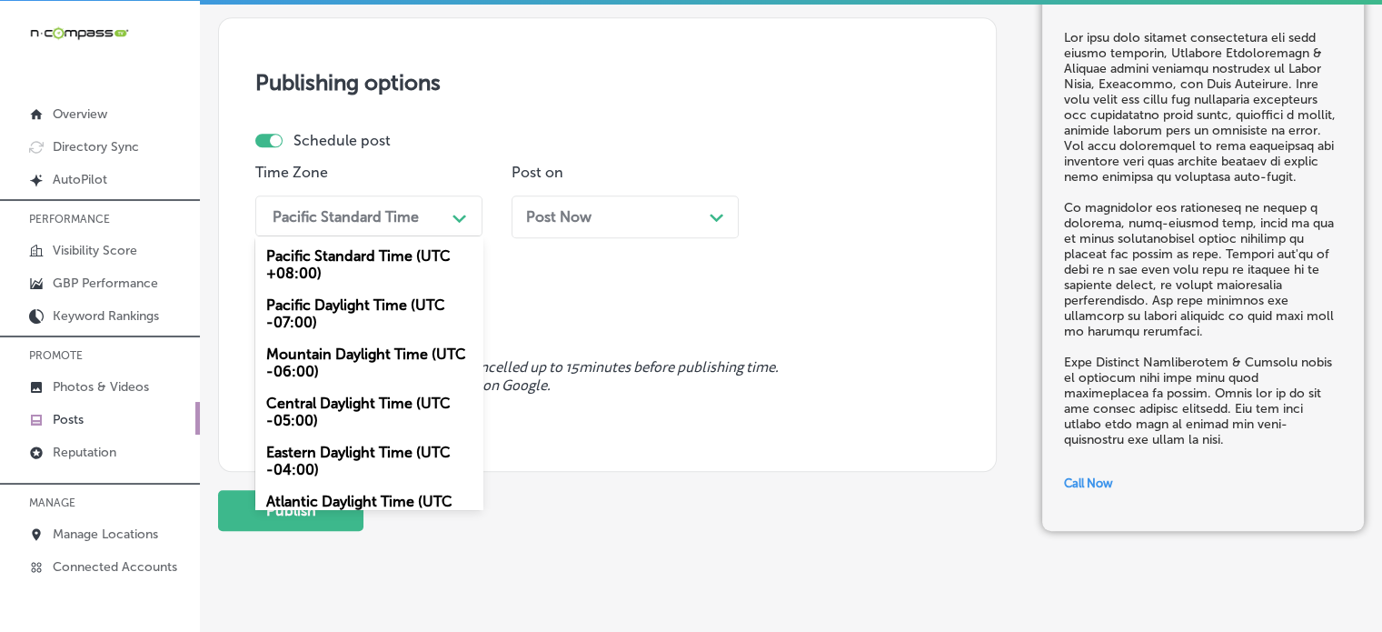
click at [351, 377] on div "Mountain Daylight Time (UTC -06:00)" at bounding box center [368, 362] width 227 height 49
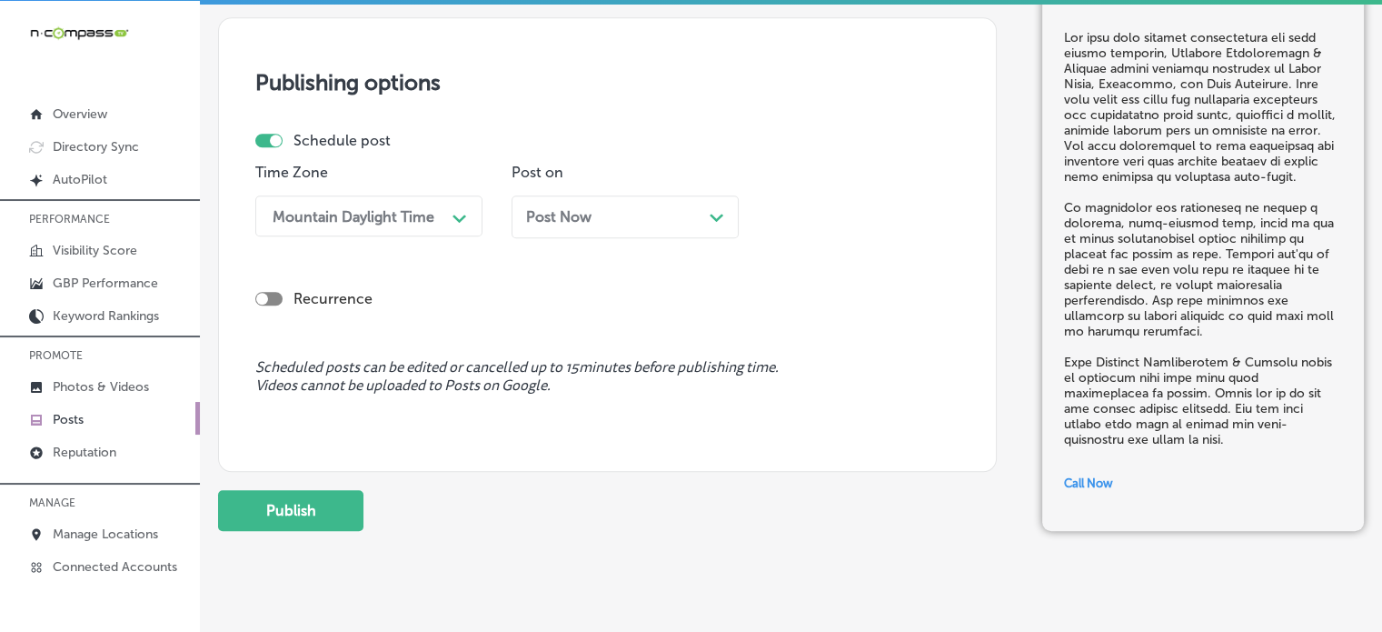
click at [630, 214] on div "Post Now Path Created with Sketch." at bounding box center [625, 216] width 198 height 17
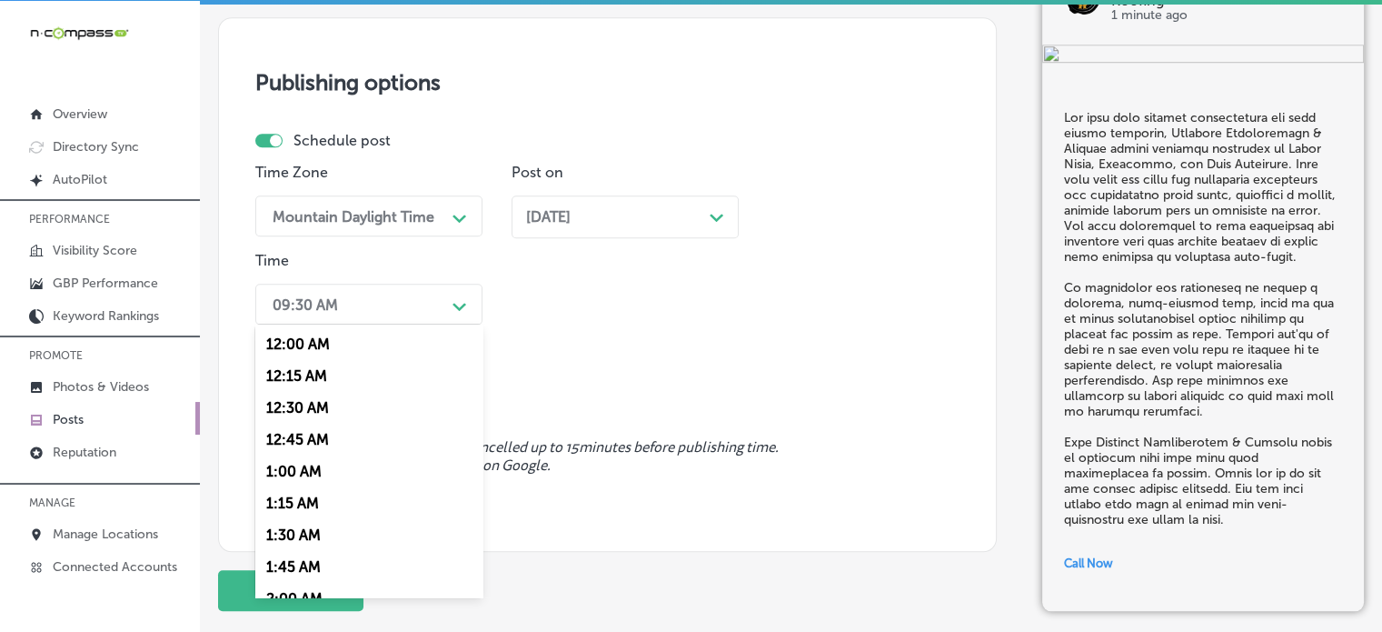
click at [433, 294] on div "09:30 AM" at bounding box center [355, 304] width 182 height 32
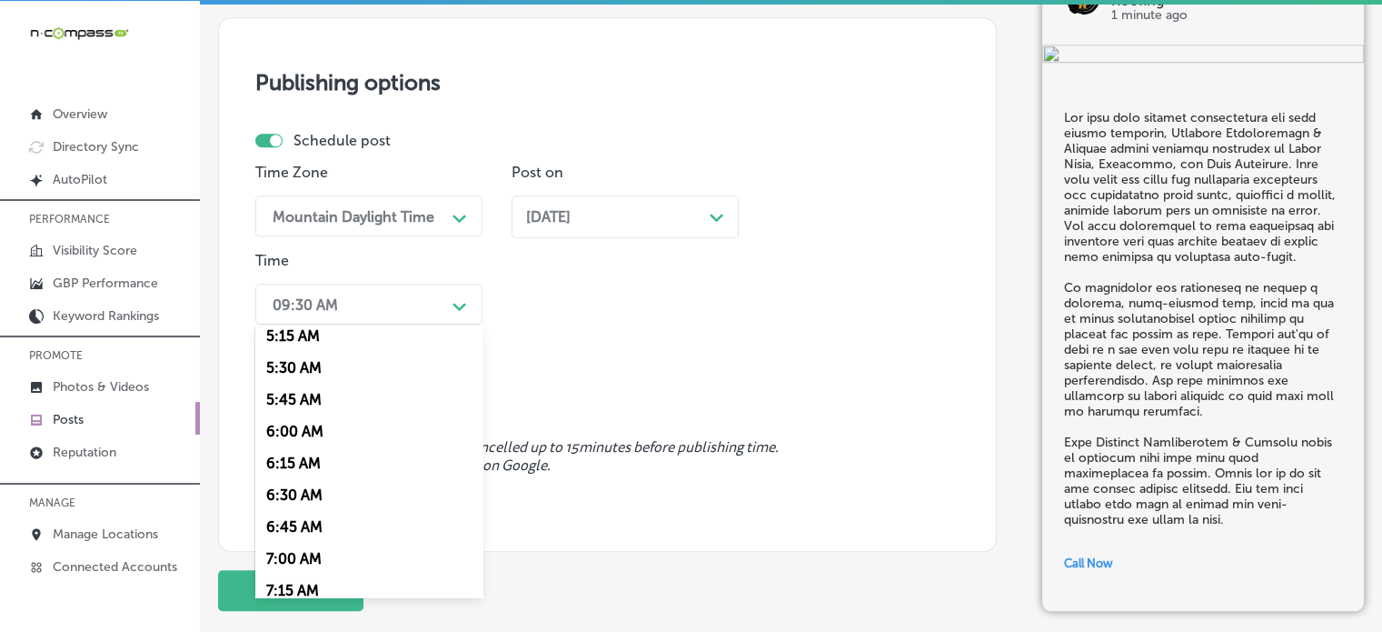
scroll to position [794, 0]
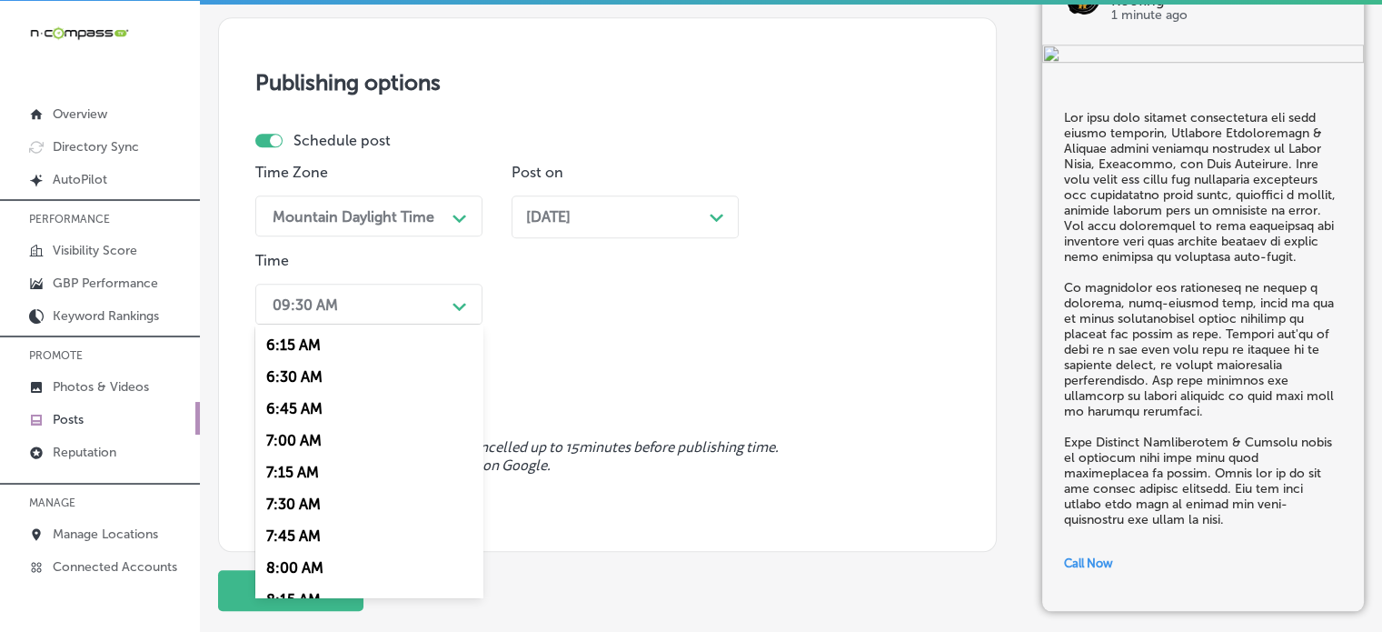
click at [302, 436] on div "7:00 AM" at bounding box center [368, 440] width 227 height 32
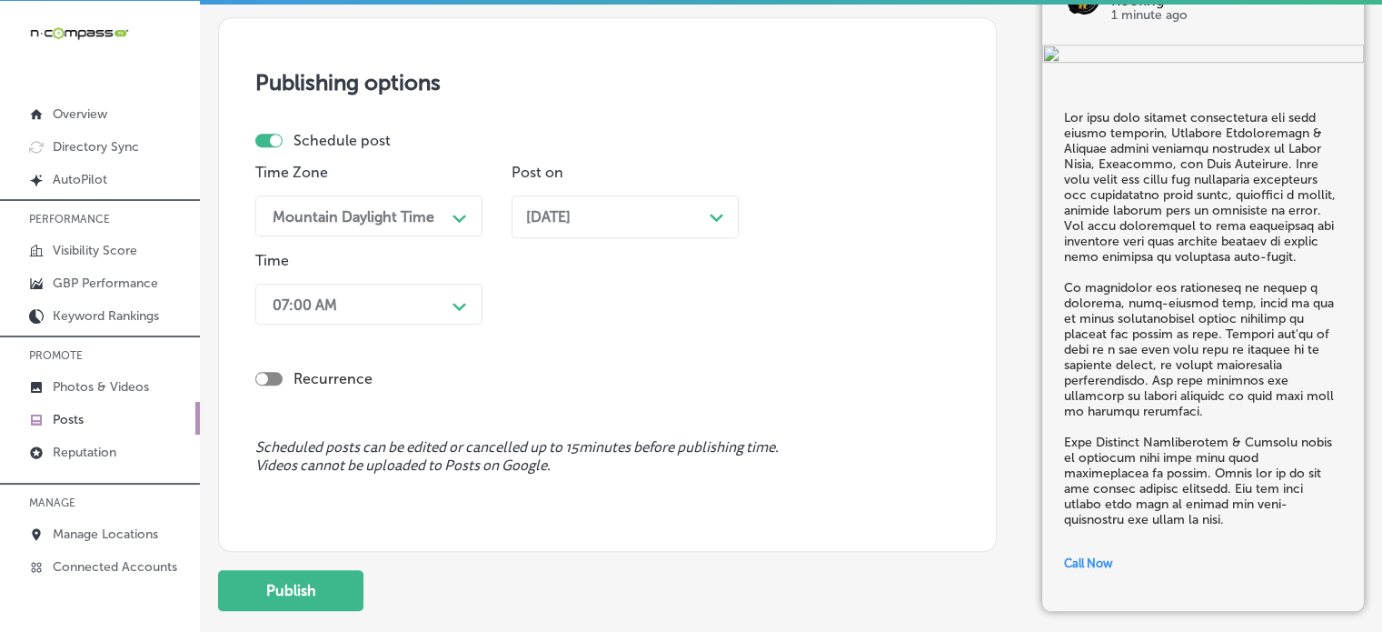
scroll to position [1642, 0]
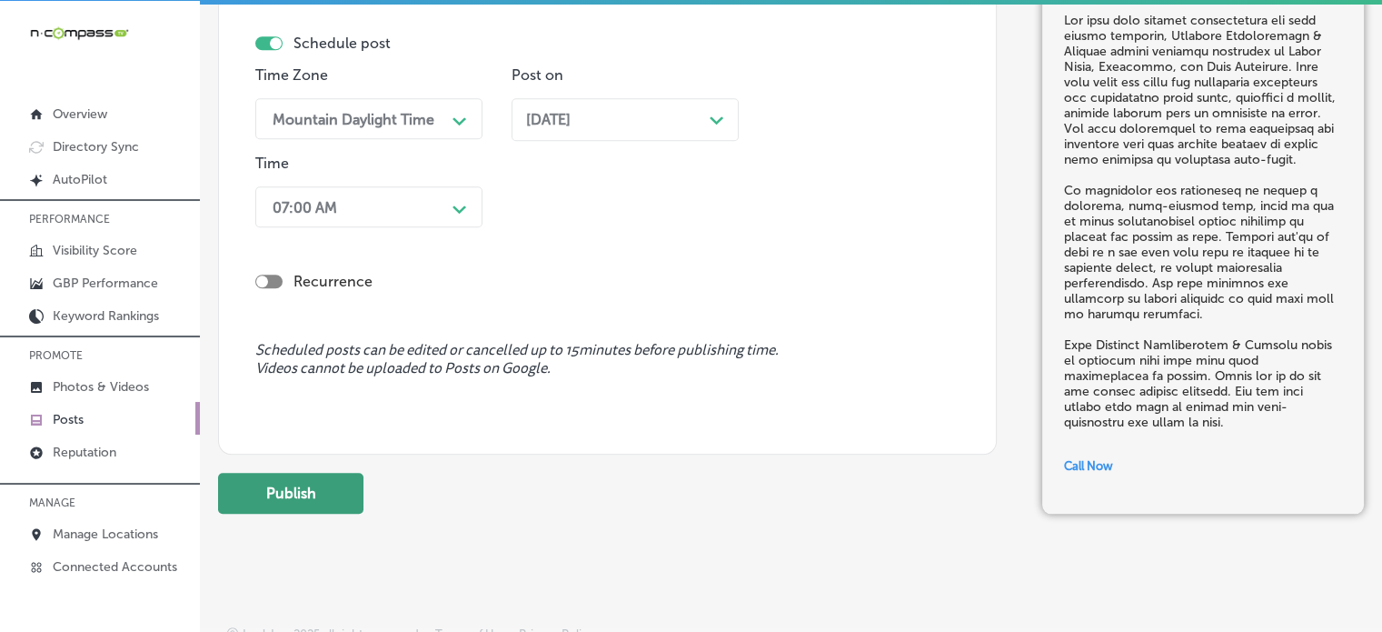
click at [310, 484] on button "Publish" at bounding box center [290, 493] width 145 height 41
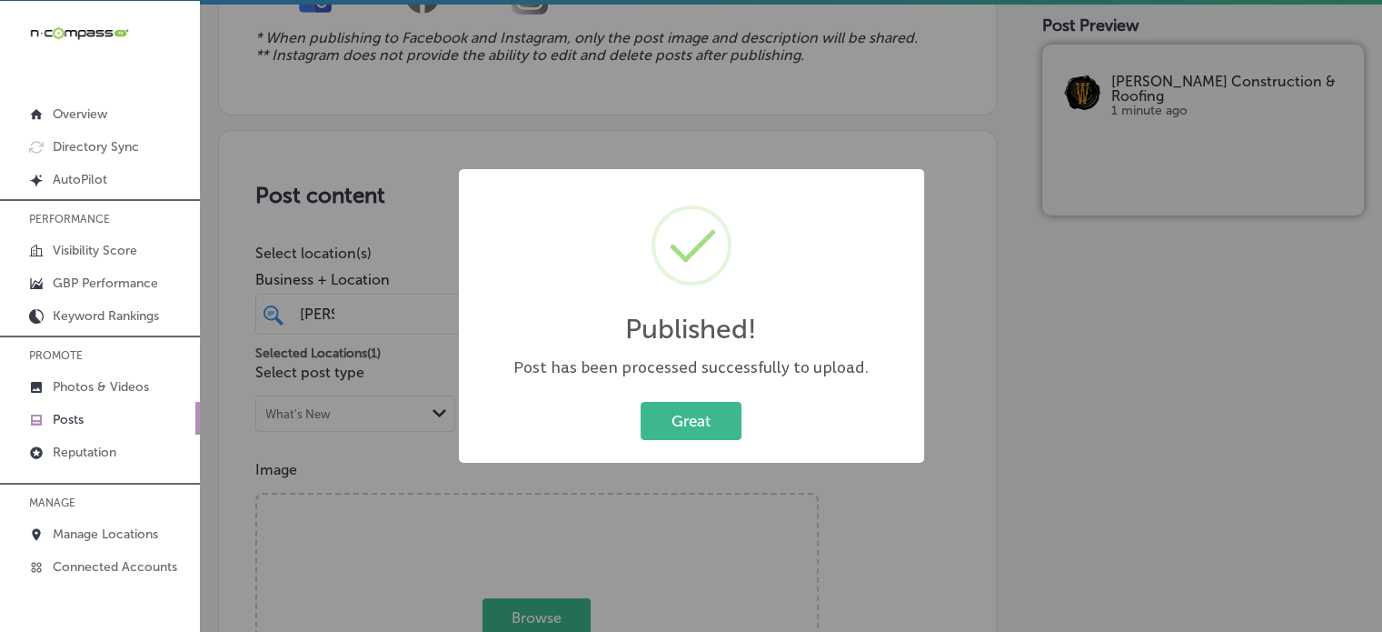
scroll to position [239, 0]
click at [712, 424] on button "Great" at bounding box center [691, 420] width 101 height 37
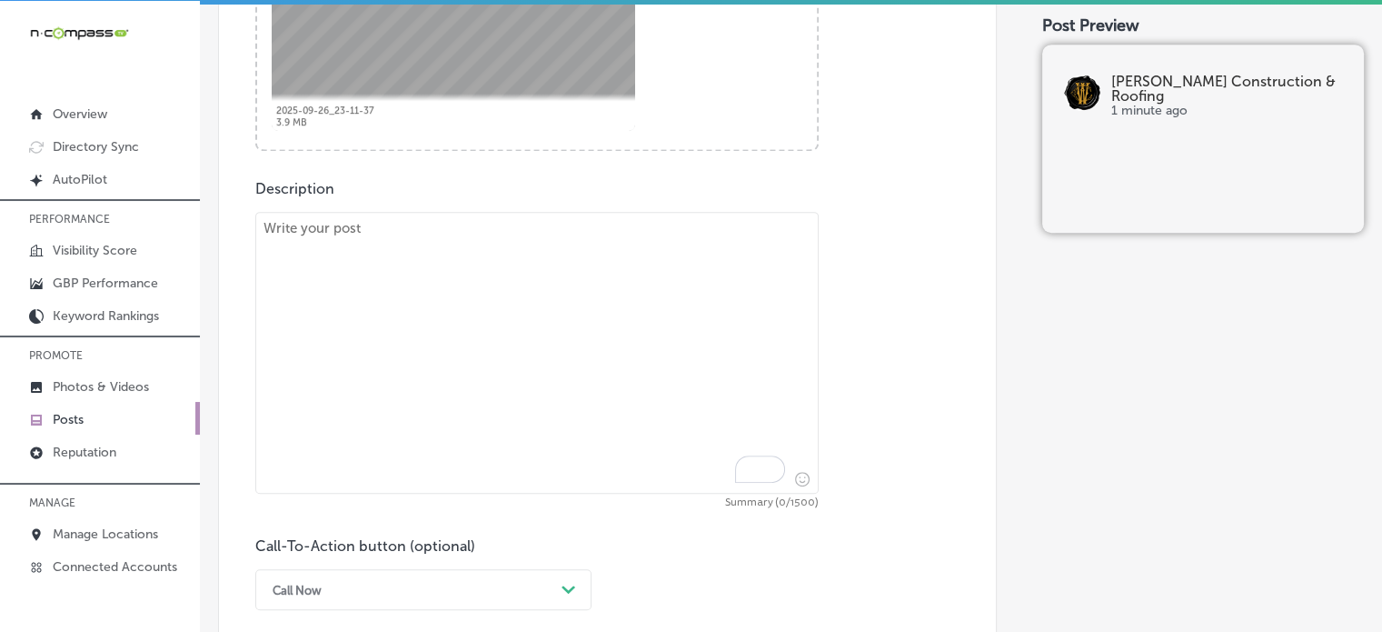
scroll to position [937, 0]
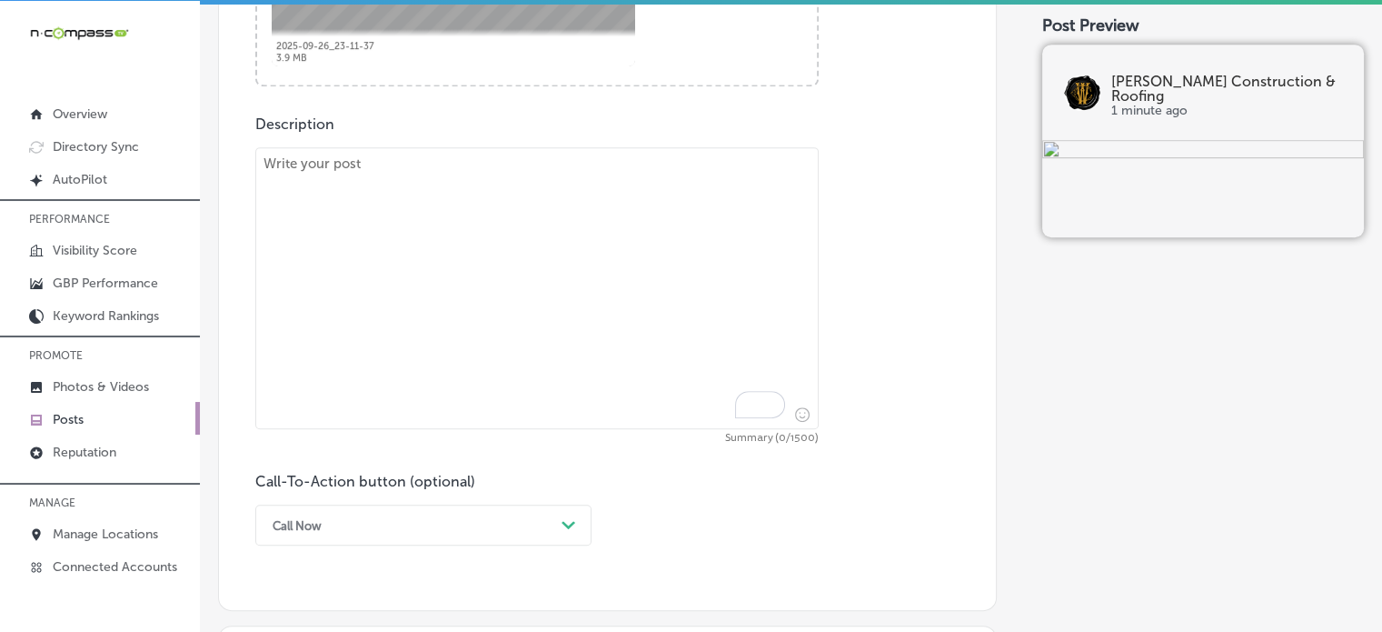
click at [589, 319] on textarea "To enrich screen reader interactions, please activate Accessibility in Grammarl…" at bounding box center [537, 288] width 564 height 282
paste textarea ""When it comes to traditional tile roof installations and wood shake roof repai…"
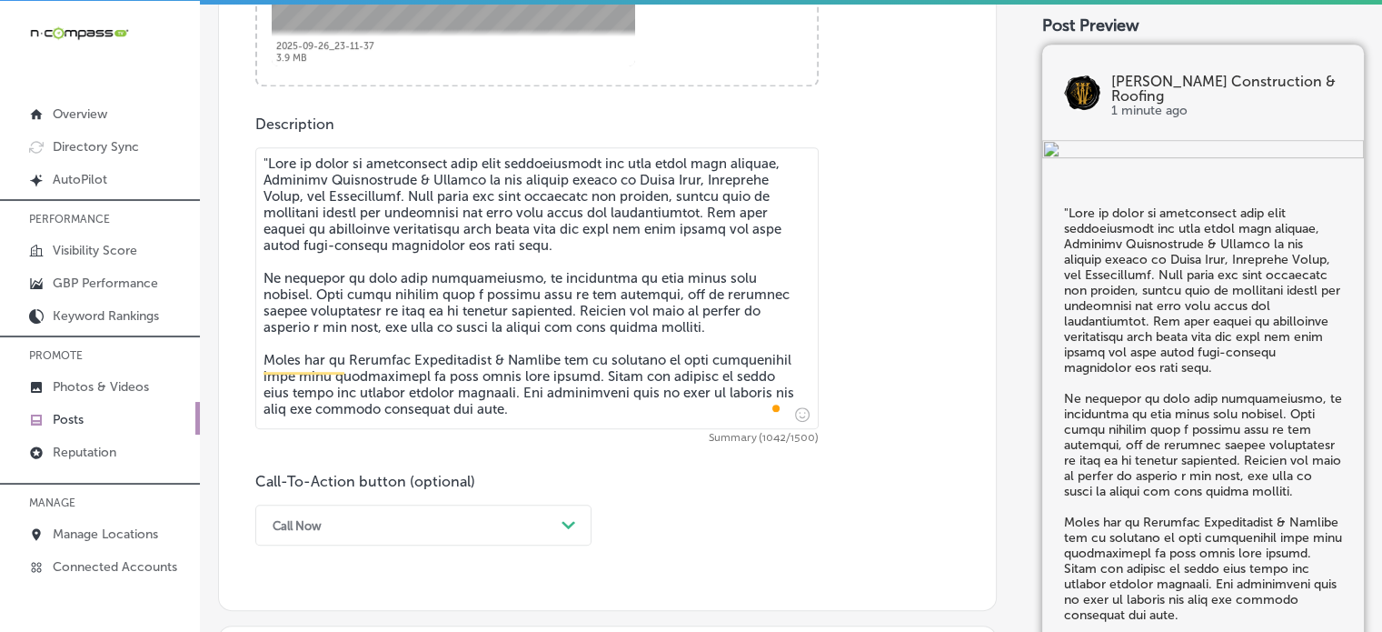
click at [267, 166] on textarea "To enrich screen reader interactions, please activate Accessibility in Grammarl…" at bounding box center [537, 288] width 564 height 282
type textarea "When it comes to traditional tile roof installations and wood shake roof repair…"
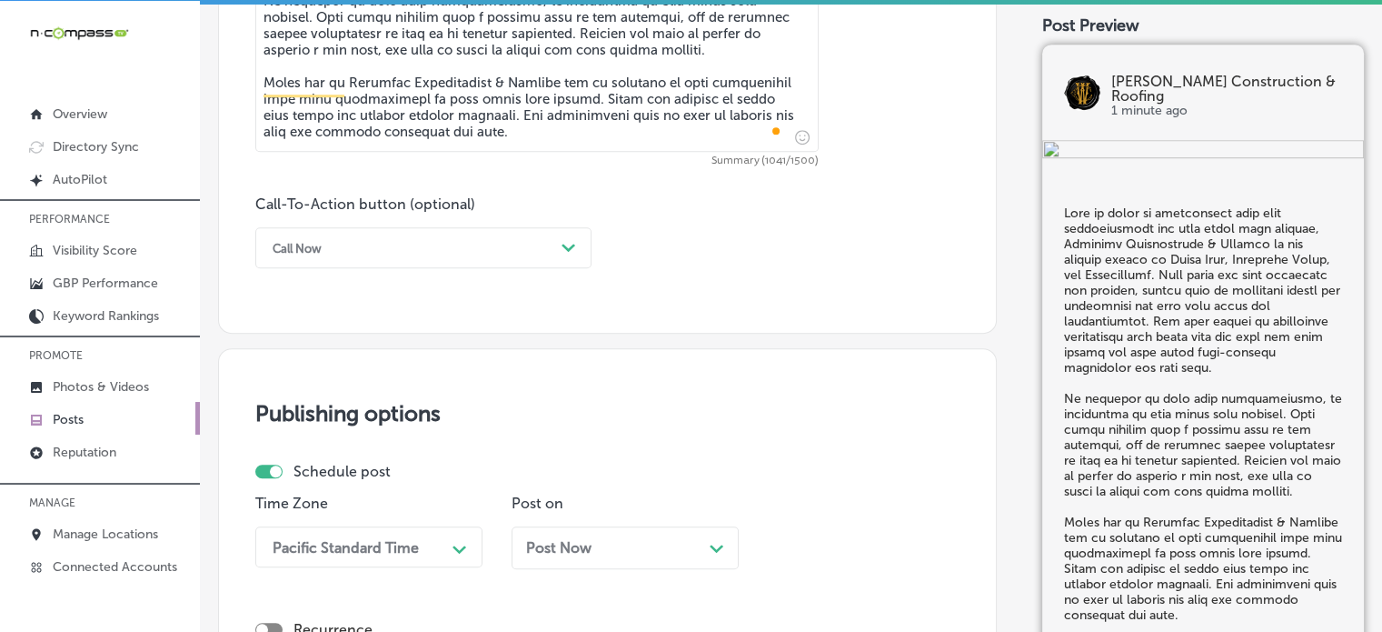
scroll to position [1218, 0]
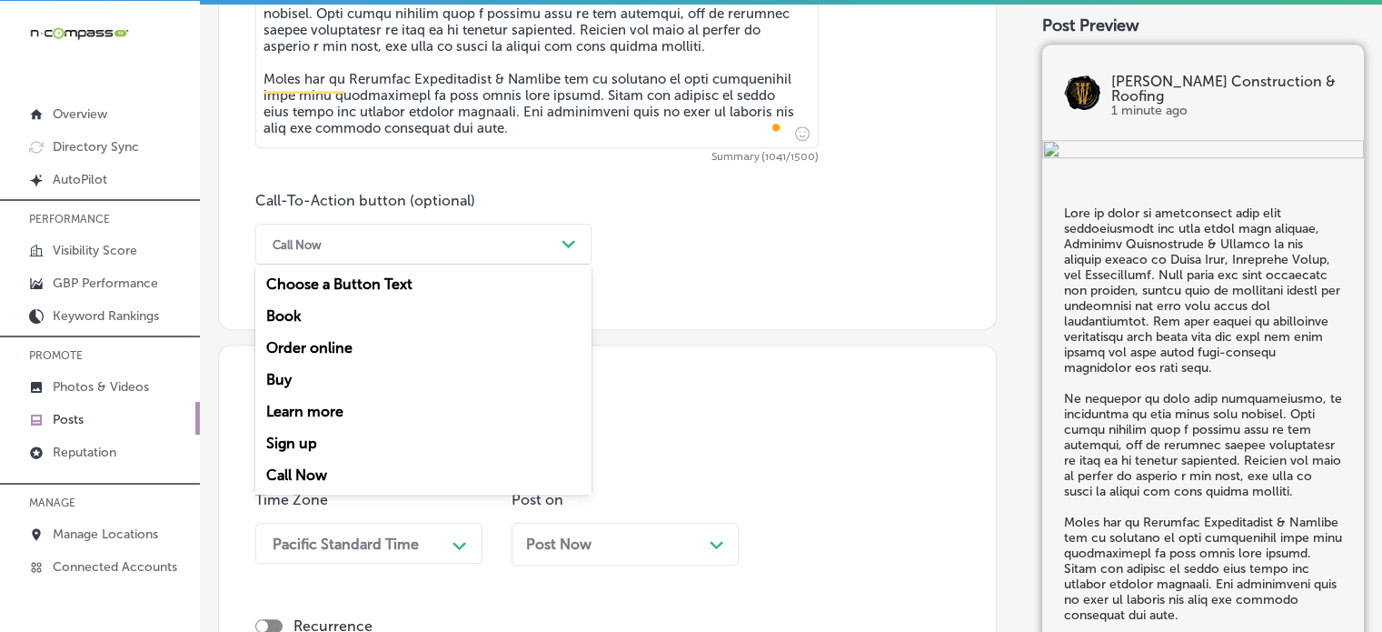
click at [509, 249] on div "Call Now" at bounding box center [409, 244] width 291 height 28
click at [334, 405] on div "Learn more" at bounding box center [423, 411] width 336 height 32
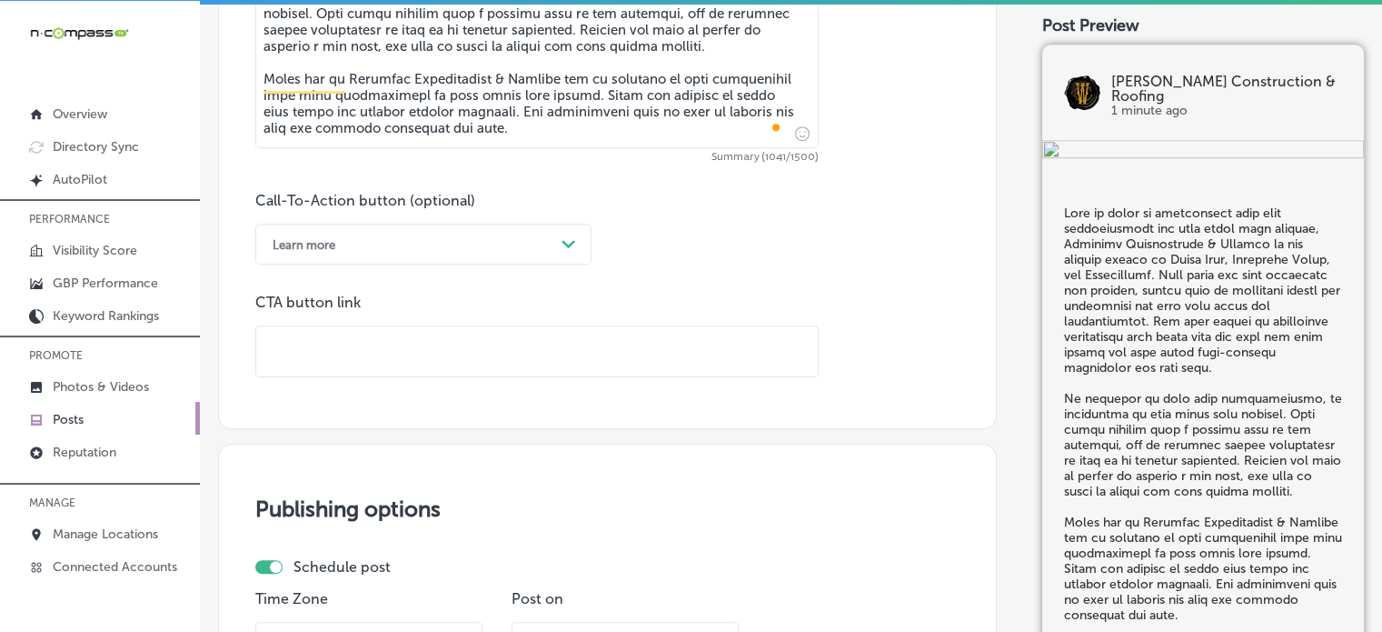
click at [466, 357] on input "text" at bounding box center [537, 351] width 562 height 50
paste input "https://wiedmannroofing.com/"
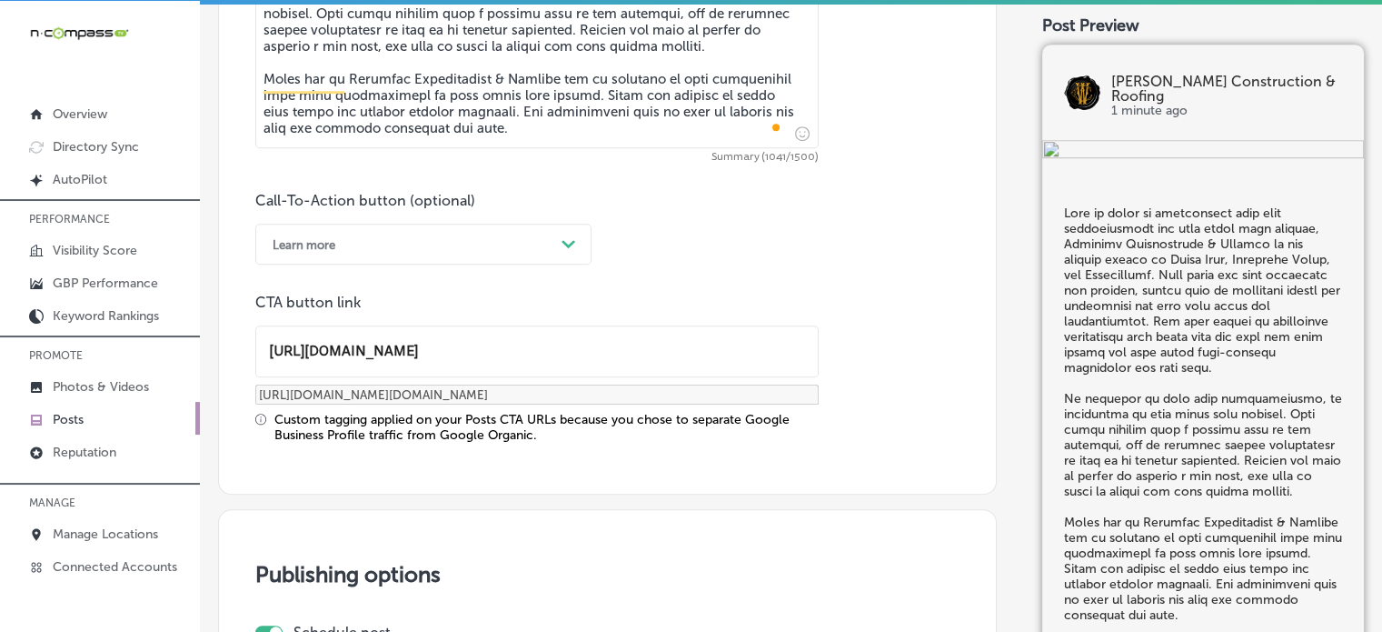
type input "https://wiedmannroofing.com/"
click at [567, 408] on div "CTA button link https://wiedmannroofing.com/ https://wiedmannroofing.com/?utm_s…" at bounding box center [537, 368] width 564 height 149
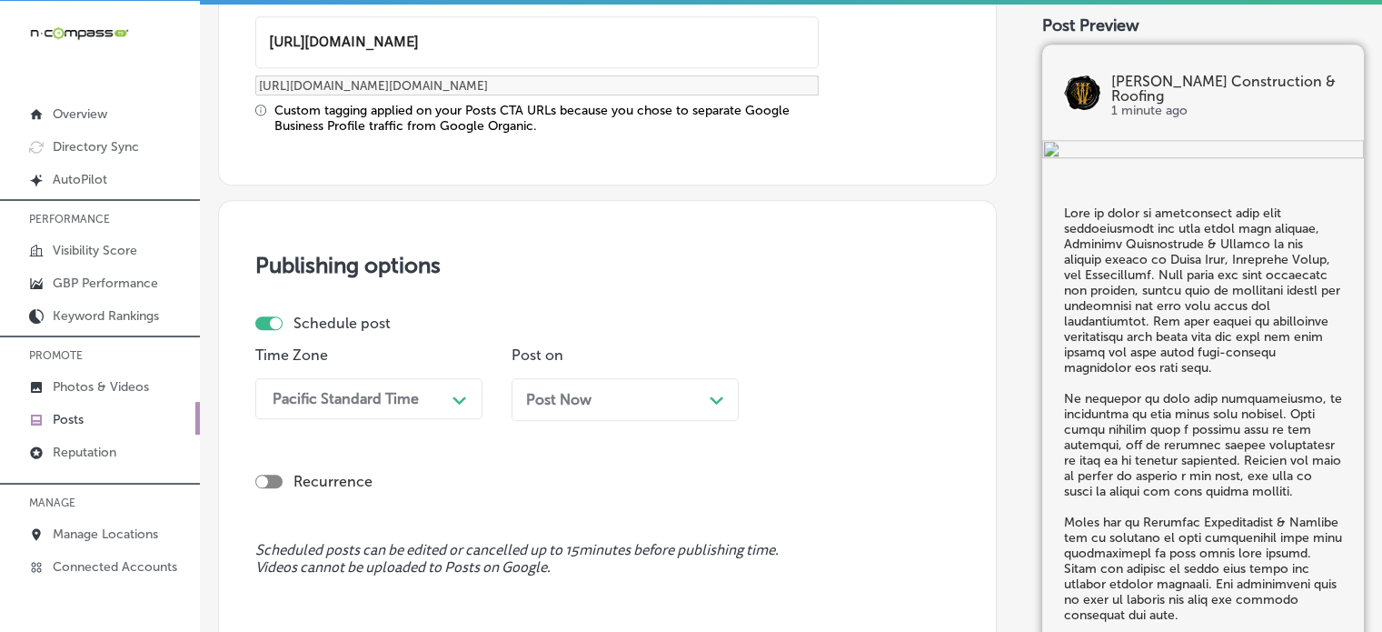
scroll to position [1591, 0]
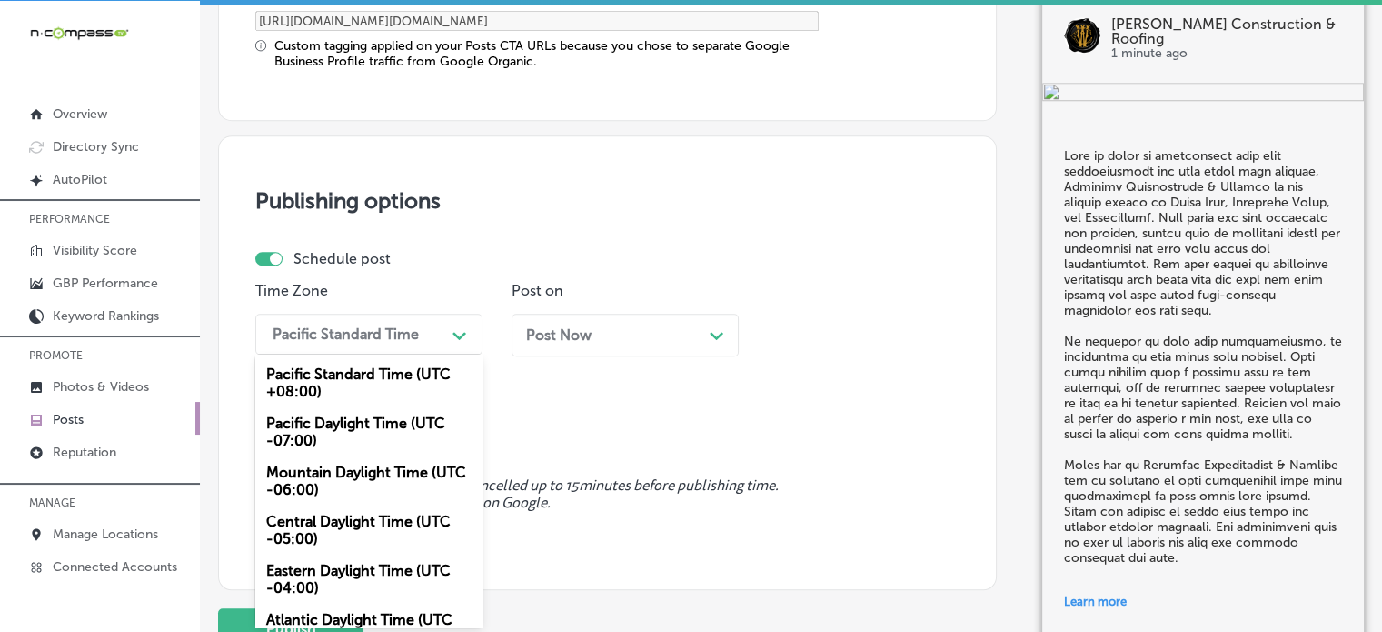
click at [386, 354] on div "option Mountain Daylight Time (UTC -06:00), selected. option Pacific Standard T…" at bounding box center [368, 334] width 227 height 41
click at [364, 473] on div "Mountain Daylight Time (UTC -06:00)" at bounding box center [368, 480] width 227 height 49
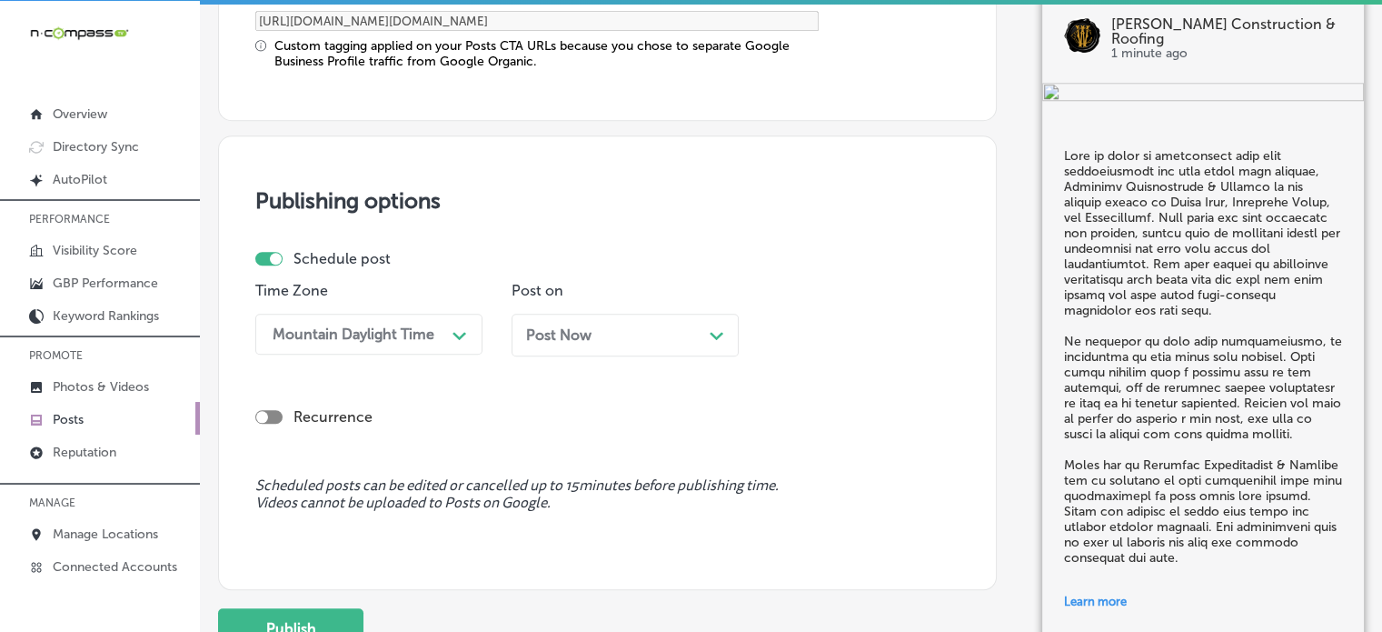
click at [593, 327] on div "Post Now Path Created with Sketch." at bounding box center [625, 334] width 198 height 17
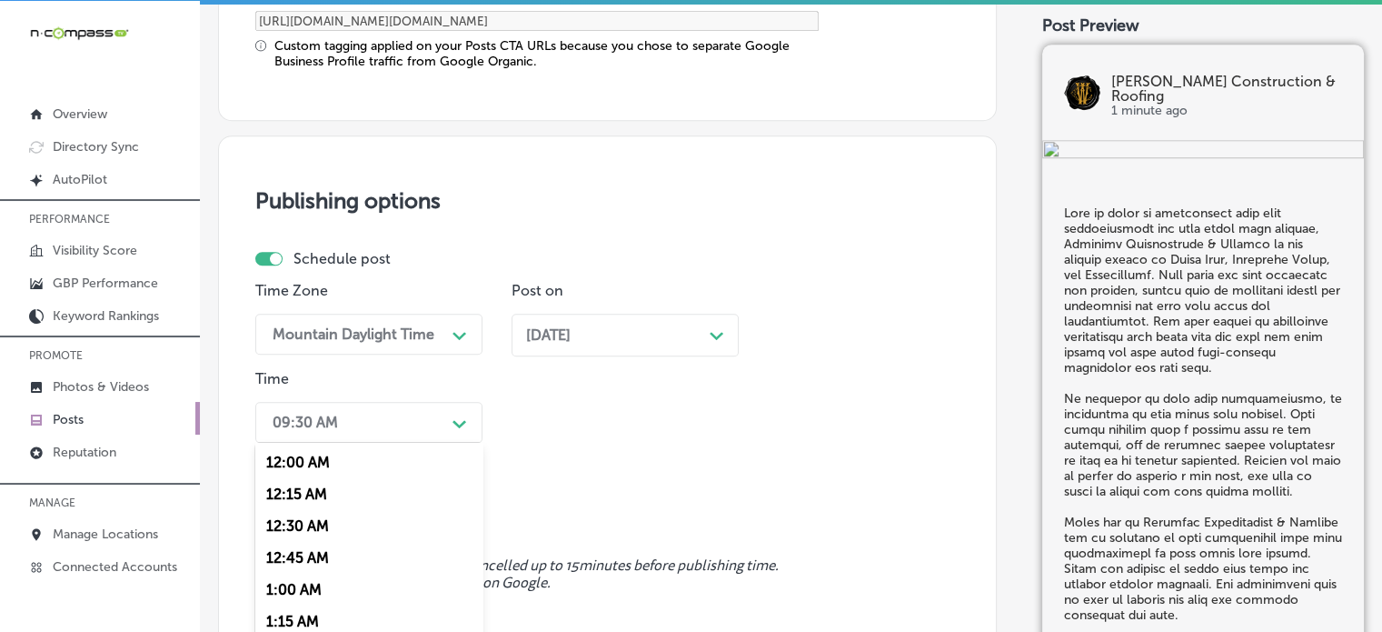
scroll to position [1680, 0]
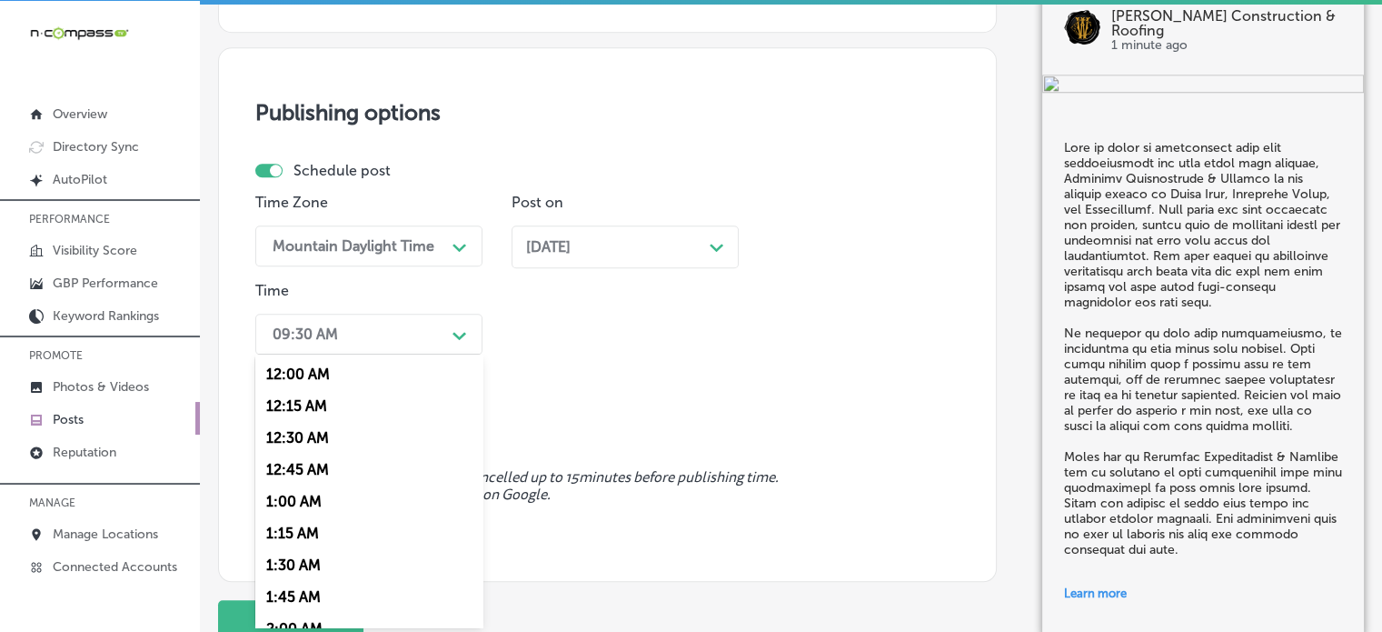
click at [399, 354] on div "option 7:00 AM, selected. option 12:15 AM focused, 2 of 96. 96 results availabl…" at bounding box center [368, 334] width 227 height 41
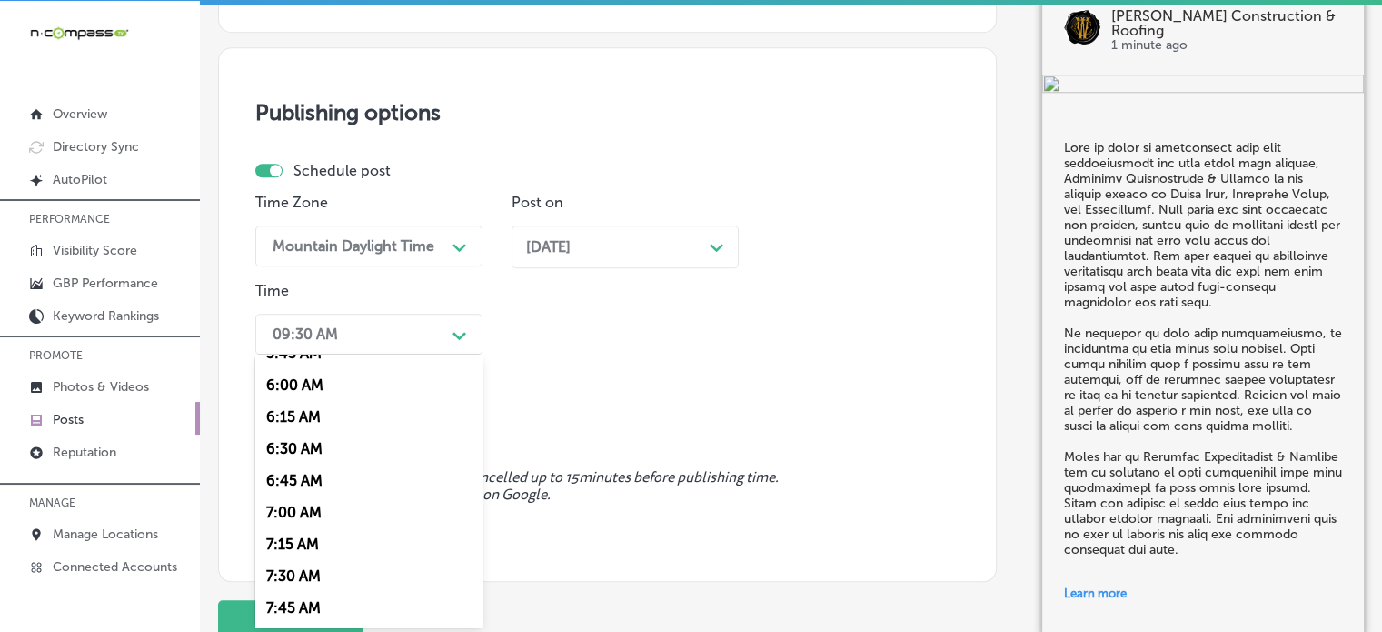
scroll to position [756, 0]
click at [294, 508] on div "7:00 AM" at bounding box center [368, 509] width 227 height 32
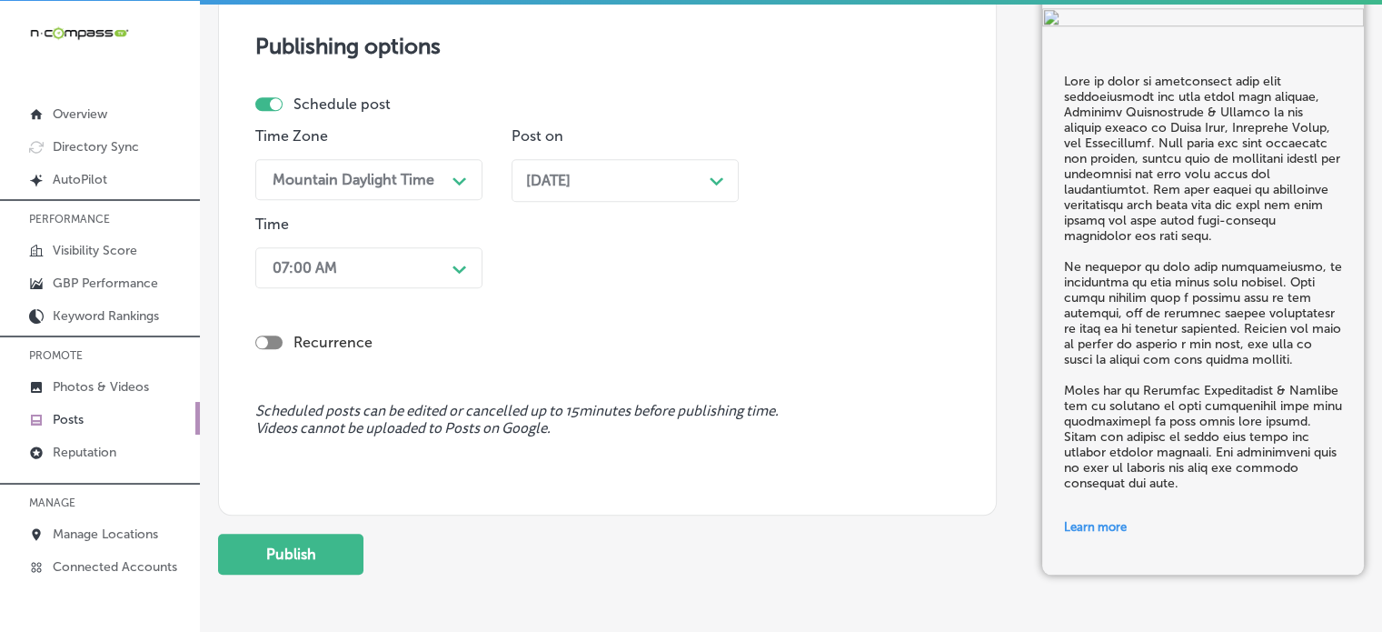
scroll to position [1748, 0]
click at [328, 554] on button "Publish" at bounding box center [290, 552] width 145 height 41
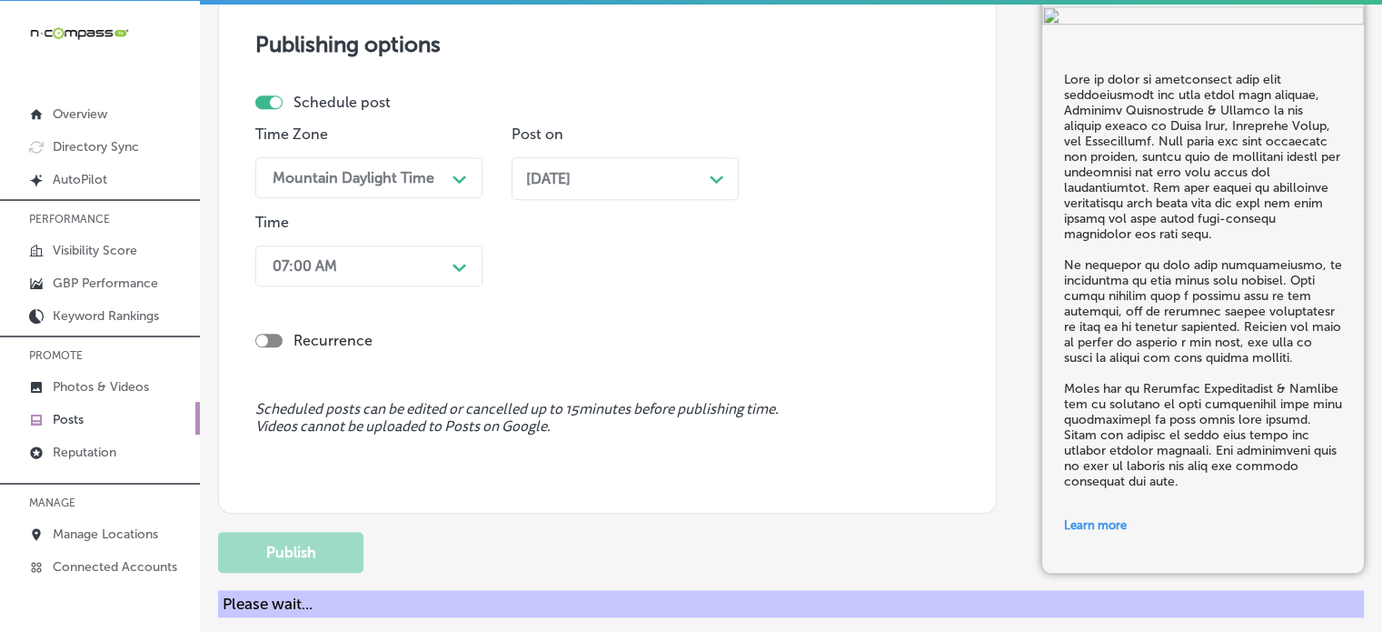
scroll to position [1579, 0]
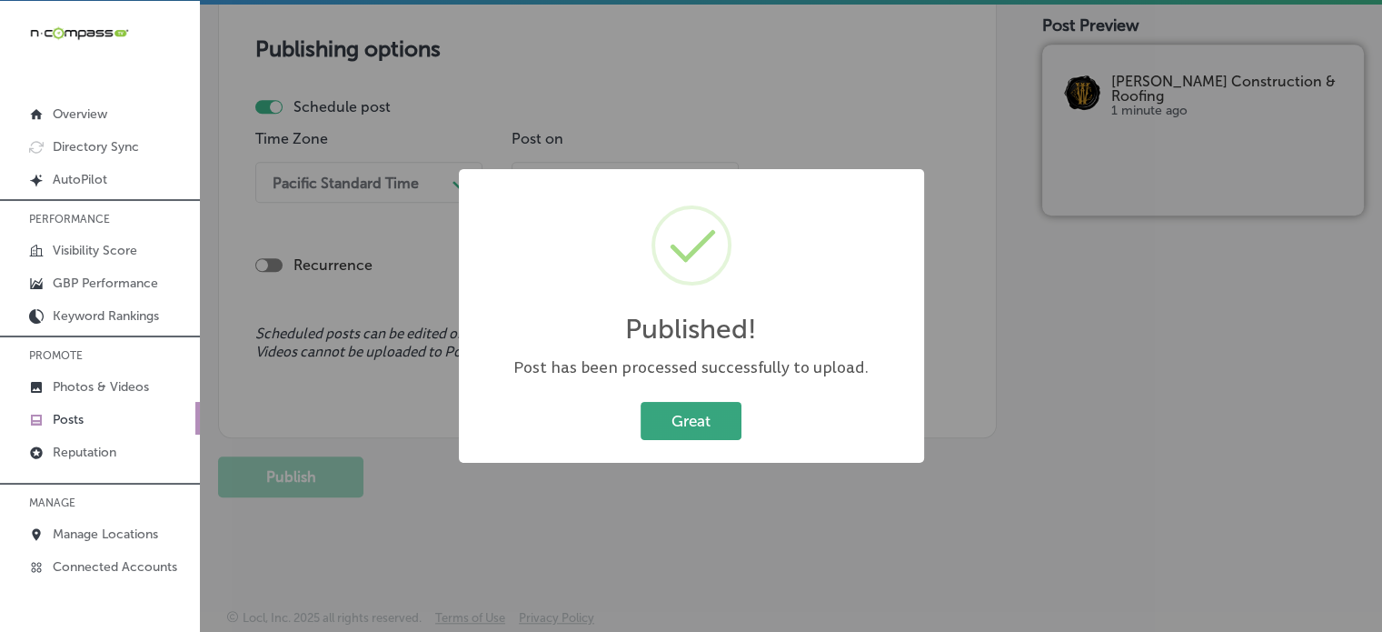
click at [702, 409] on button "Great" at bounding box center [691, 420] width 101 height 37
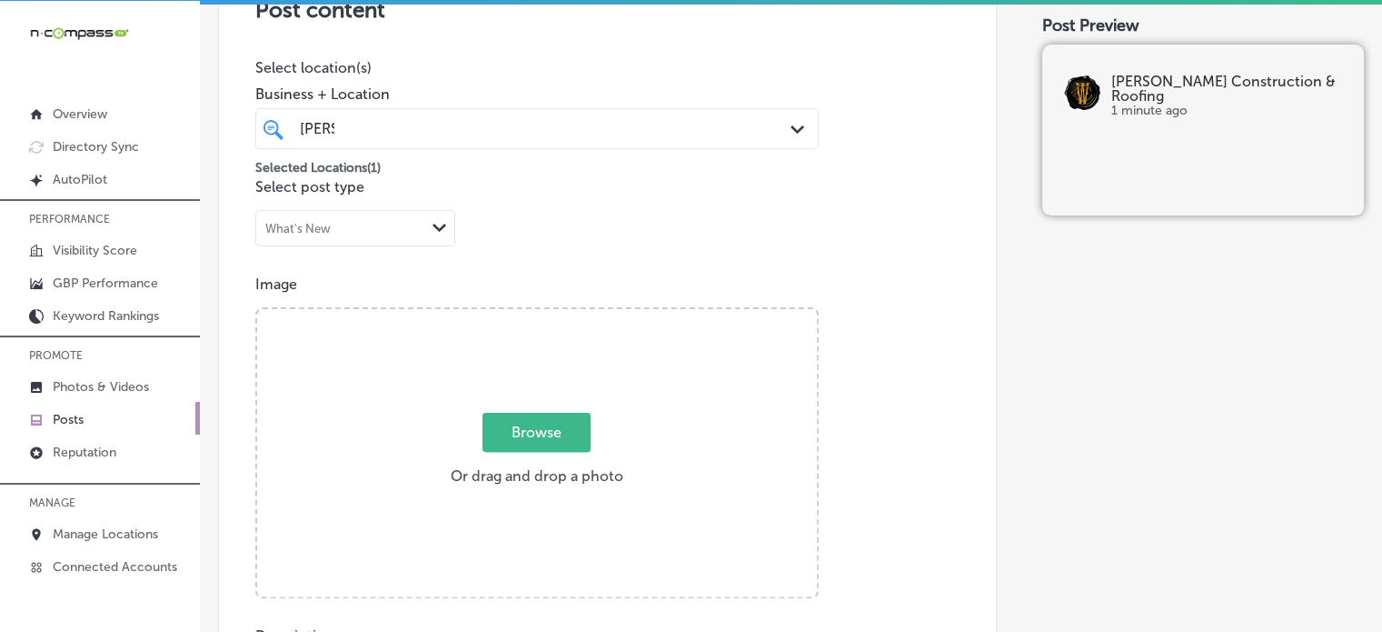
scroll to position [0, 0]
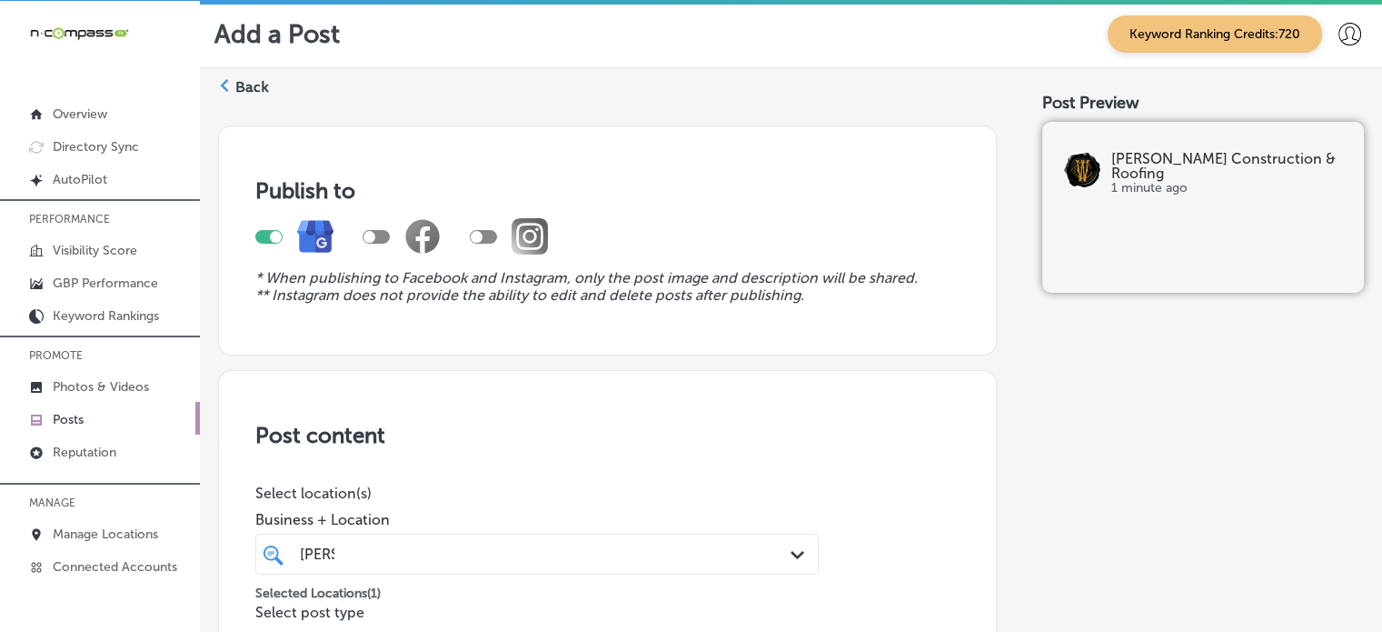
click at [258, 78] on label "Back" at bounding box center [252, 87] width 34 height 20
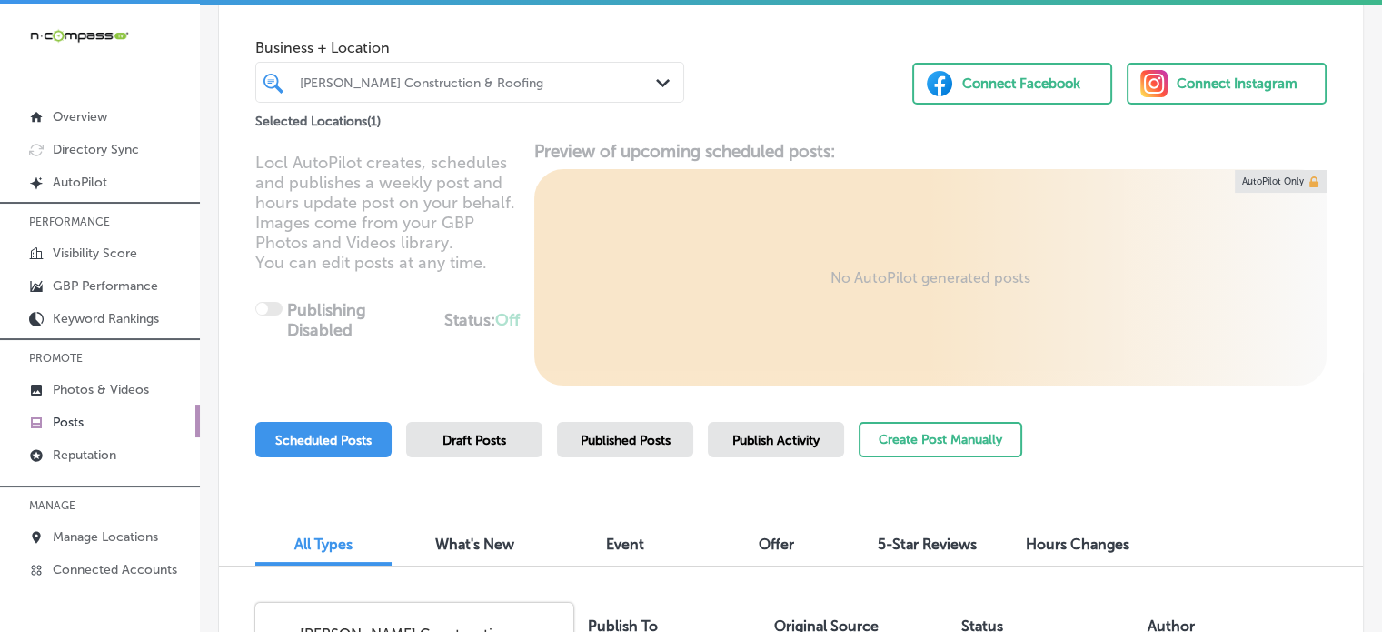
scroll to position [87, 0]
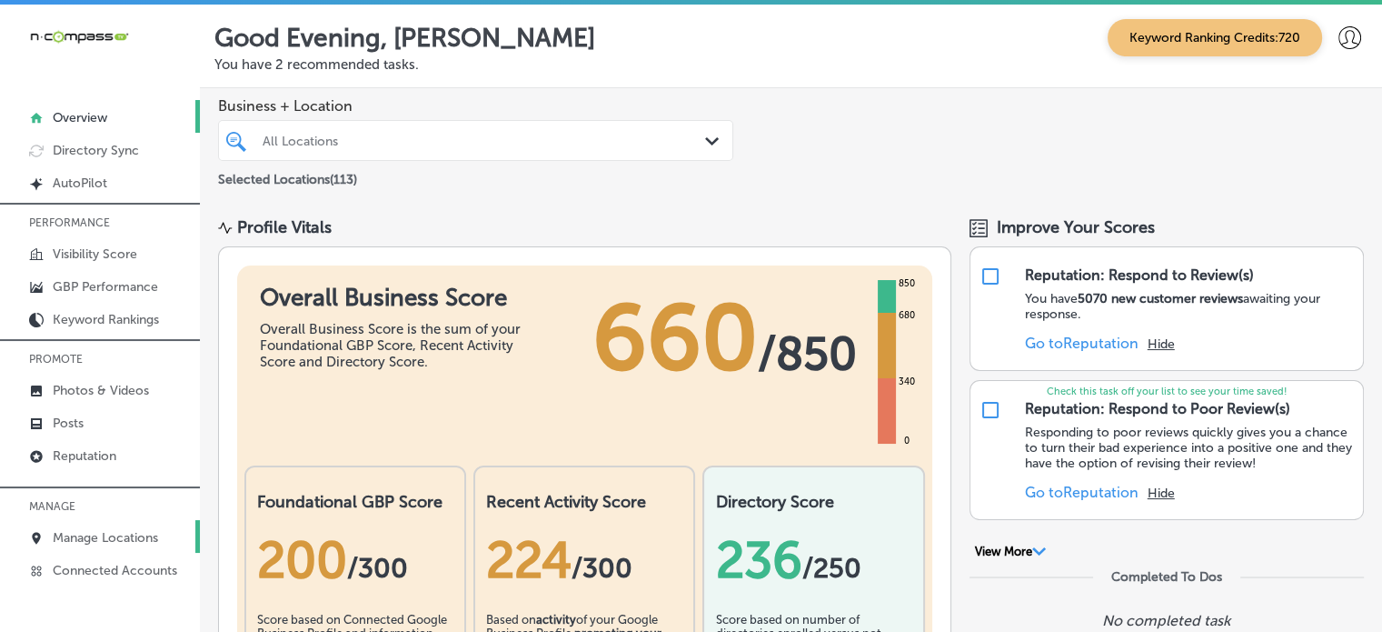
click at [120, 536] on p "Manage Locations" at bounding box center [105, 537] width 105 height 15
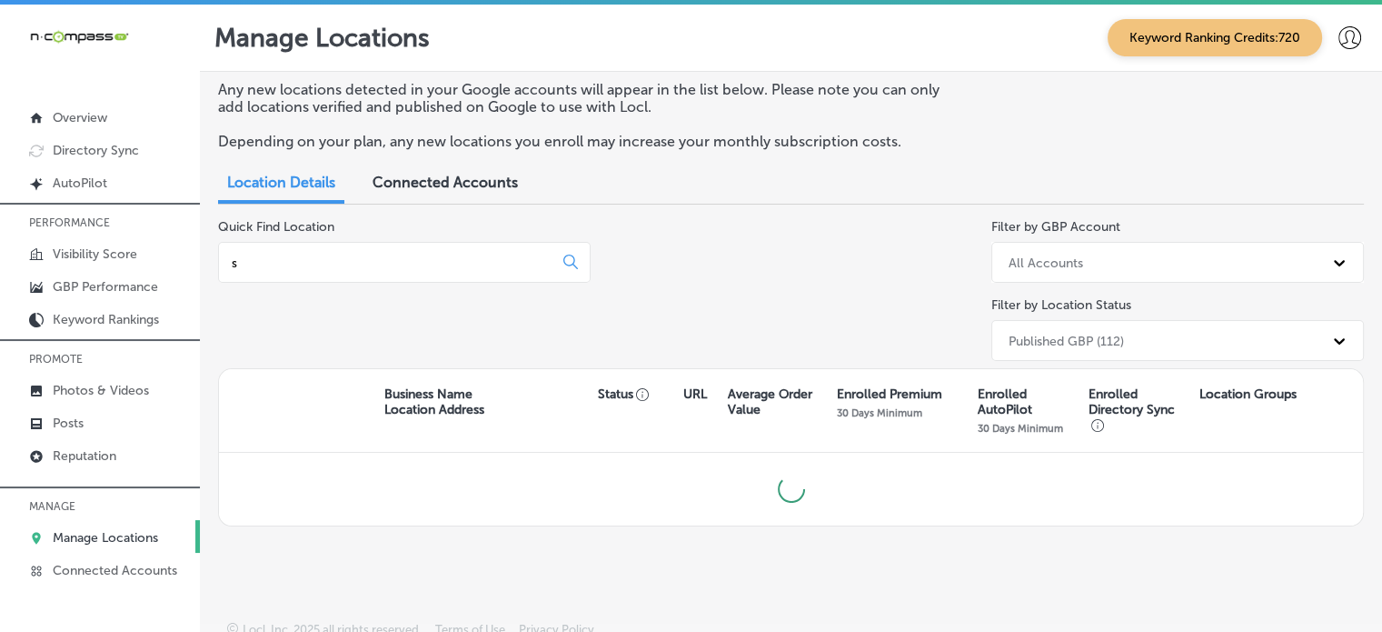
click at [400, 268] on input "s" at bounding box center [389, 262] width 319 height 16
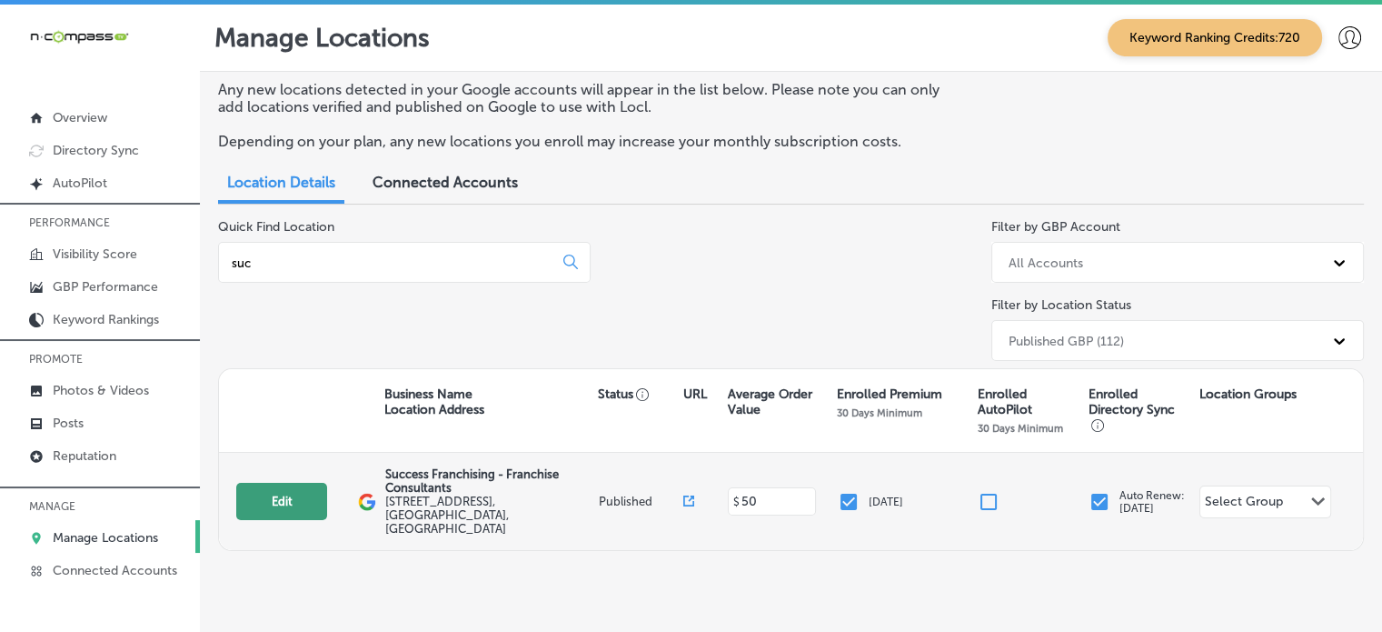
type input "suc"
click at [278, 496] on button "Edit" at bounding box center [281, 501] width 91 height 37
select select "US"
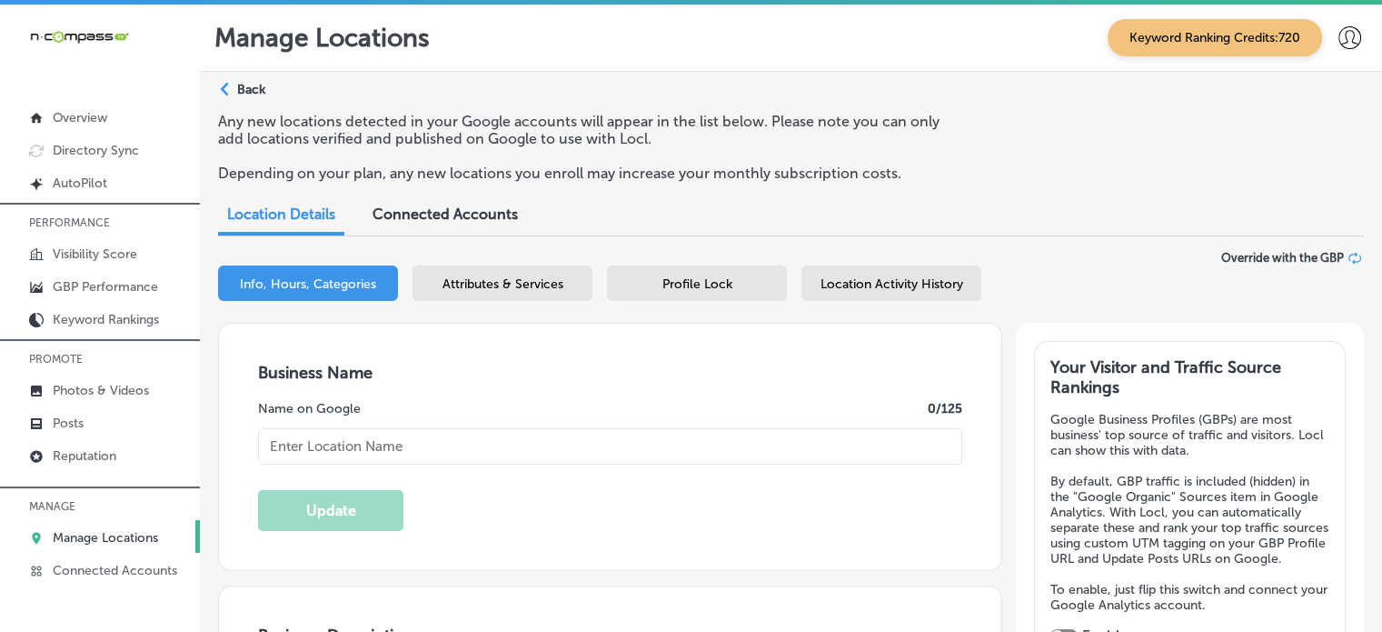
checkbox input "true"
type input "Success Franchising - Franchise Consultants"
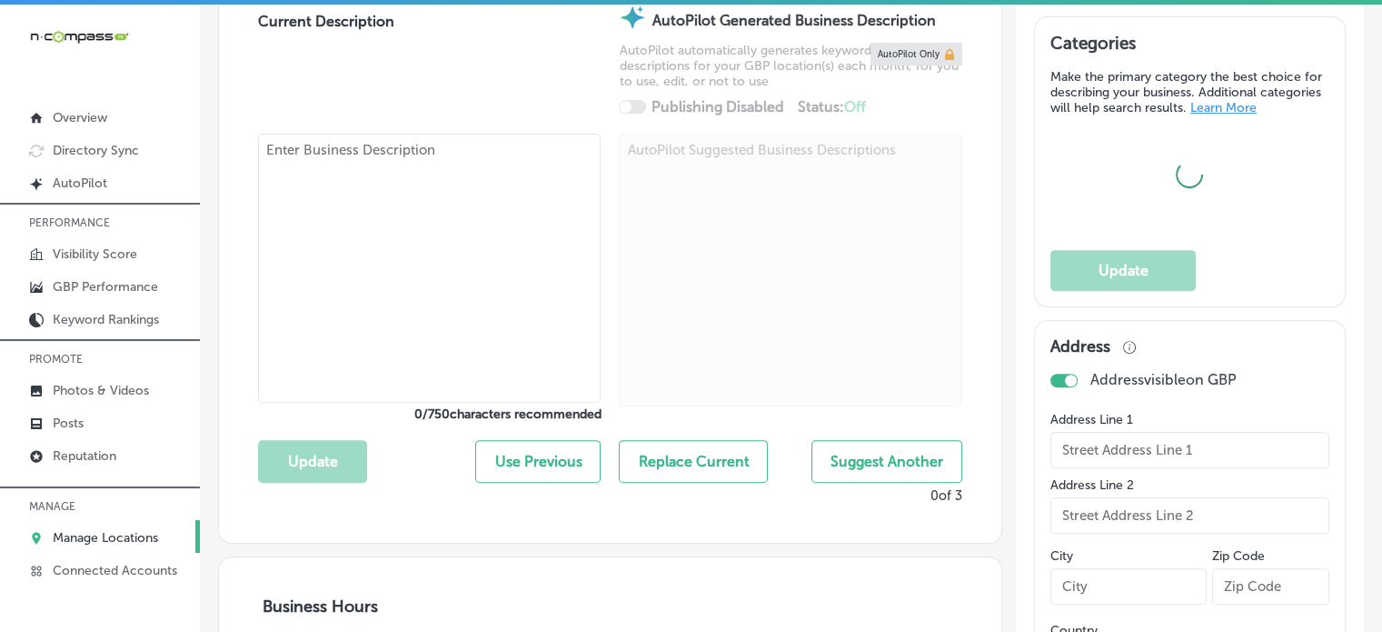
type input "[STREET_ADDRESS]"
type input "[GEOGRAPHIC_DATA]"
type input "77065"
type input "US"
type input "http://www.successfranchising.com/contact-us/"
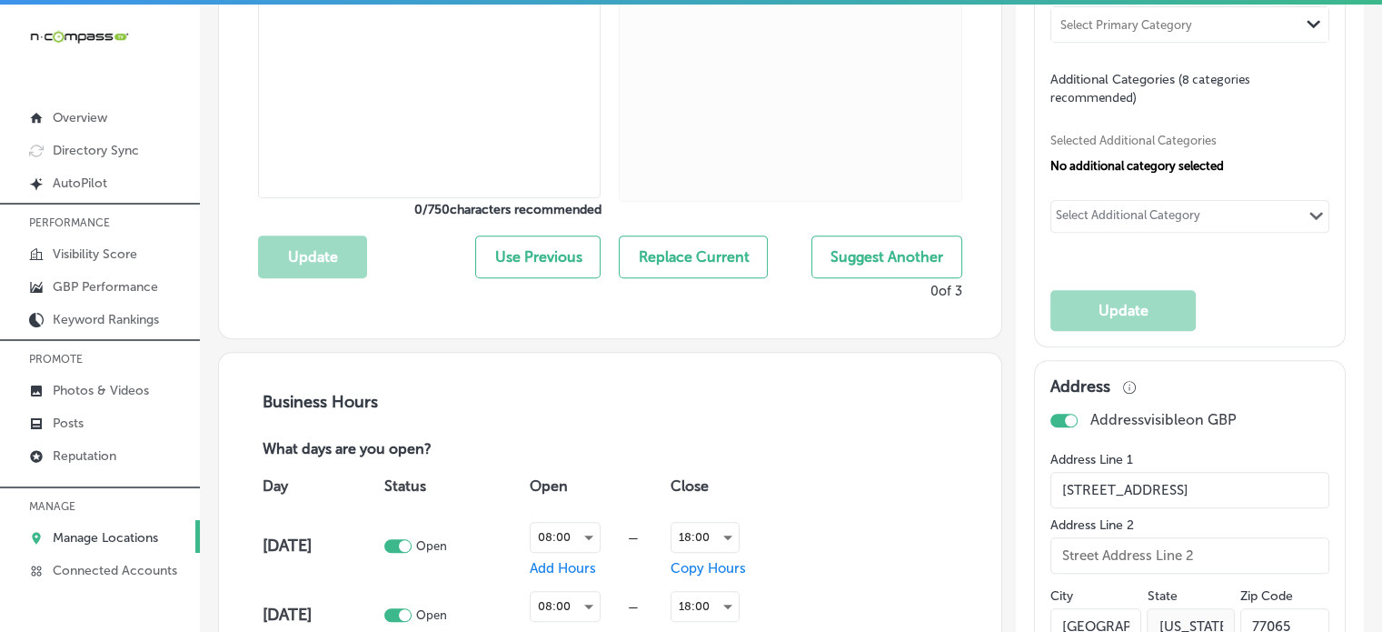
type textarea "Success Franchising is a women-owned franchise consulting firm based in Houston…"
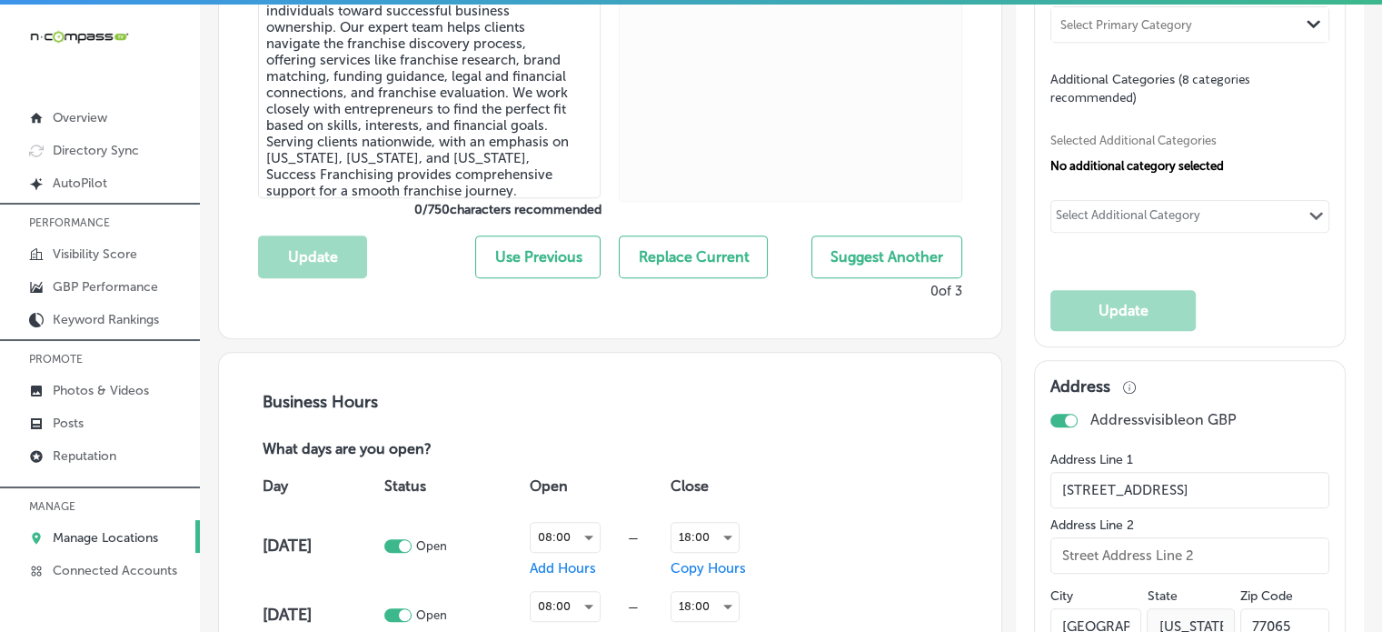
type input "+1 281 782 3564"
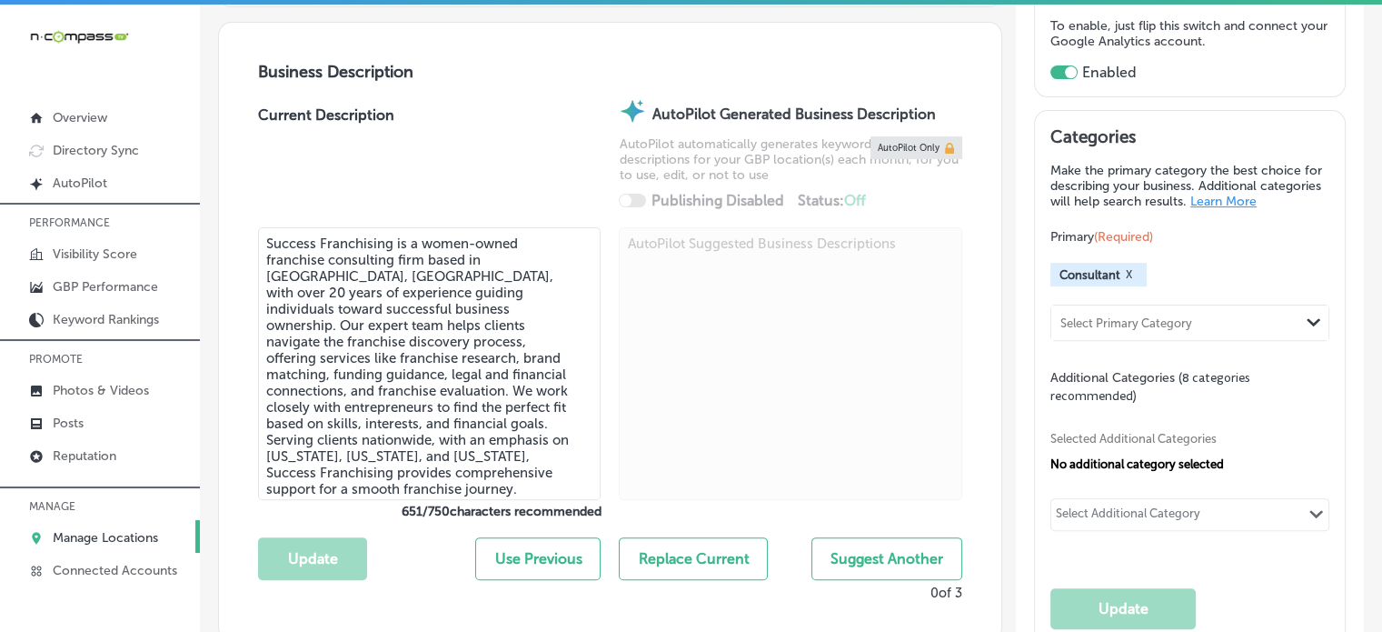
scroll to position [560, 0]
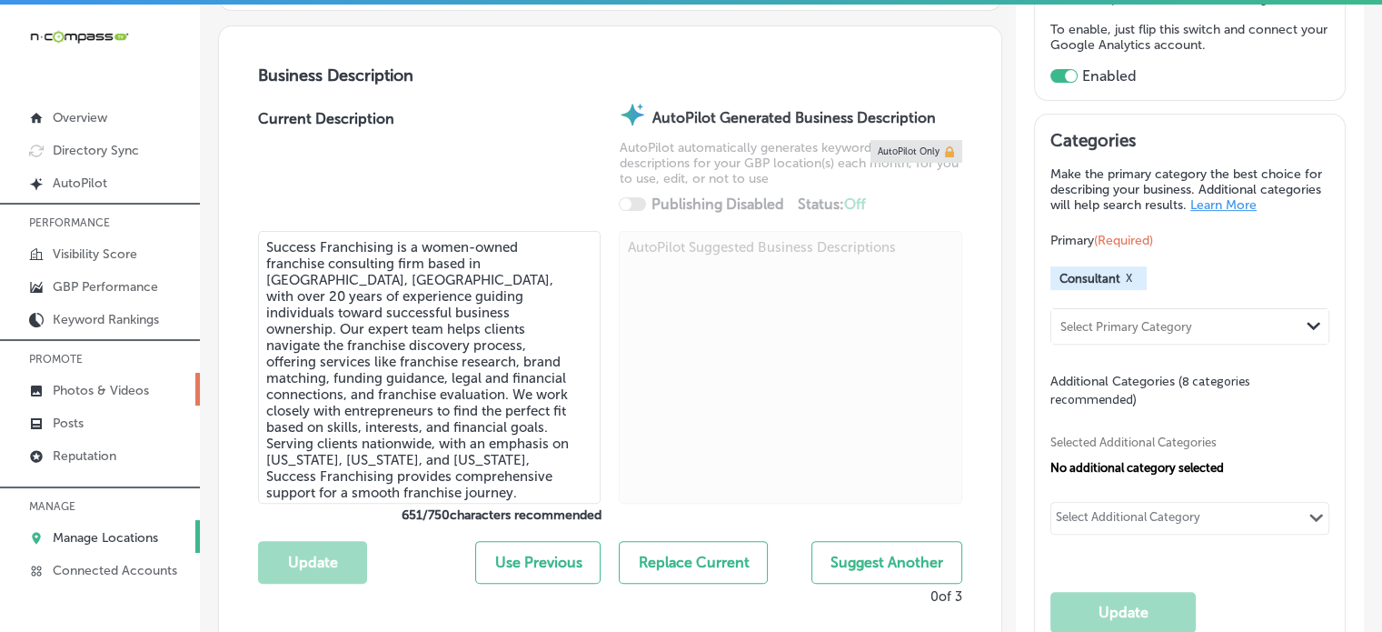
click at [84, 394] on p "Photos & Videos" at bounding box center [101, 390] width 96 height 15
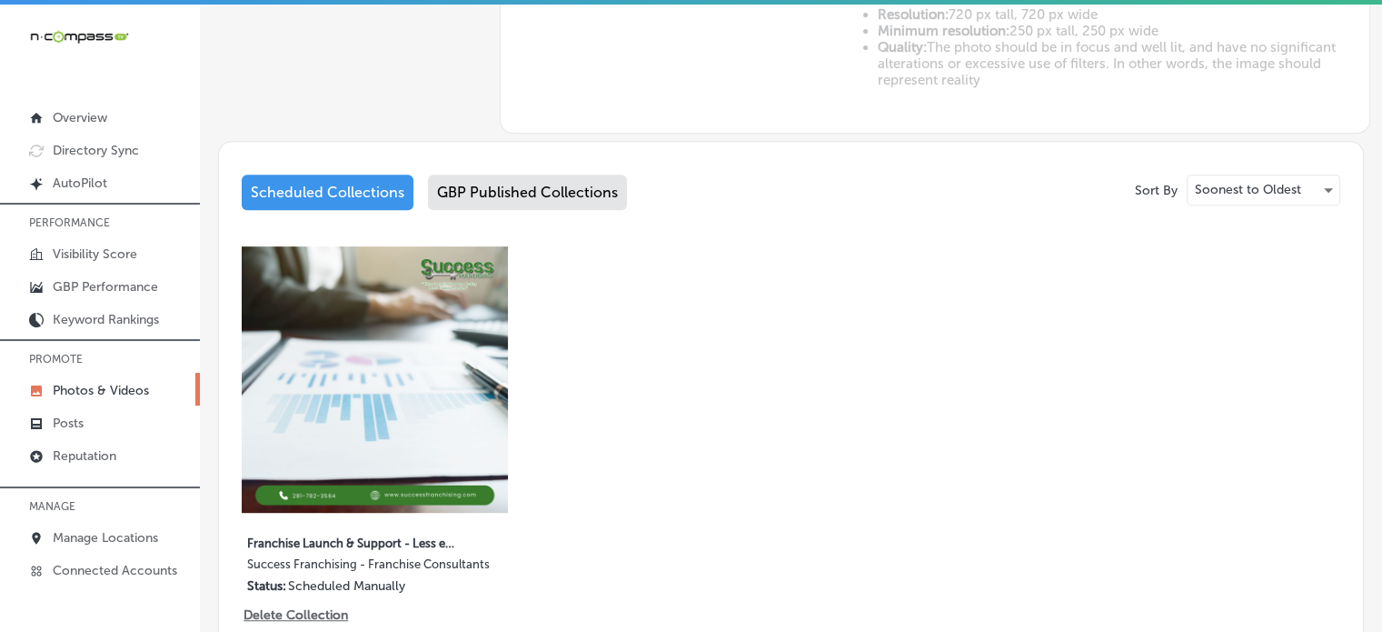
click at [530, 189] on div "GBP Published Collections" at bounding box center [527, 192] width 199 height 35
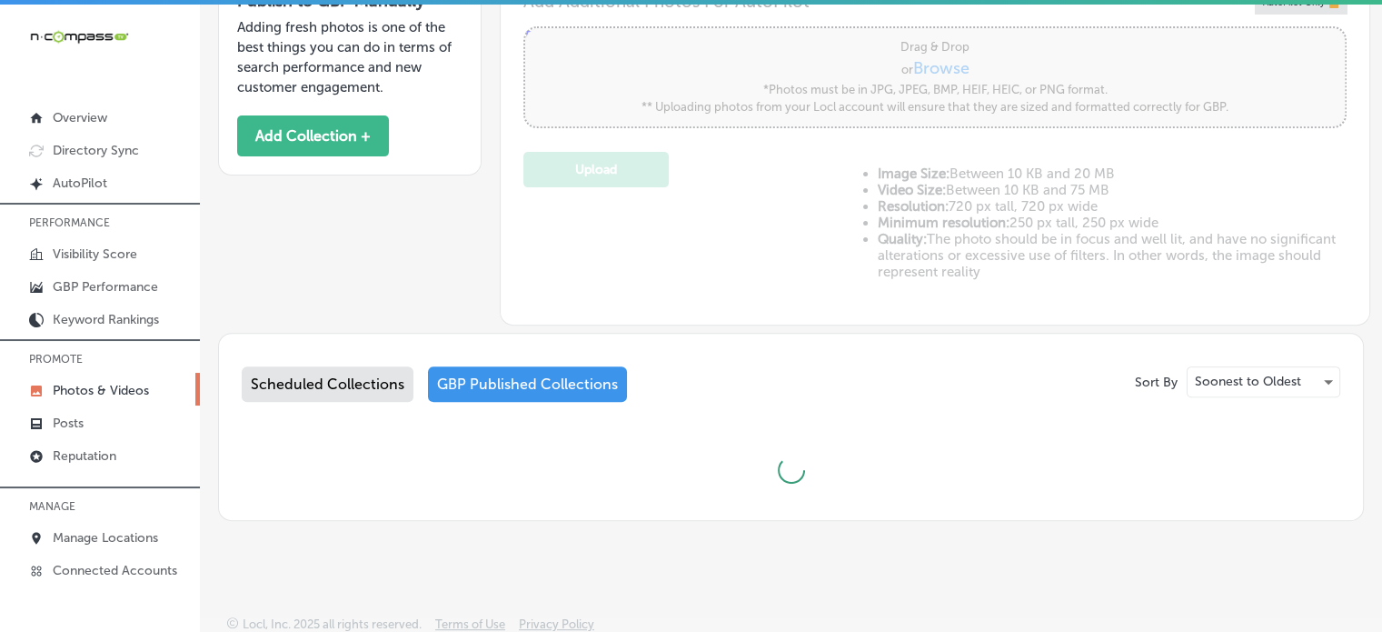
type input "5"
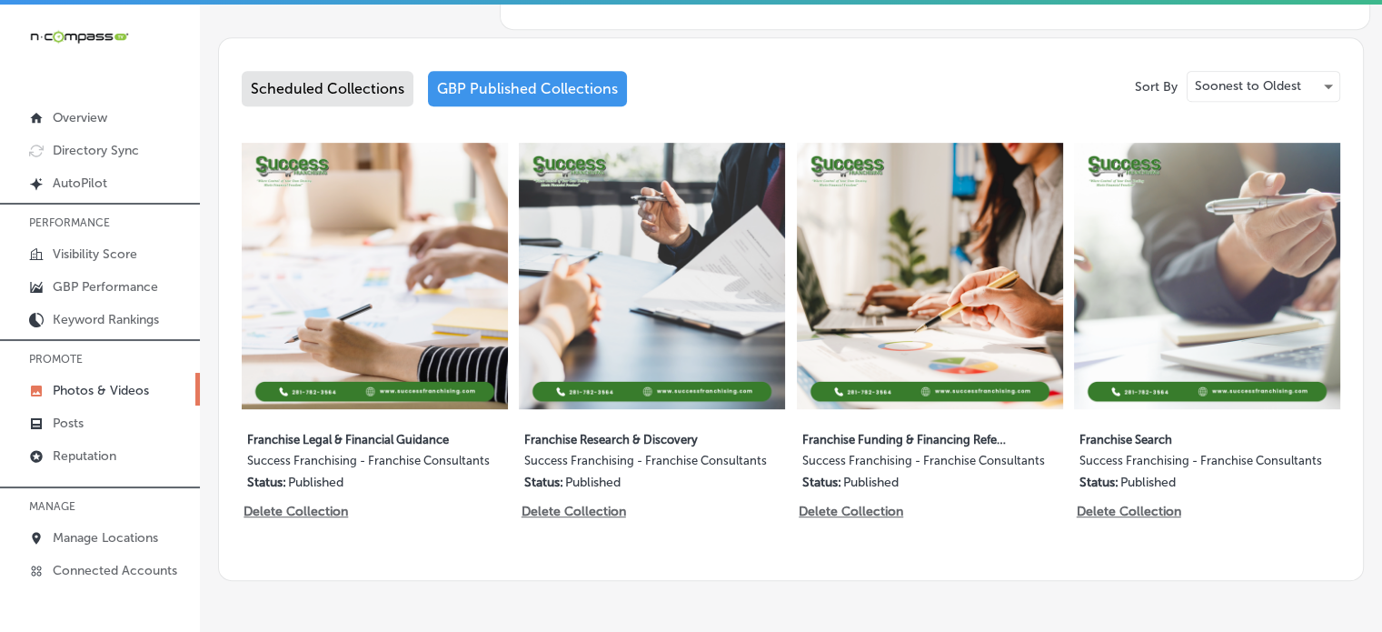
scroll to position [961, 0]
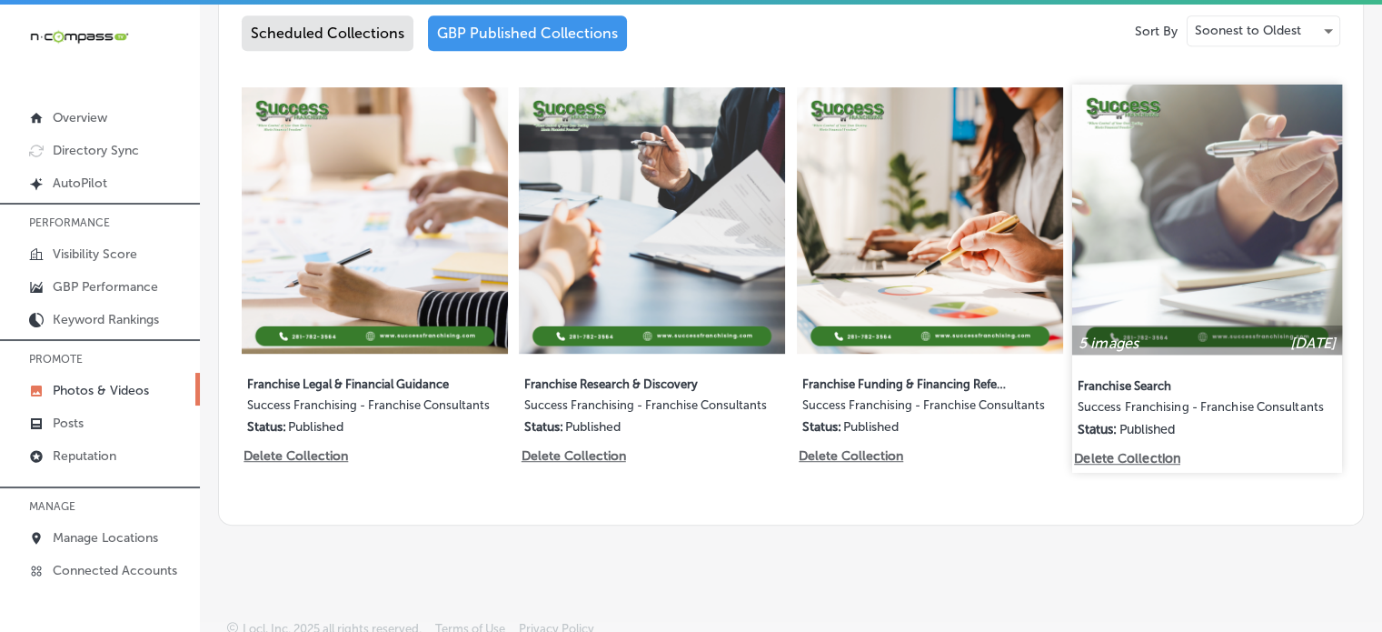
click at [1272, 268] on img at bounding box center [1207, 220] width 270 height 270
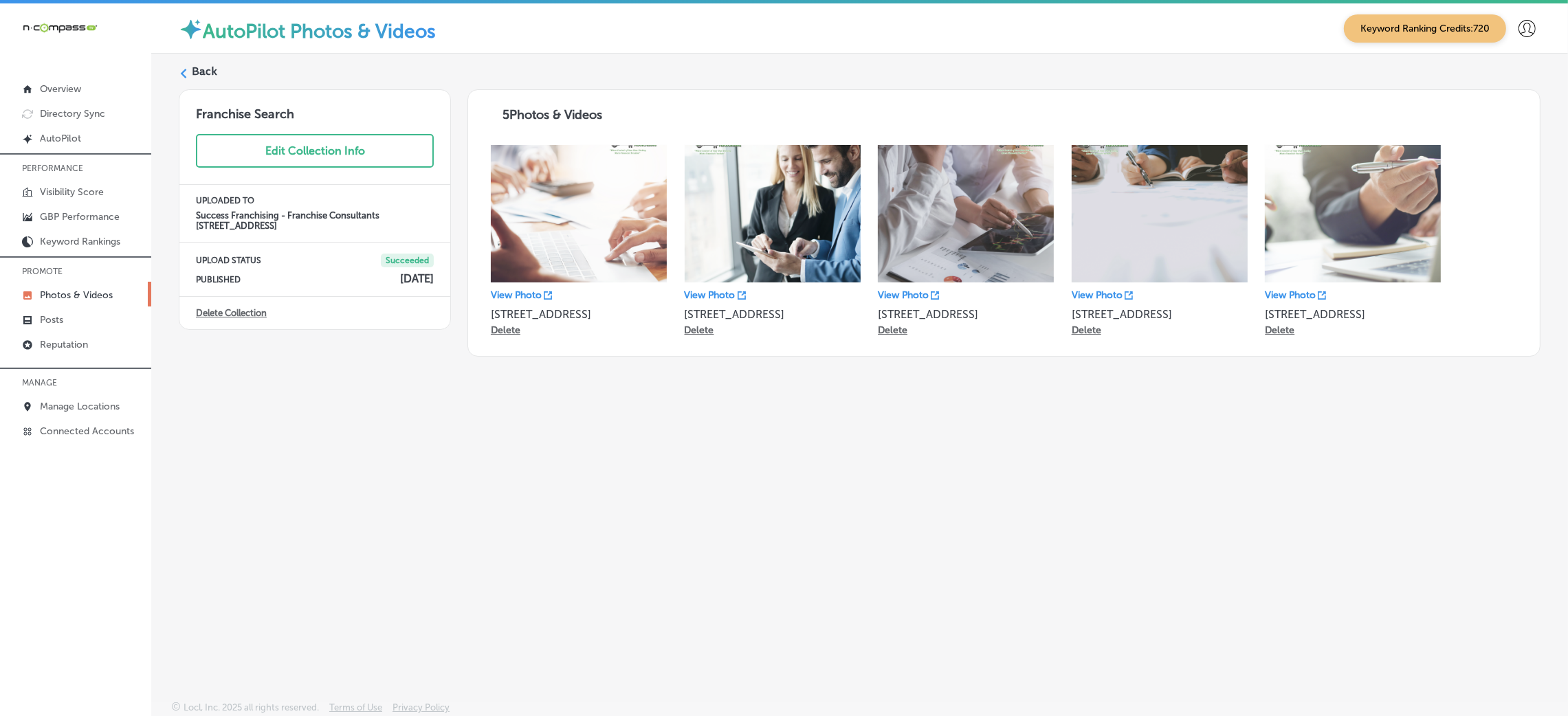
click at [207, 67] on label "Back" at bounding box center [205, 72] width 26 height 15
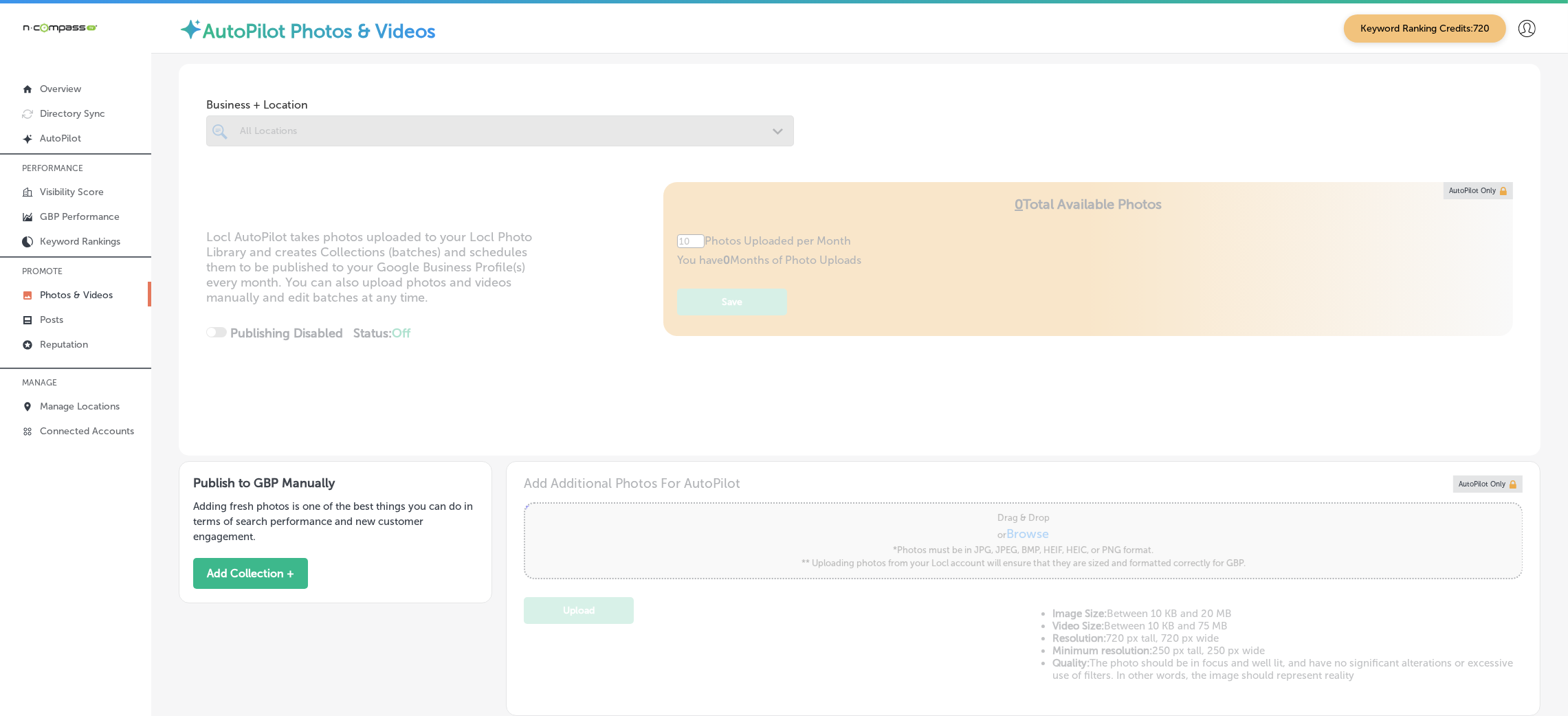
type input "5"
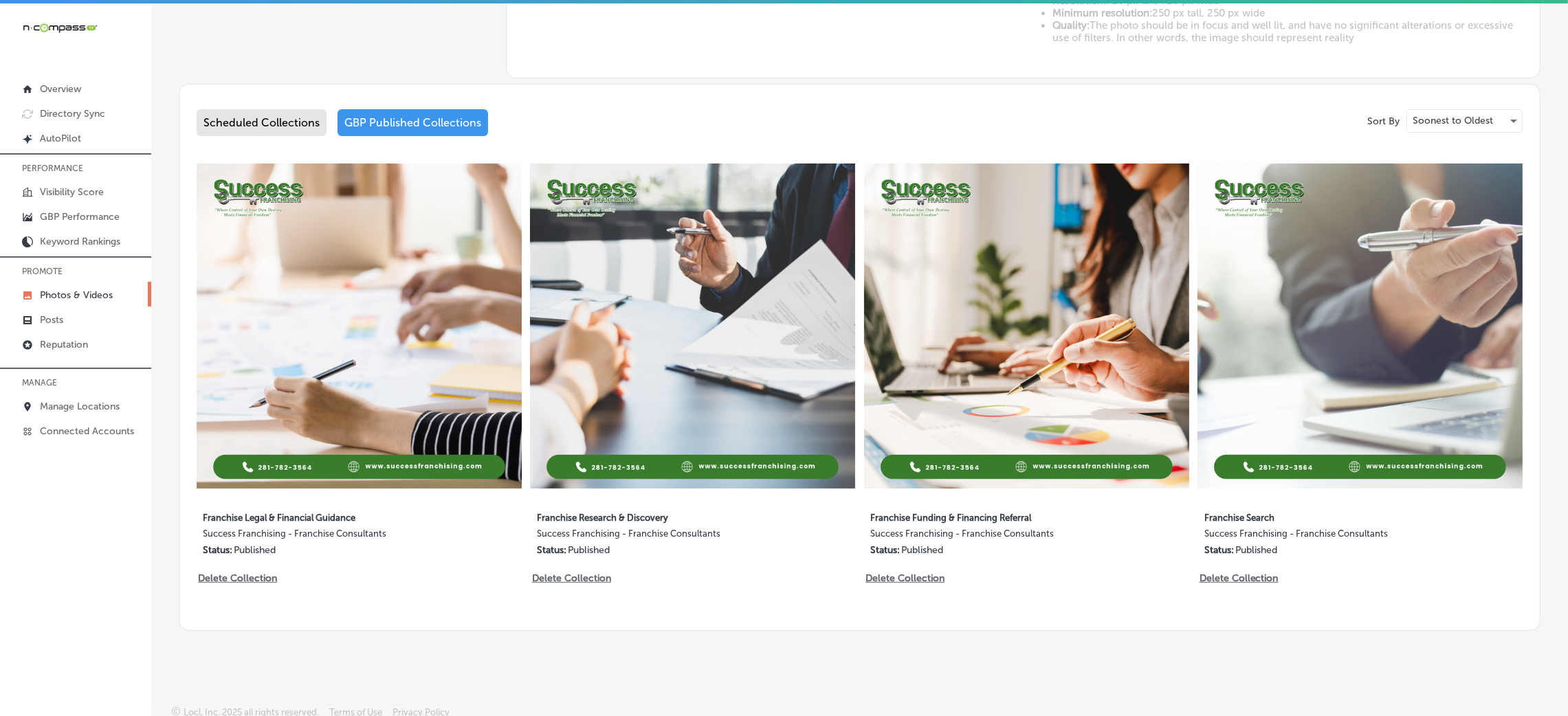
scroll to position [3, 0]
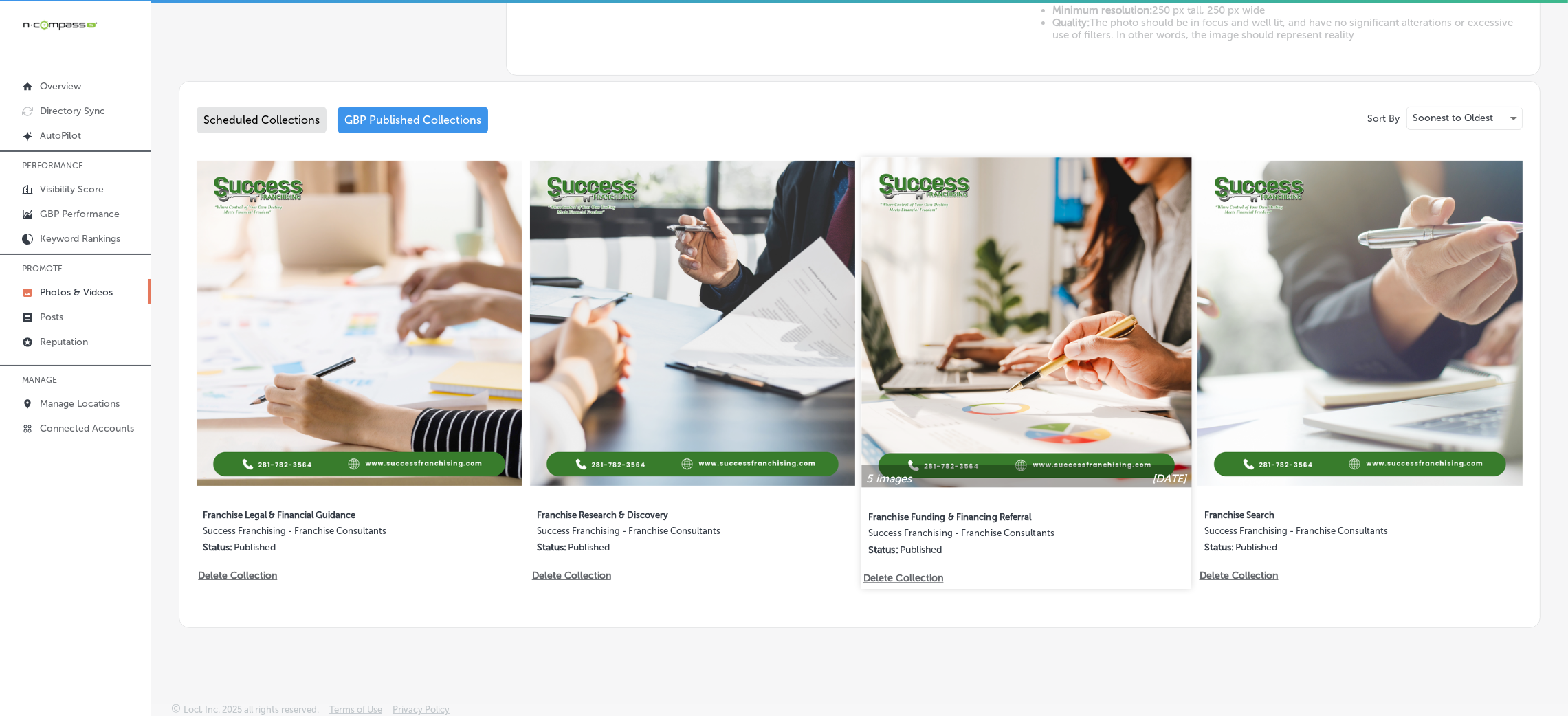
click at [1029, 370] on img at bounding box center [1026, 322] width 330 height 330
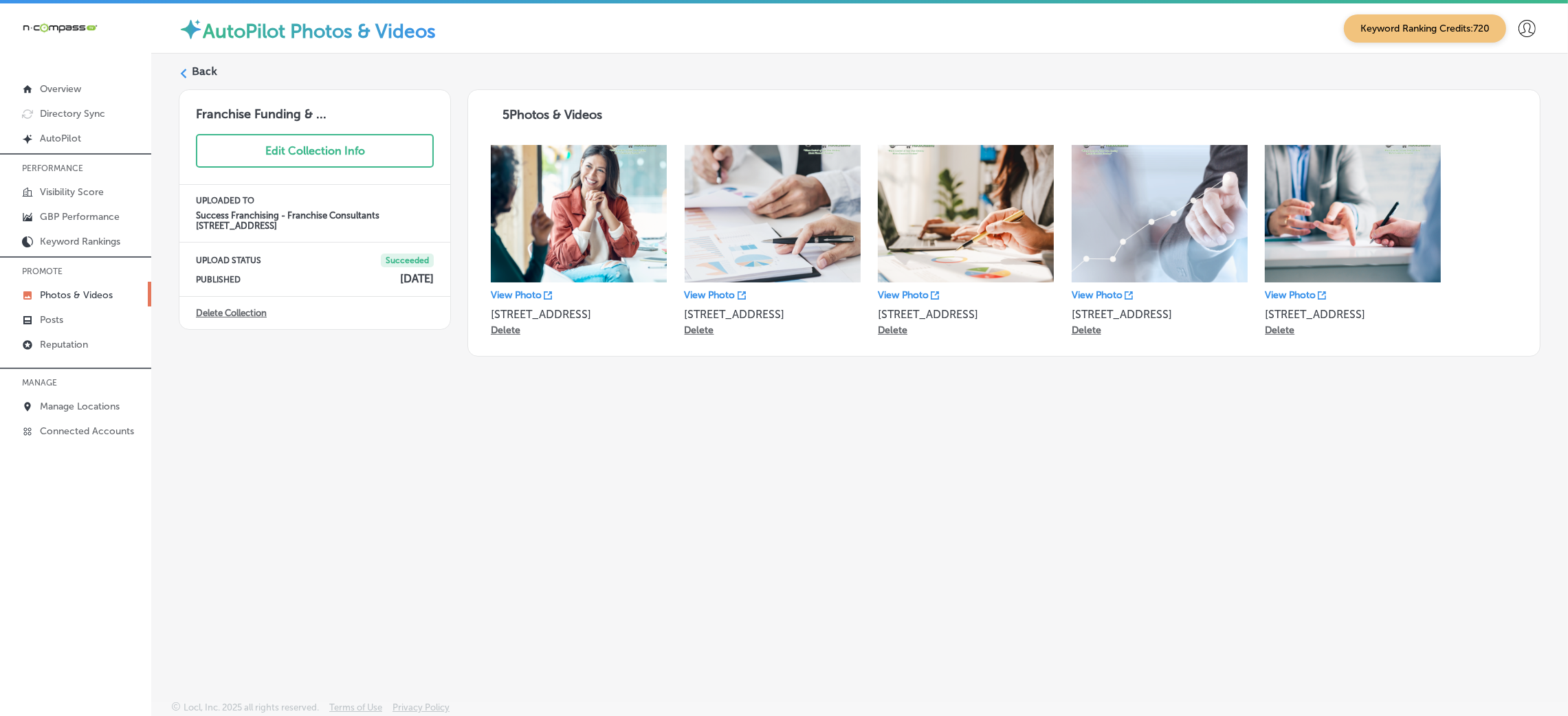
click at [207, 70] on label "Back" at bounding box center [205, 72] width 26 height 15
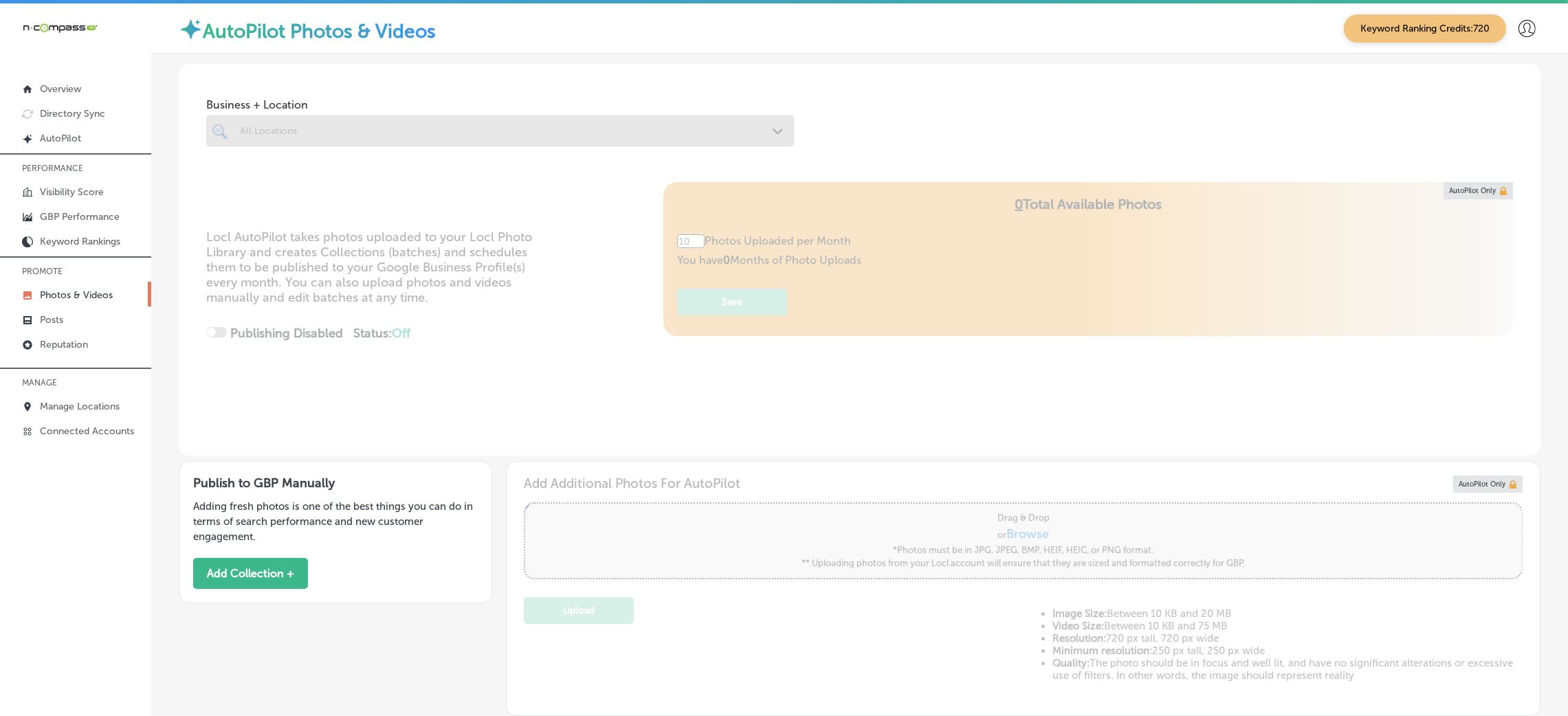
type input "5"
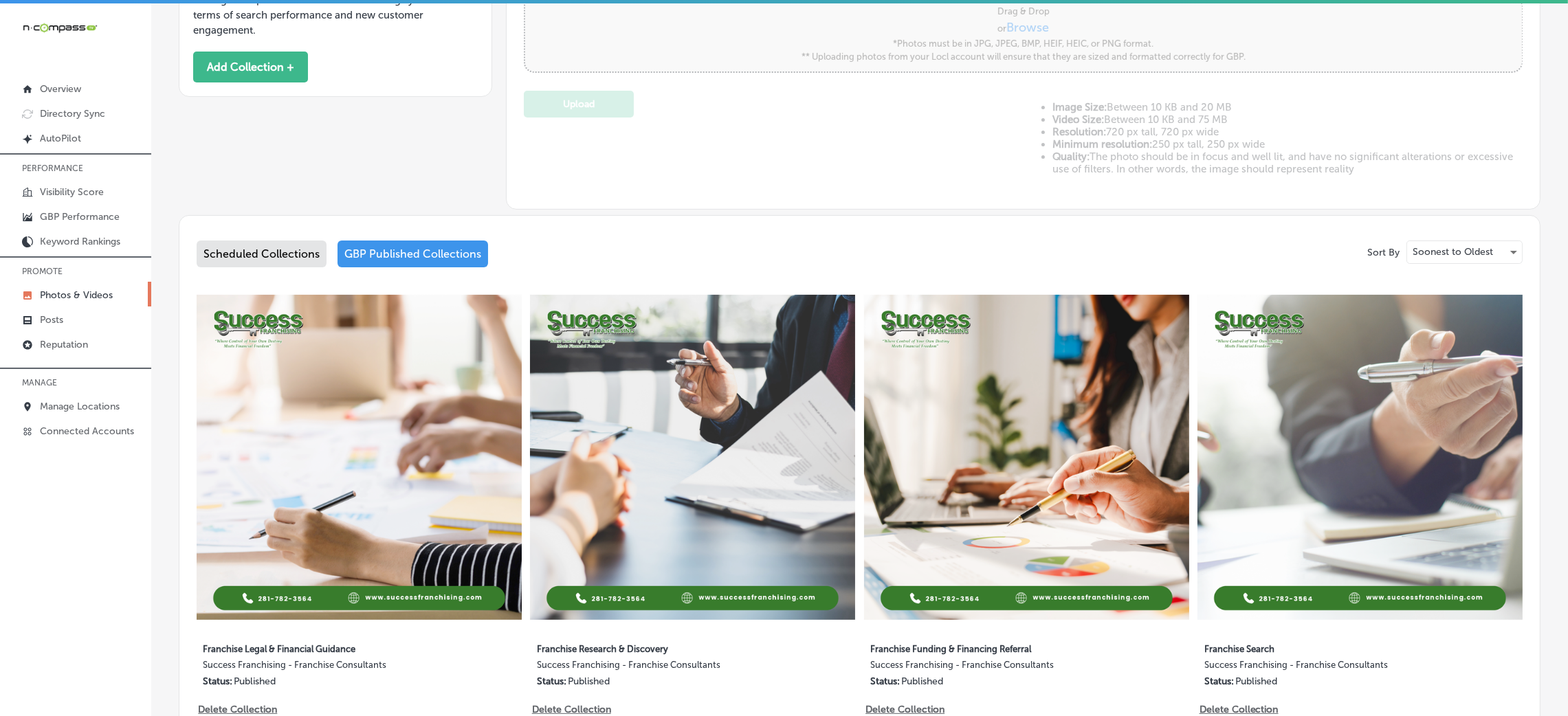
scroll to position [637, 0]
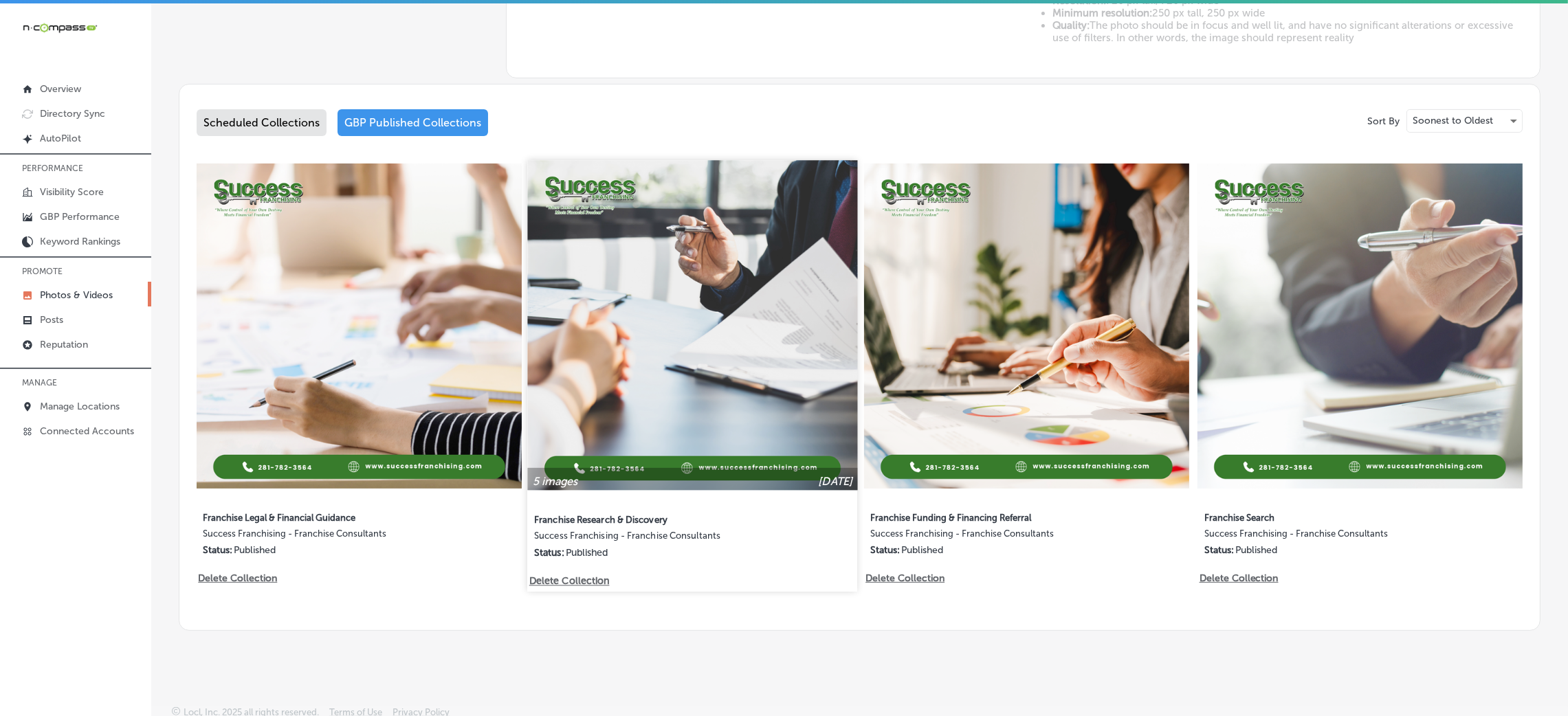
click at [675, 308] on img at bounding box center [693, 325] width 330 height 330
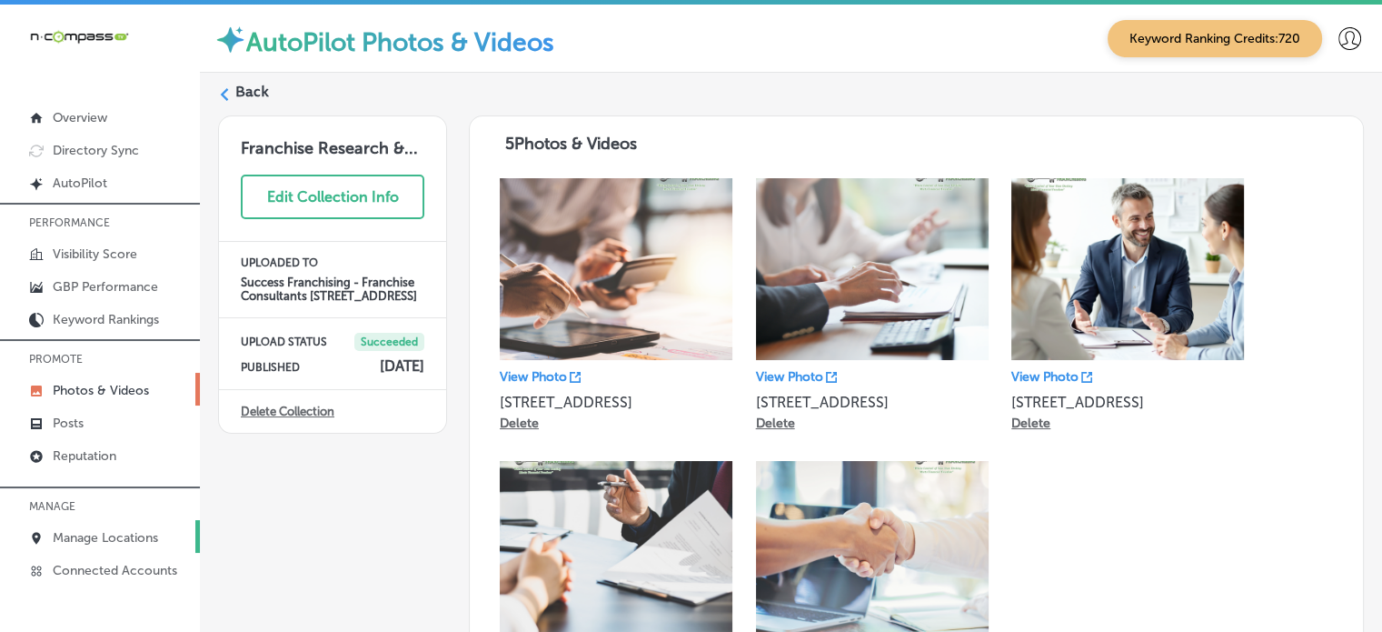
click at [95, 533] on p "Manage Locations" at bounding box center [105, 537] width 105 height 15
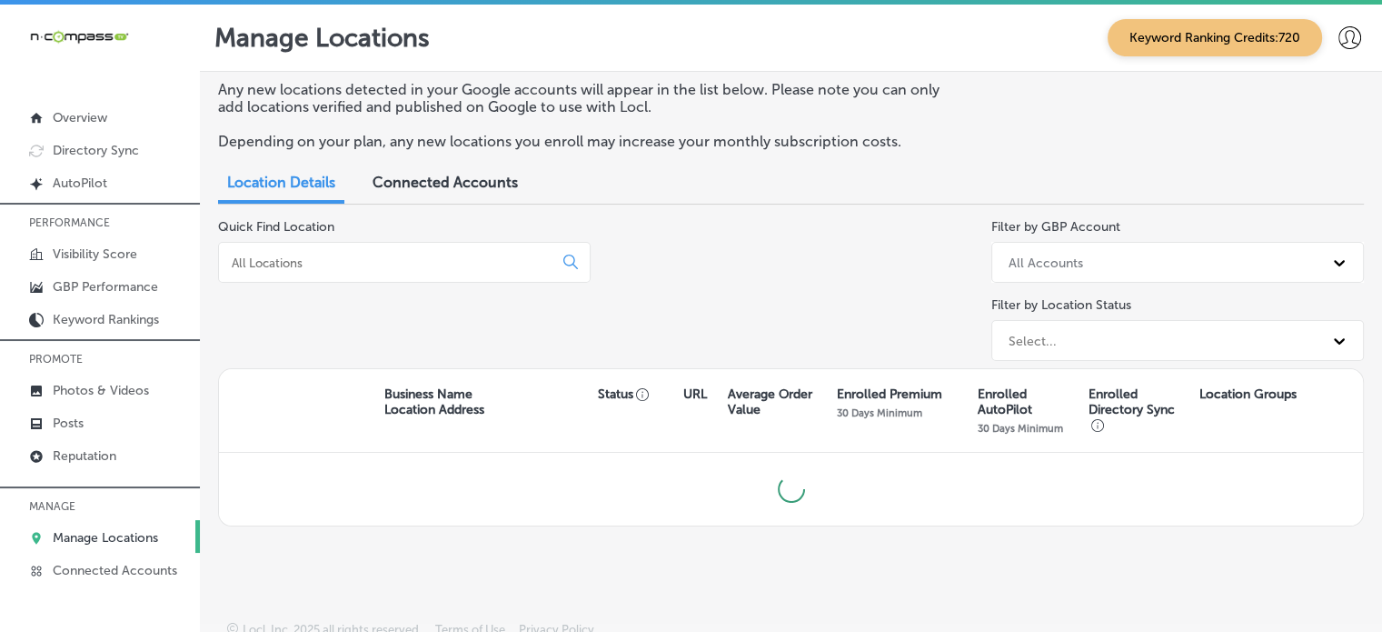
click at [385, 262] on input at bounding box center [389, 262] width 319 height 16
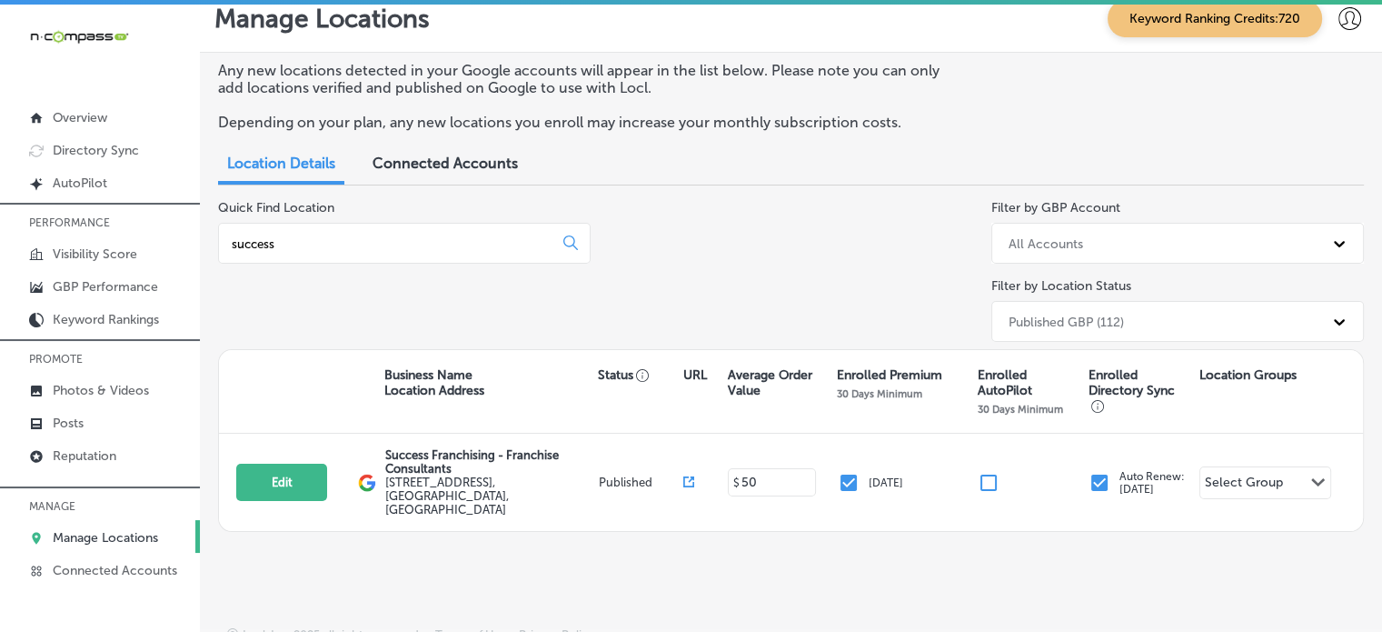
scroll to position [4, 0]
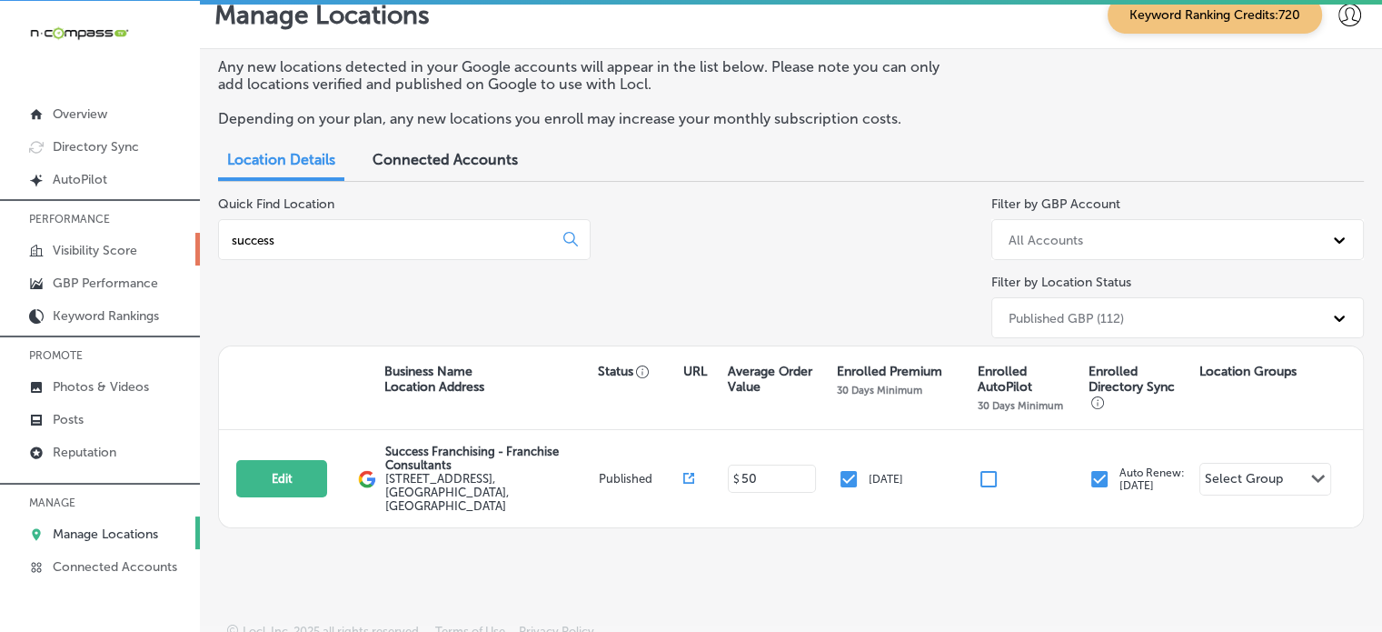
drag, startPoint x: 343, startPoint y: 239, endPoint x: 30, endPoint y: 261, distance: 313.4
click at [30, 261] on div "iconmonstr-menu-thin copy Created with Sketch. Overview Directory Sync Created …" at bounding box center [691, 317] width 1382 height 632
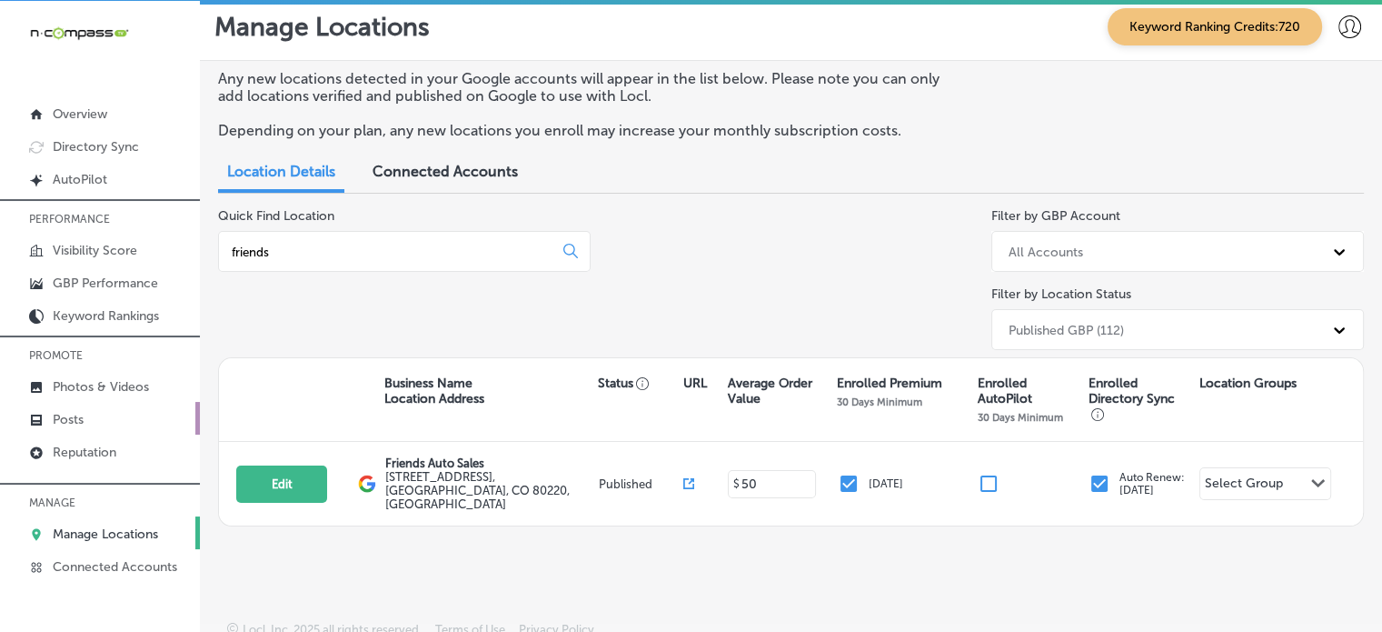
scroll to position [5, 0]
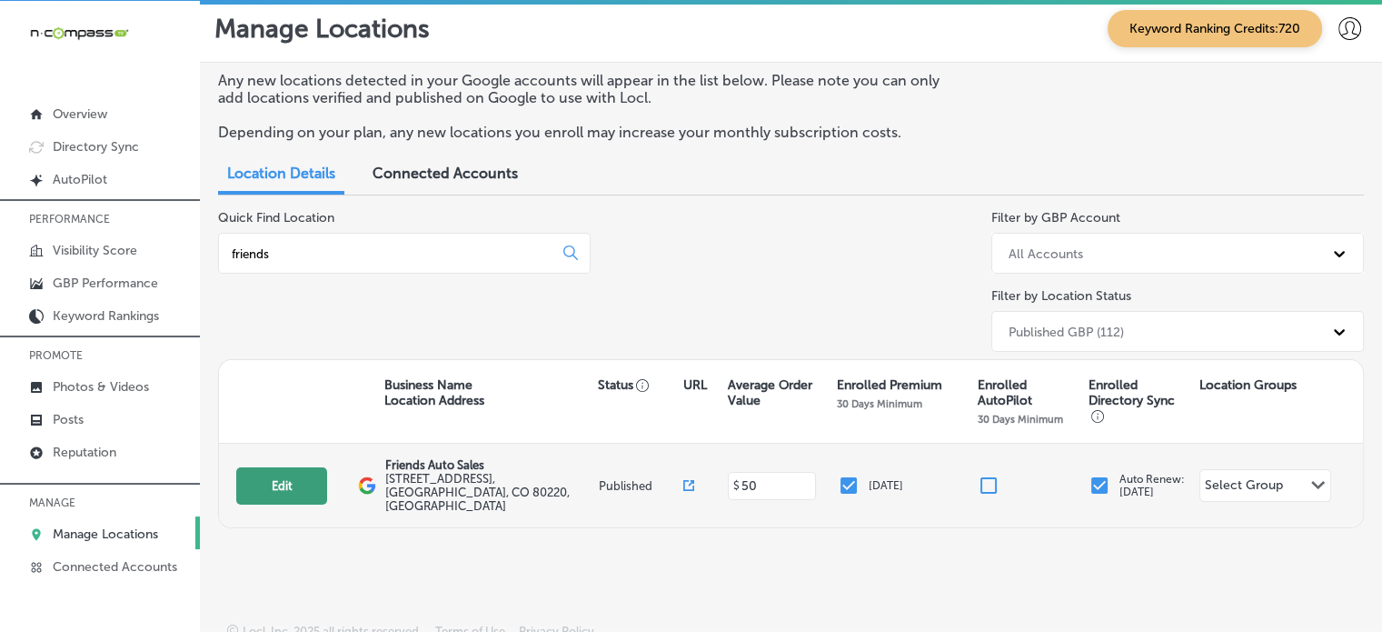
type input "friends"
click at [286, 493] on button "Edit" at bounding box center [281, 485] width 91 height 37
select select "US"
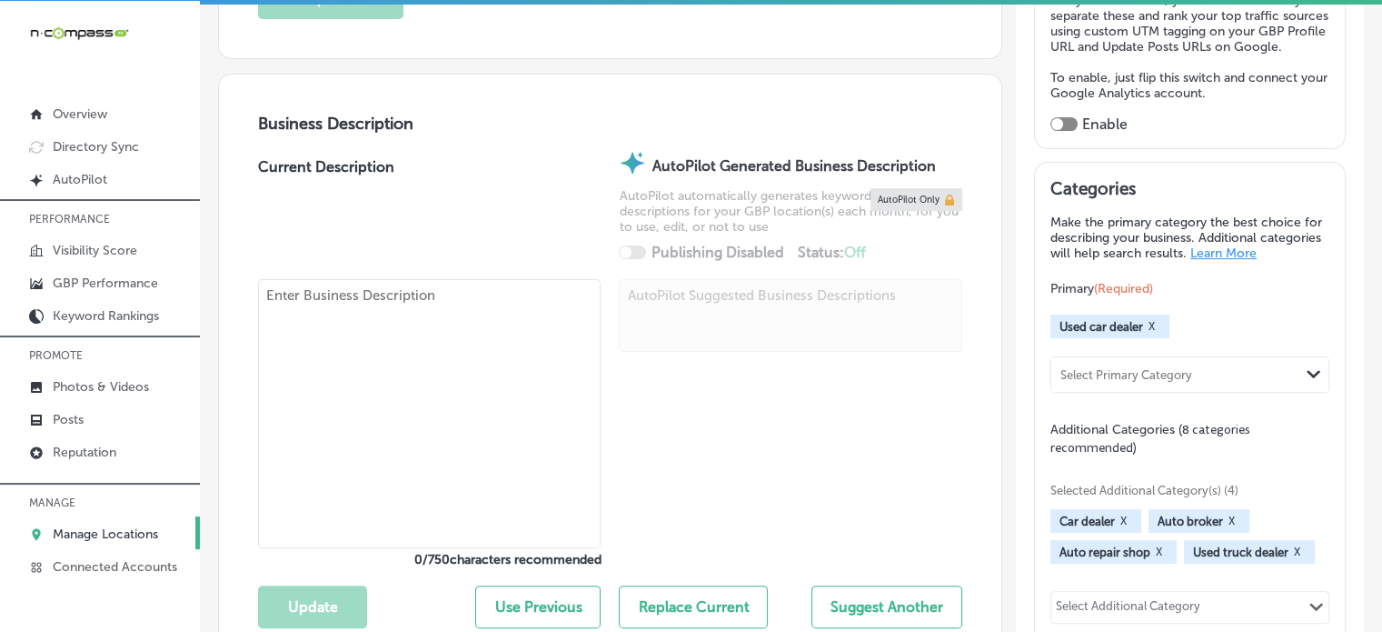
checkbox input "true"
type input "Friends Auto Sales"
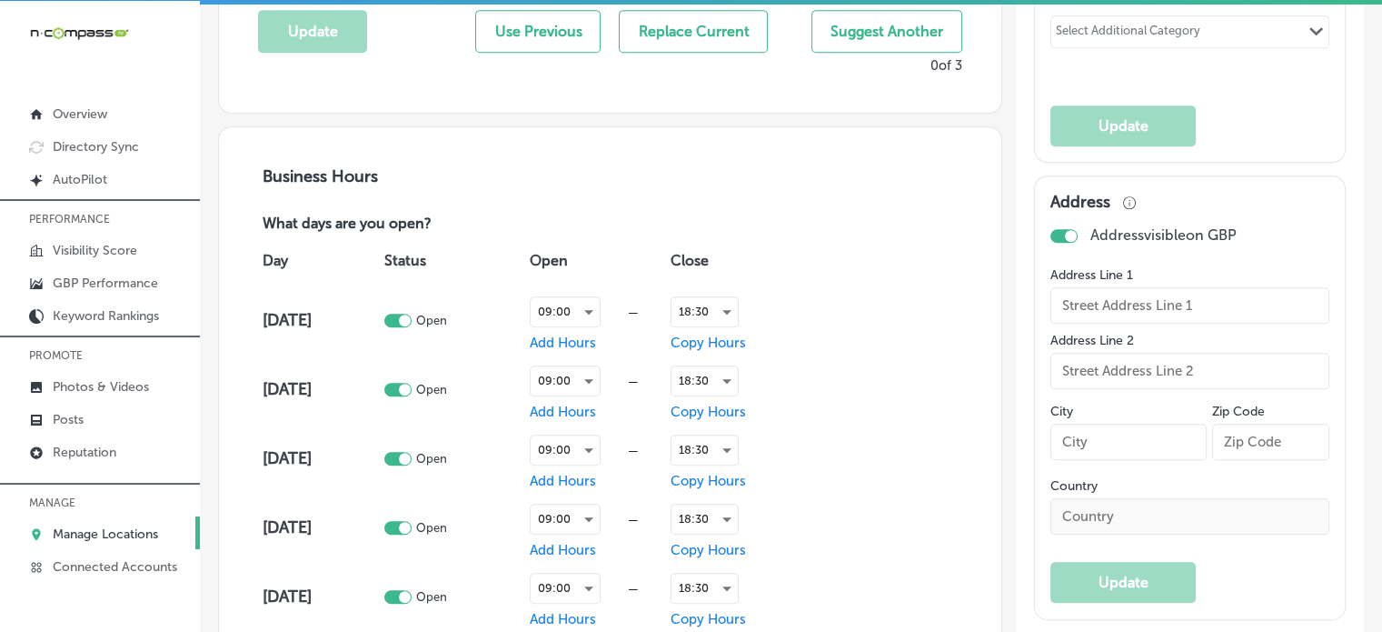
type input "[STREET_ADDRESS]"
type input "[GEOGRAPHIC_DATA]"
type input "80220"
type input "US"
type input "http://friendsautosale.com/"
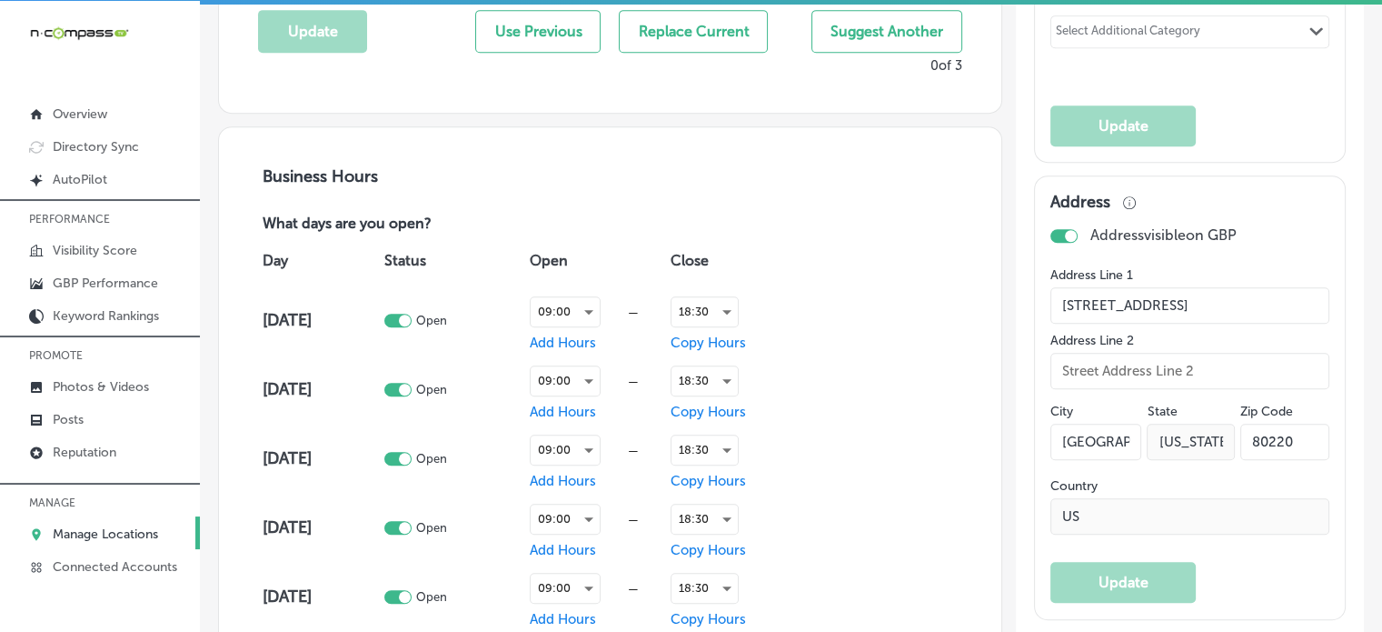
type textarea "Friends Auto Sales is a trusted used car dealership located in Denver, CO, dedi…"
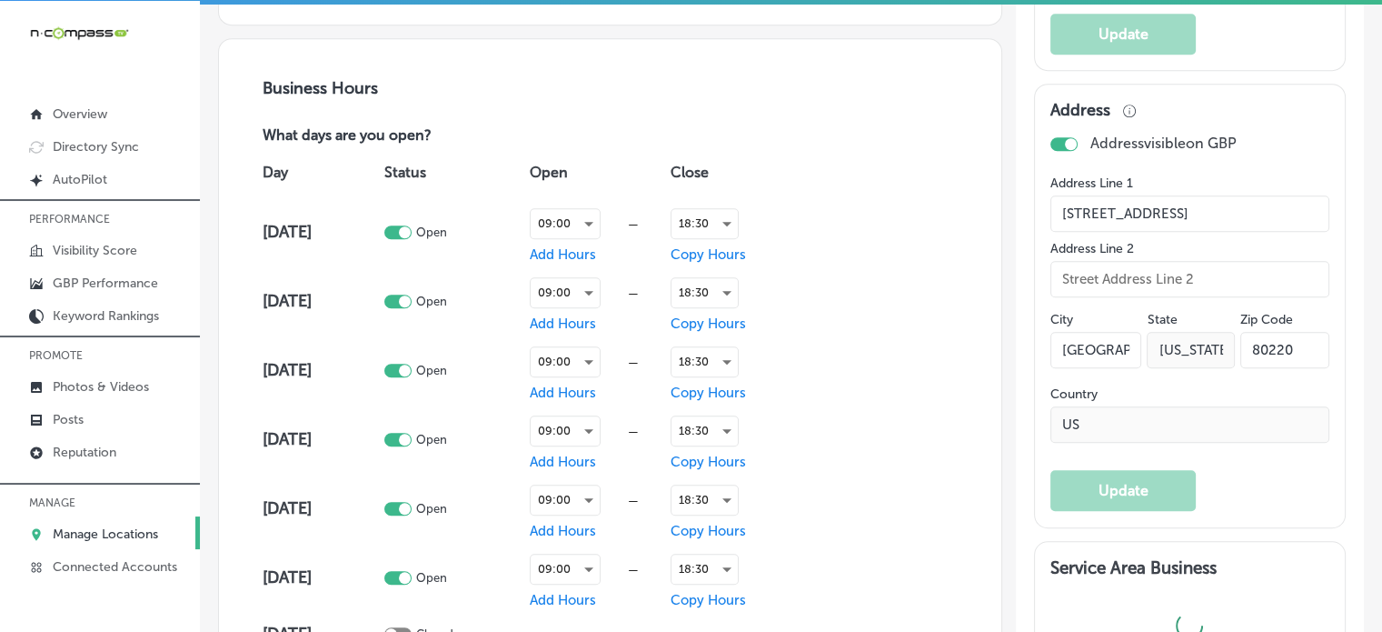
type input "+1 720 965 3914"
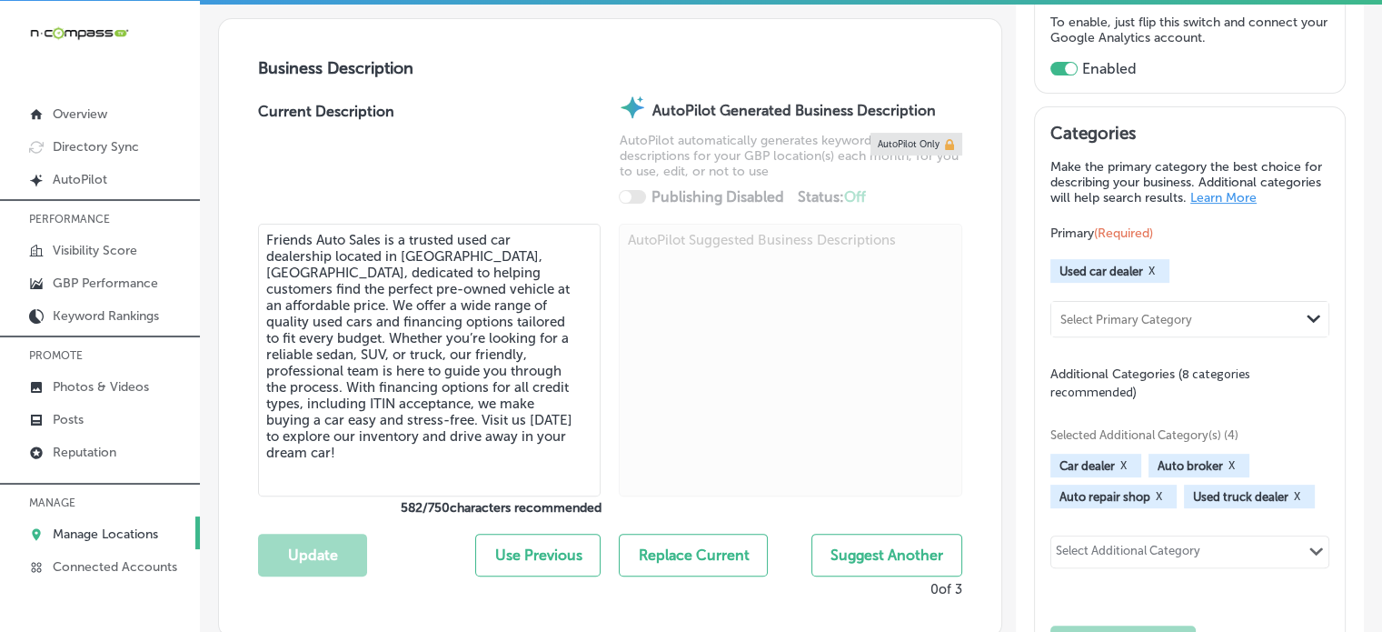
scroll to position [564, 0]
click at [114, 379] on p "Photos & Videos" at bounding box center [101, 386] width 96 height 15
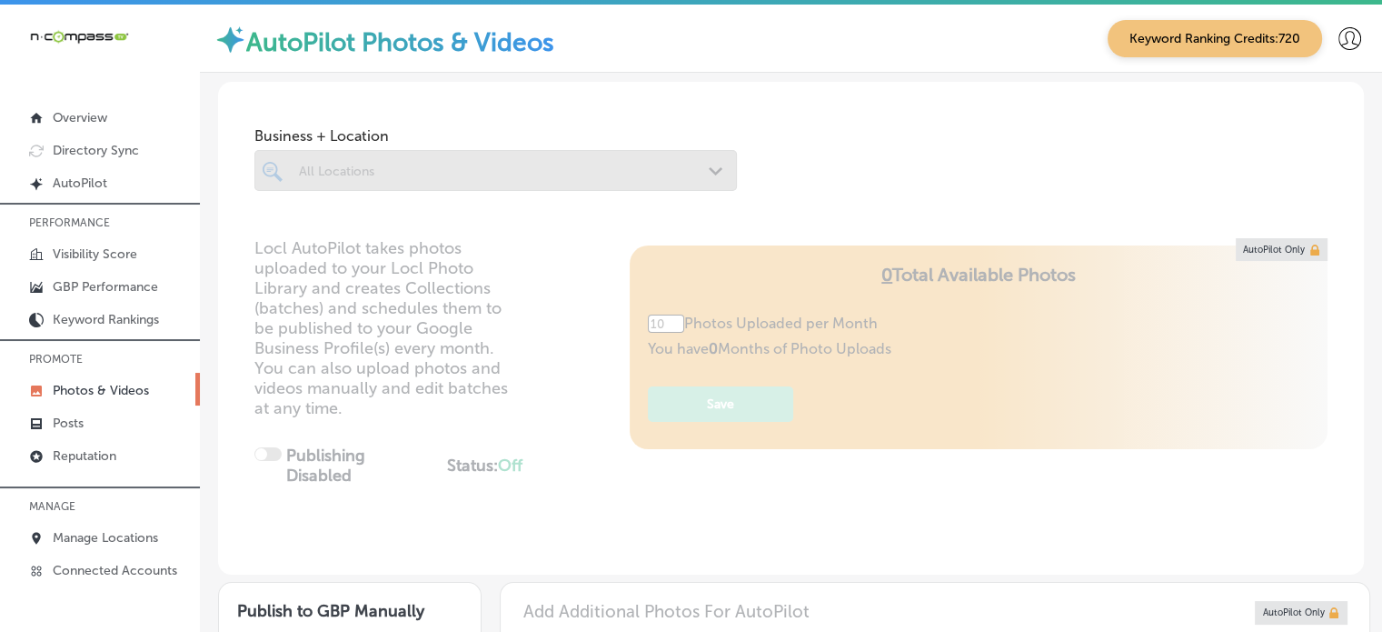
type input "5"
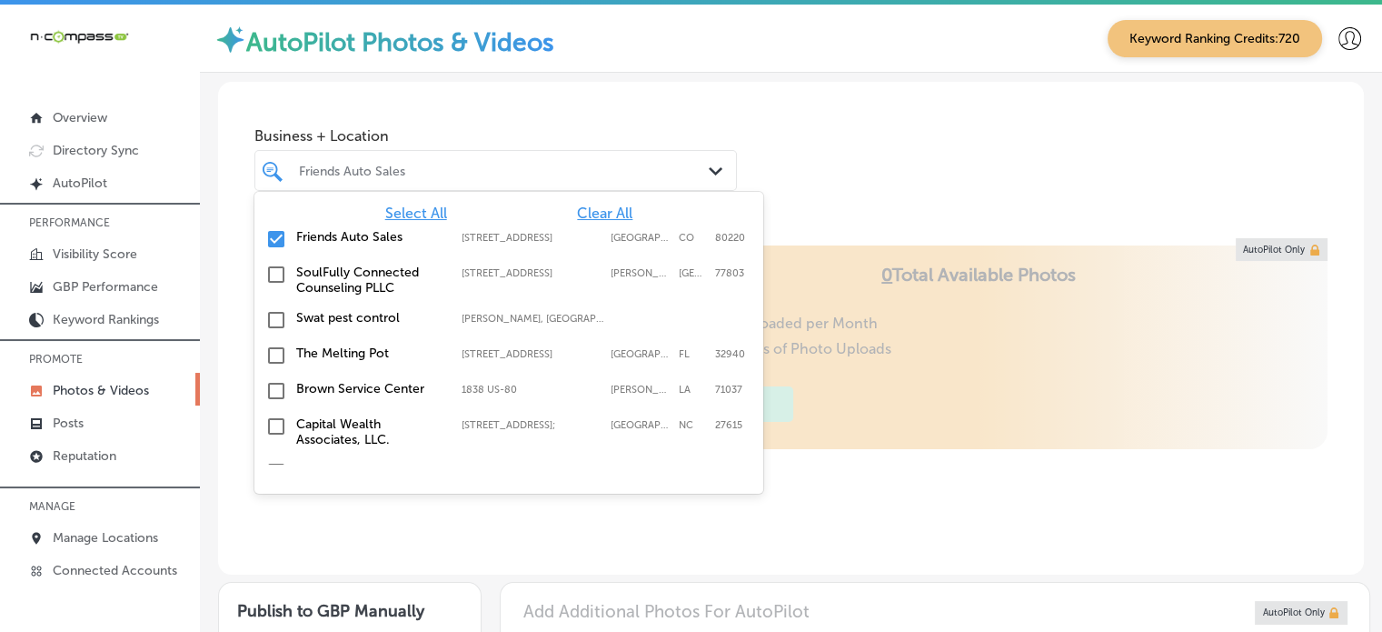
click at [550, 164] on div "Friends Auto Sales" at bounding box center [505, 170] width 412 height 15
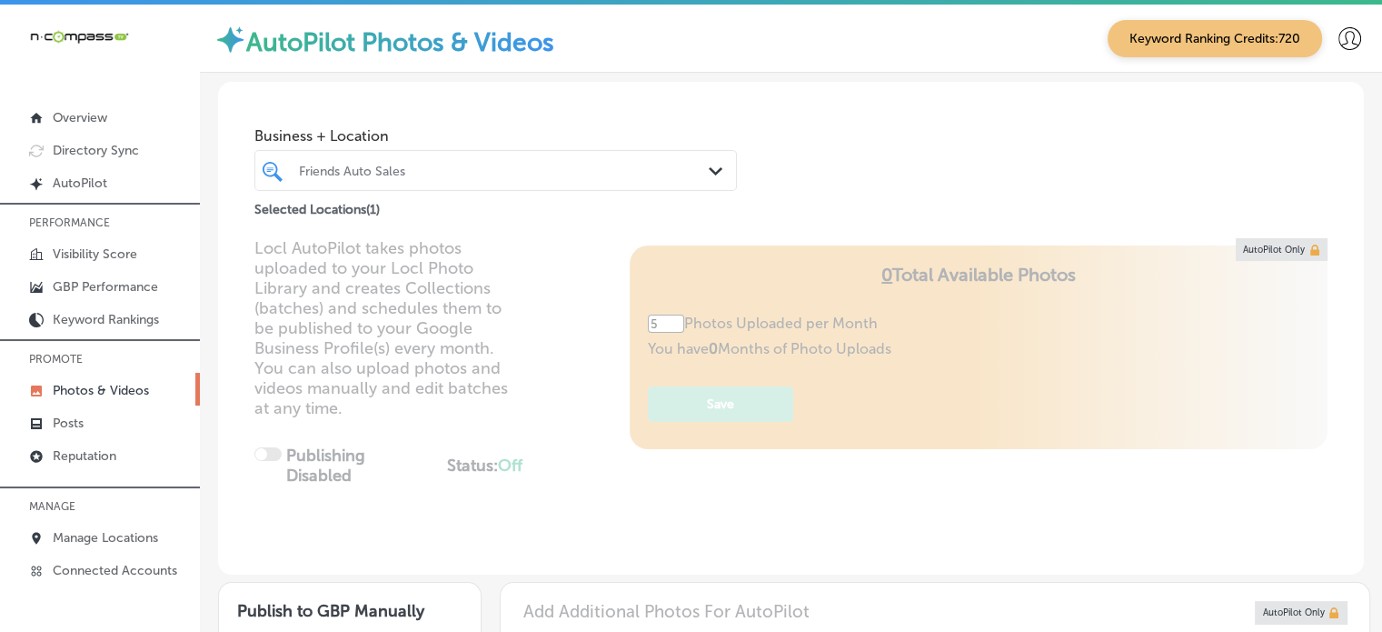
drag, startPoint x: 550, startPoint y: 164, endPoint x: 593, endPoint y: 338, distance: 179.7
click at [593, 338] on div "Business + Location 0 results available. Select is focused ,type to refine list…" at bounding box center [791, 328] width 1146 height 493
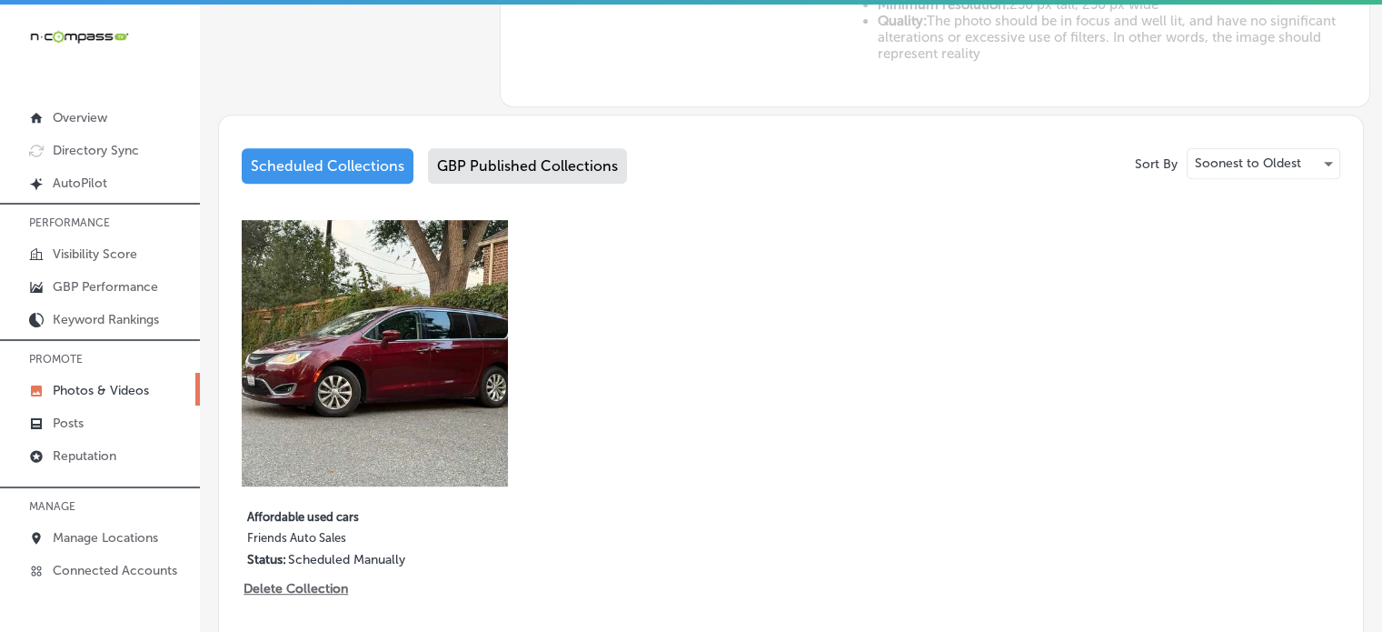
scroll to position [961, 0]
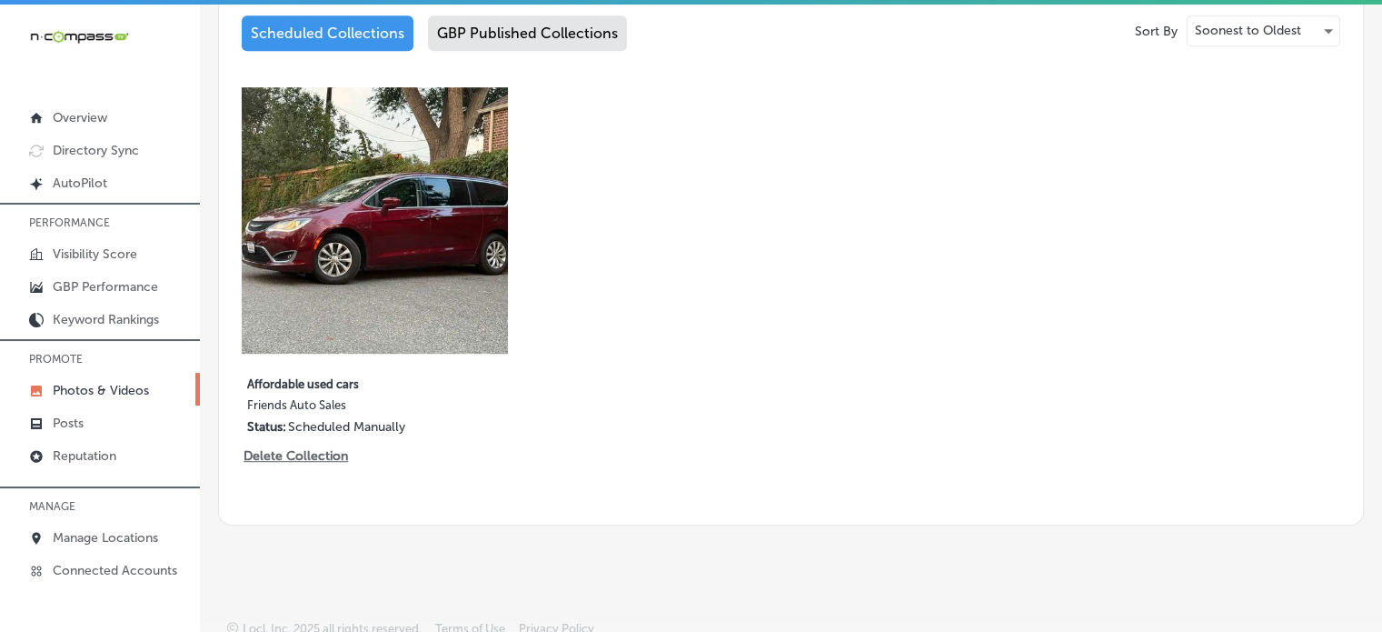
click at [505, 35] on div "GBP Published Collections" at bounding box center [527, 32] width 199 height 35
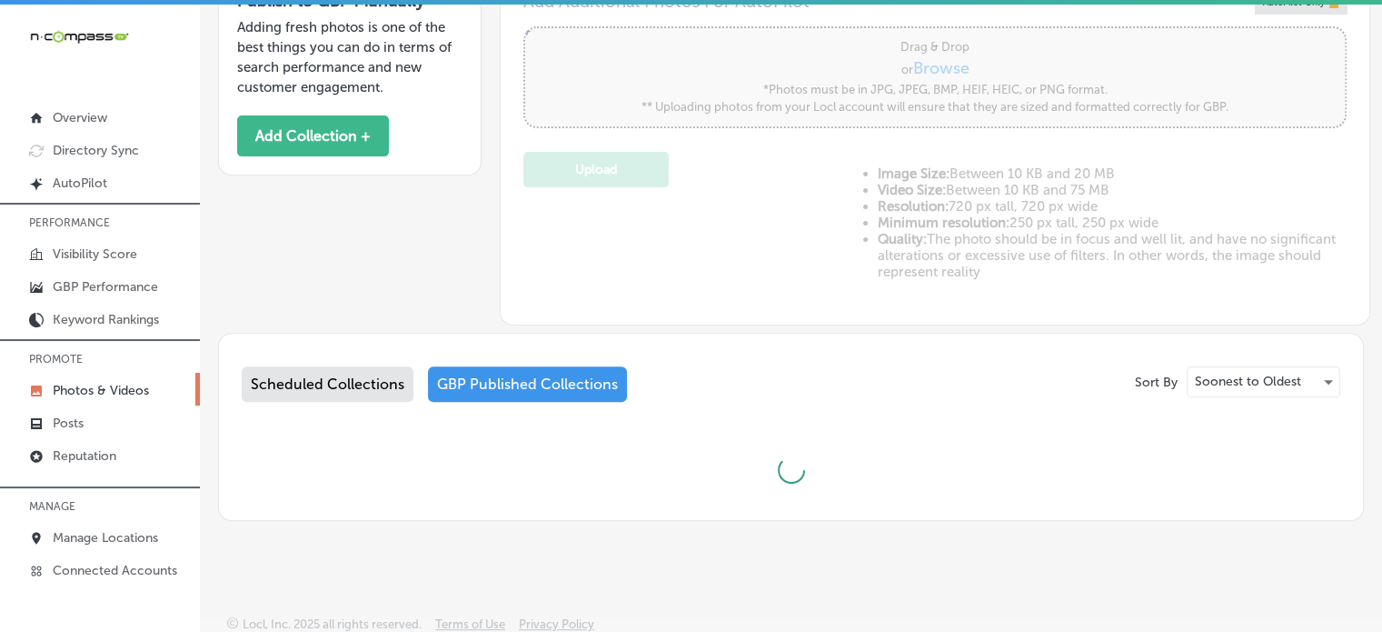
scroll to position [961, 0]
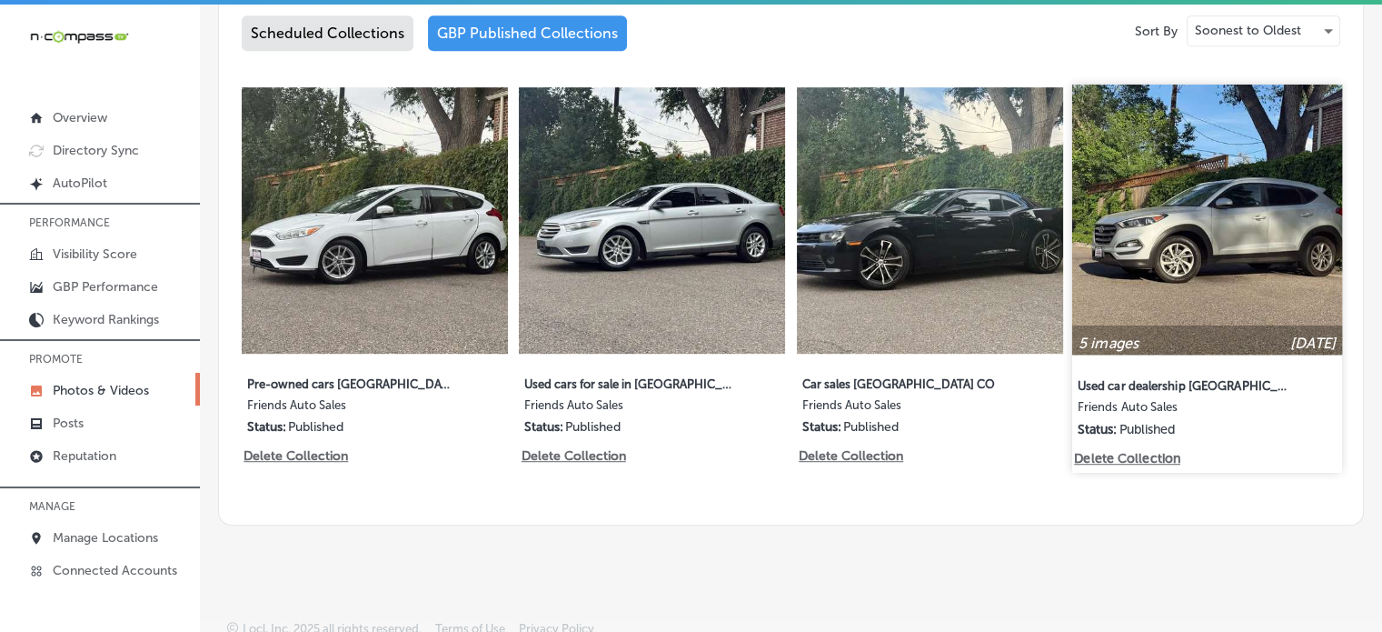
click at [1174, 208] on img at bounding box center [1207, 220] width 270 height 270
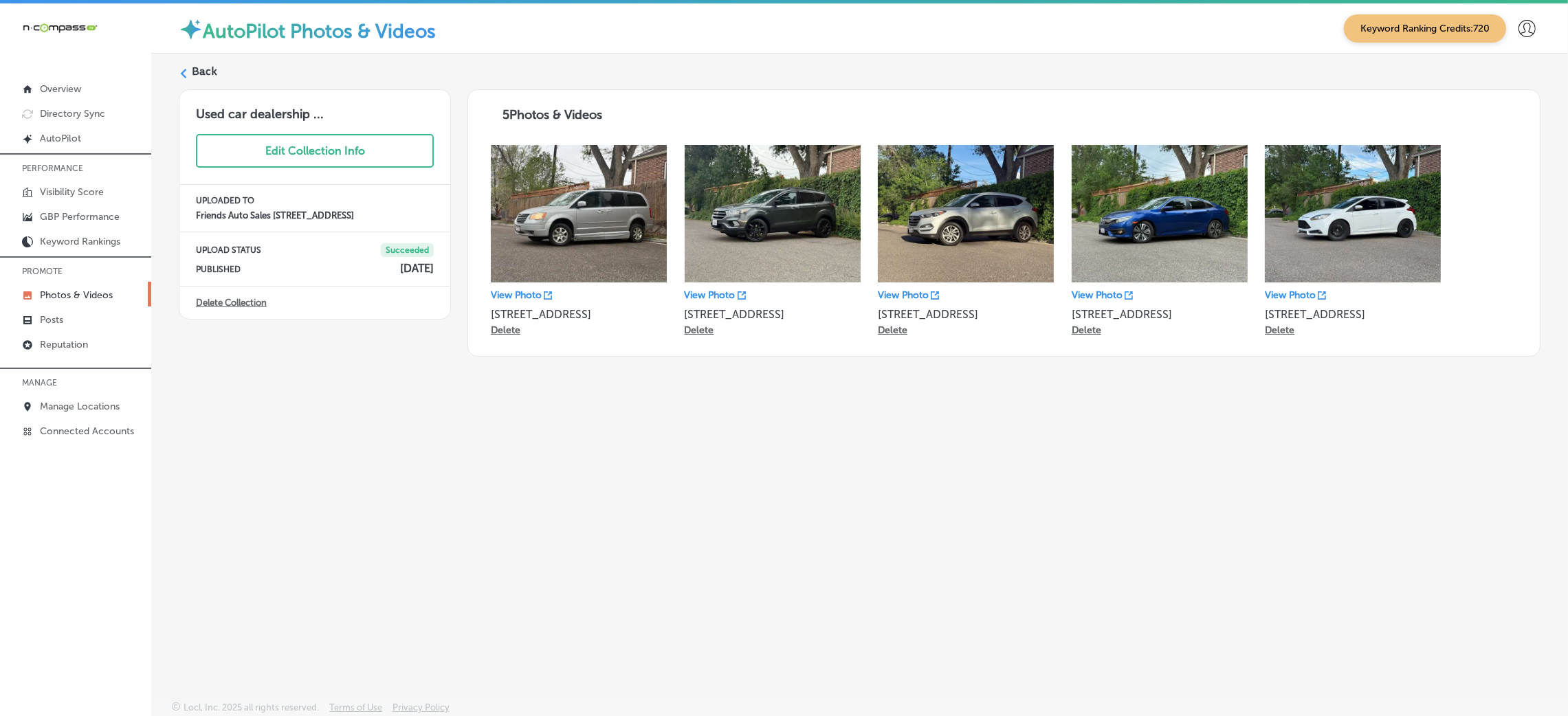
click at [201, 76] on label "Back" at bounding box center [205, 72] width 26 height 15
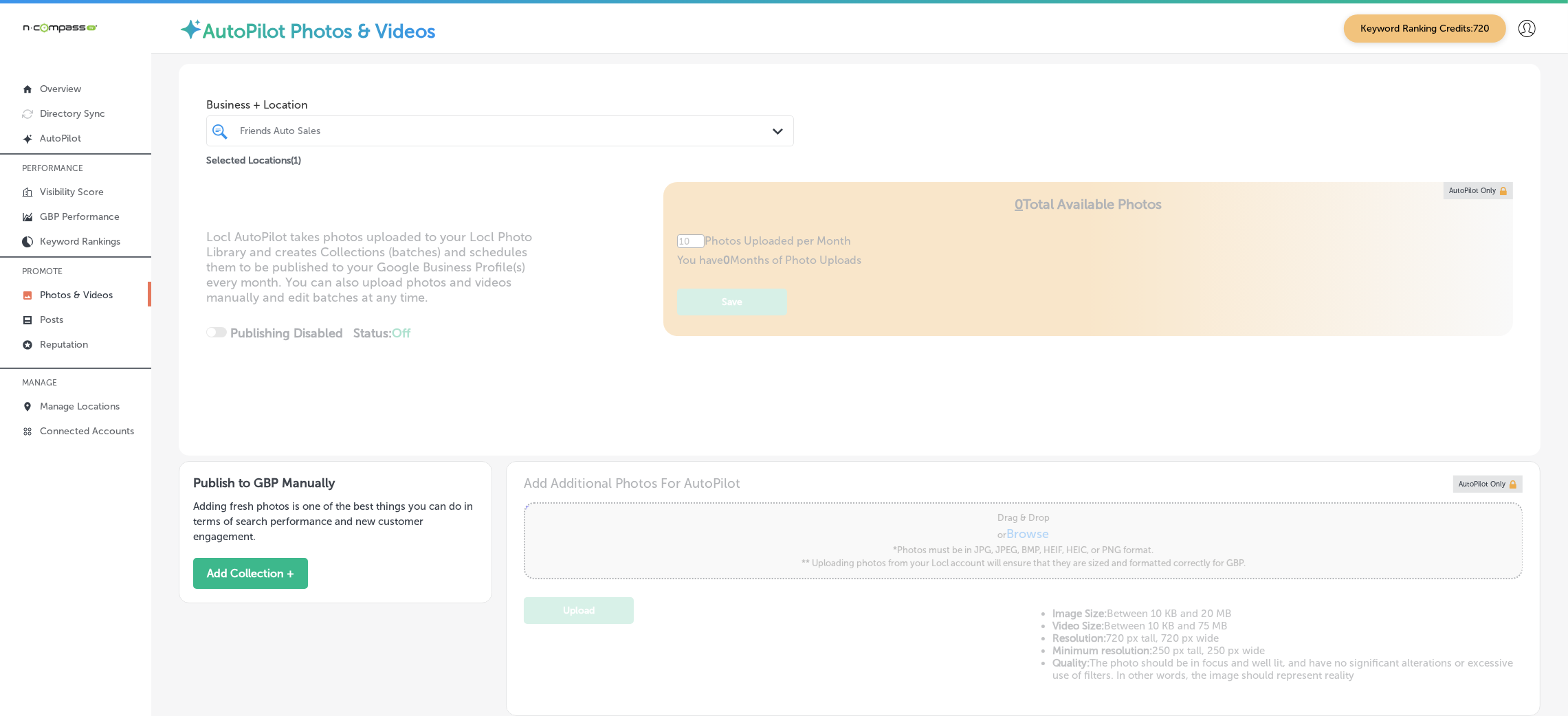
type input "5"
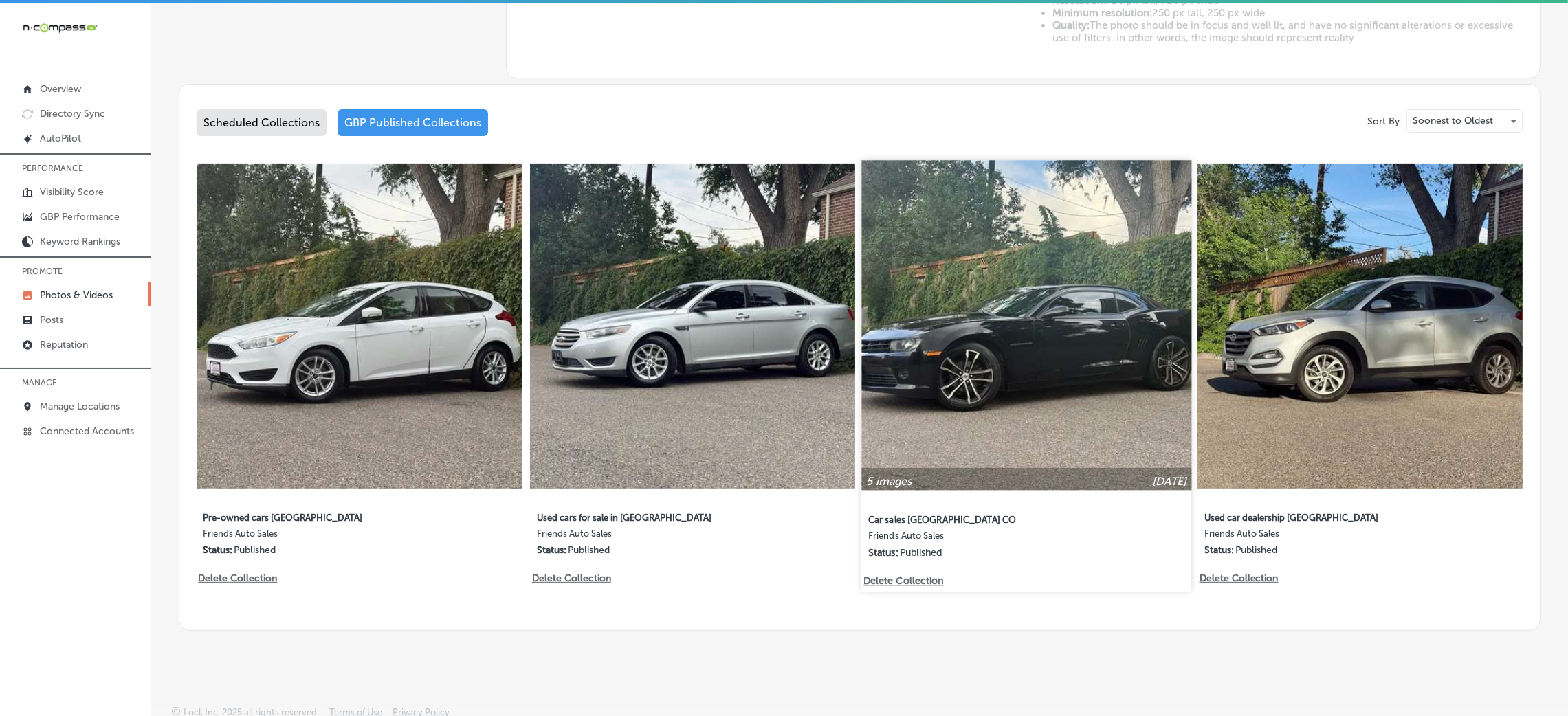
click at [1020, 387] on img at bounding box center [1026, 325] width 330 height 330
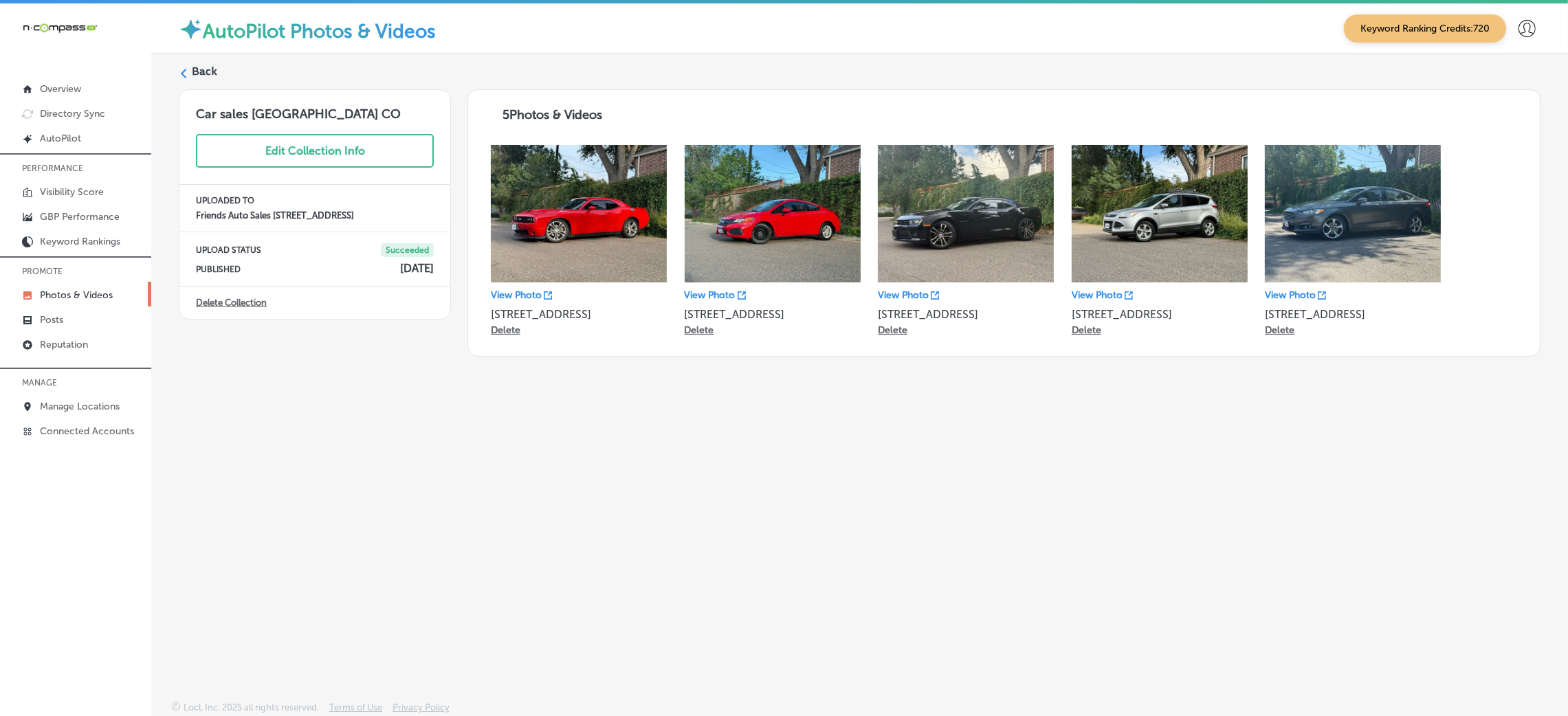
click at [192, 60] on div "Back Car sales Denver CO Edit Collection Info UPLOADED TO Friends Auto Sales 52…" at bounding box center [859, 345] width 1417 height 583
click at [203, 70] on label "Back" at bounding box center [205, 72] width 26 height 15
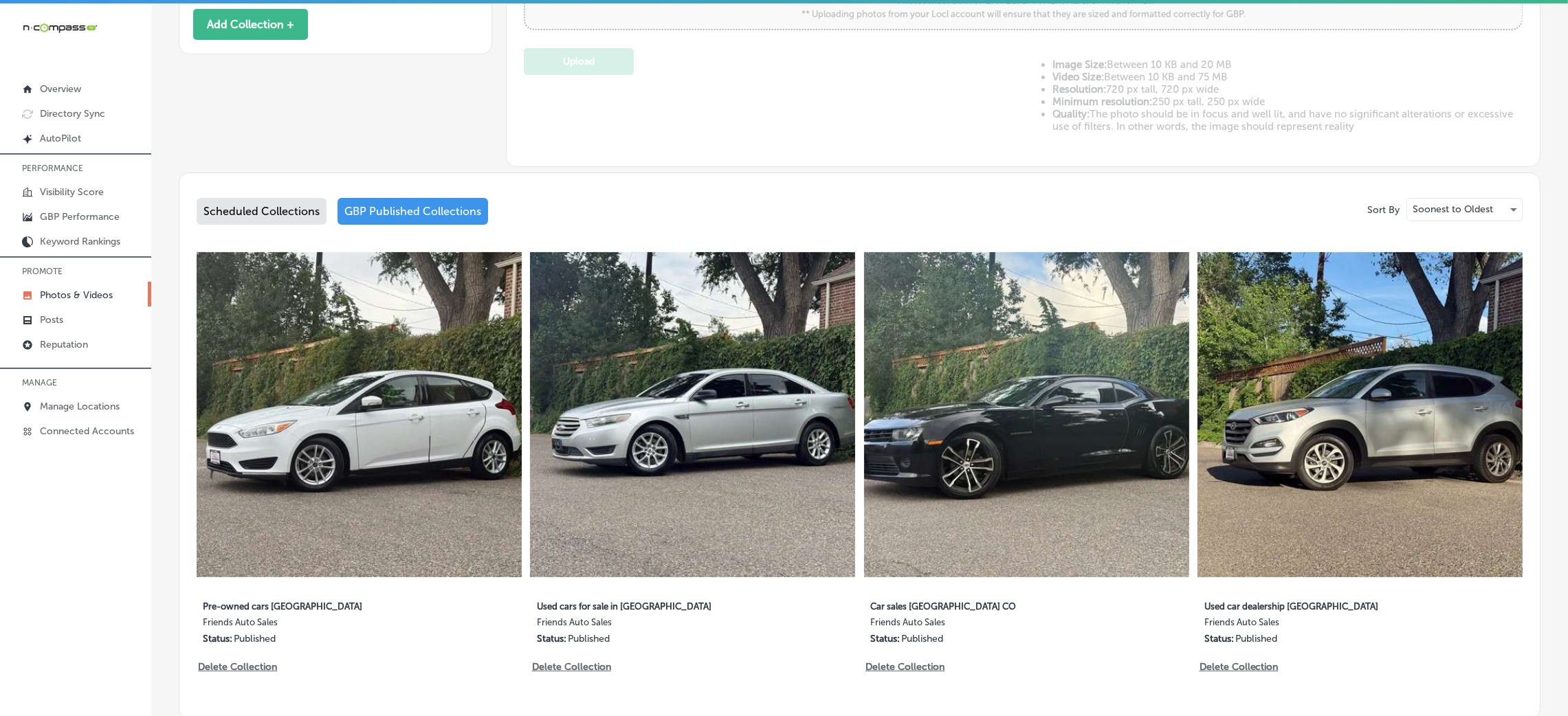
scroll to position [637, 0]
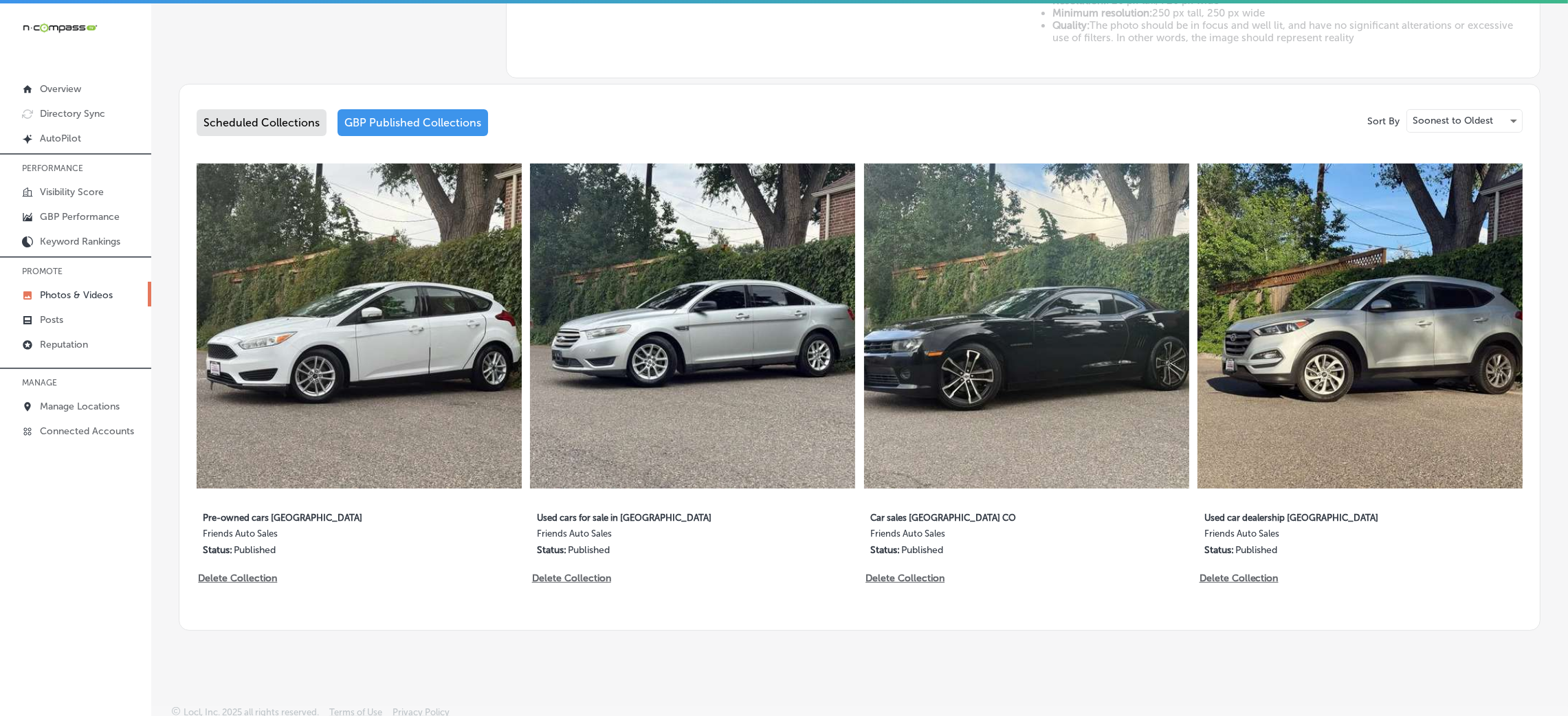
type input "5"
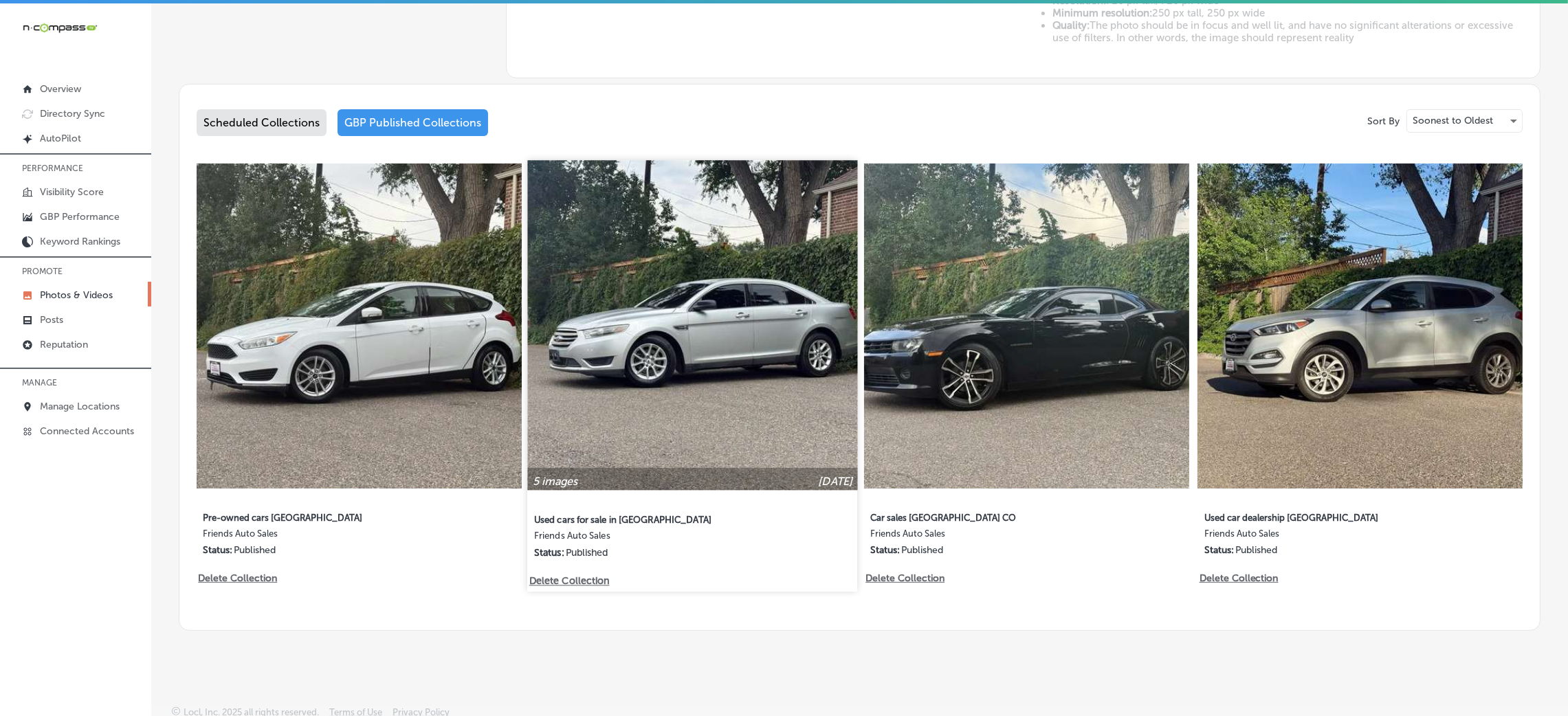
click at [688, 349] on img at bounding box center [693, 325] width 330 height 330
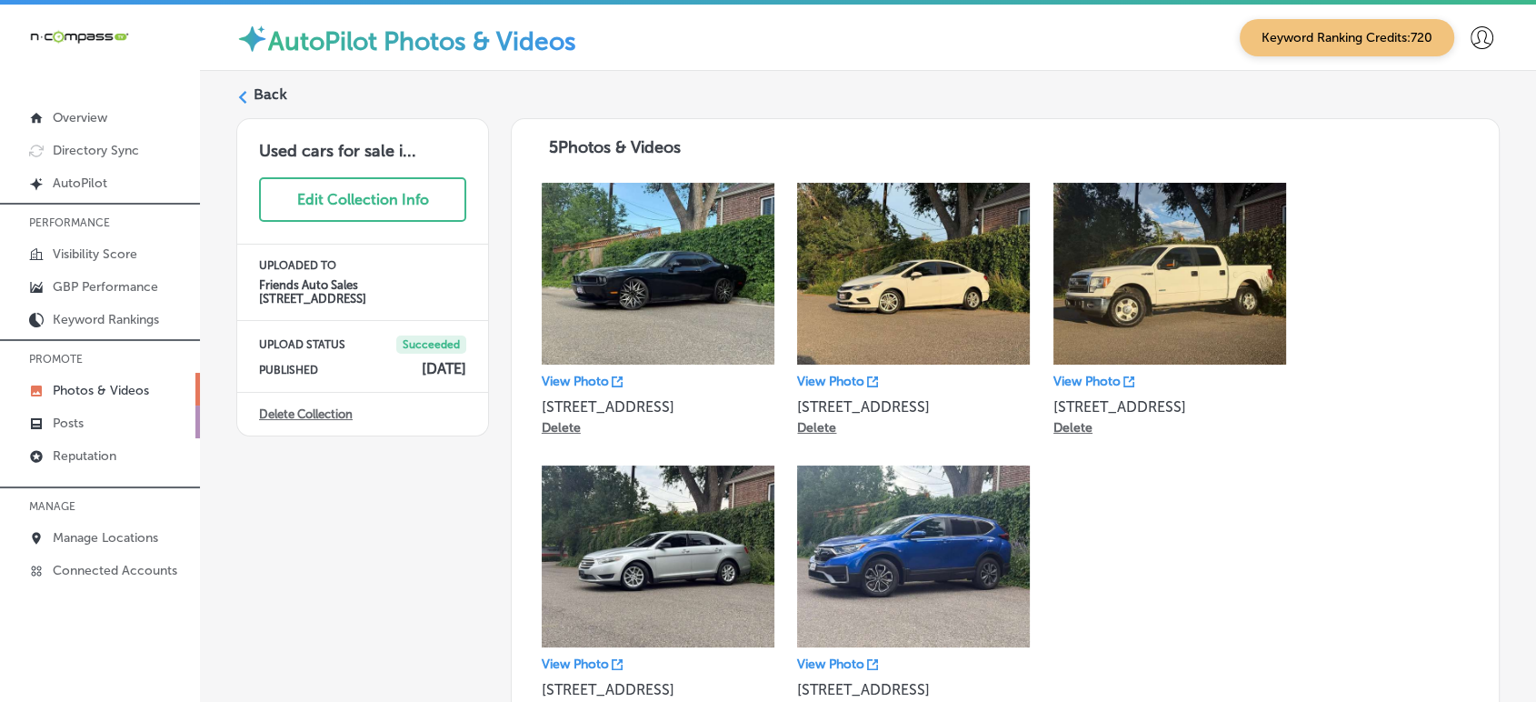
click at [83, 423] on p "Posts" at bounding box center [68, 422] width 31 height 15
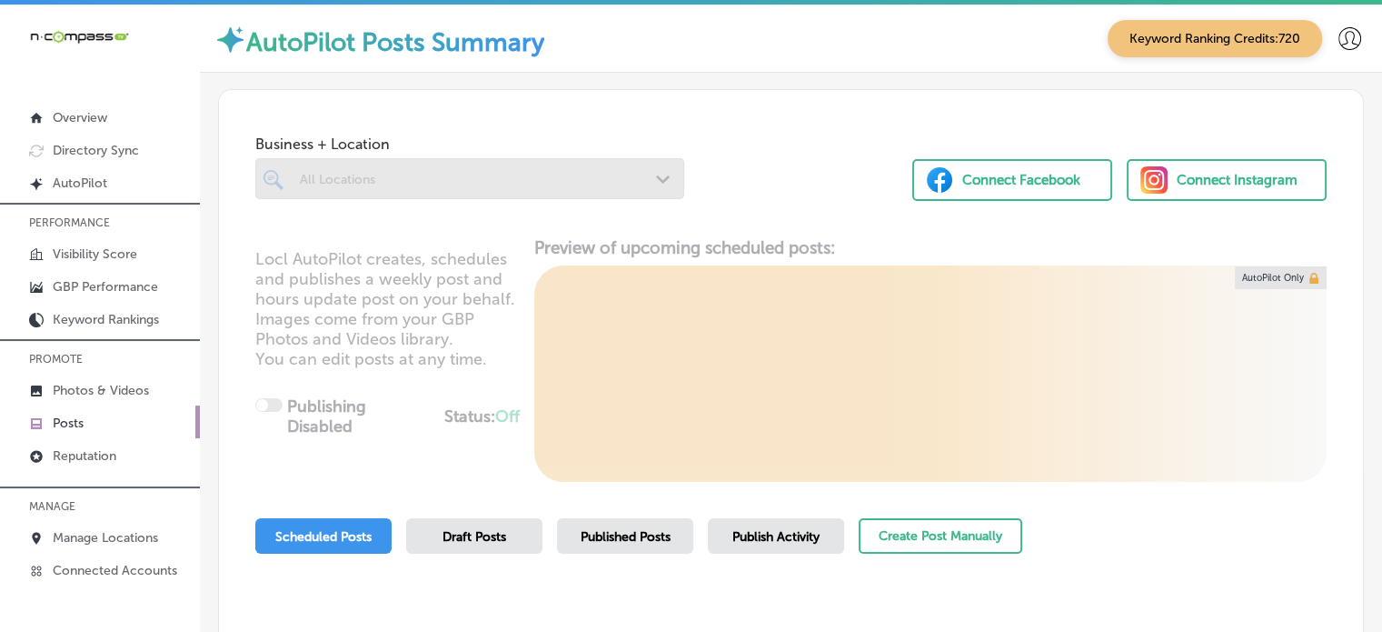
click at [476, 192] on div at bounding box center [469, 178] width 429 height 41
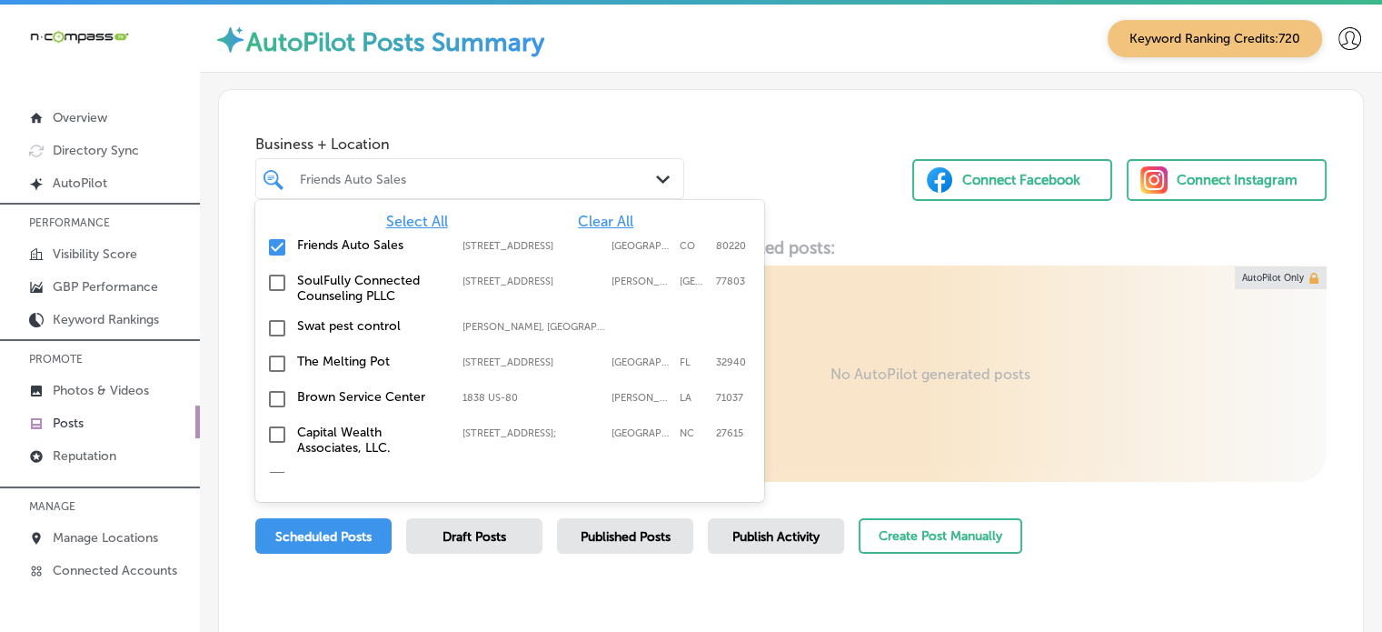
click at [476, 192] on div "Friends Auto Sales" at bounding box center [470, 179] width 358 height 28
click at [592, 219] on span "Clear All" at bounding box center [605, 221] width 55 height 17
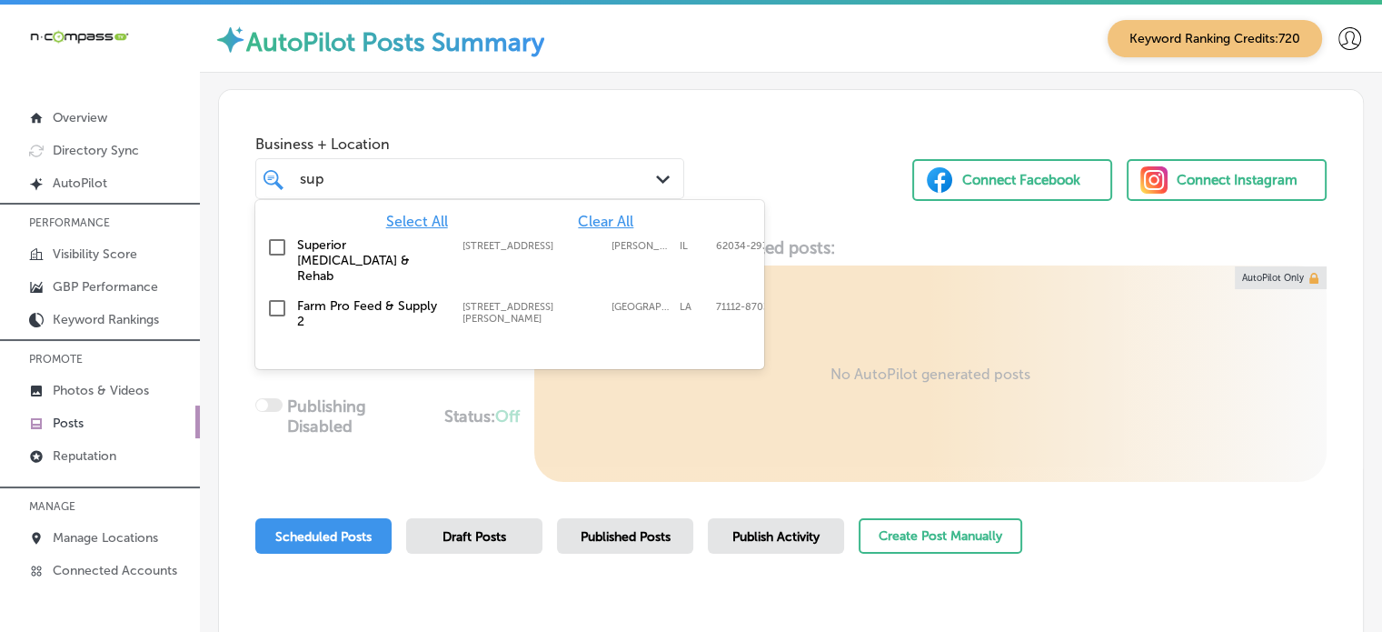
click at [372, 244] on label "Superior [MEDICAL_DATA] & Rehab" at bounding box center [370, 260] width 147 height 46
type input "sup"
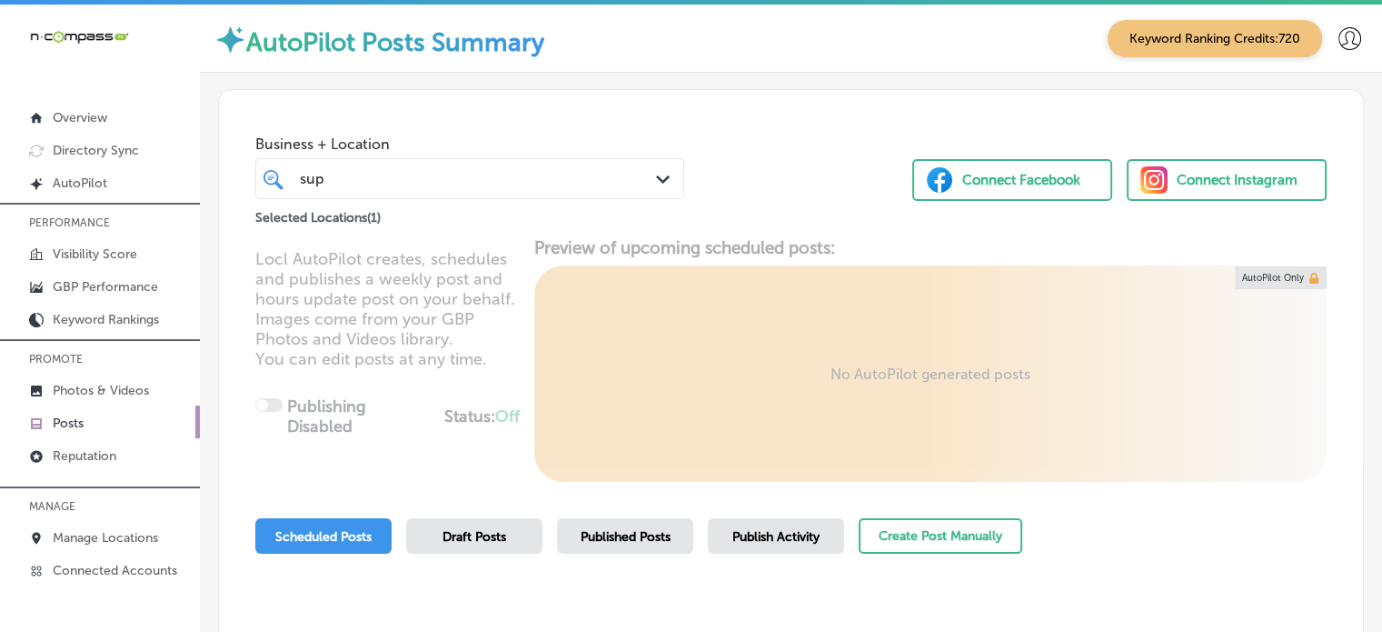
click at [752, 145] on div "Business + Location sup sup Path Created with Sketch. Selected Locations ( 1 ) …" at bounding box center [791, 159] width 1144 height 138
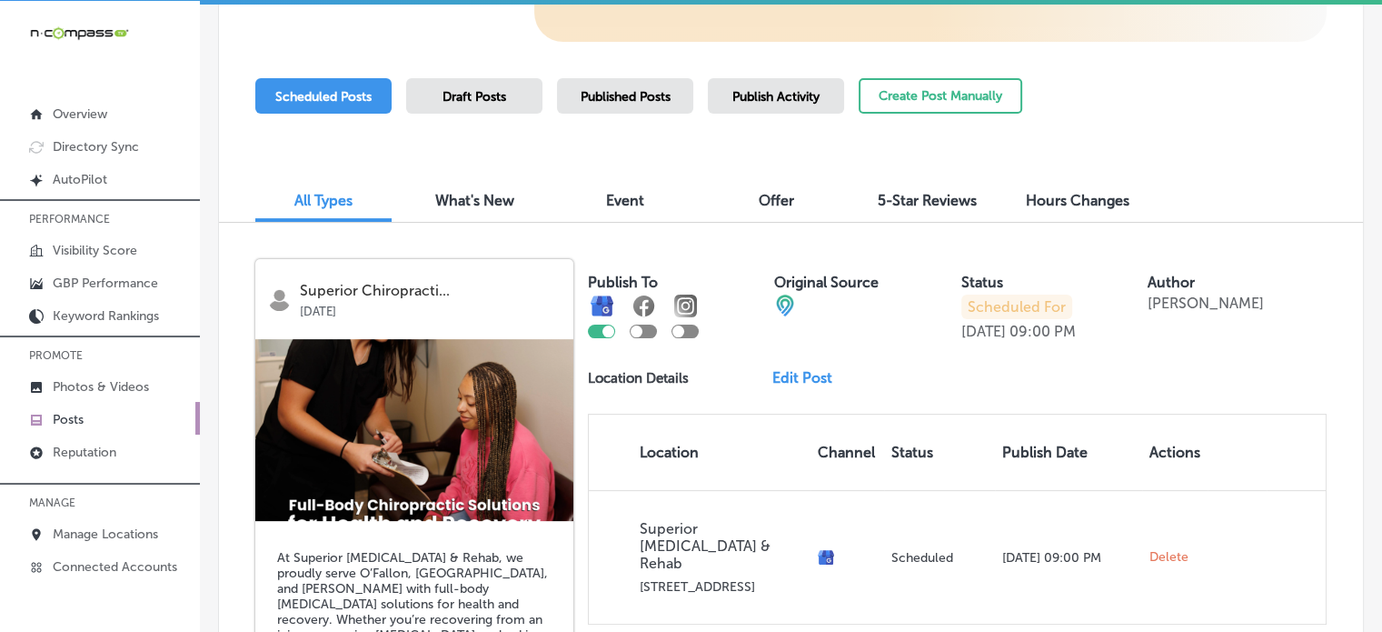
scroll to position [434, 0]
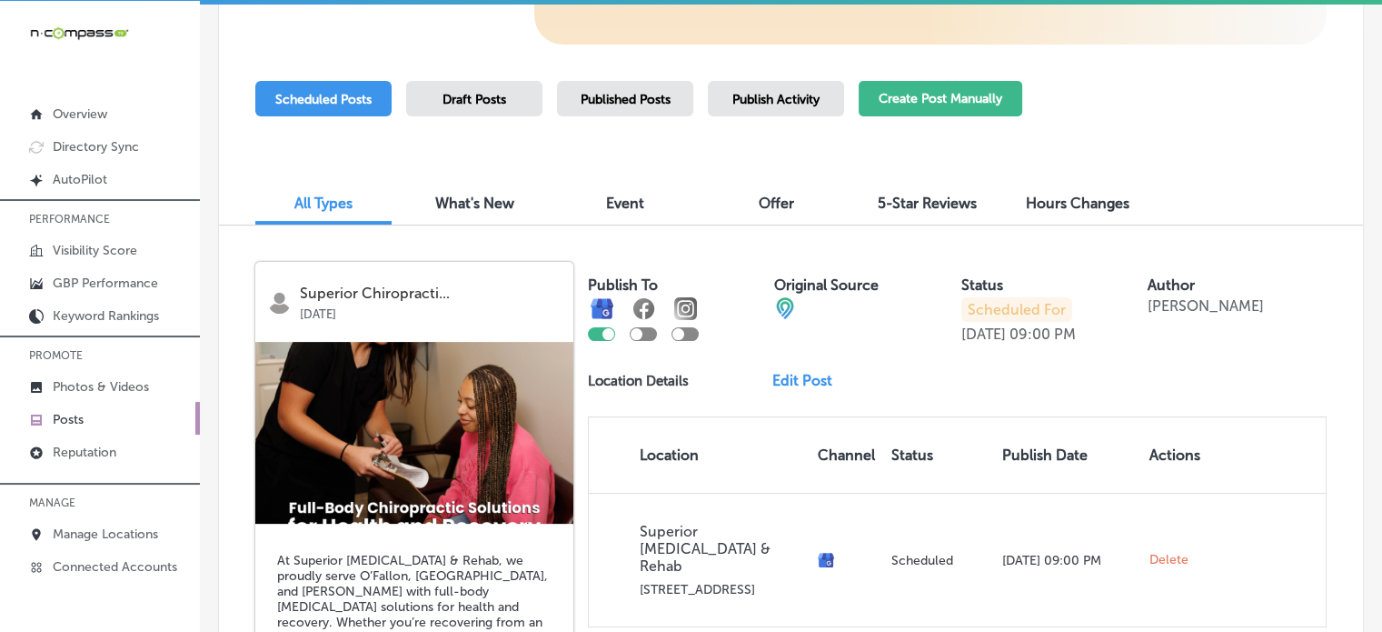
click at [929, 96] on button "Create Post Manually" at bounding box center [941, 98] width 164 height 35
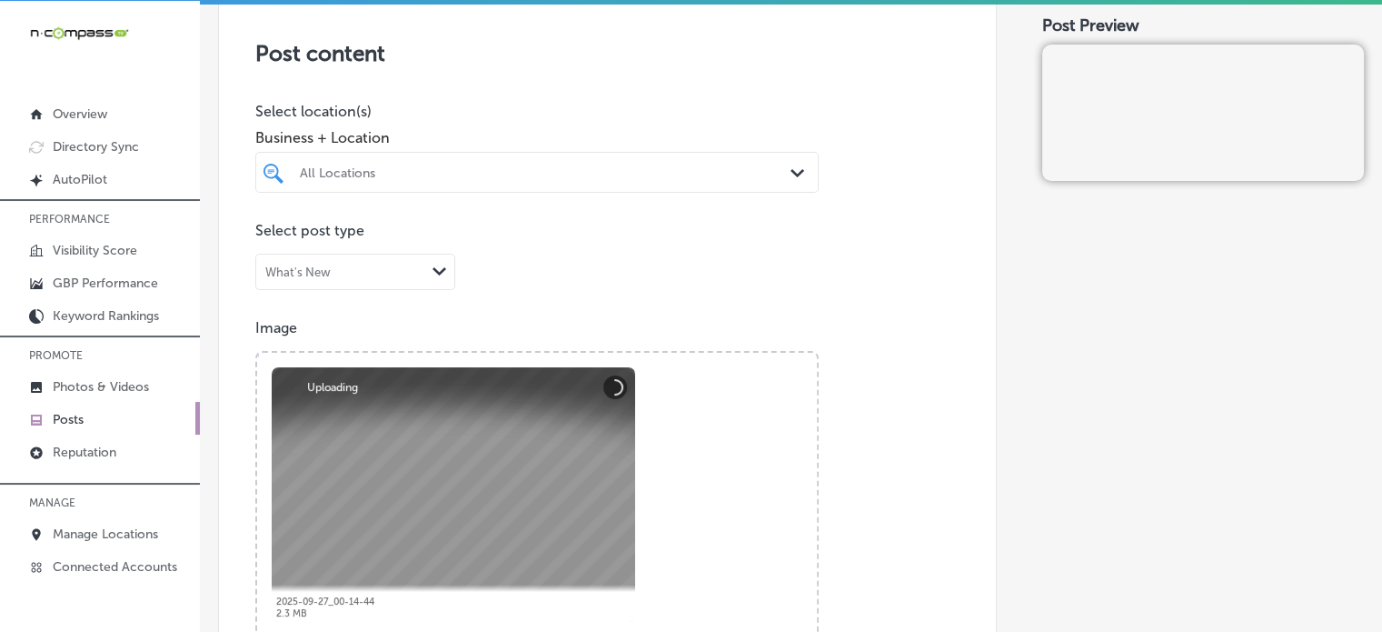
scroll to position [373, 0]
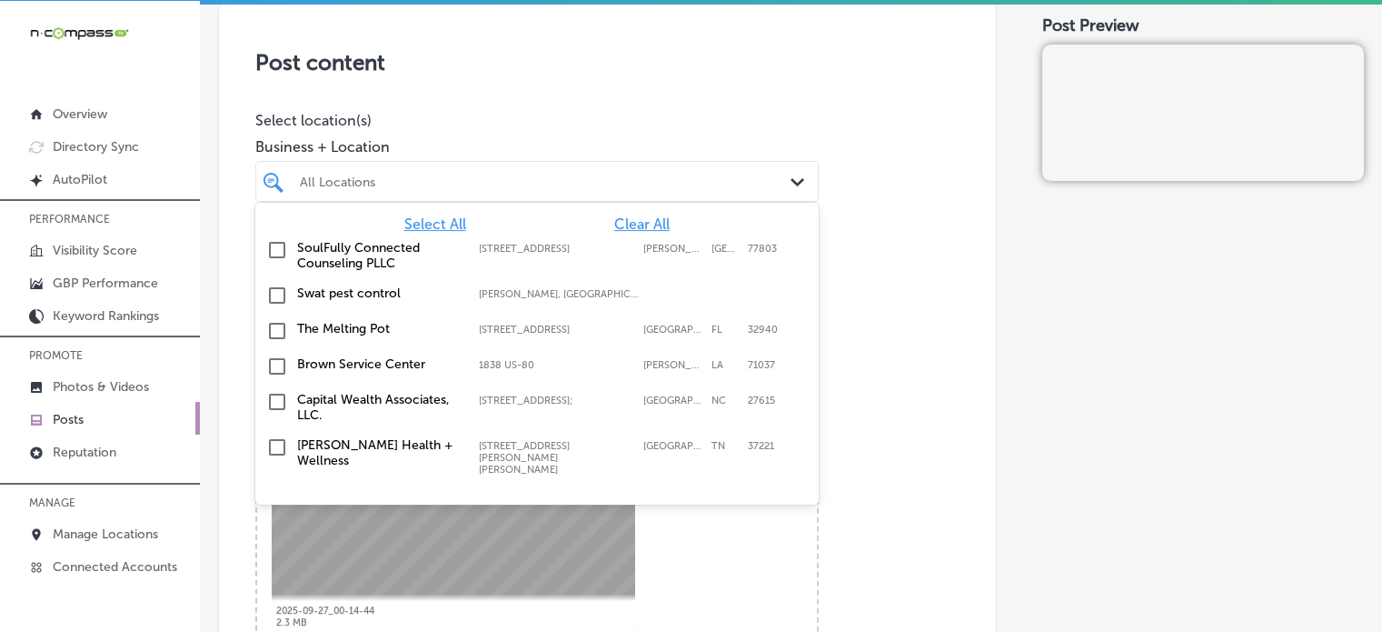
click at [577, 176] on div "All Locations" at bounding box center [546, 181] width 493 height 15
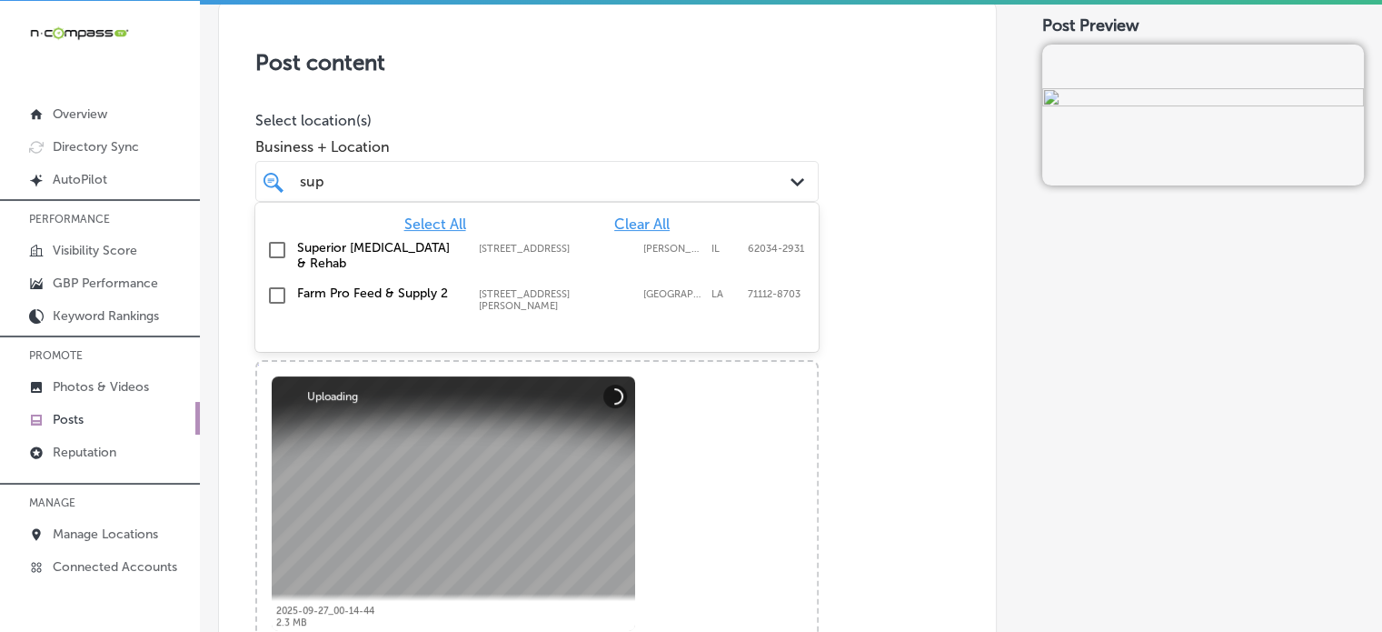
click at [326, 253] on label "Superior [MEDICAL_DATA] & Rehab" at bounding box center [379, 255] width 164 height 31
type input "sup"
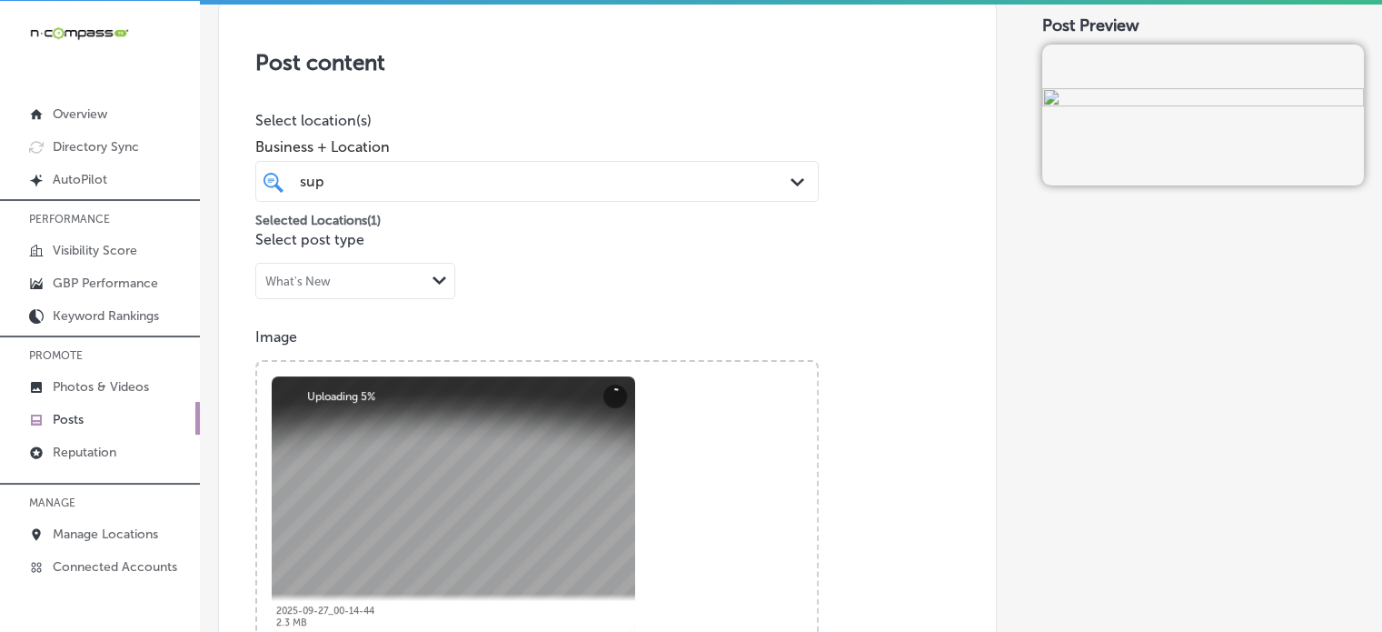
click at [519, 112] on p "Select location(s)" at bounding box center [537, 120] width 564 height 17
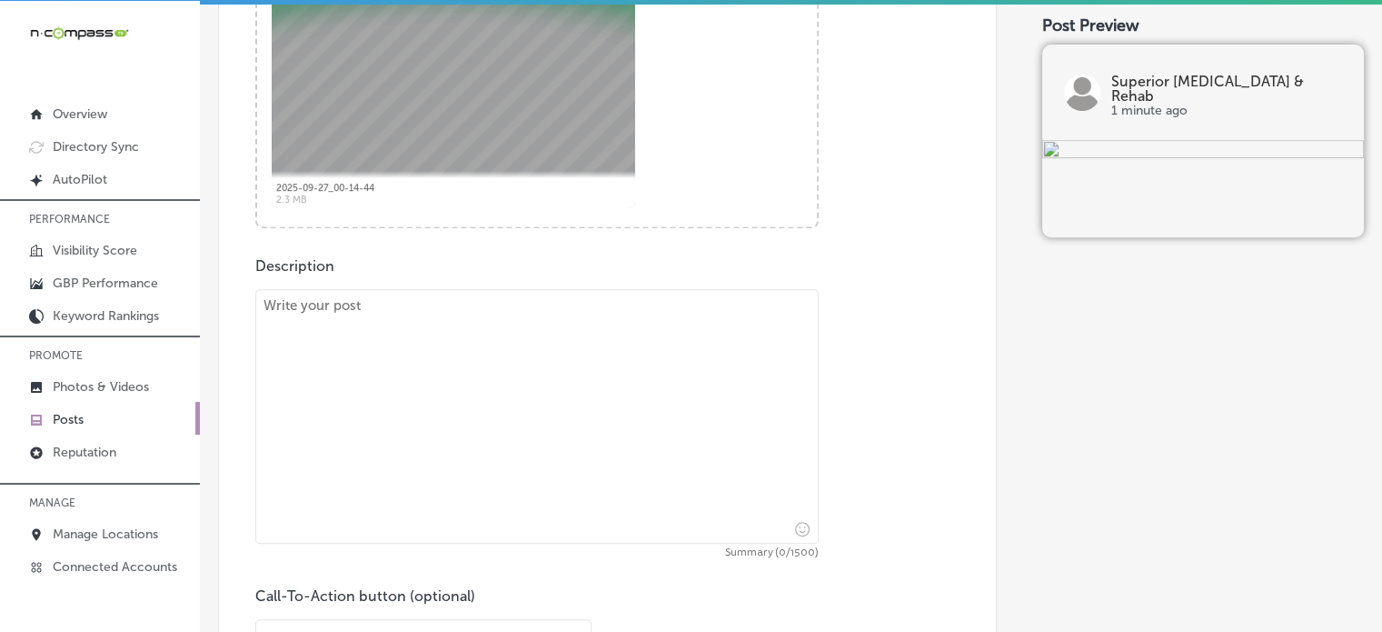
scroll to position [803, 0]
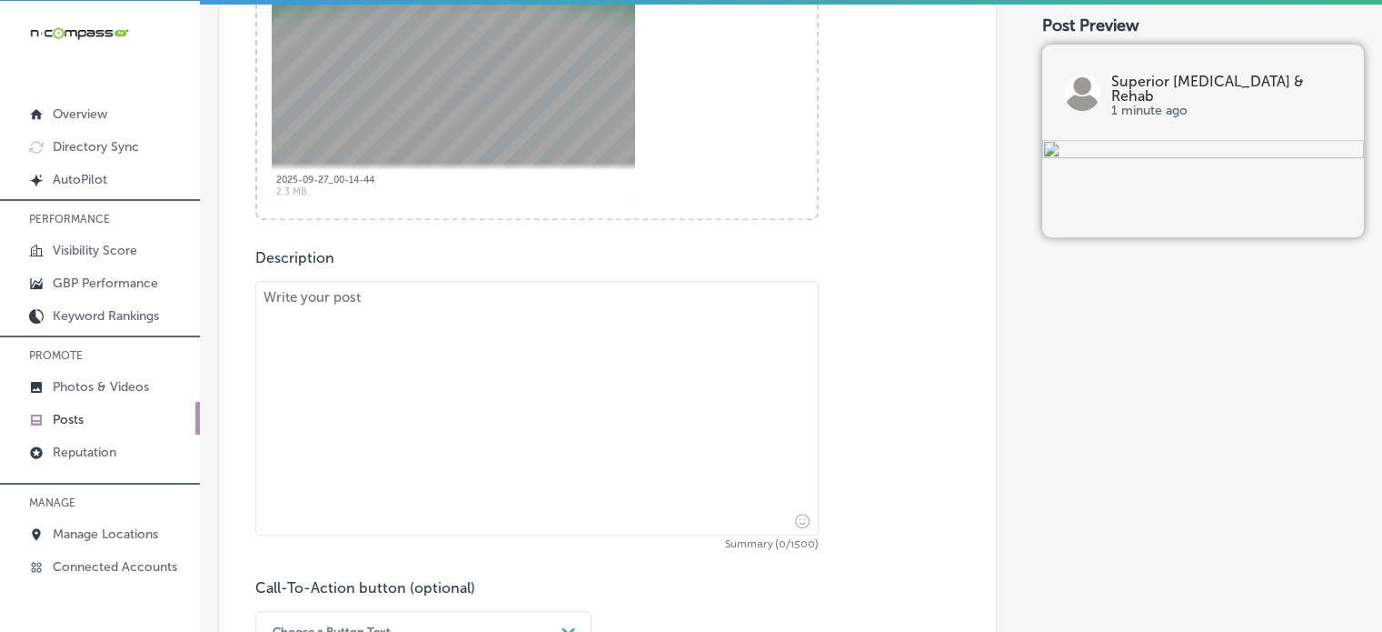
click at [617, 443] on textarea at bounding box center [537, 408] width 564 height 254
paste textarea ""Serving Belleville, Swansea, and Hamel, Superior Chiropractic & Rehab offers h…"
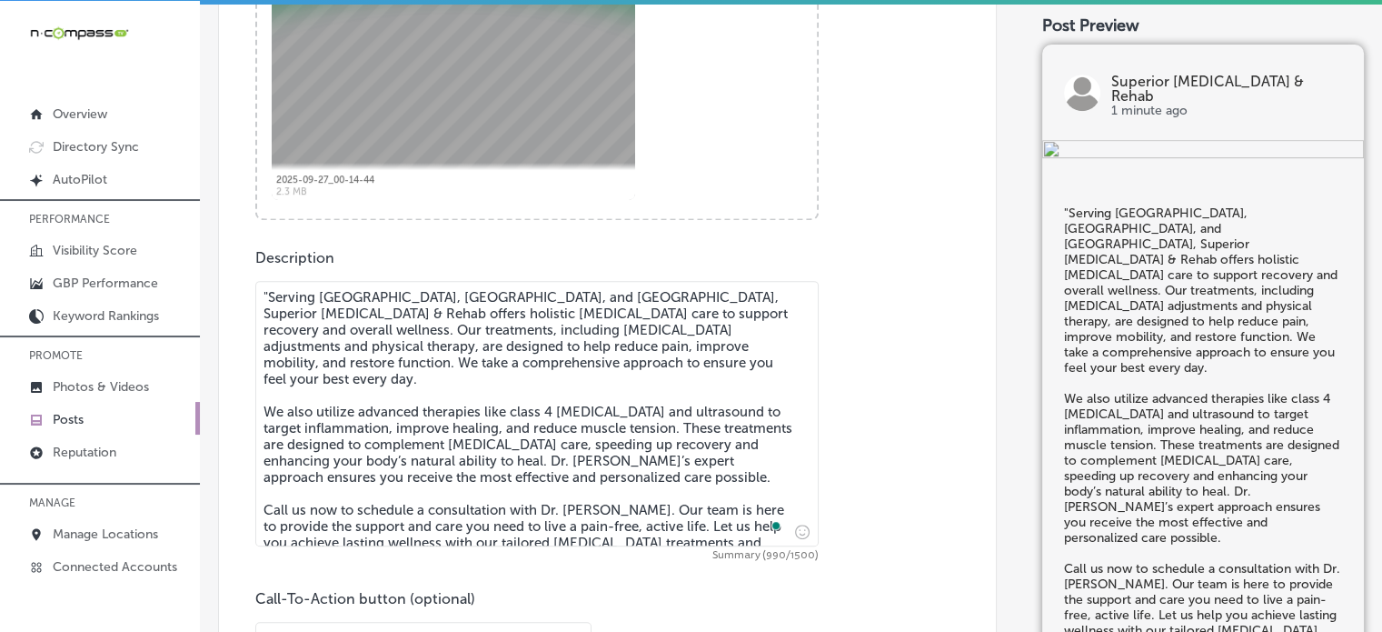
click at [269, 291] on textarea ""Serving Belleville, Swansea, and Hamel, Superior Chiropractic & Rehab offers h…" at bounding box center [537, 413] width 564 height 265
click at [400, 363] on textarea "Serving Belleville, Swansea, and Hamel, Superior Chiropractic & Rehab offers ho…" at bounding box center [537, 413] width 564 height 265
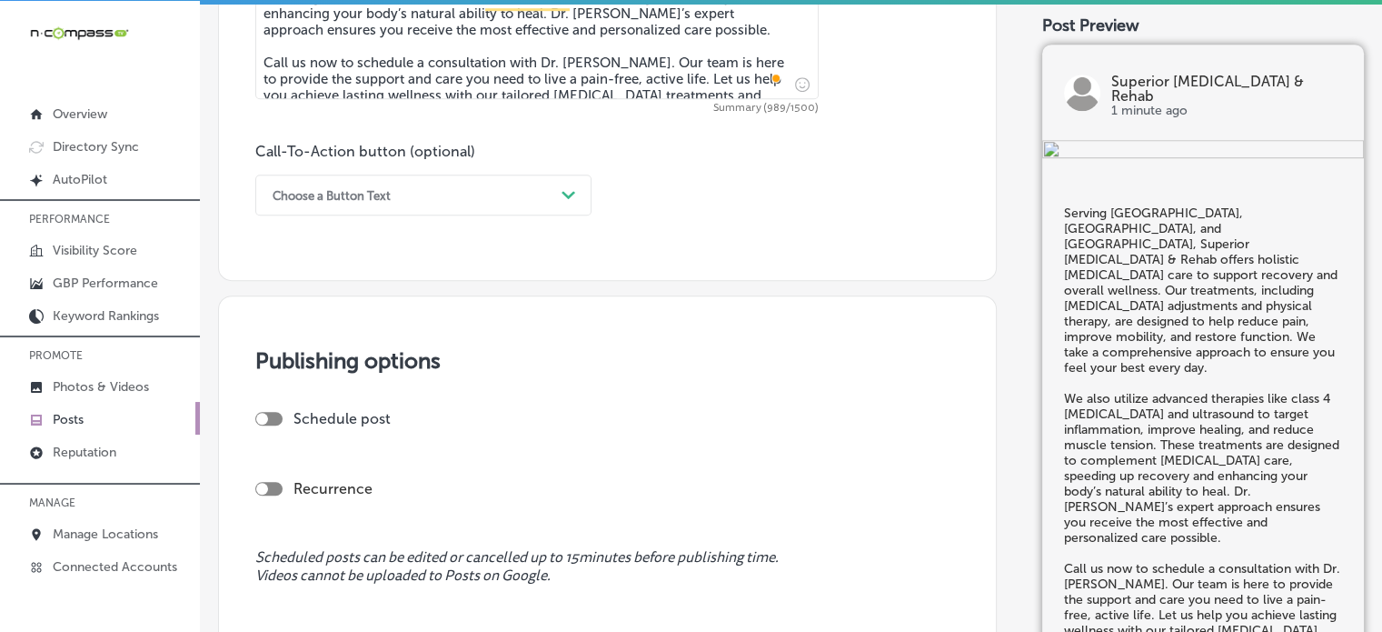
scroll to position [1252, 0]
type textarea "Serving Belleville, Swansea, and Hamel, Superior Chiropractic & Rehab offers ho…"
click at [394, 195] on div "Choose a Button Text" at bounding box center [409, 193] width 291 height 28
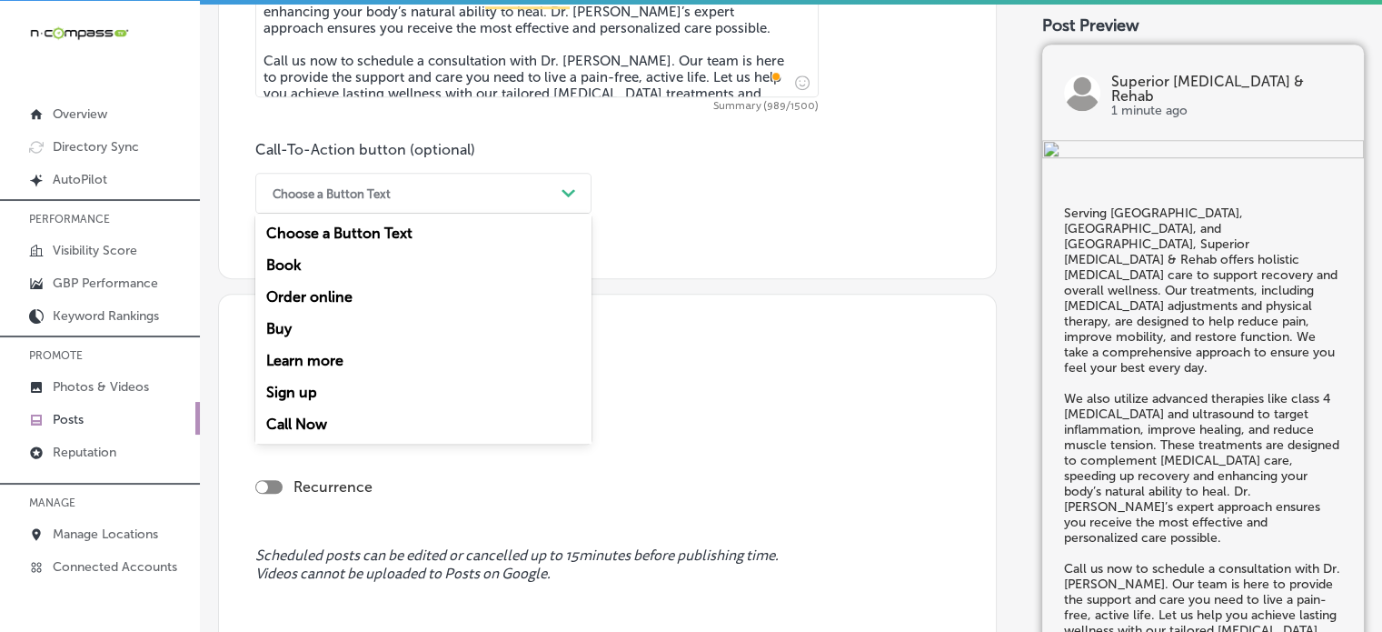
click at [313, 428] on div "Call Now" at bounding box center [423, 424] width 336 height 32
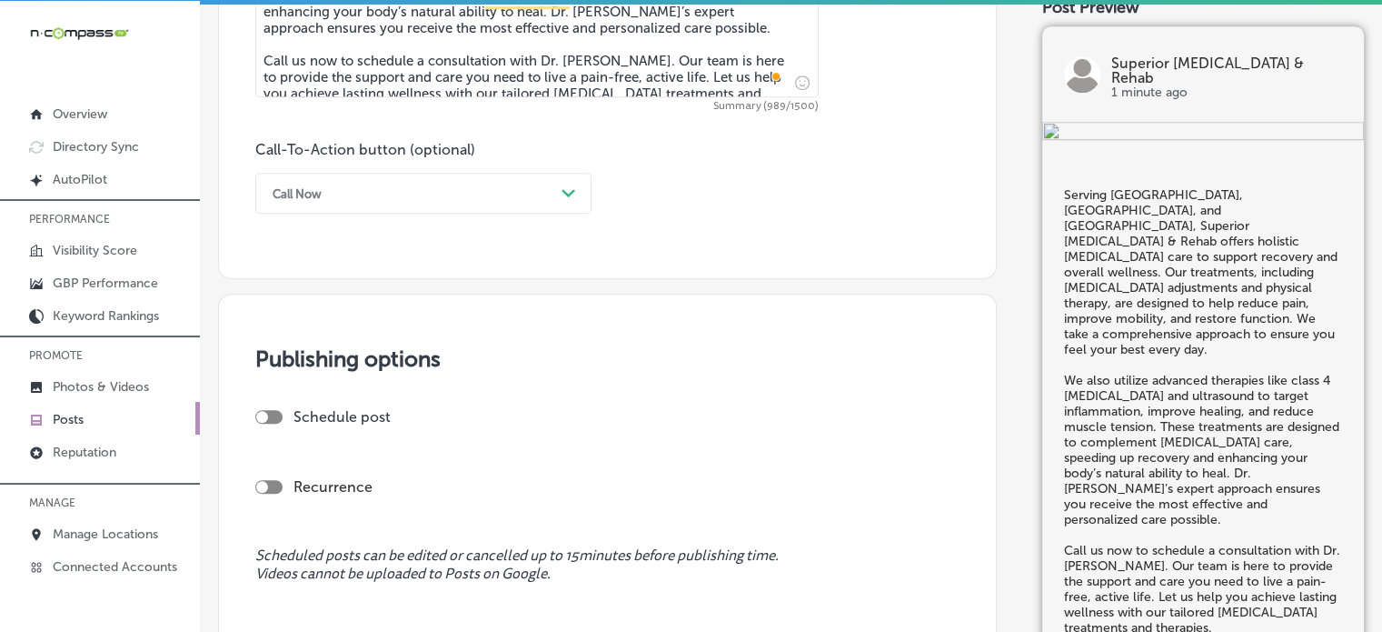
click at [296, 408] on label "Schedule post" at bounding box center [342, 416] width 97 height 17
click at [276, 414] on div at bounding box center [268, 417] width 27 height 14
checkbox input "true"
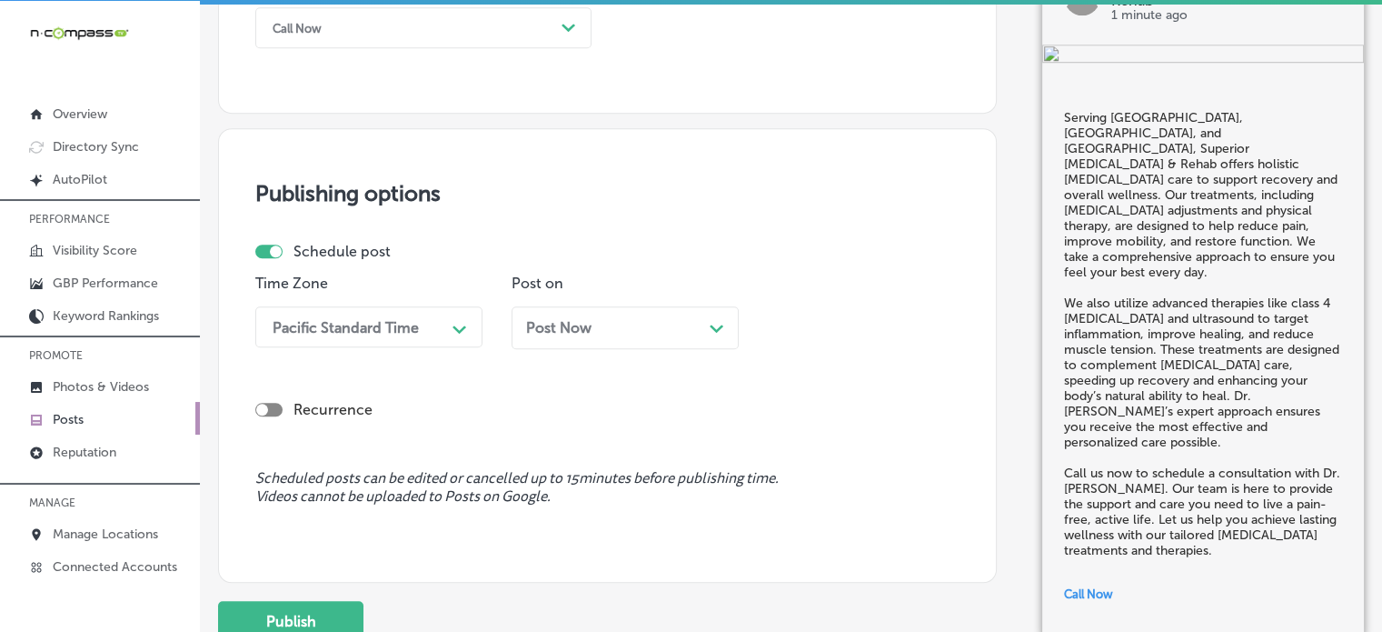
scroll to position [1420, 0]
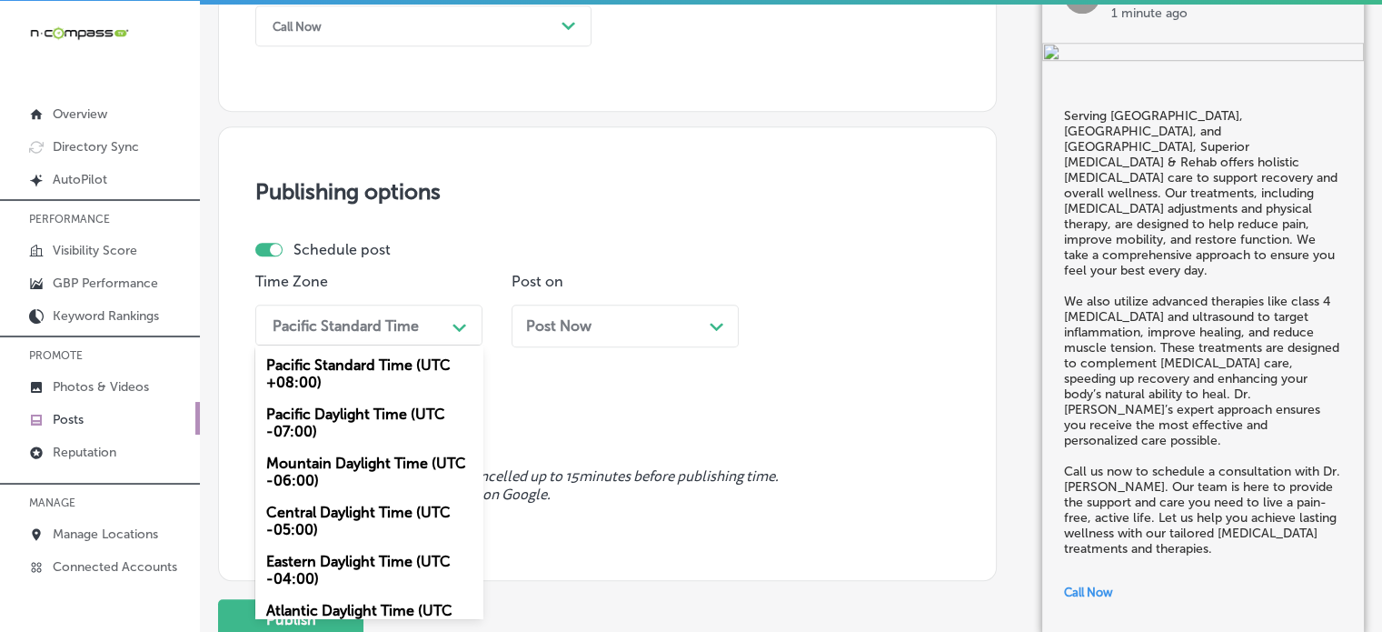
click at [374, 324] on div "Pacific Standard Time" at bounding box center [346, 324] width 146 height 17
click at [353, 454] on div "Mountain Daylight Time (UTC -06:00)" at bounding box center [368, 471] width 227 height 49
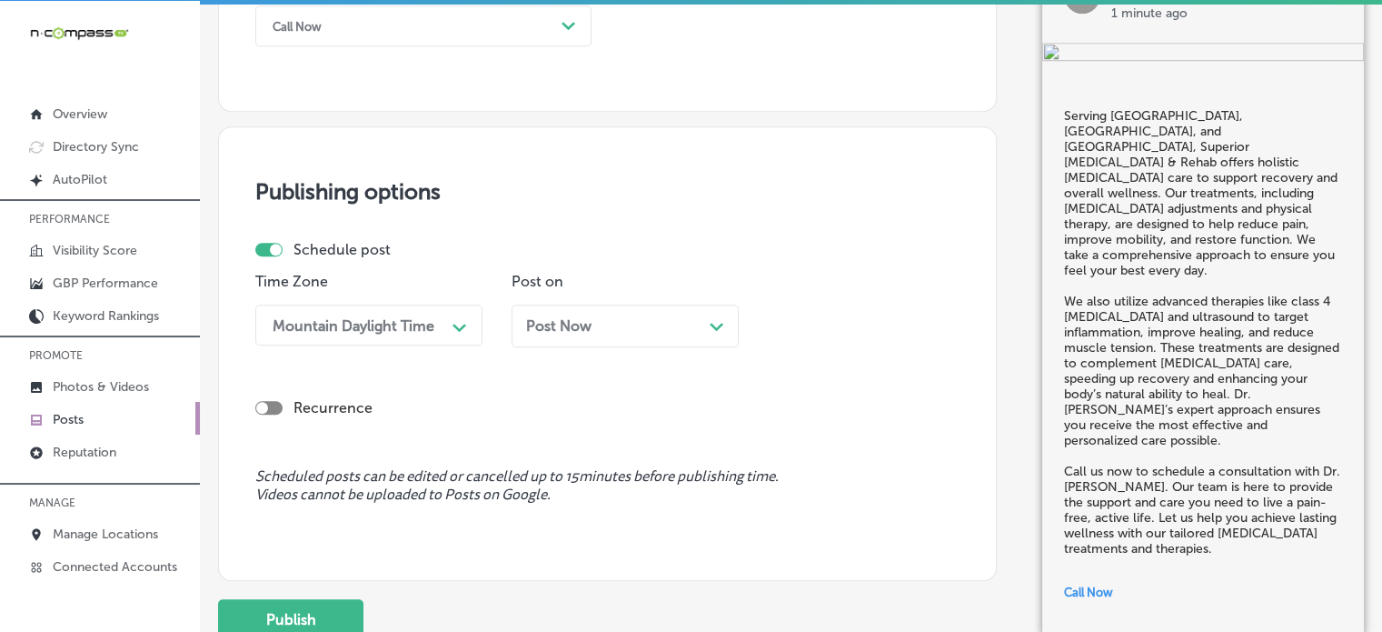
click at [574, 311] on div "Post Now Path Created with Sketch." at bounding box center [625, 325] width 227 height 43
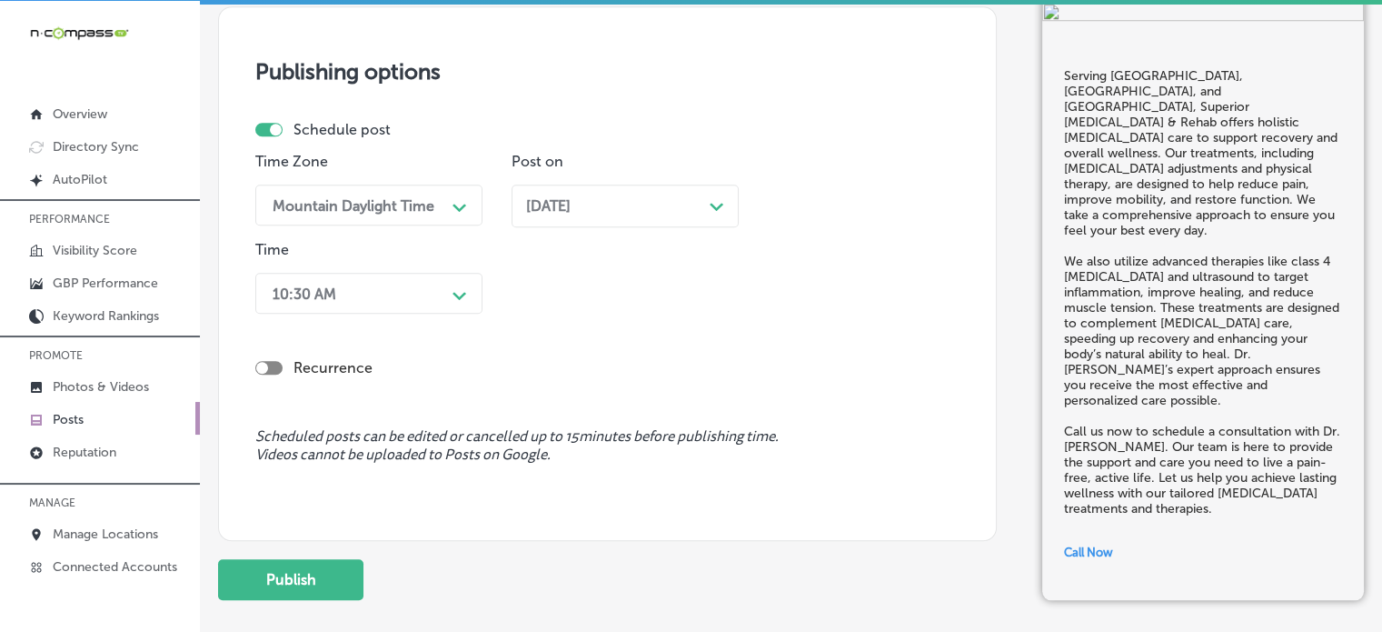
scroll to position [1549, 0]
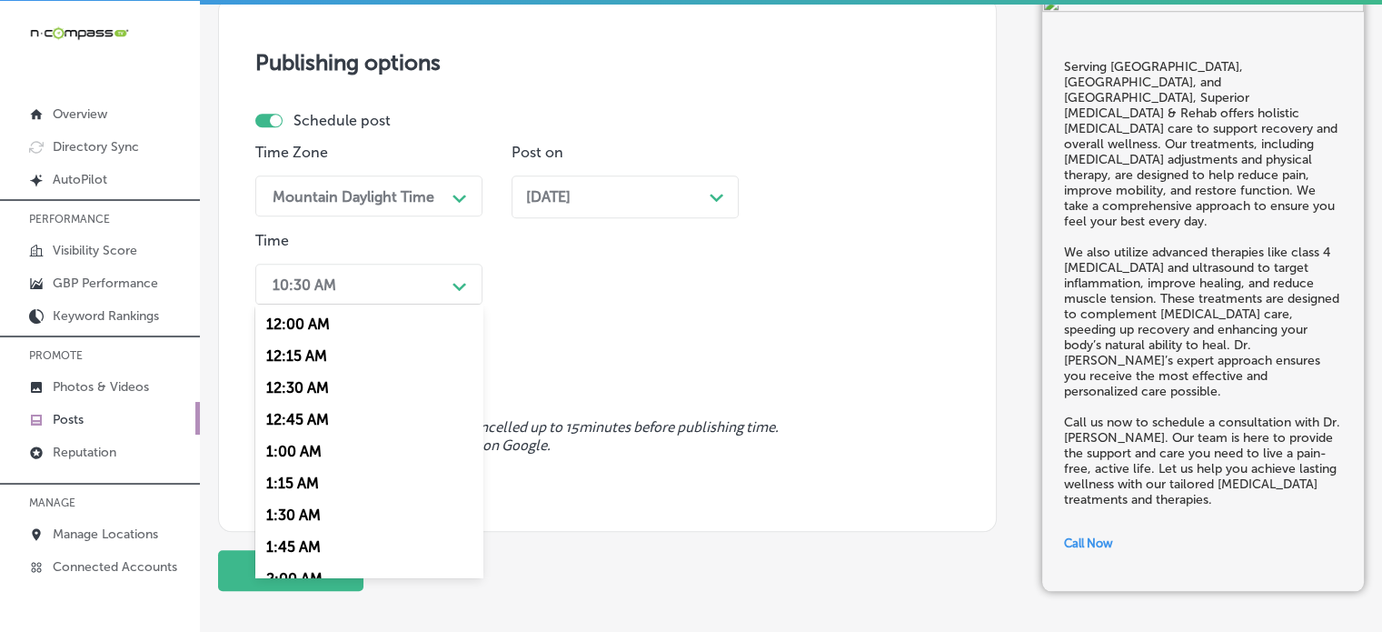
click at [358, 288] on div "10:30 AM" at bounding box center [355, 284] width 182 height 32
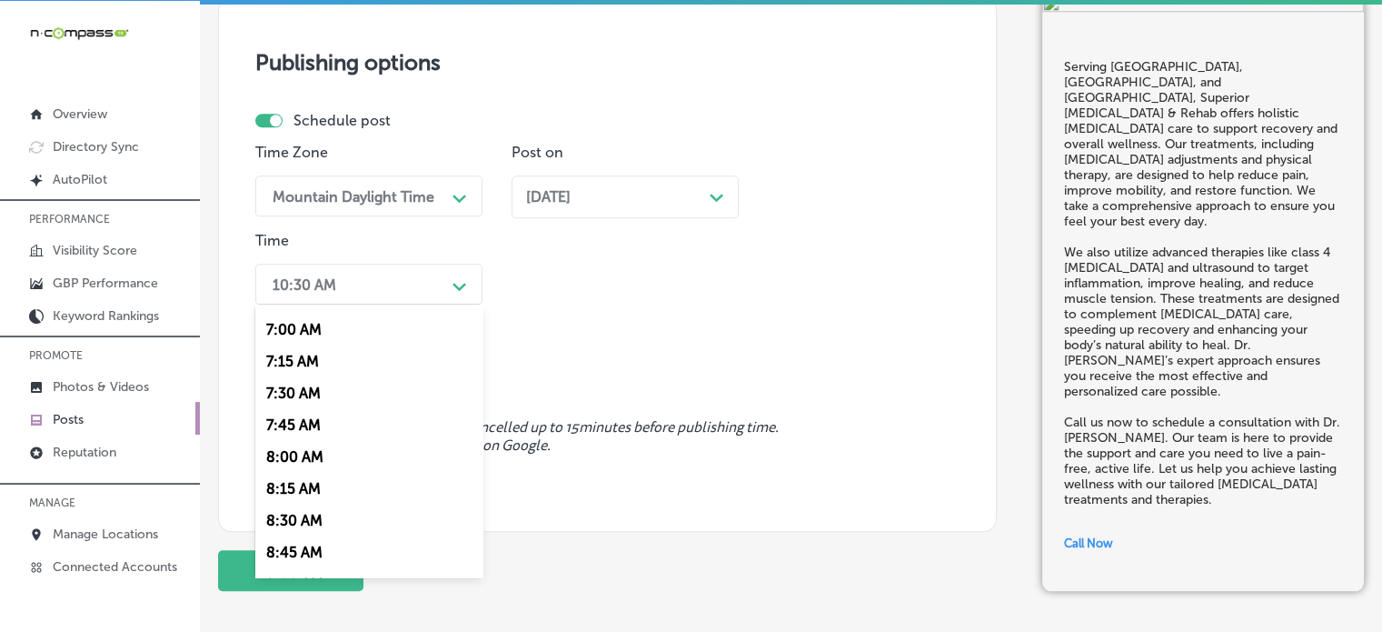
scroll to position [862, 0]
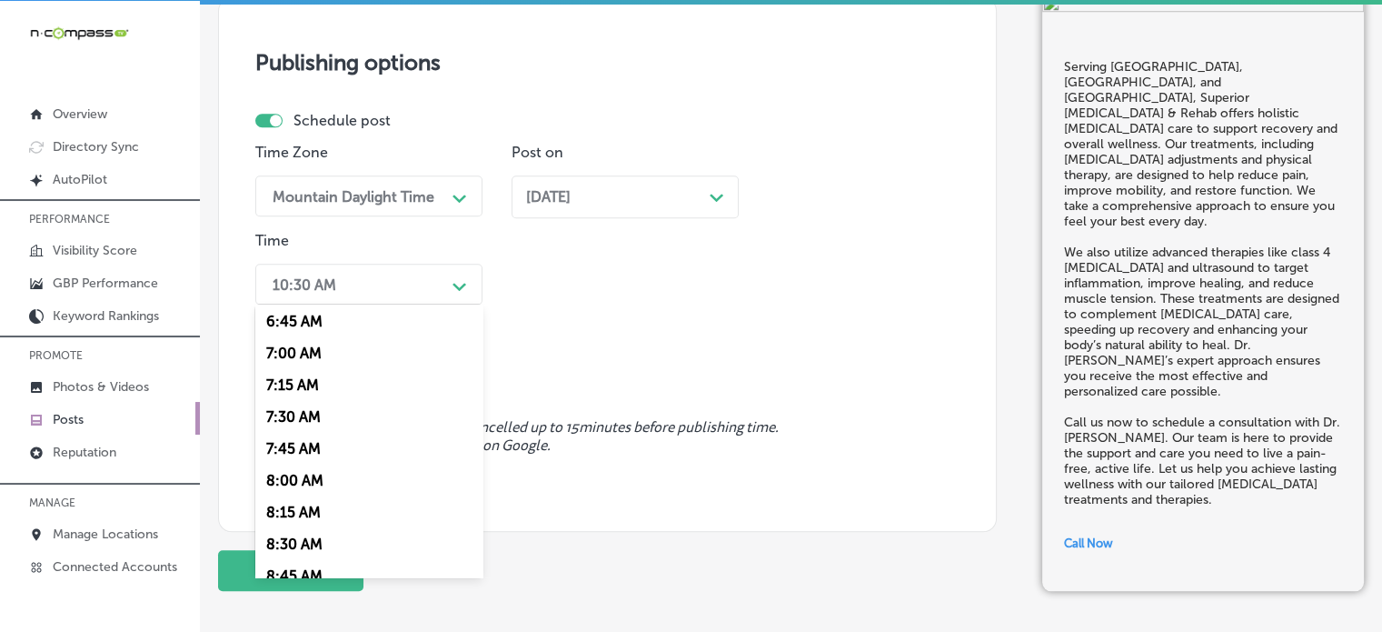
click at [314, 348] on div "7:00 AM" at bounding box center [368, 353] width 227 height 32
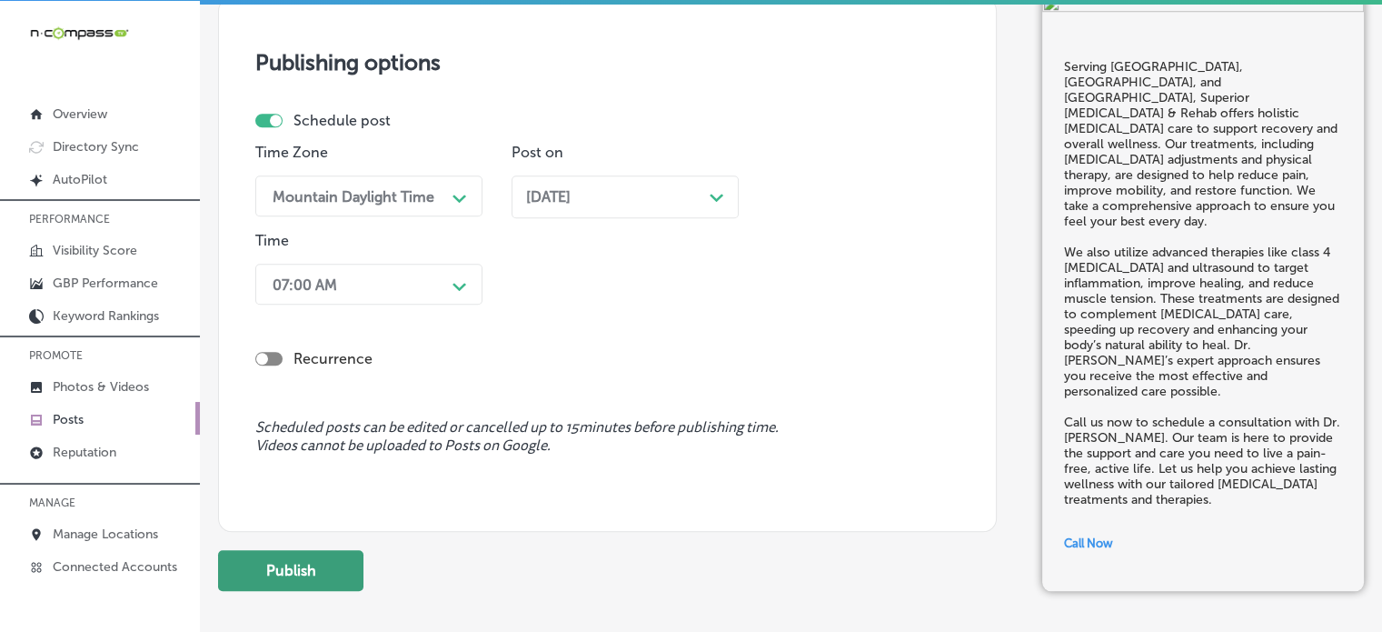
click at [313, 566] on button "Publish" at bounding box center [290, 570] width 145 height 41
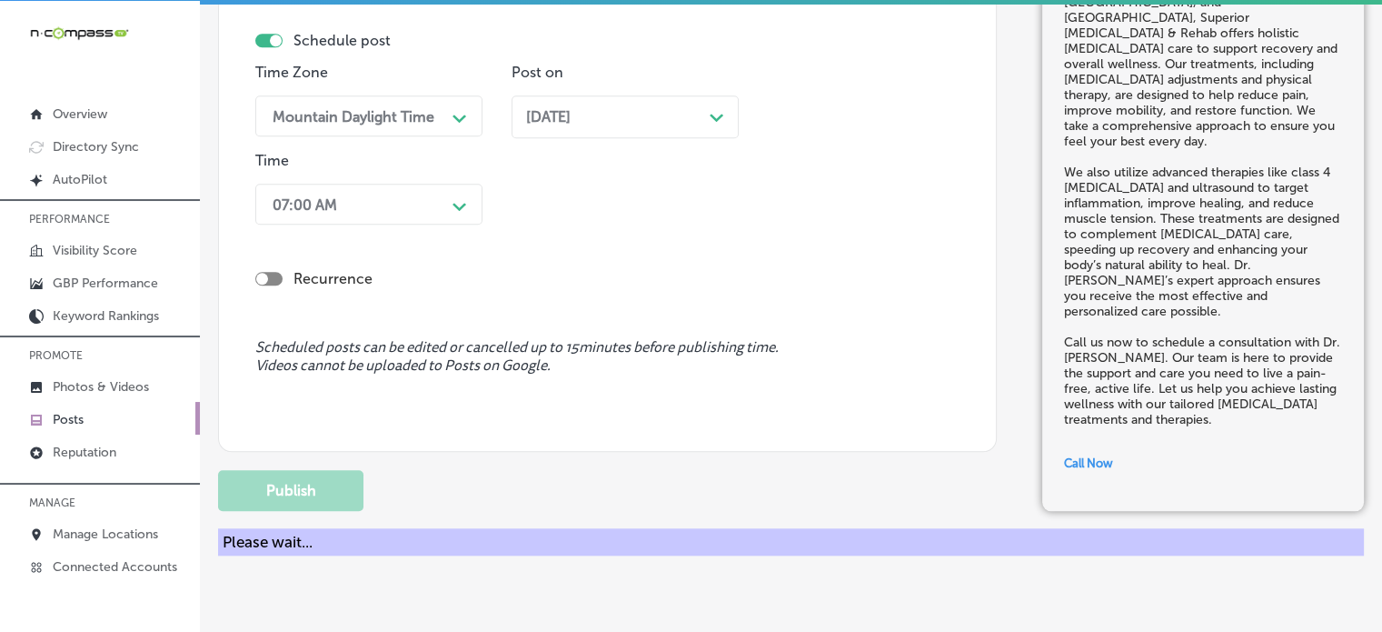
scroll to position [1563, 0]
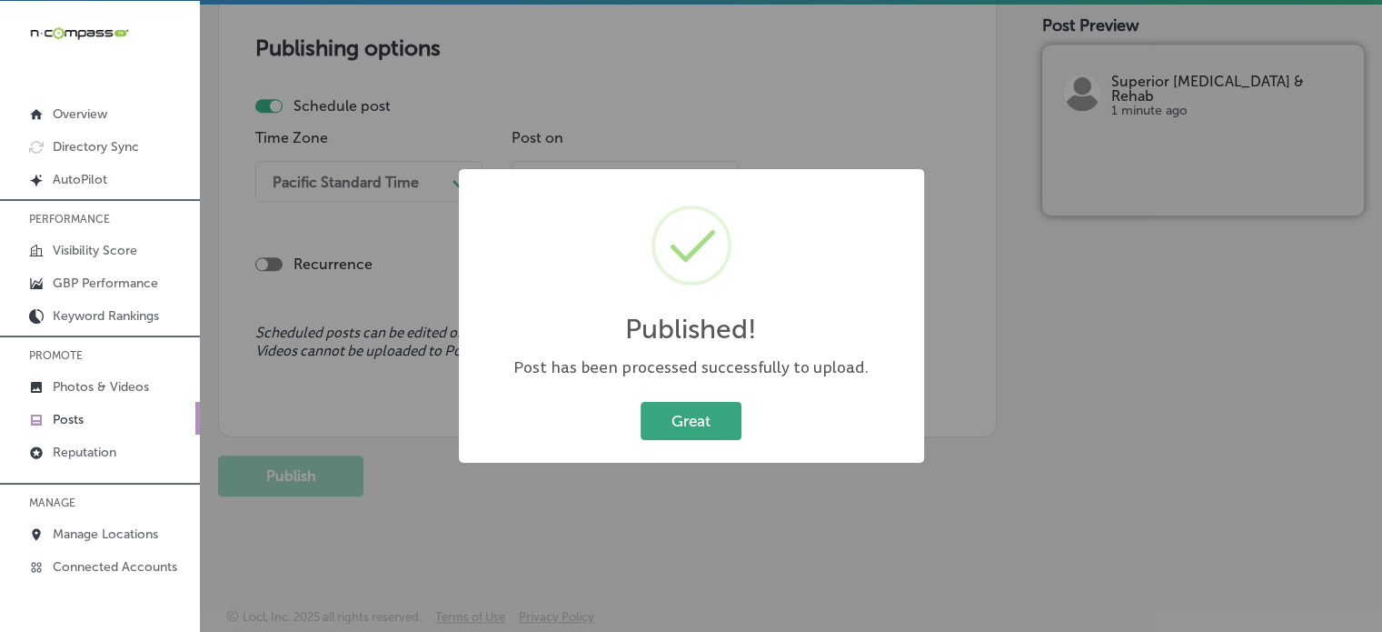
click at [698, 403] on button "Great" at bounding box center [691, 420] width 101 height 37
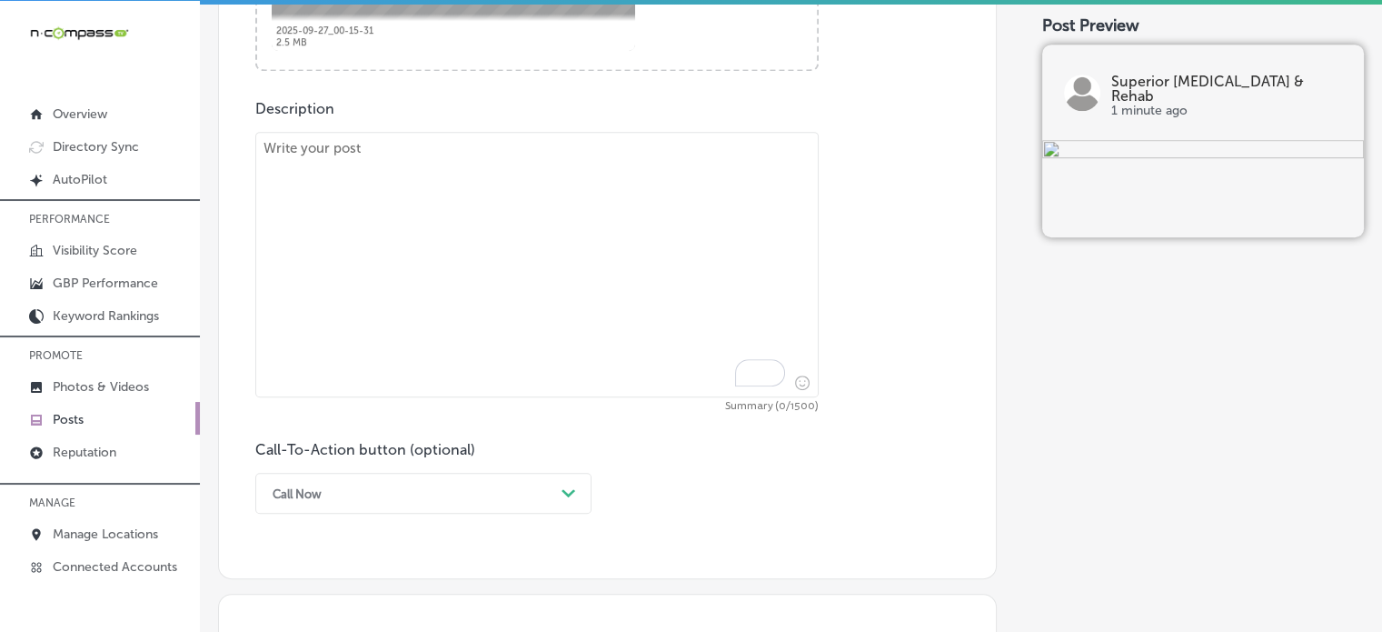
scroll to position [991, 0]
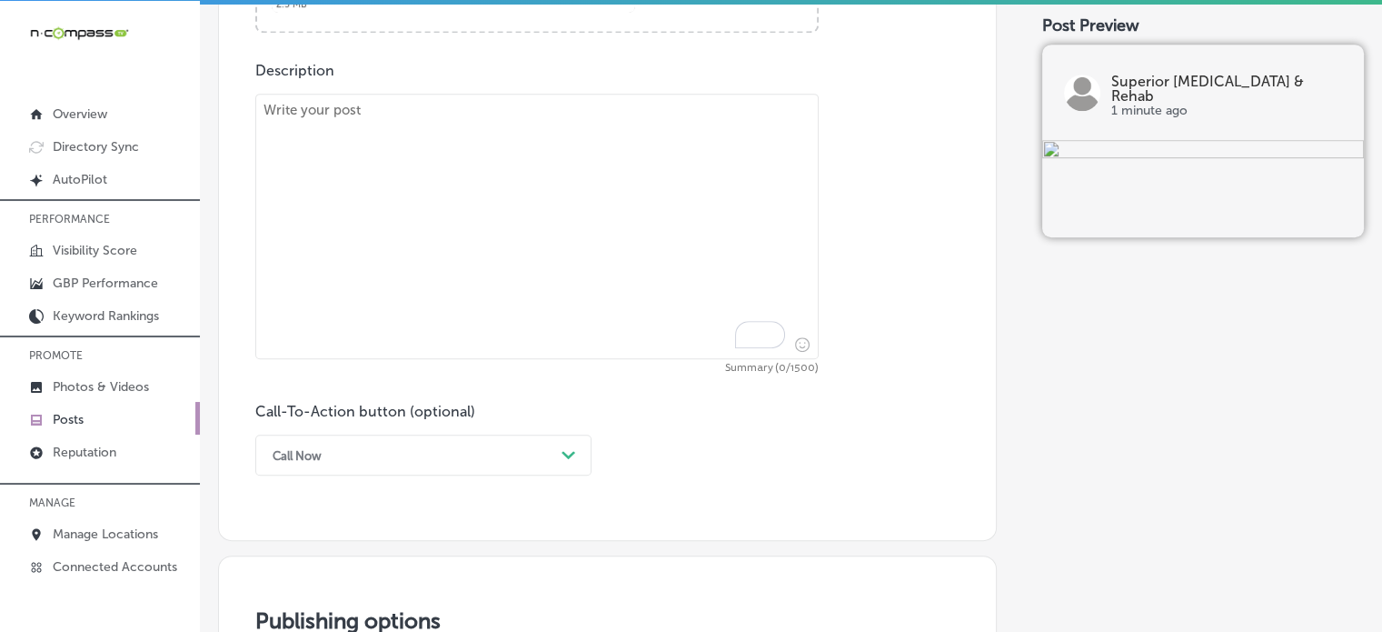
click at [563, 269] on textarea "To enrich screen reader interactions, please activate Accessibility in Grammarl…" at bounding box center [537, 226] width 564 height 265
paste textarea ""At Superior Chiropractic & Rehab, proudly serving Godfrey, Madison, and Alton,…"
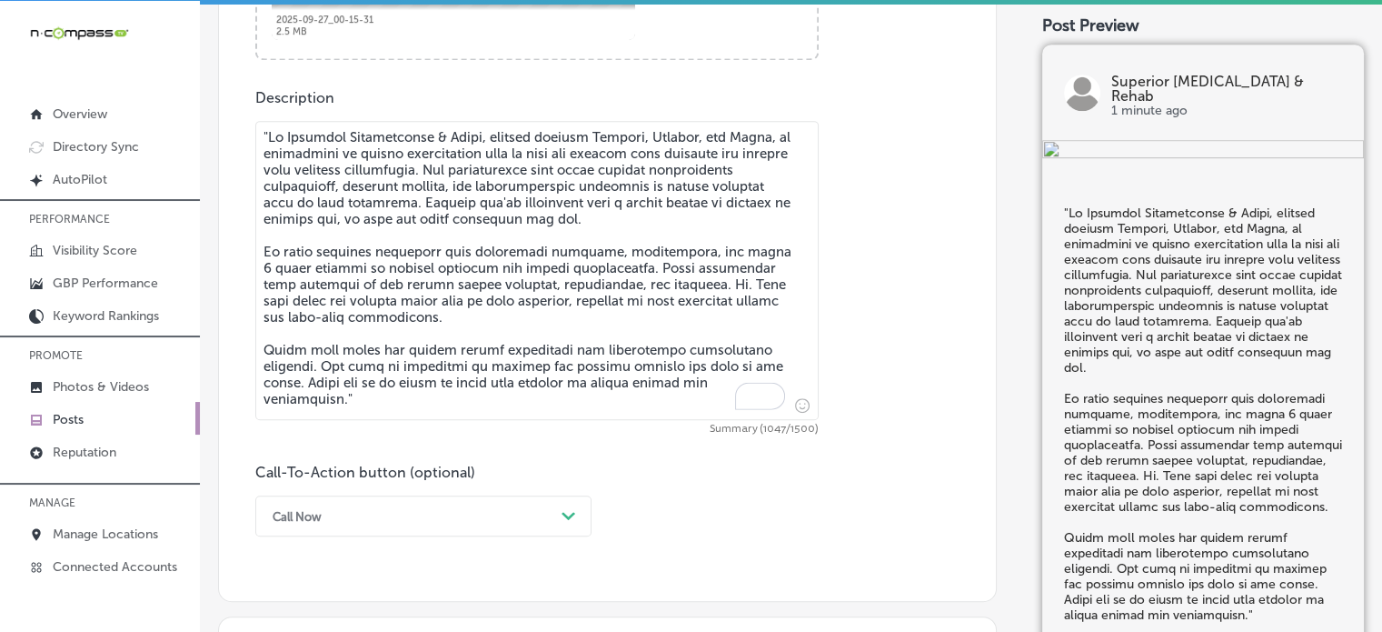
scroll to position [960, 0]
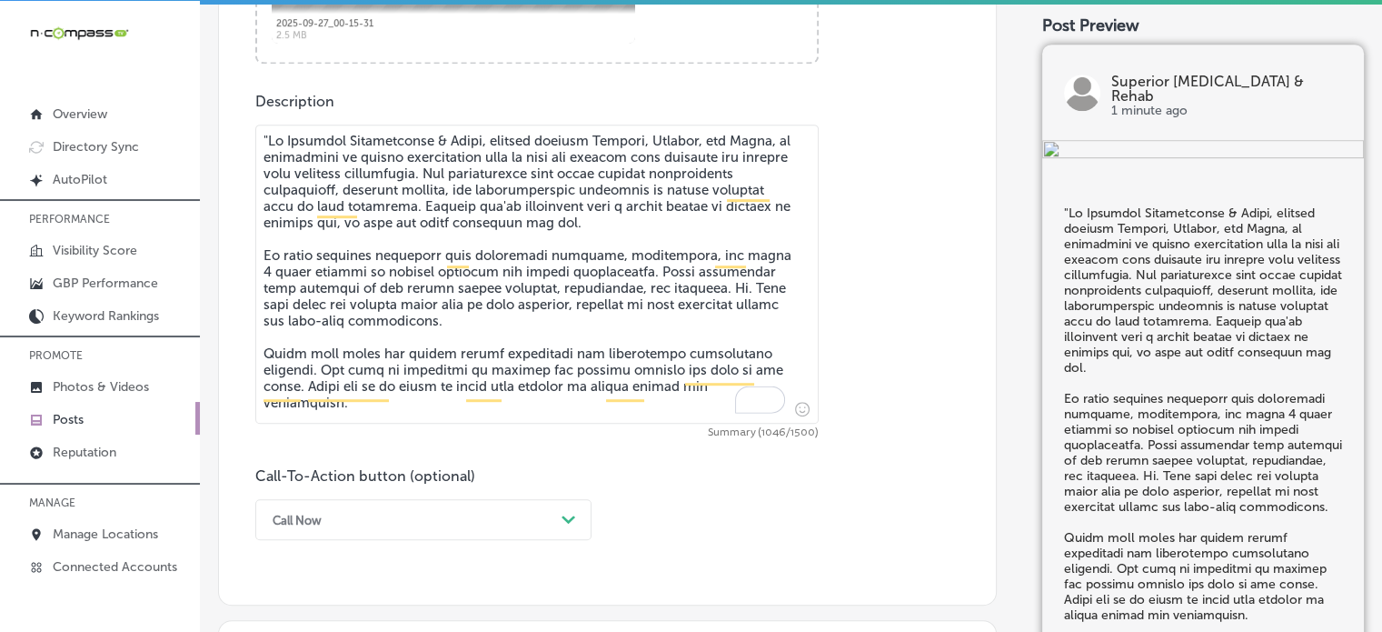
click at [270, 132] on textarea "To enrich screen reader interactions, please activate Accessibility in Grammarl…" at bounding box center [537, 274] width 564 height 299
click at [354, 210] on textarea "To enrich screen reader interactions, please activate Accessibility in Grammarl…" at bounding box center [537, 274] width 564 height 299
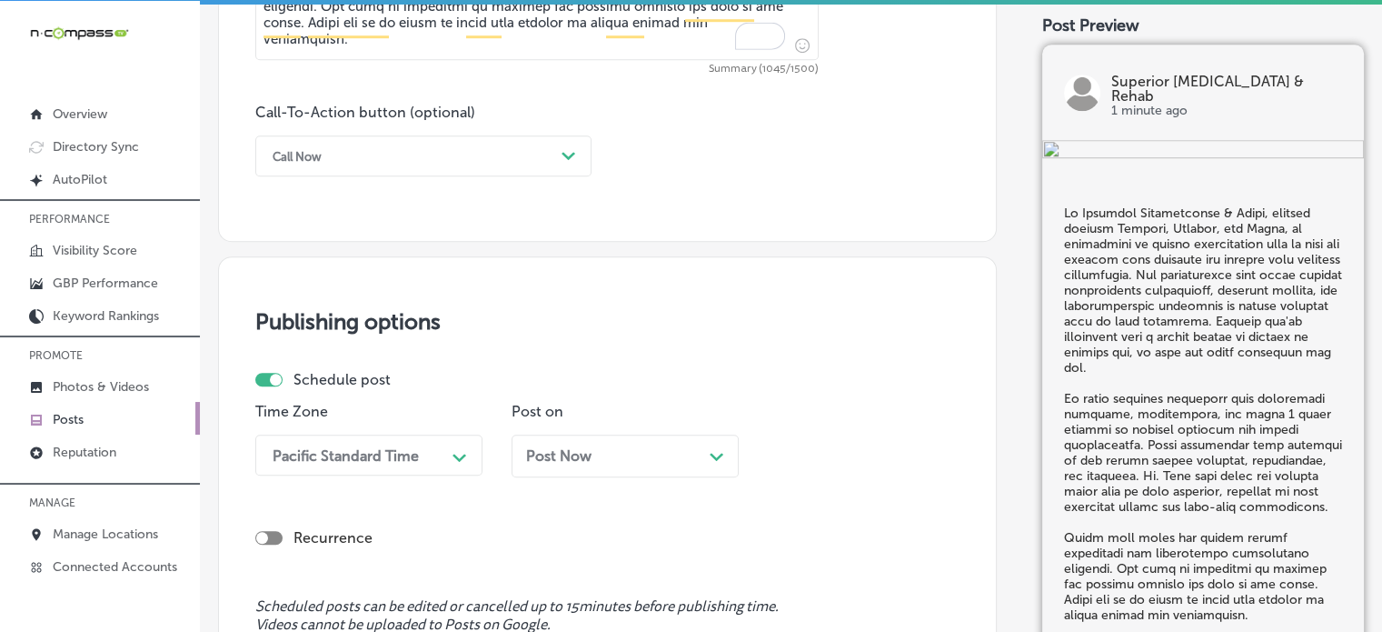
scroll to position [1356, 0]
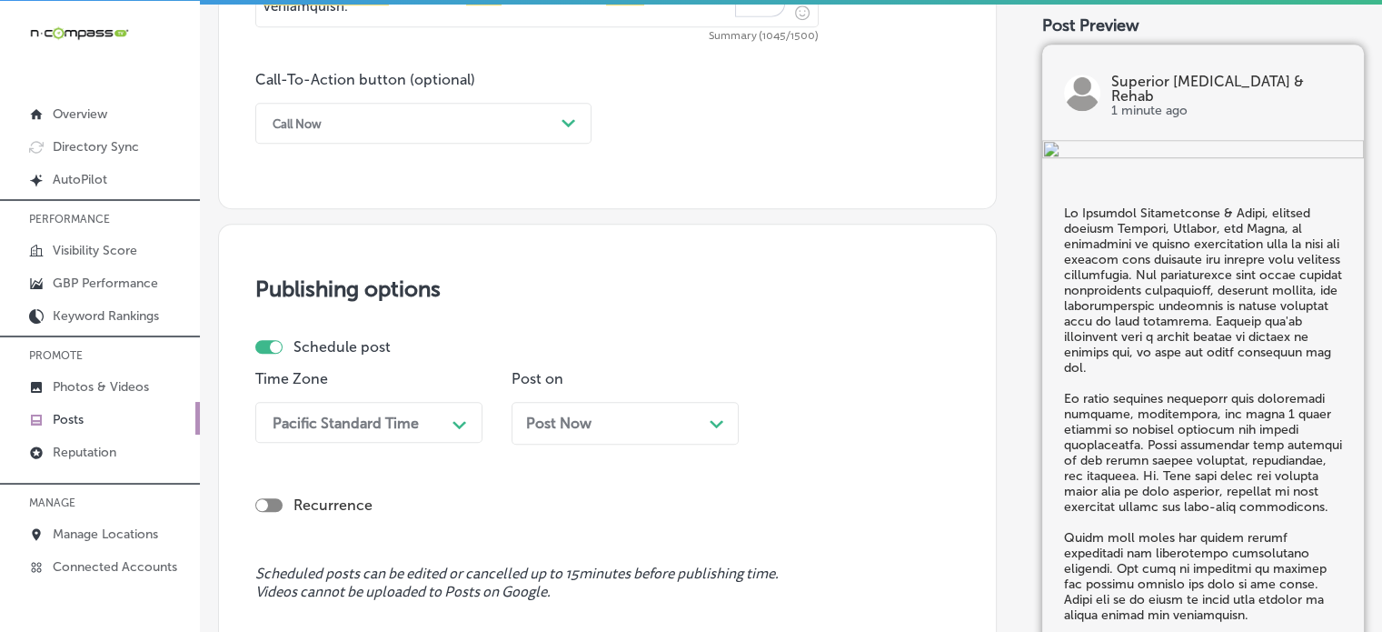
type textarea "At Superior Chiropractic & Rehab, proudly serving Godfrey, Madison, and Alton, …"
click at [447, 131] on div "Call Now" at bounding box center [409, 123] width 291 height 28
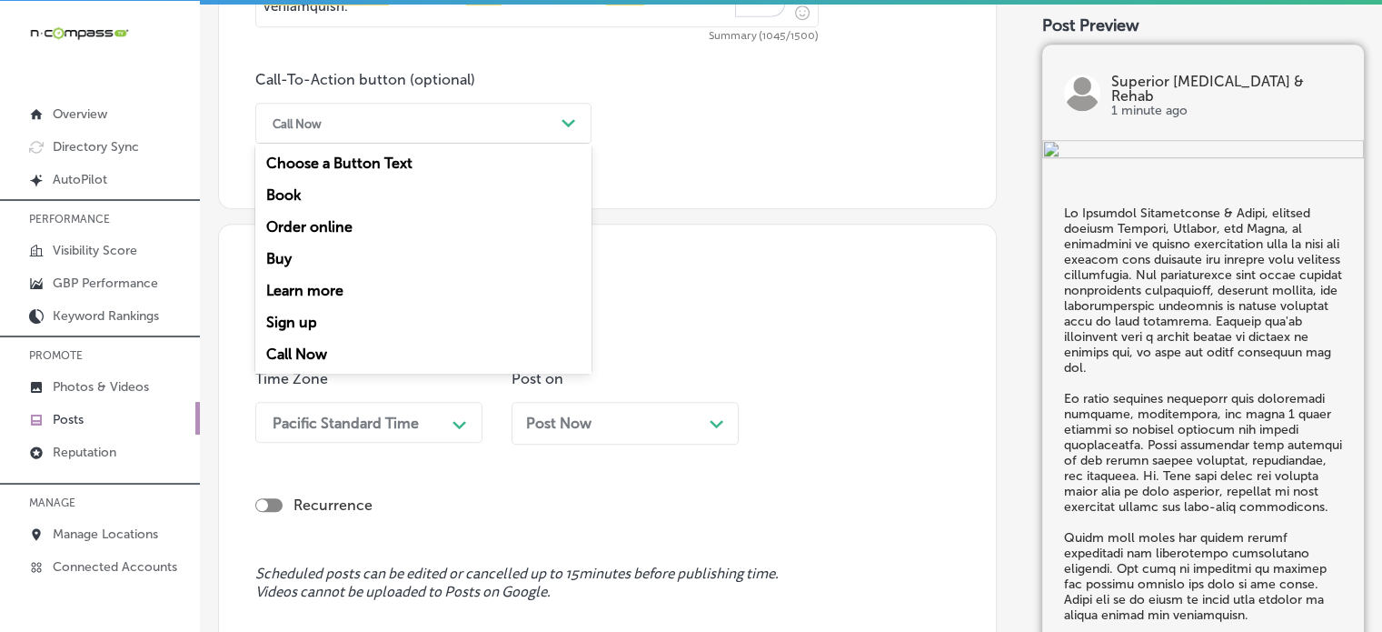
click at [345, 279] on div "Learn more" at bounding box center [423, 290] width 336 height 32
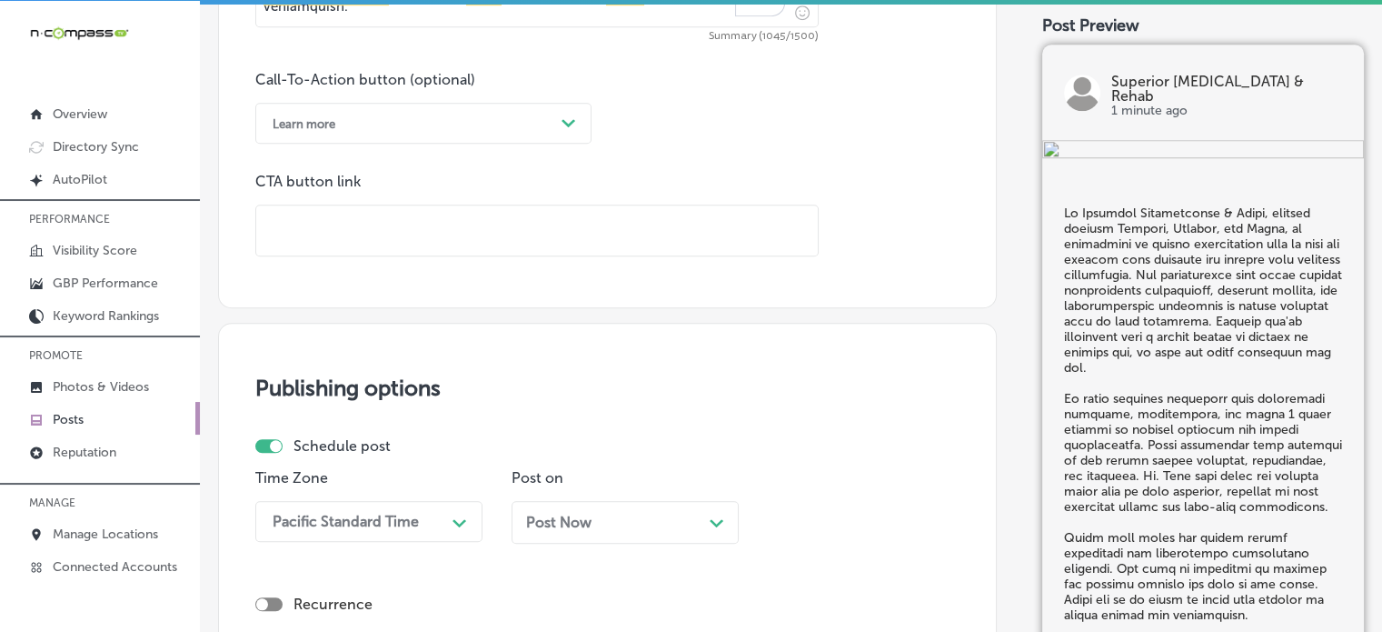
click at [469, 211] on input "text" at bounding box center [537, 230] width 562 height 50
paste input "https://www.superiorchiropracticrehab.com/"
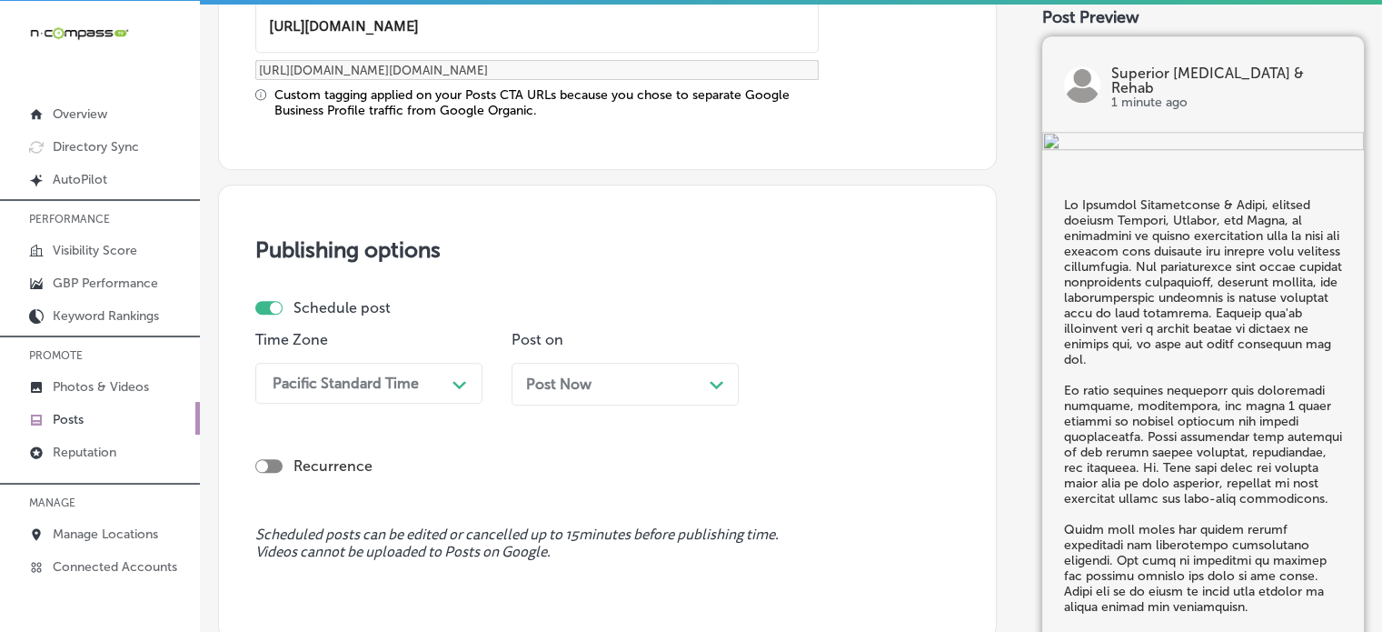
scroll to position [1611, 0]
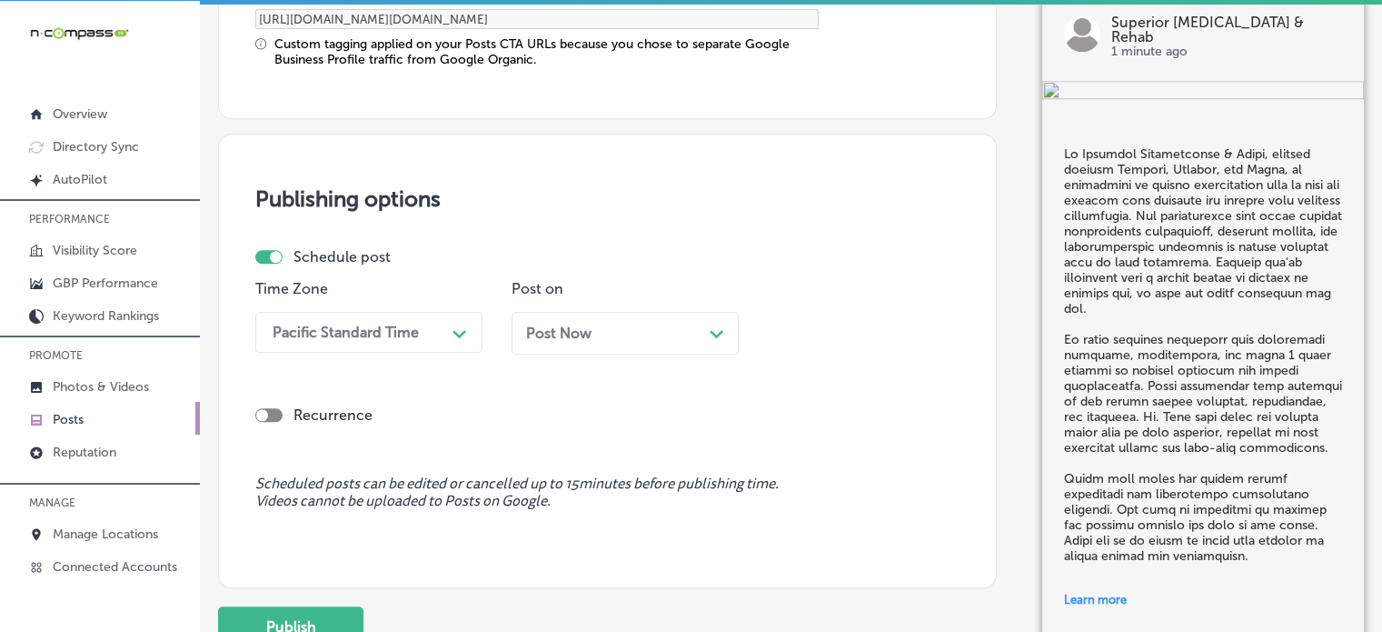
type input "https://www.superiorchiropracticrehab.com/"
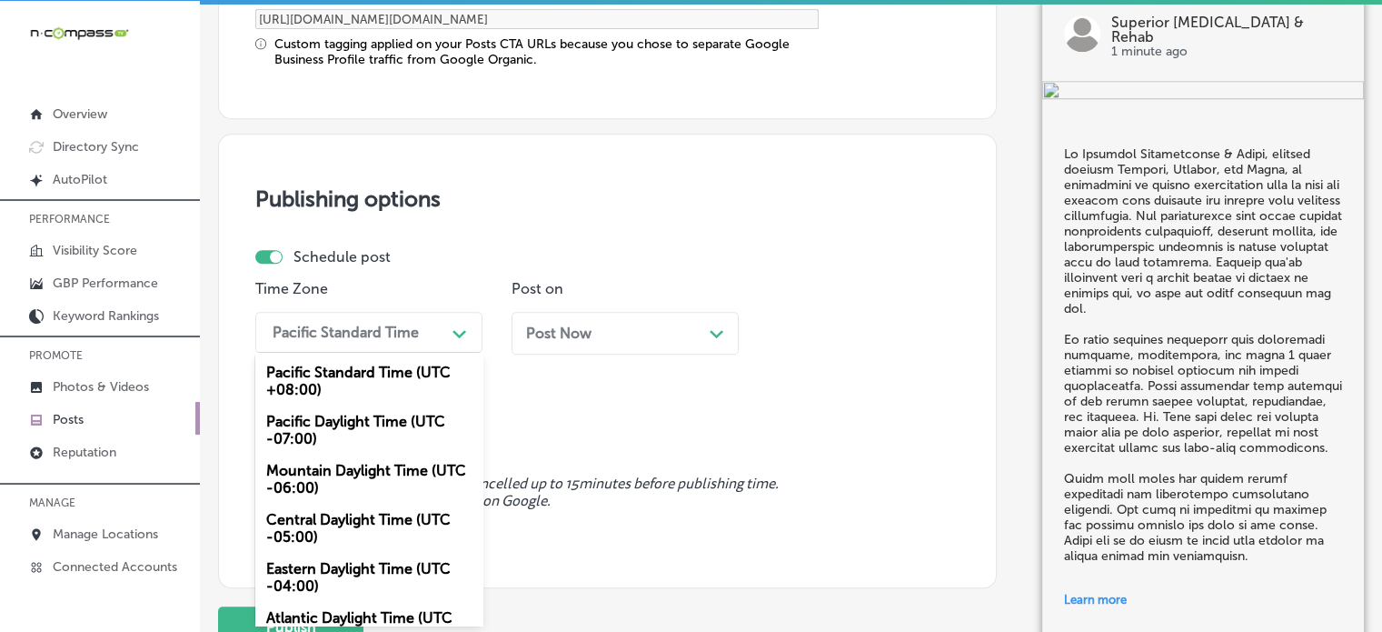
click at [405, 338] on div "Pacific Standard Time" at bounding box center [355, 332] width 182 height 32
click at [360, 467] on div "Mountain Daylight Time (UTC -06:00)" at bounding box center [368, 478] width 227 height 49
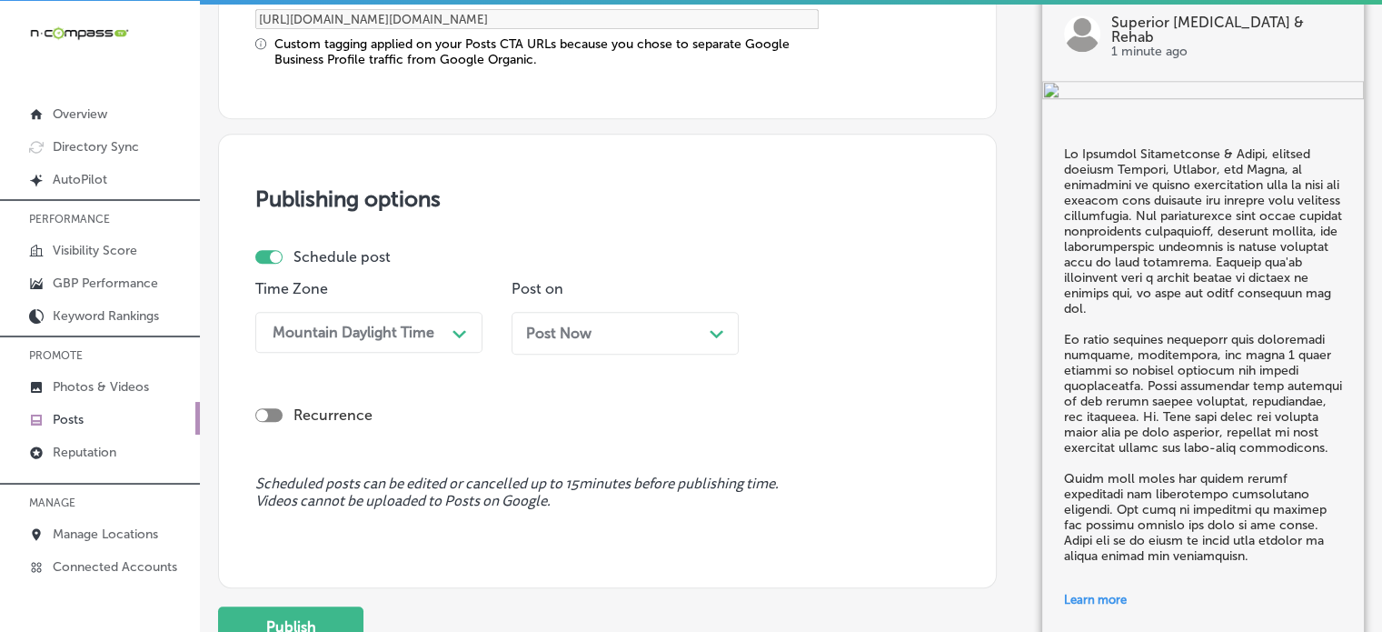
click at [619, 318] on div "Post Now Path Created with Sketch." at bounding box center [625, 333] width 227 height 43
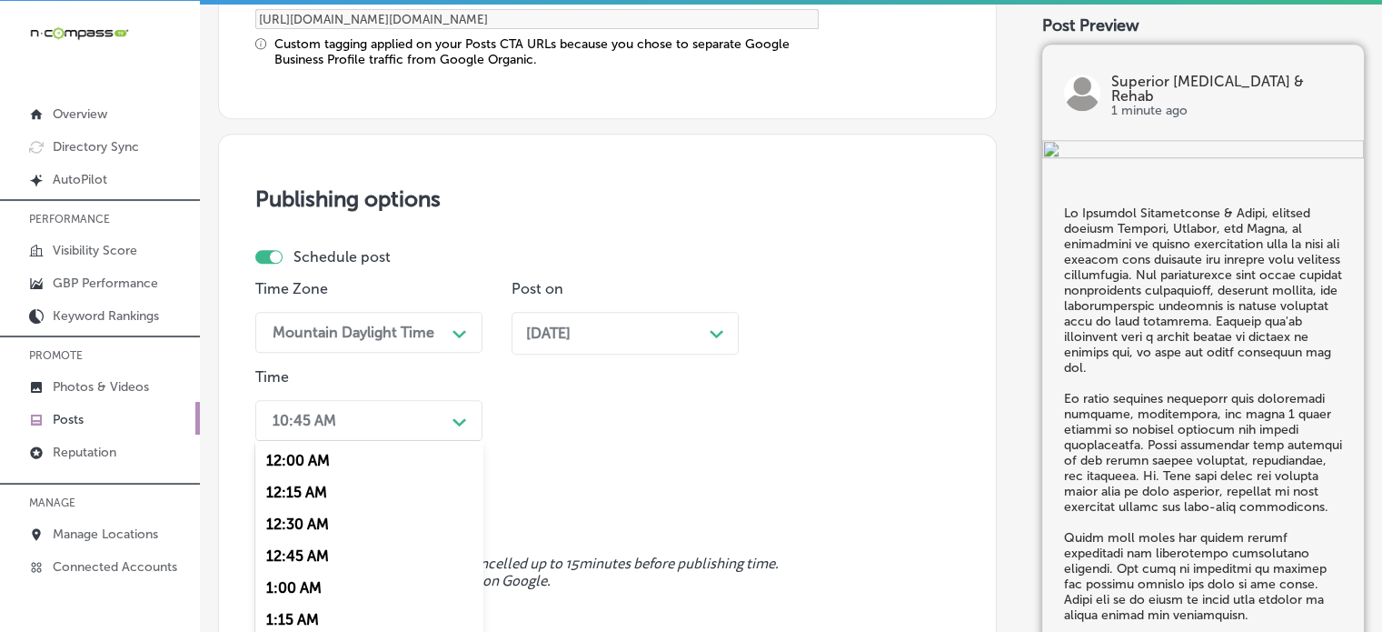
scroll to position [1697, 0]
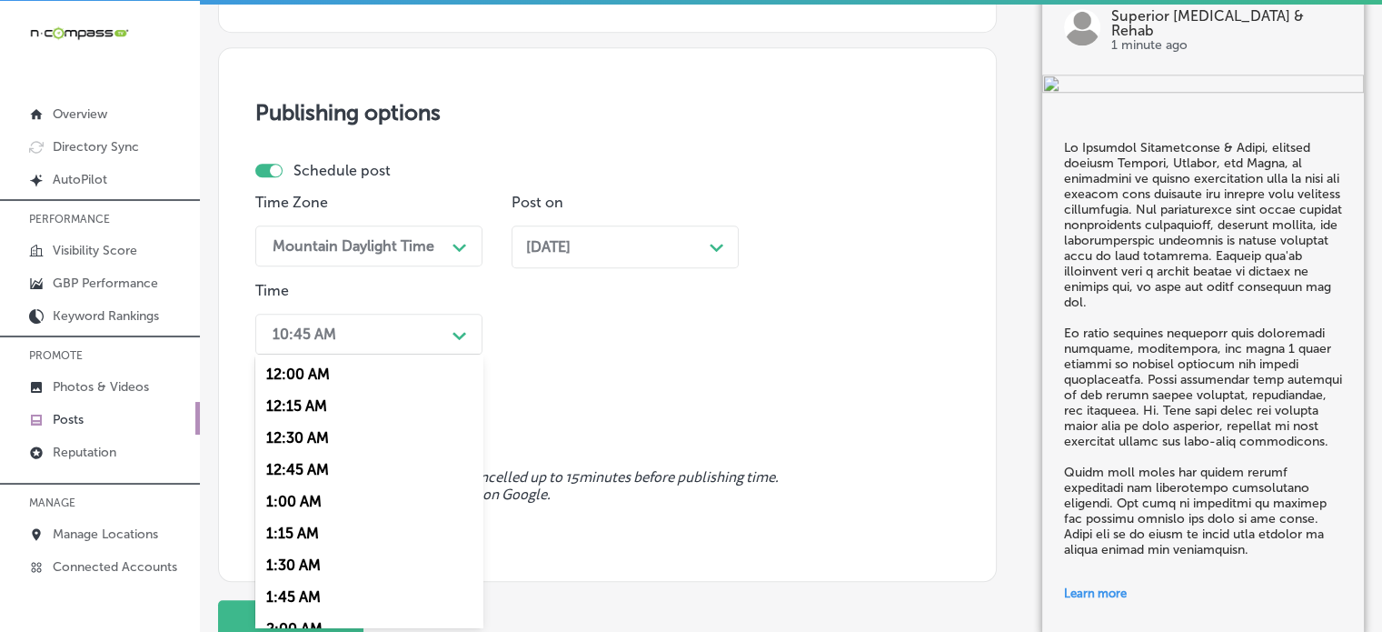
click at [436, 354] on div "option 7:00 AM, selected. option 12:15 AM focused, 2 of 96. 96 results availabl…" at bounding box center [368, 334] width 227 height 41
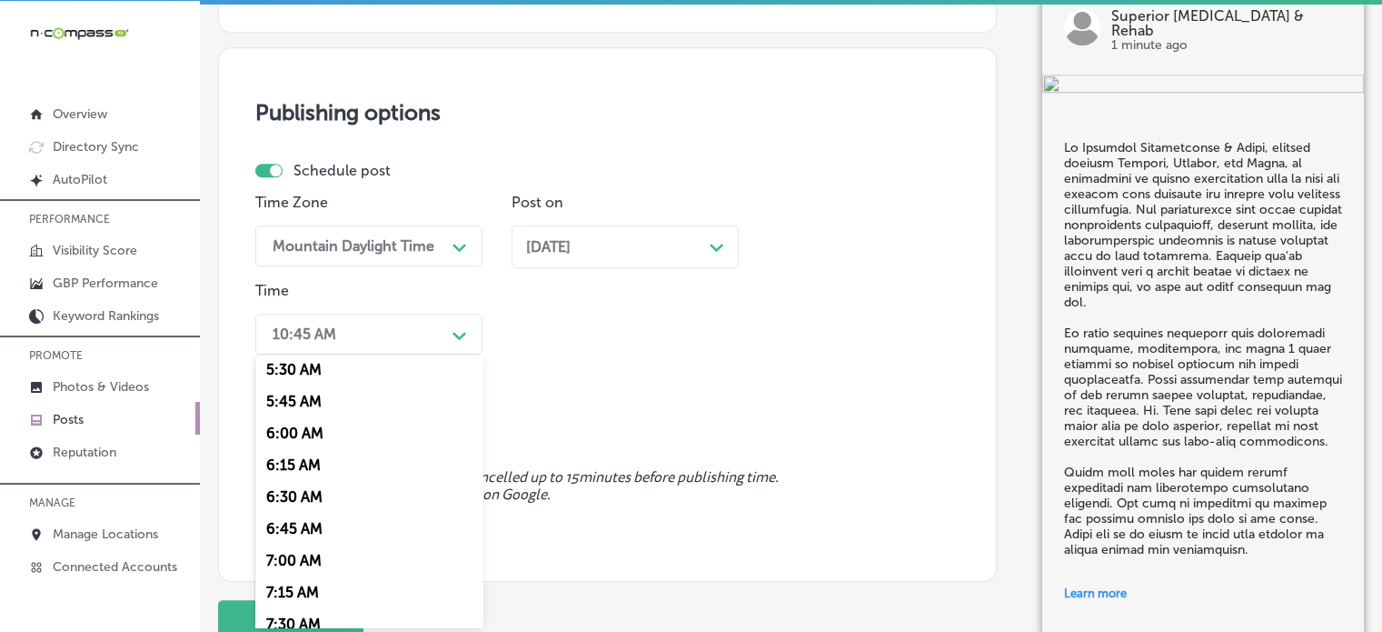
scroll to position [705, 0]
click at [316, 558] on div "7:00 AM" at bounding box center [368, 560] width 227 height 32
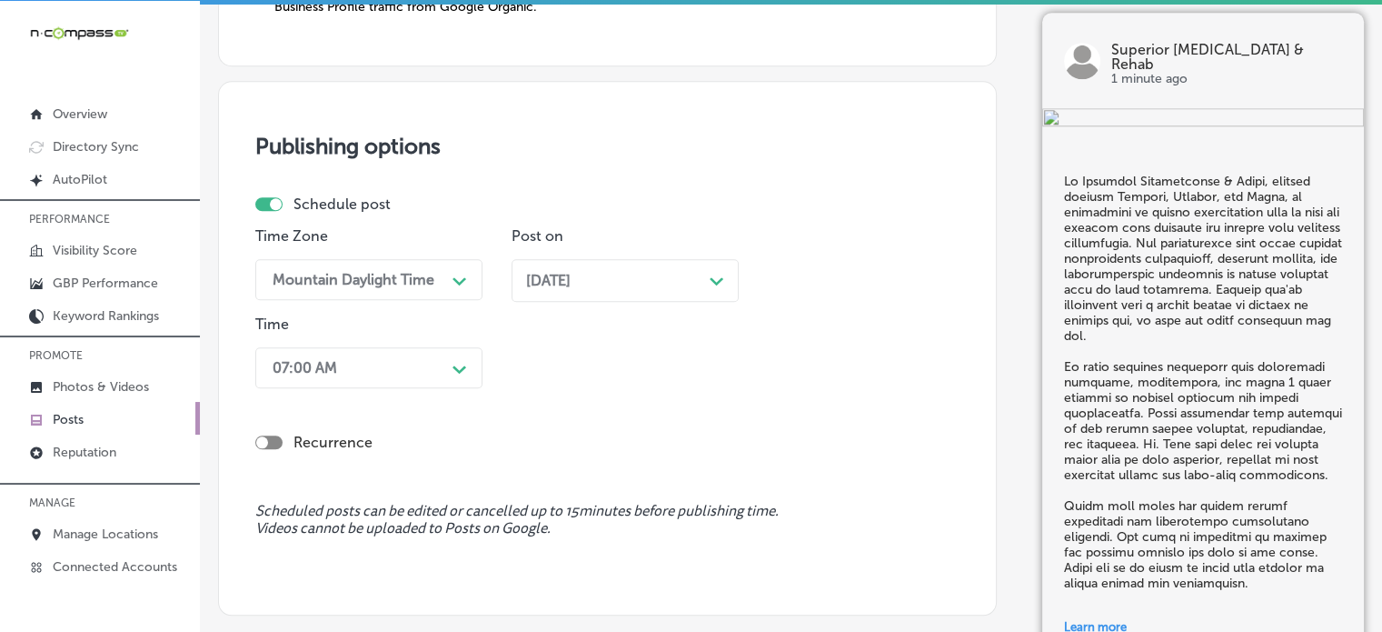
scroll to position [1840, 0]
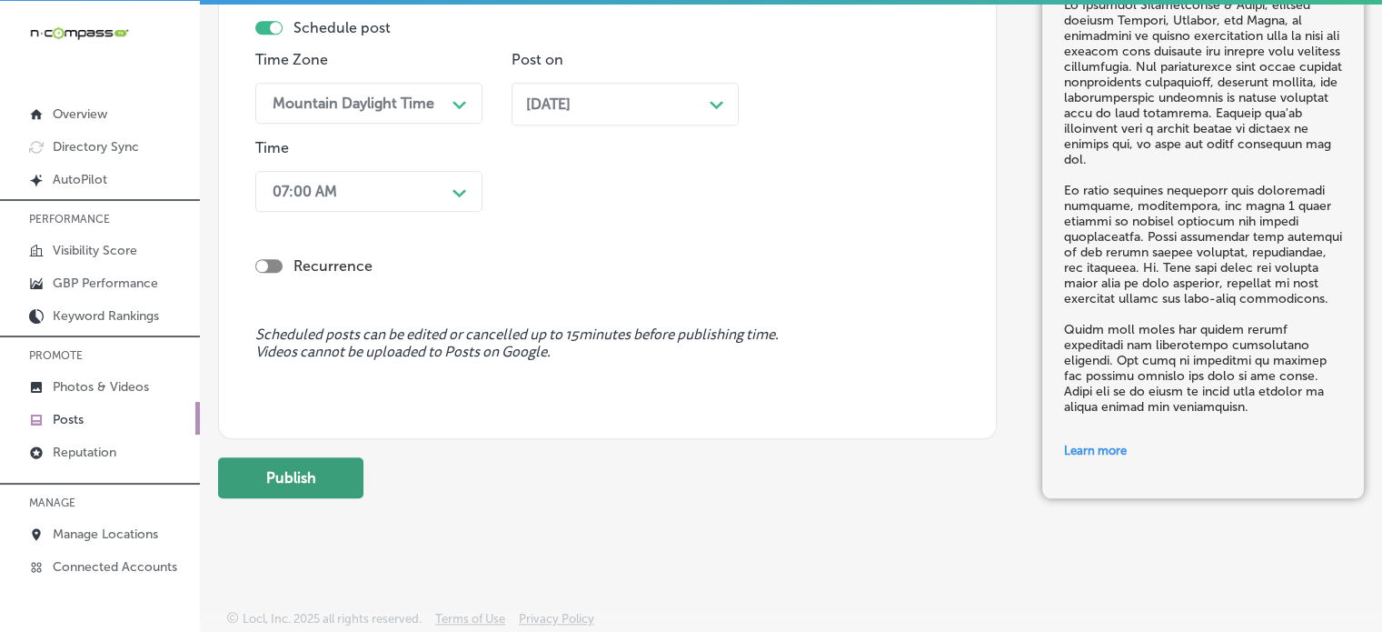
click at [290, 487] on button "Publish" at bounding box center [290, 477] width 145 height 41
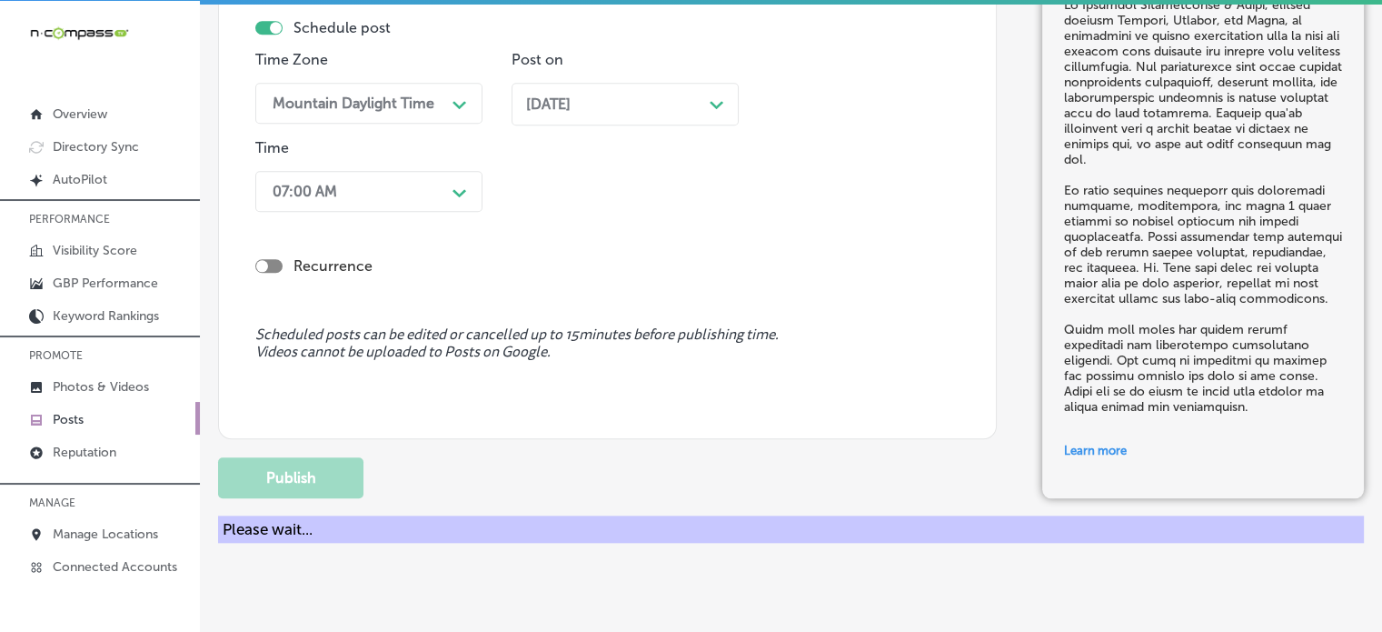
scroll to position [1596, 0]
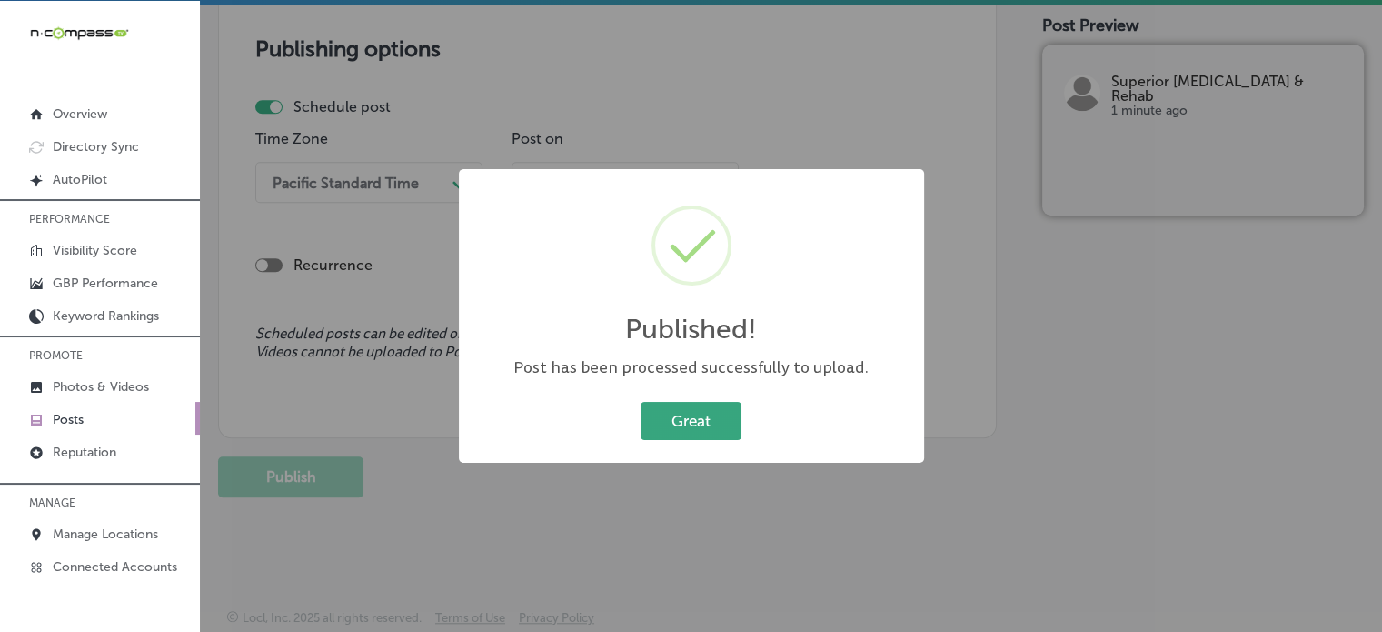
click at [676, 435] on button "Great" at bounding box center [691, 420] width 101 height 37
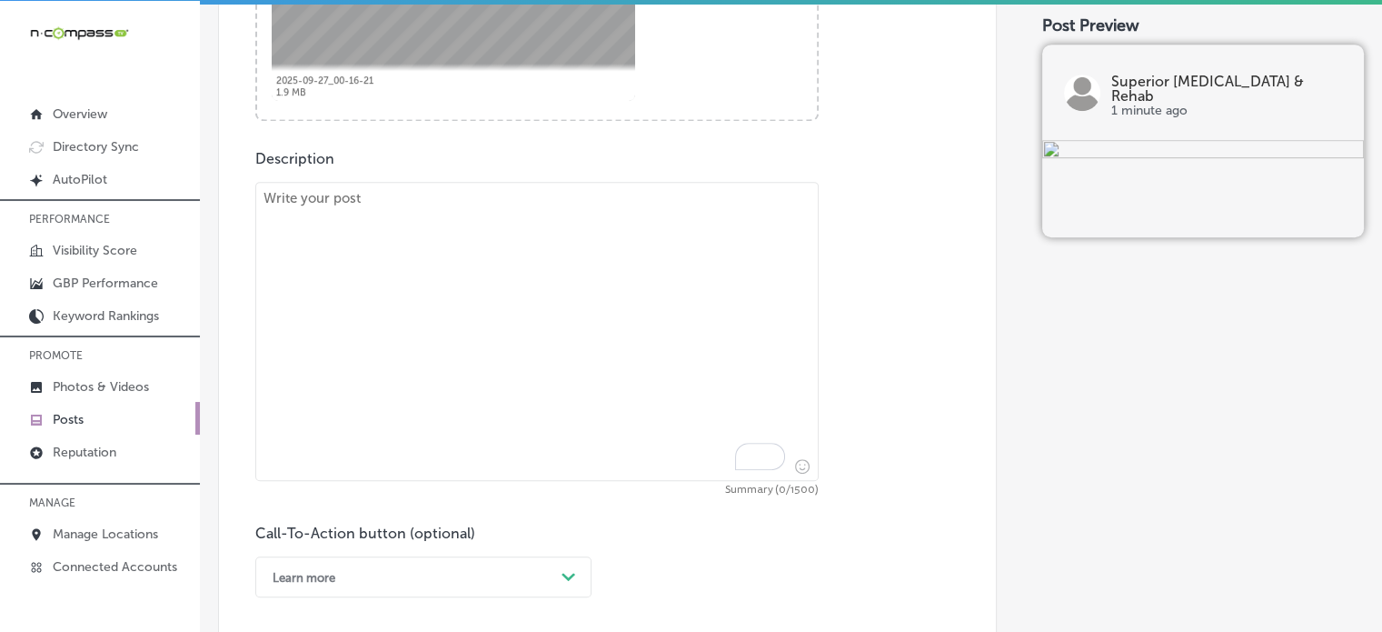
scroll to position [935, 0]
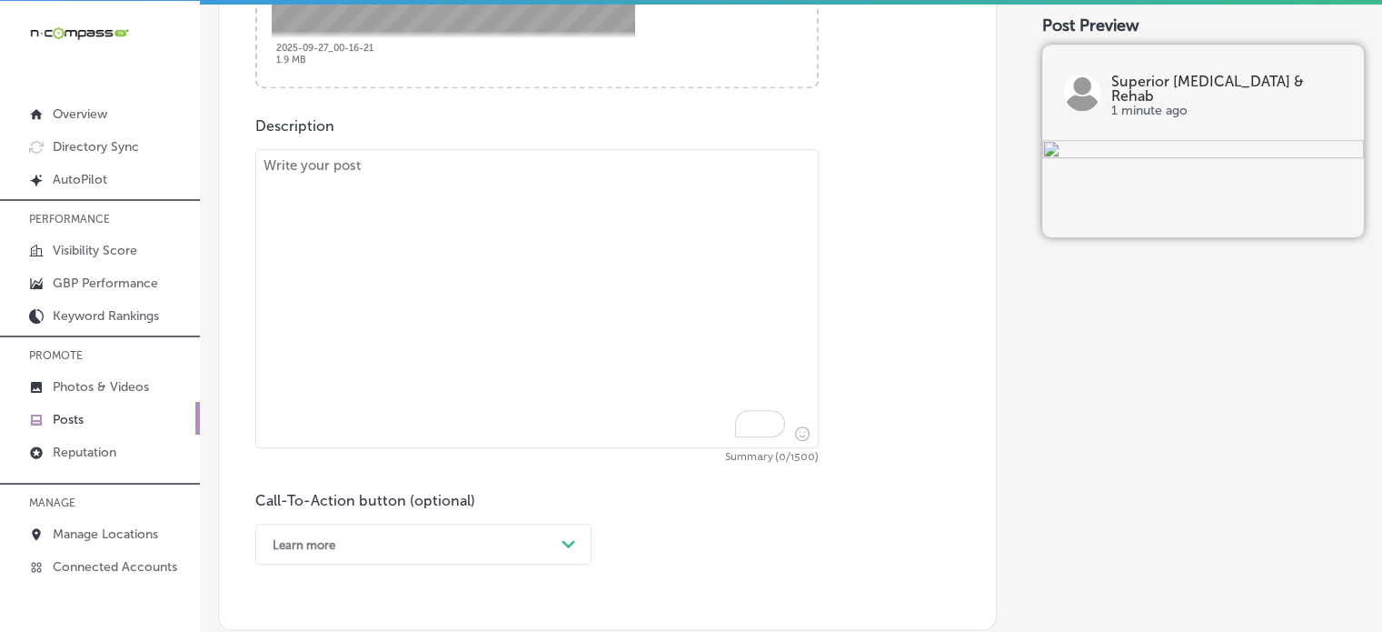
click at [578, 336] on textarea "To enrich screen reader interactions, please activate Accessibility in Grammarl…" at bounding box center [537, 298] width 564 height 299
paste textarea ""Serving Edwardsville, Belleville, and Collinsville, Superior Chiropractic & Re…"
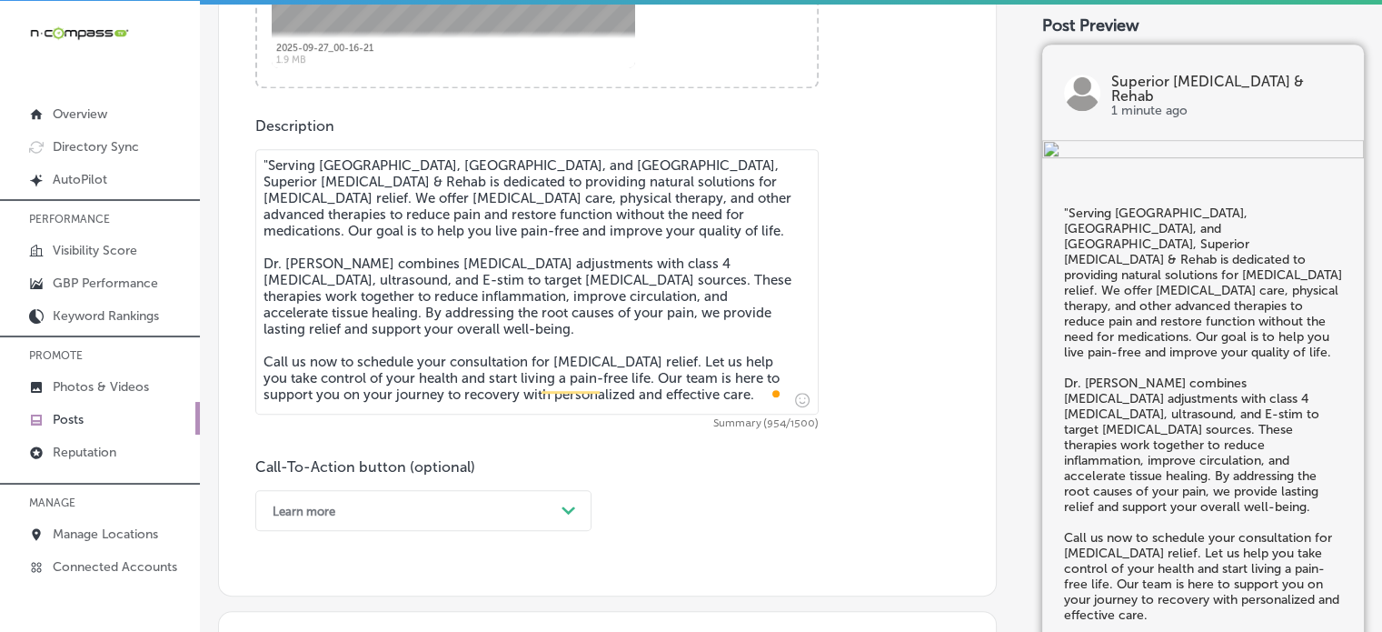
click at [265, 159] on textarea ""Serving Edwardsville, Belleville, and Collinsville, Superior Chiropractic & Re…" at bounding box center [537, 281] width 564 height 265
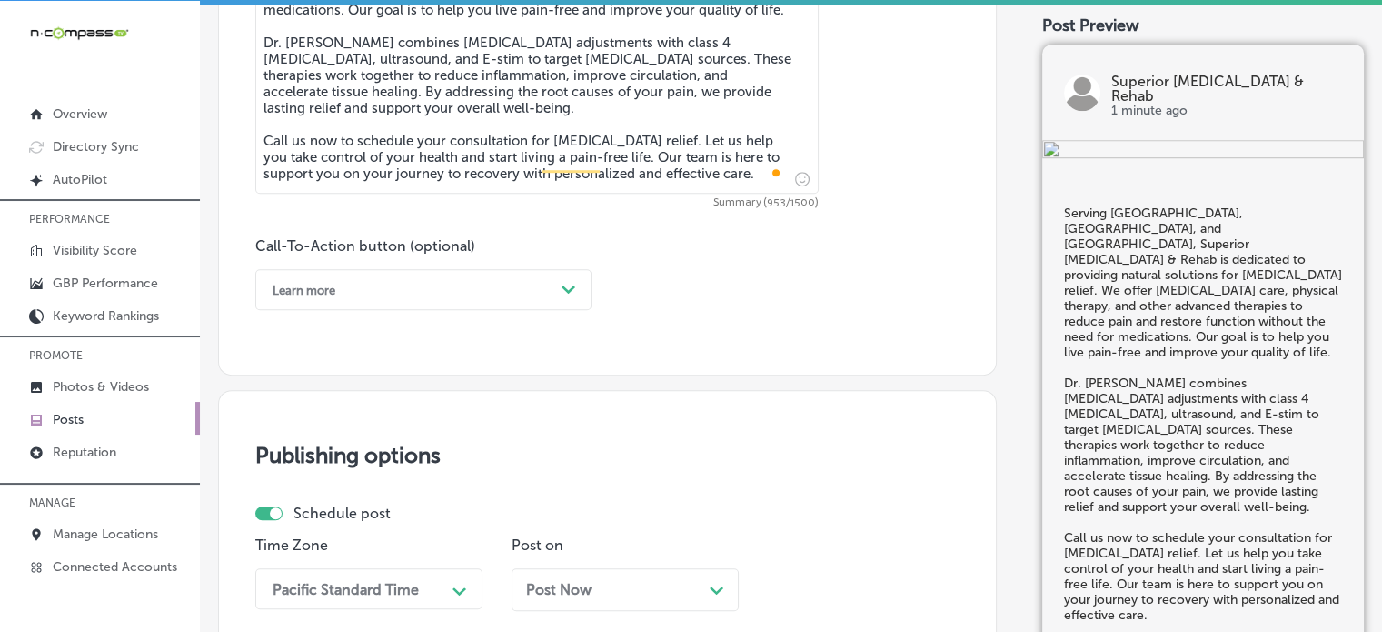
scroll to position [1157, 0]
type textarea "Serving Edwardsville, Belleville, and Collinsville, Superior Chiropractic & Reh…"
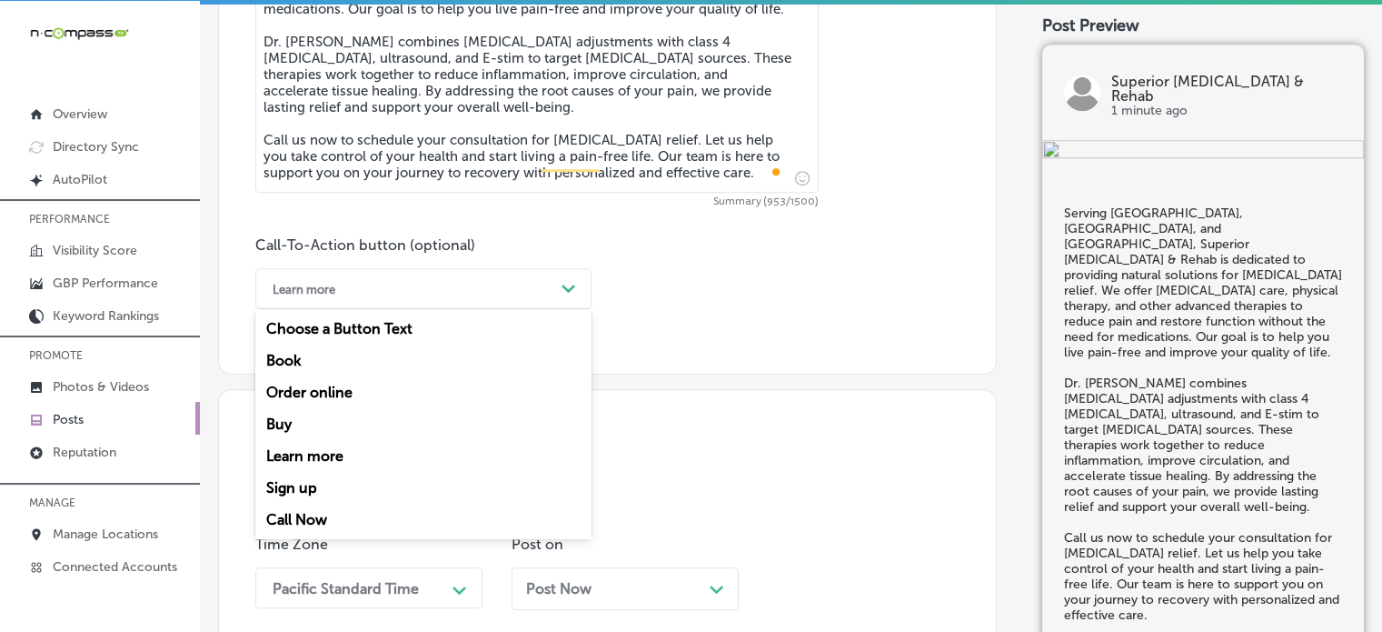
click at [473, 272] on div "Learn more Path Created with Sketch." at bounding box center [423, 288] width 336 height 41
click at [309, 514] on div "Call Now" at bounding box center [423, 520] width 336 height 32
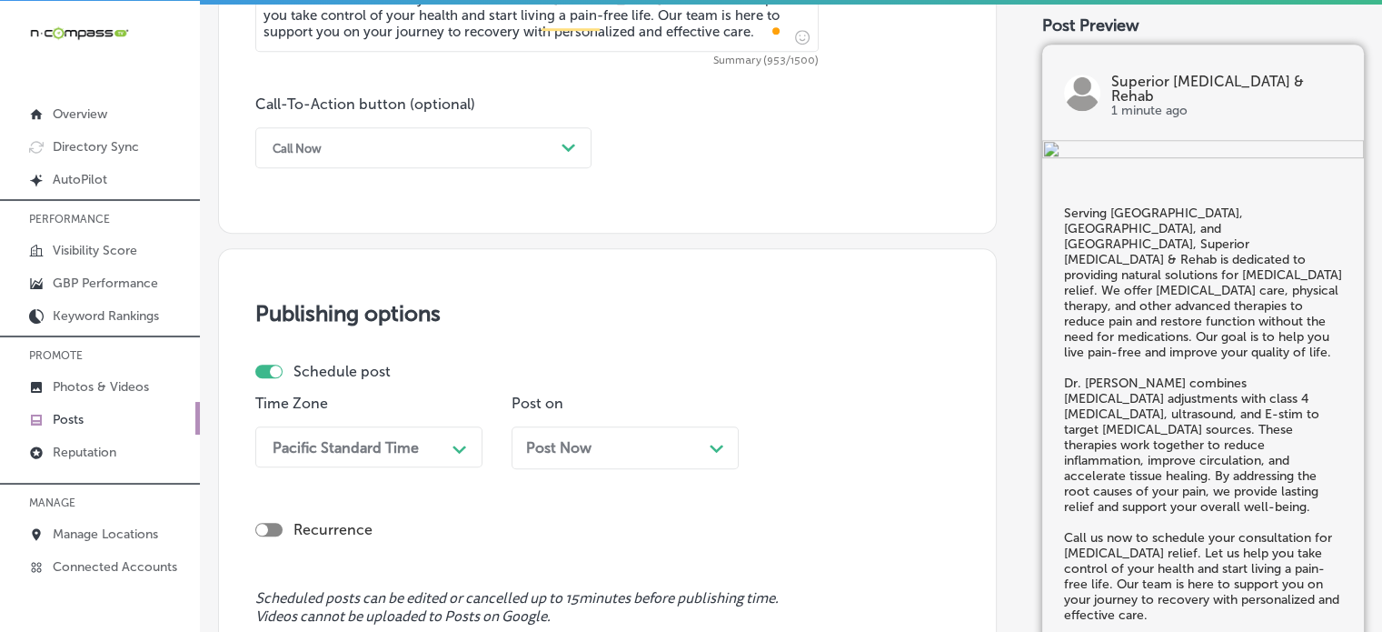
scroll to position [1412, 0]
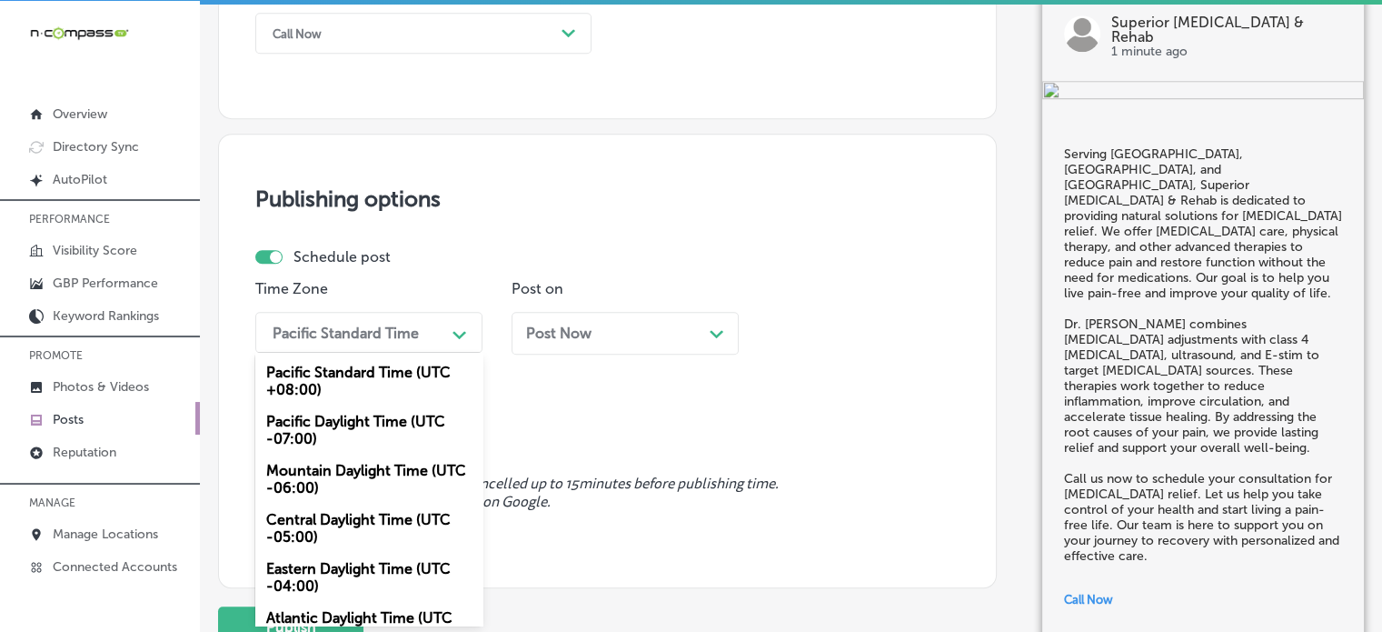
click at [374, 353] on div "option Mountain Daylight Time (UTC -06:00), selected. option Mountain Daylight …" at bounding box center [368, 332] width 227 height 41
click at [355, 467] on div "Mountain Daylight Time (UTC -06:00)" at bounding box center [368, 478] width 227 height 49
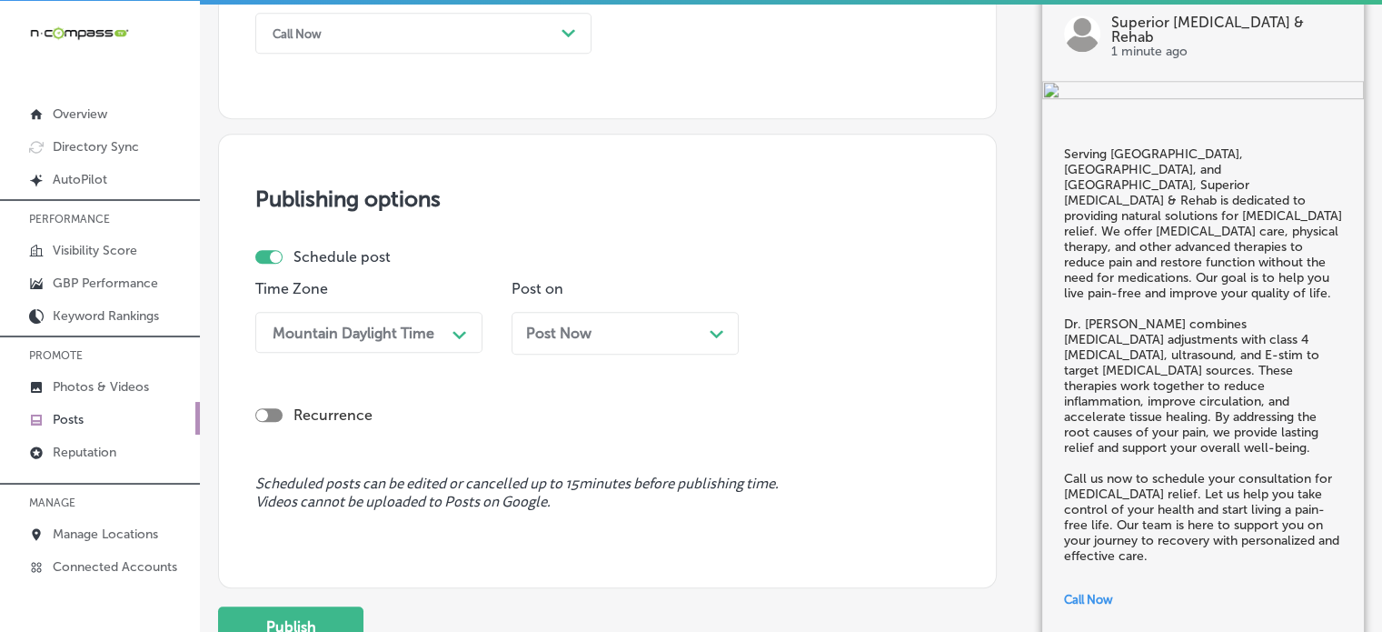
click at [588, 331] on span "Post Now" at bounding box center [558, 332] width 65 height 17
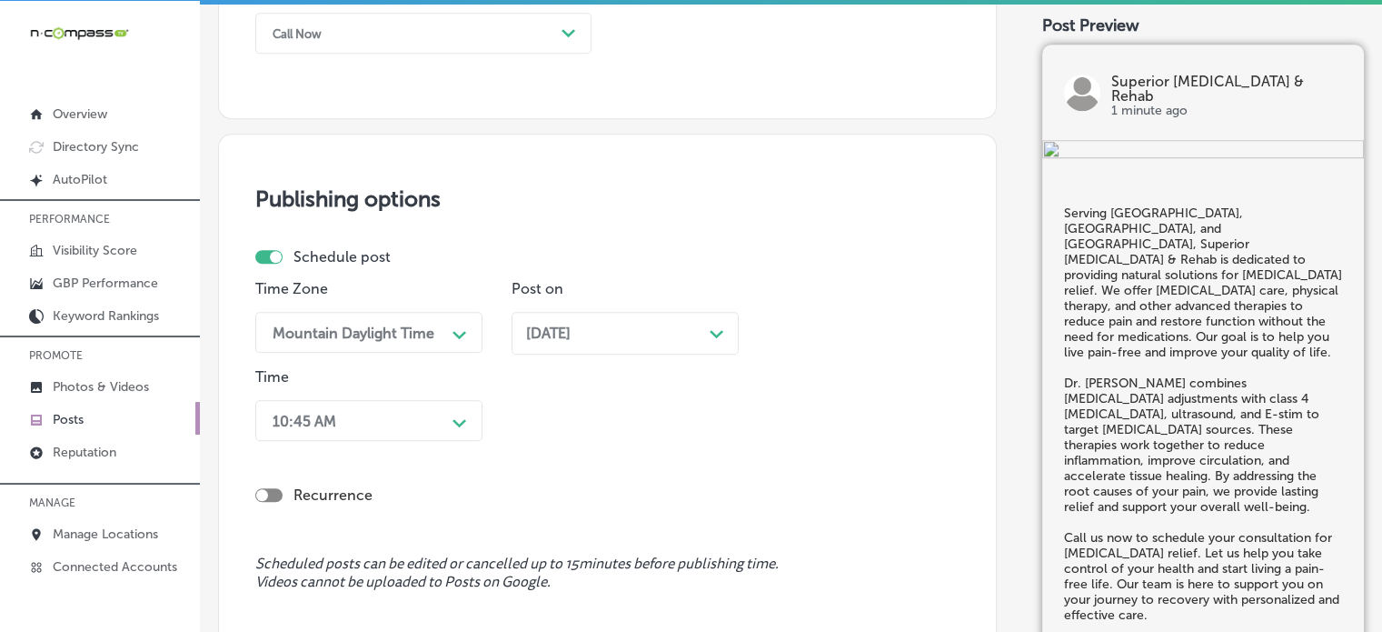
scroll to position [1501, 0]
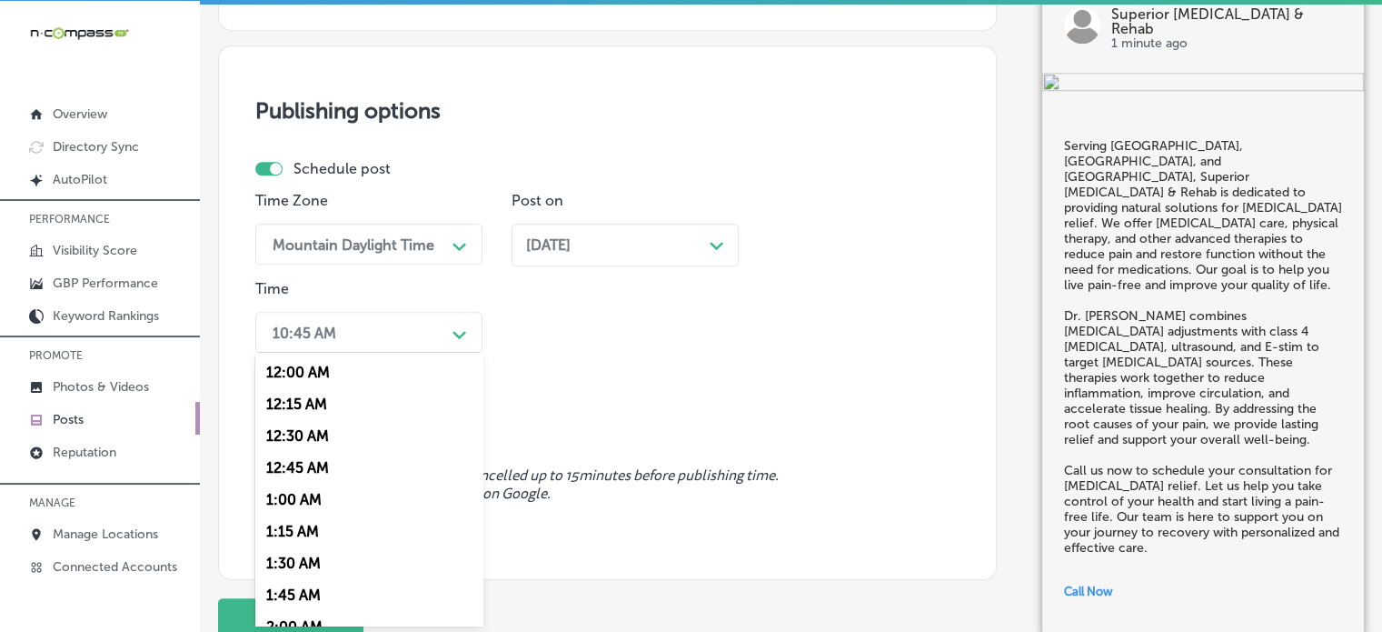
click at [414, 353] on div "option 7:00 AM, selected. option 12:30 AM focused, 3 of 96. 96 results availabl…" at bounding box center [368, 332] width 227 height 41
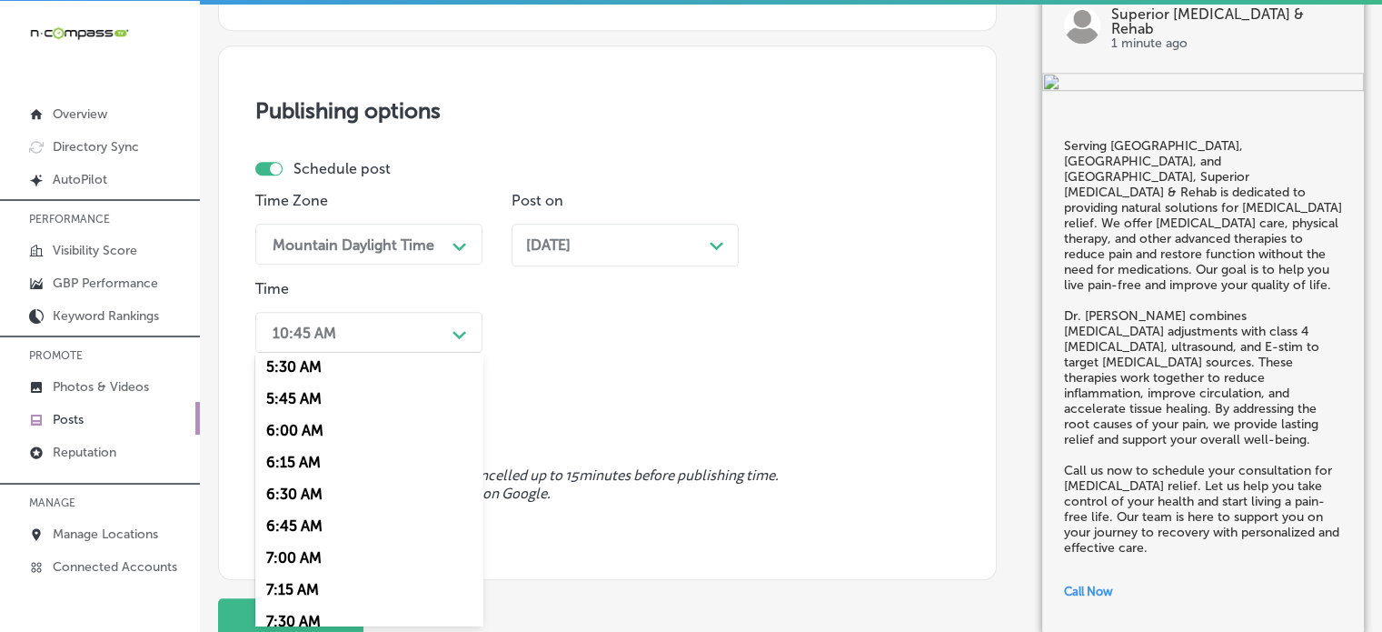
scroll to position [720, 0]
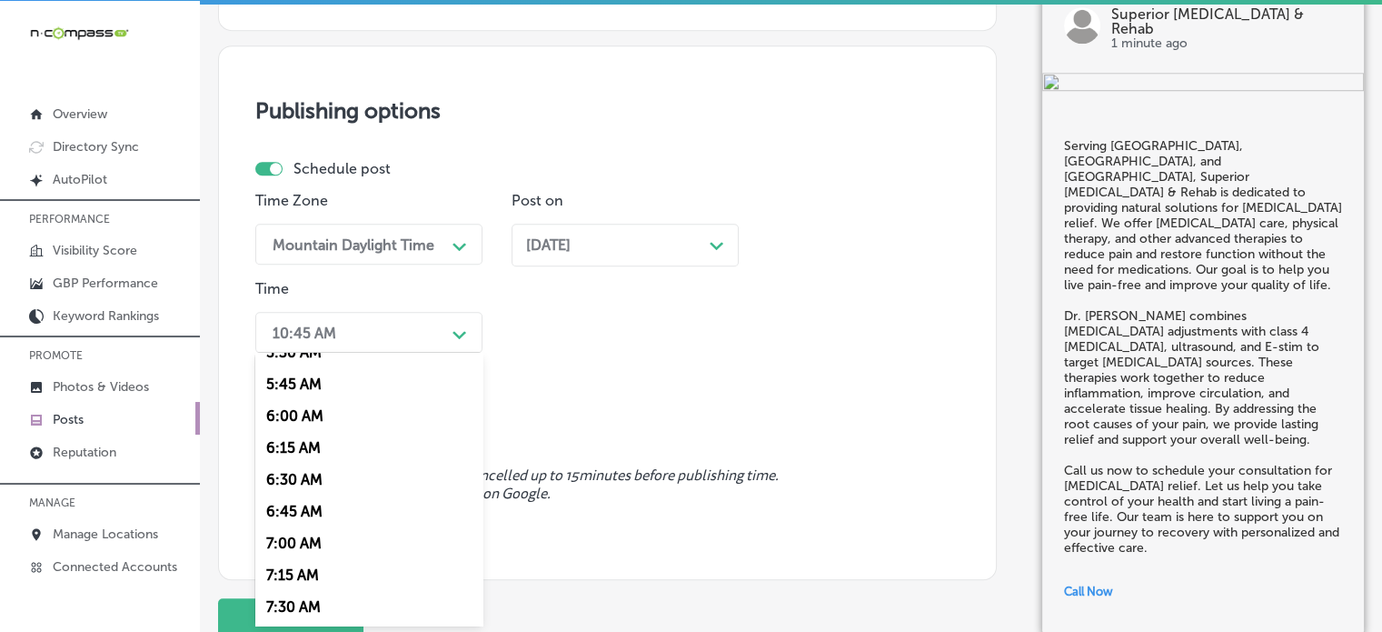
click at [304, 542] on div "7:00 AM" at bounding box center [368, 543] width 227 height 32
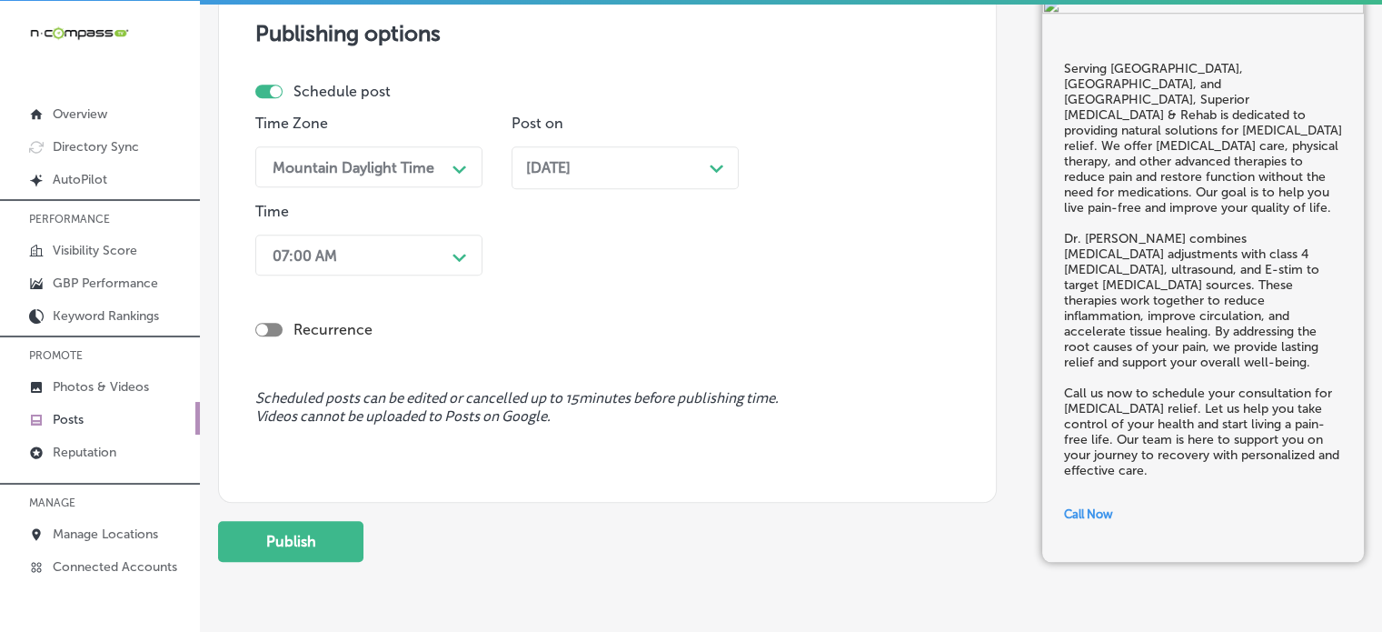
scroll to position [1589, 0]
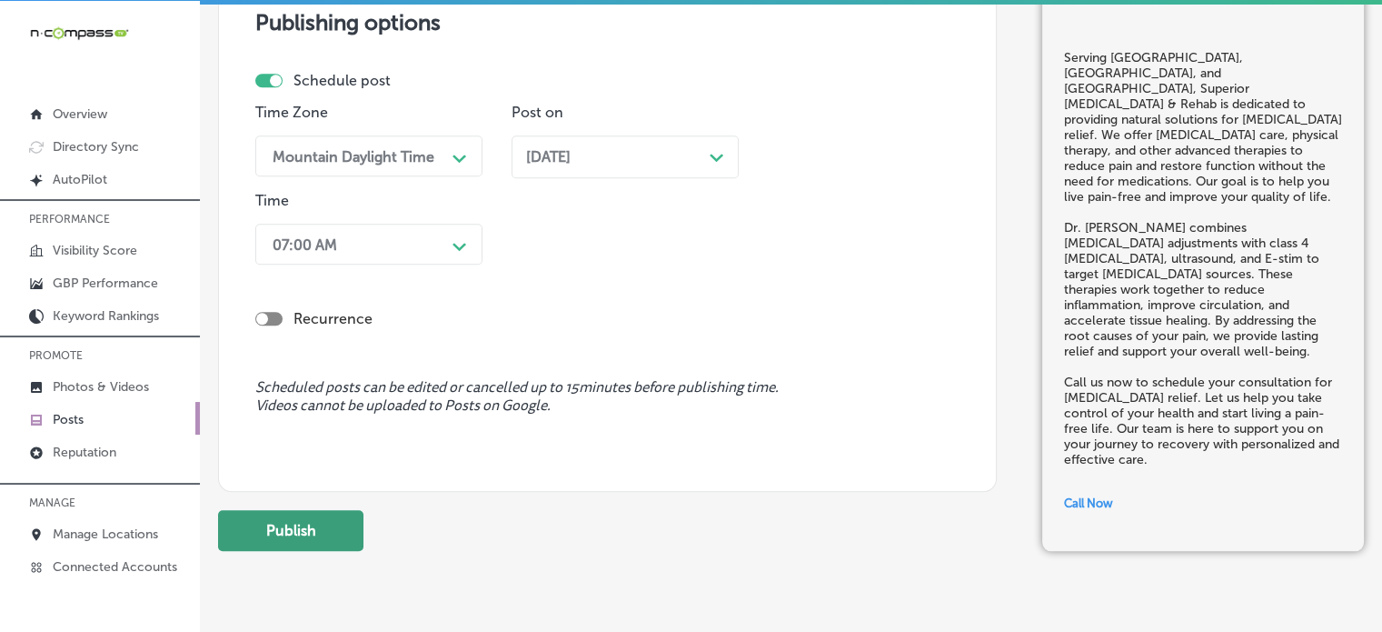
click at [323, 524] on button "Publish" at bounding box center [290, 530] width 145 height 41
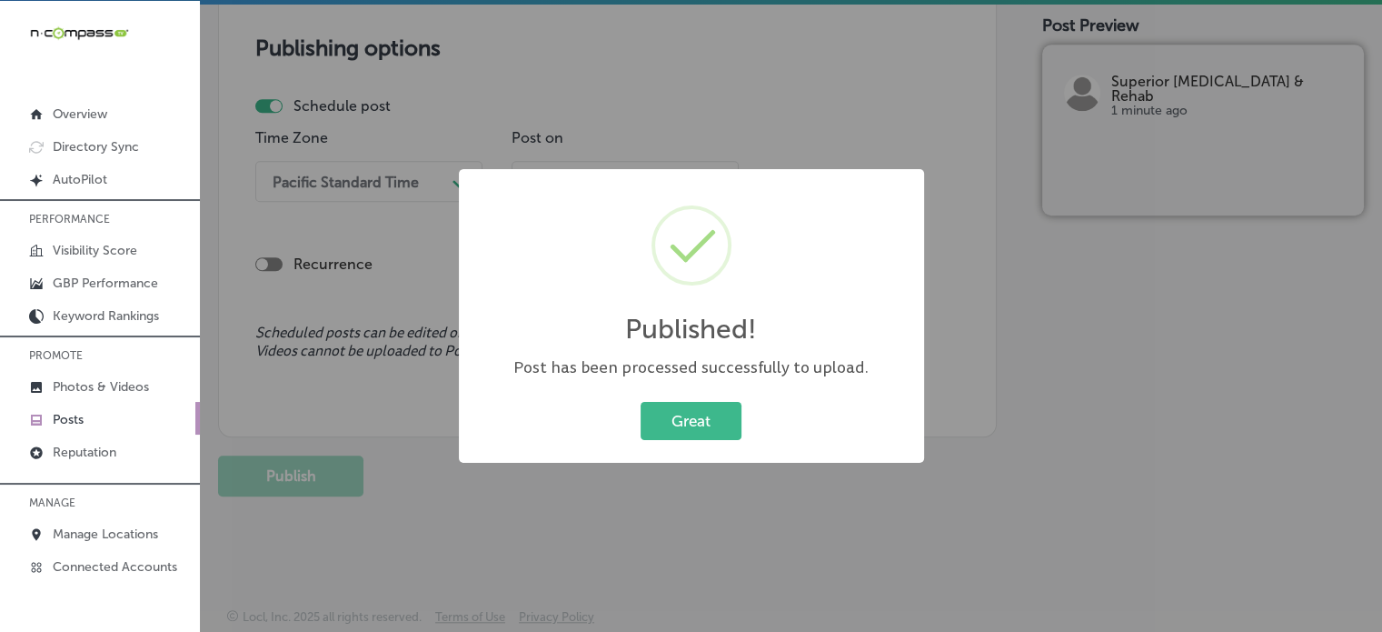
scroll to position [1563, 0]
click at [694, 415] on button "Great" at bounding box center [691, 420] width 101 height 37
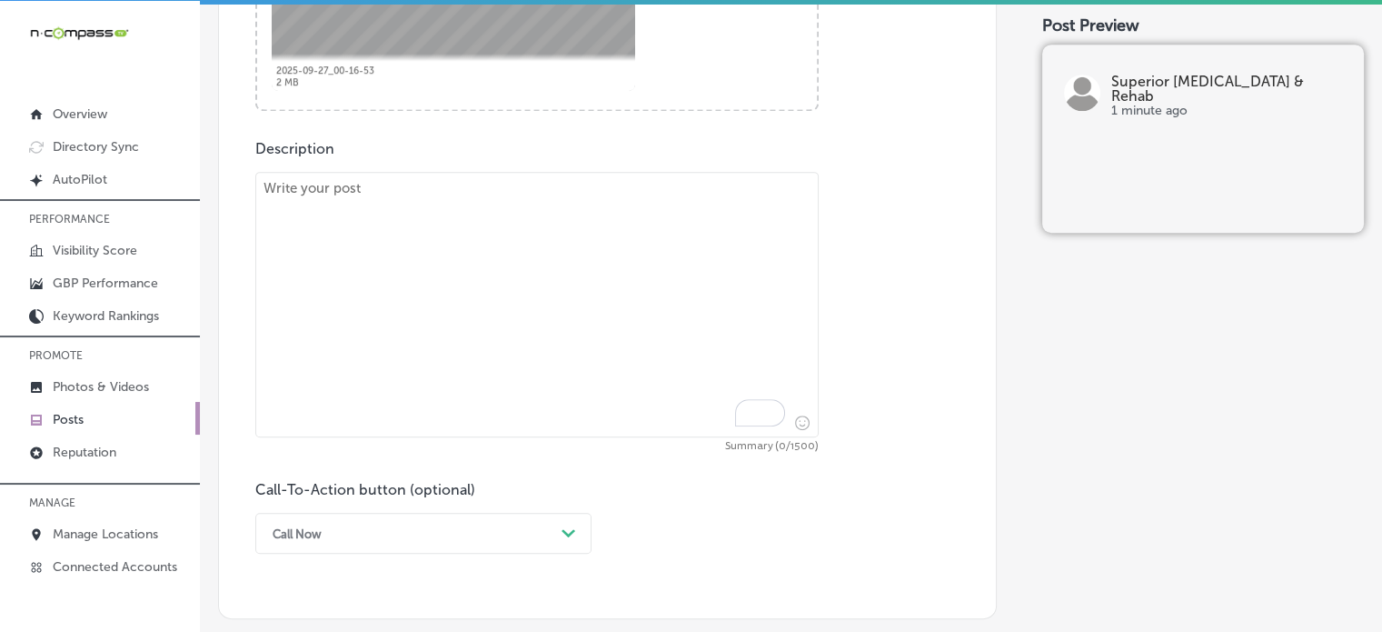
scroll to position [933, 0]
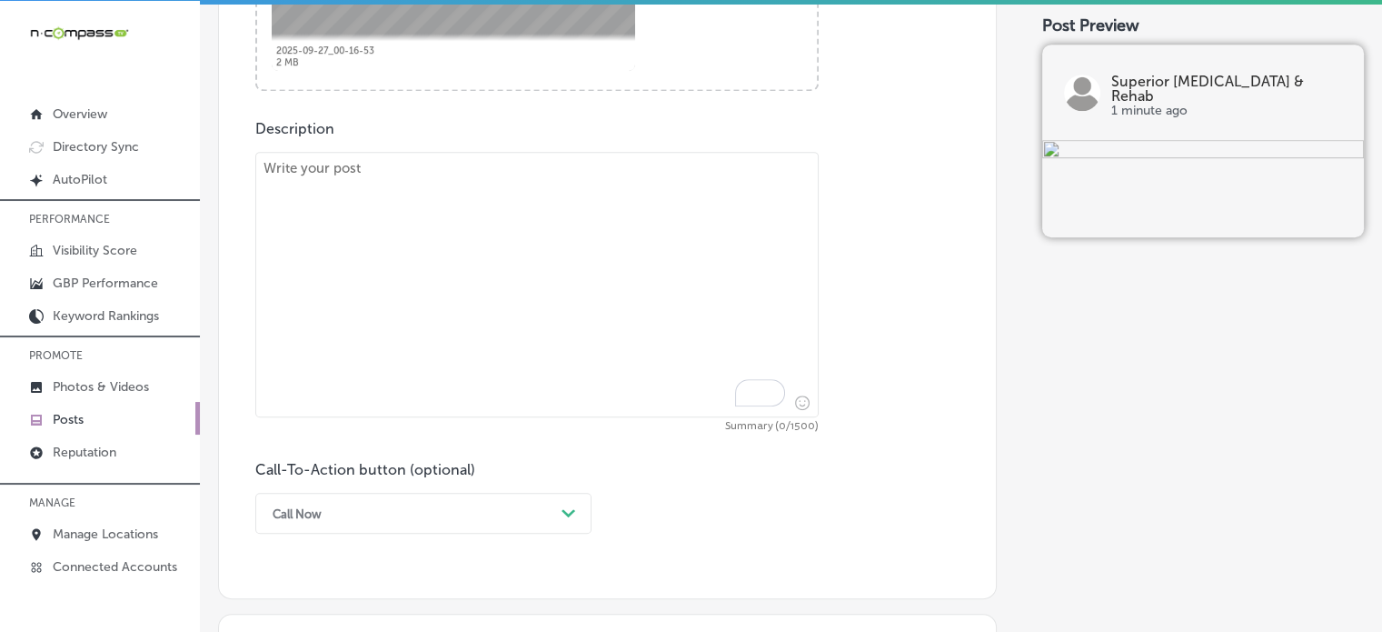
click at [586, 337] on textarea "To enrich screen reader interactions, please activate Accessibility in Grammarl…" at bounding box center [537, 284] width 564 height 265
paste textarea ""At Superior Chiropractic & Rehab, we proudly serve Belleville, Maryville, and …"
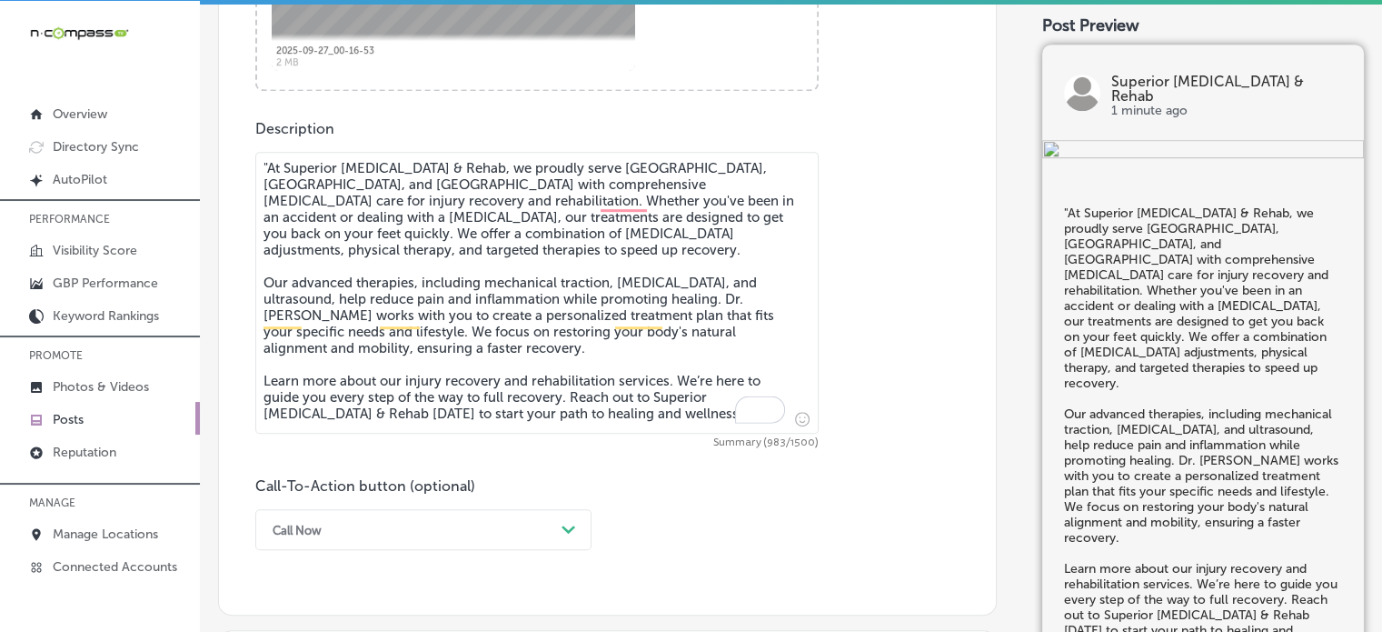
click at [267, 166] on textarea ""At Superior Chiropractic & Rehab, we proudly serve Belleville, Maryville, and …" at bounding box center [537, 293] width 564 height 282
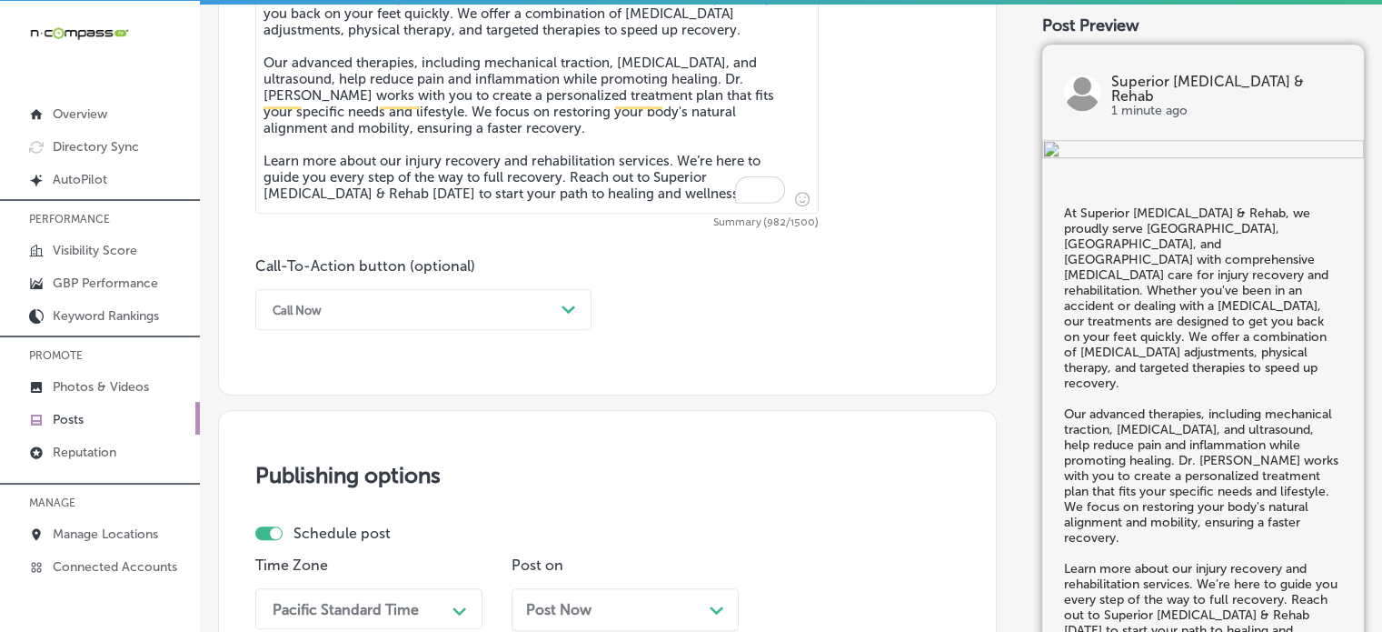
scroll to position [1207, 0]
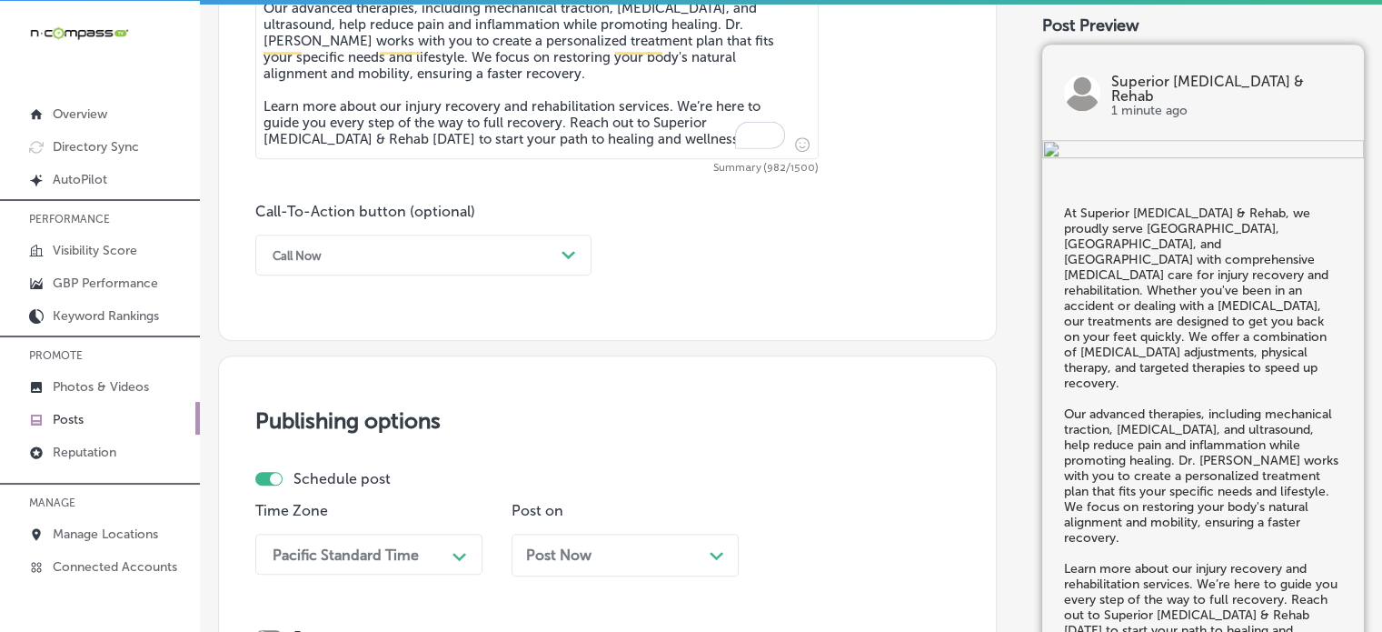
type textarea "At Superior Chiropractic & Rehab, we proudly serve Belleville, Maryville, and S…"
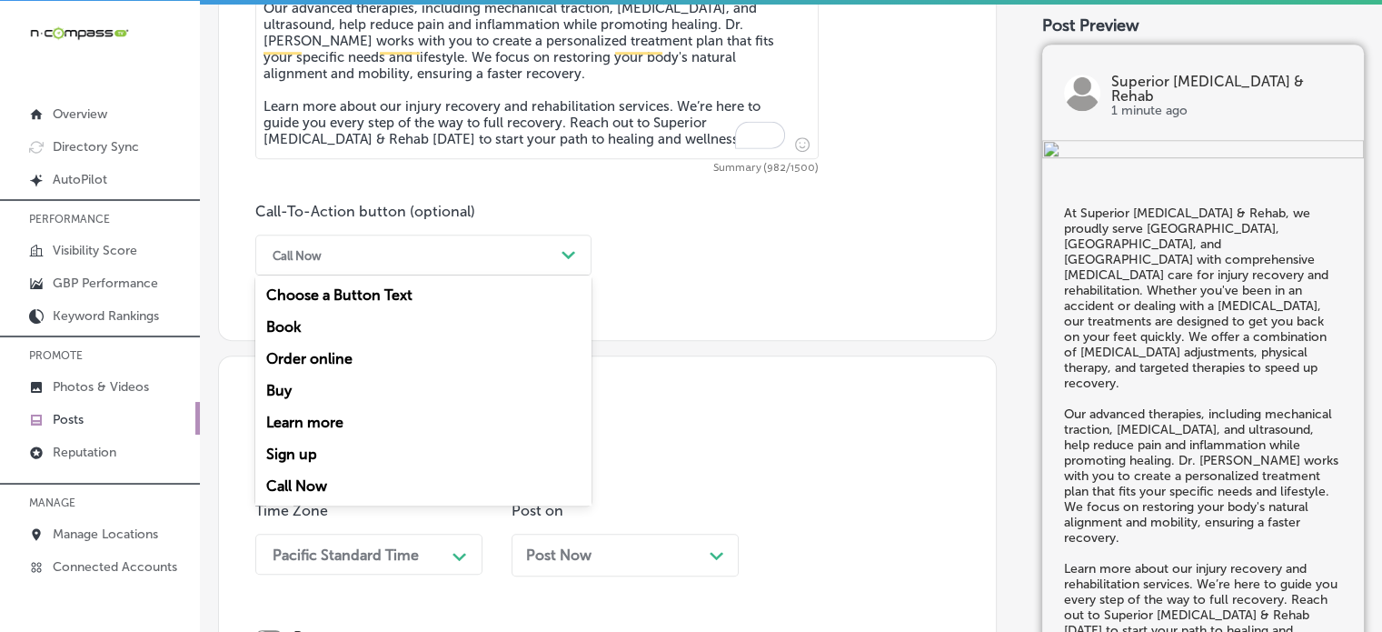
click at [491, 255] on div "Call Now" at bounding box center [409, 255] width 291 height 28
click at [353, 420] on div "Learn more" at bounding box center [423, 422] width 336 height 32
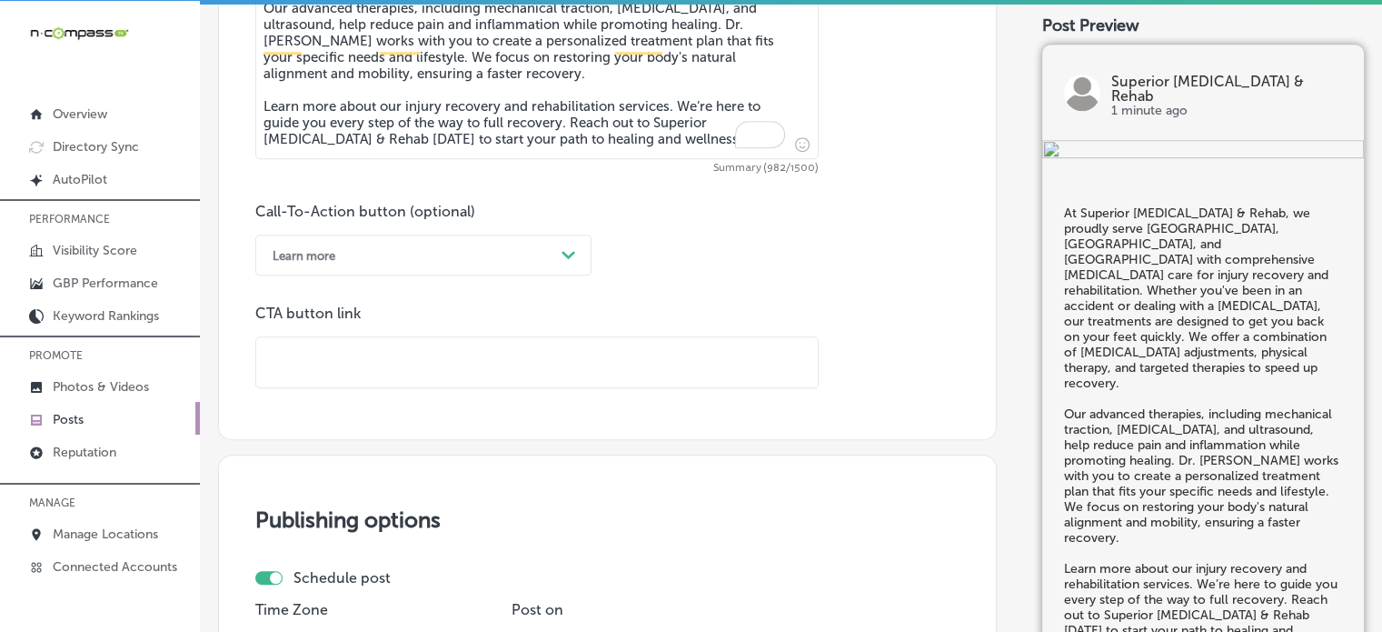
click at [504, 363] on input "text" at bounding box center [537, 362] width 562 height 50
paste input "https://www.superiorchiropracticrehab.com/"
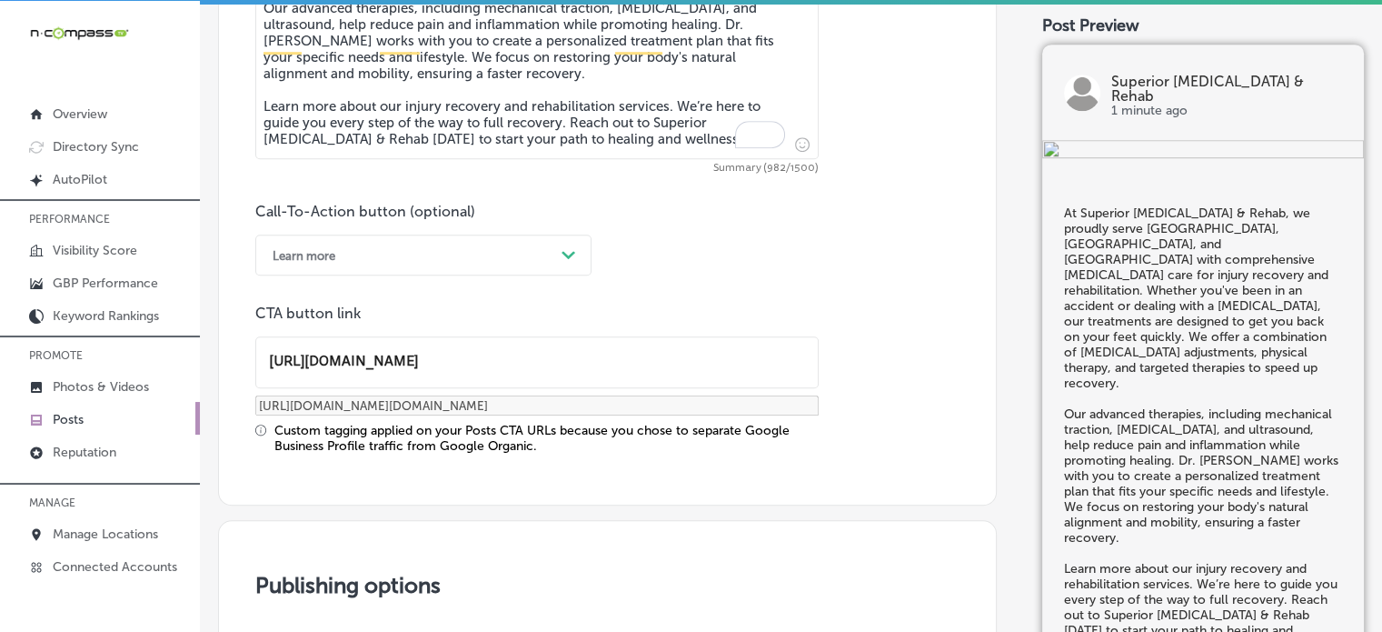
type input "https://www.superiorchiropracticrehab.com/"
click at [476, 444] on div "Custom tagging applied on your Posts CTA URLs because you chose to separate Goo…" at bounding box center [546, 438] width 544 height 31
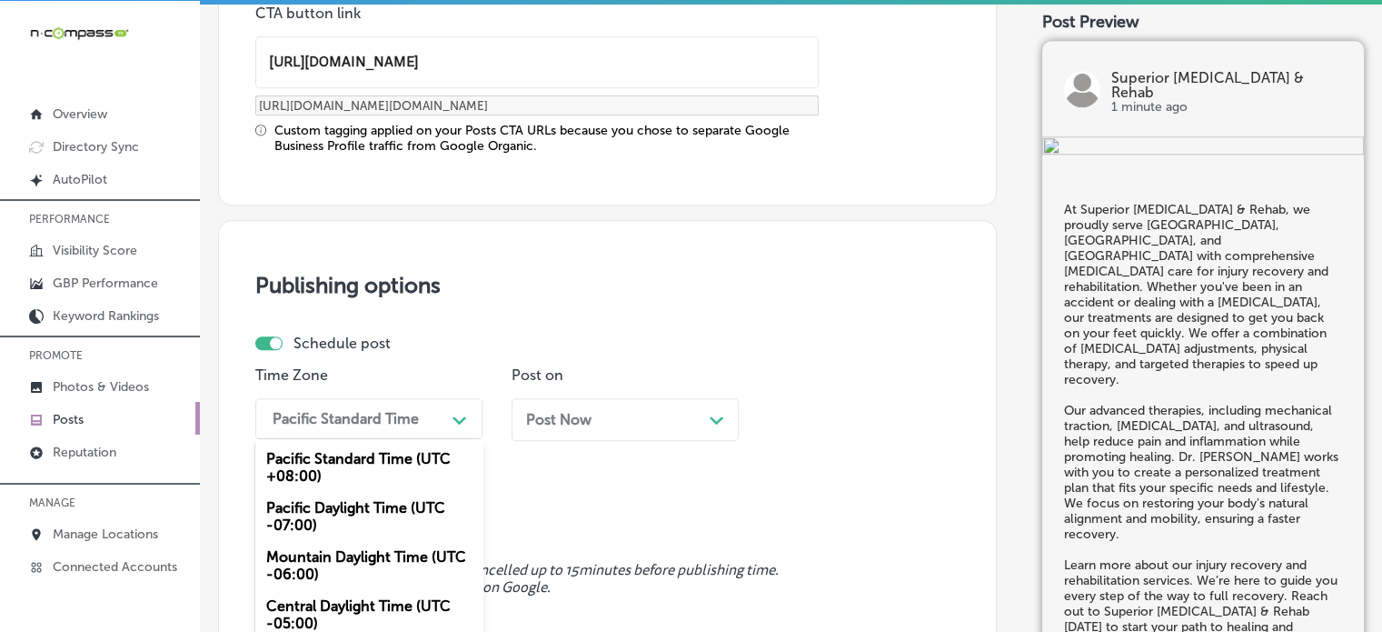
scroll to position [1591, 0]
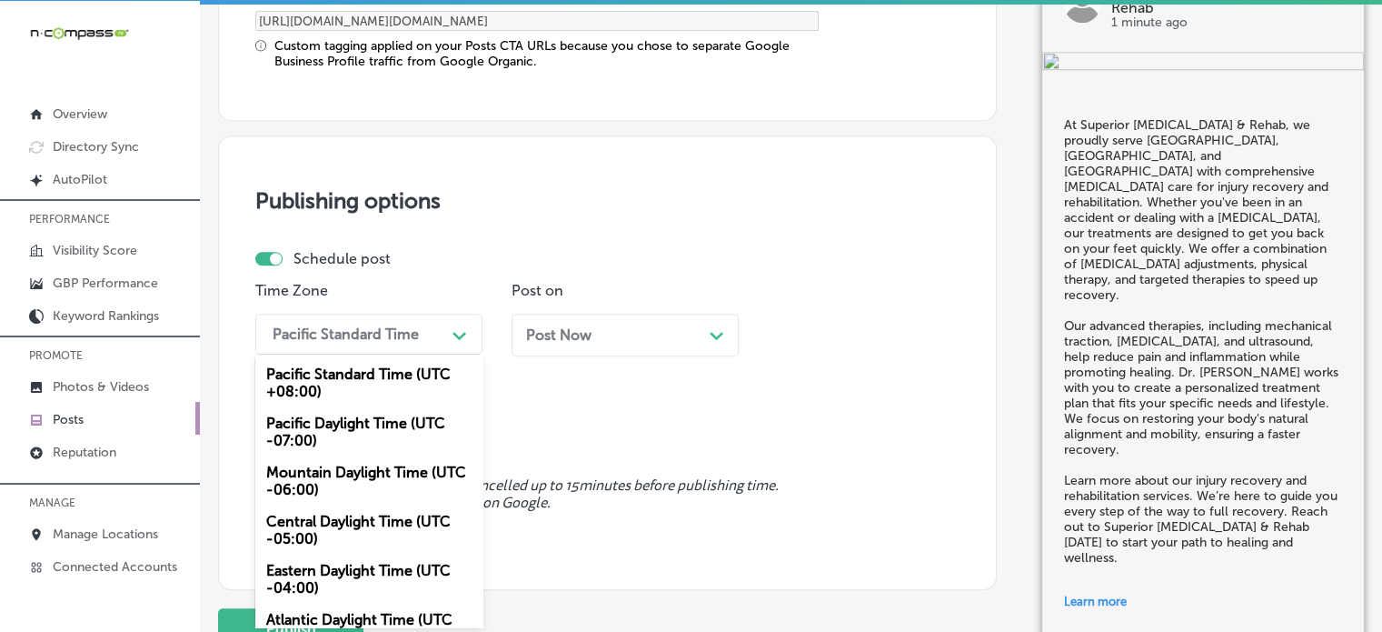
click at [388, 354] on div "option Mountain Daylight Time (UTC -06:00), selected. option Pacific Standard T…" at bounding box center [368, 334] width 227 height 41
click at [345, 477] on div "Mountain Daylight Time (UTC -06:00)" at bounding box center [368, 480] width 227 height 49
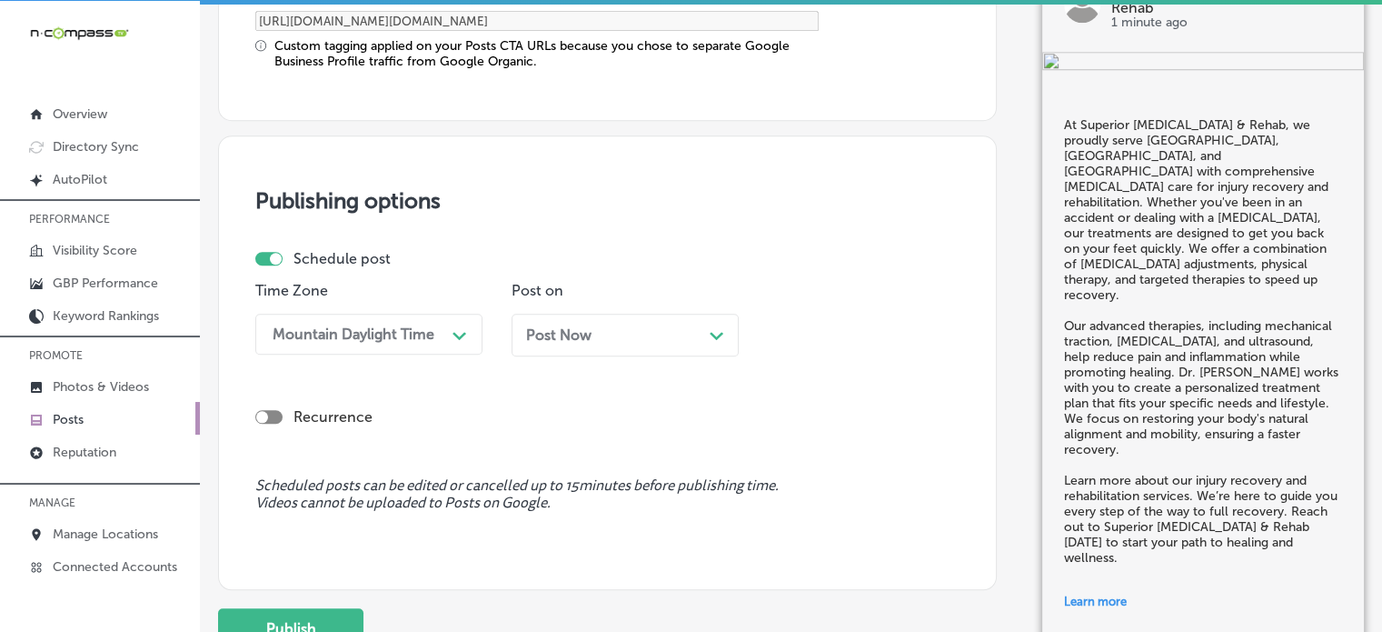
click at [605, 326] on div "Post Now Path Created with Sketch." at bounding box center [625, 334] width 198 height 17
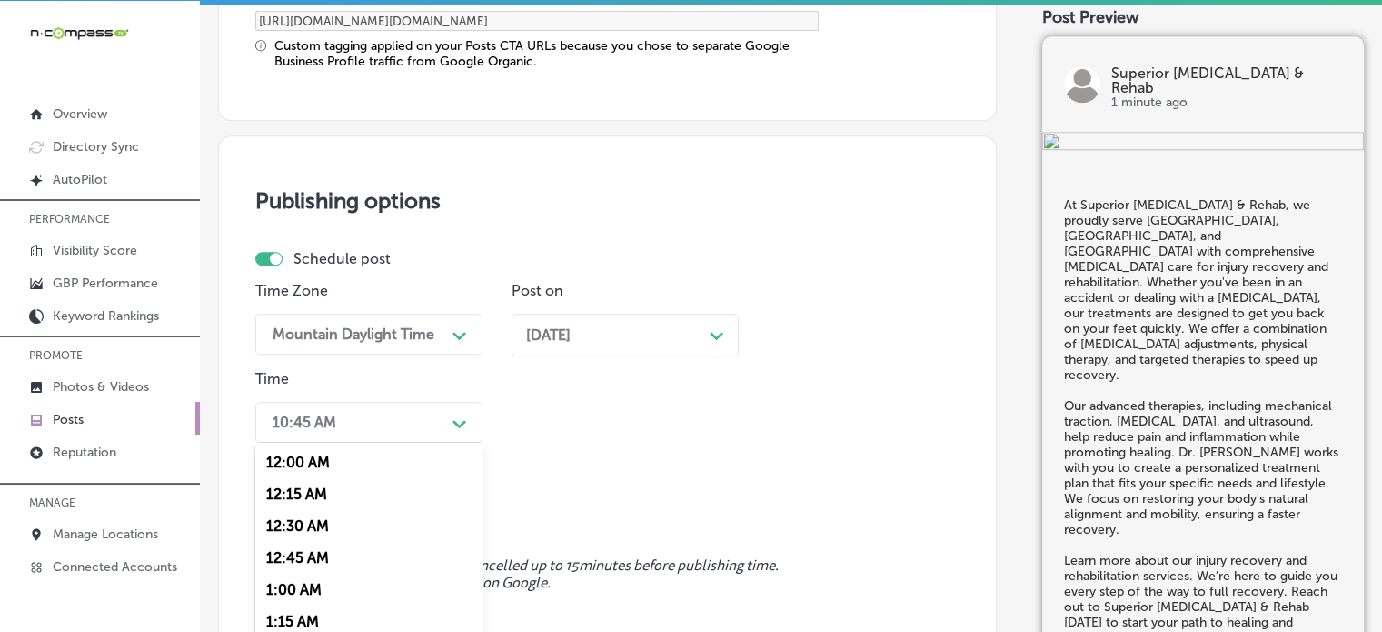
scroll to position [1680, 0]
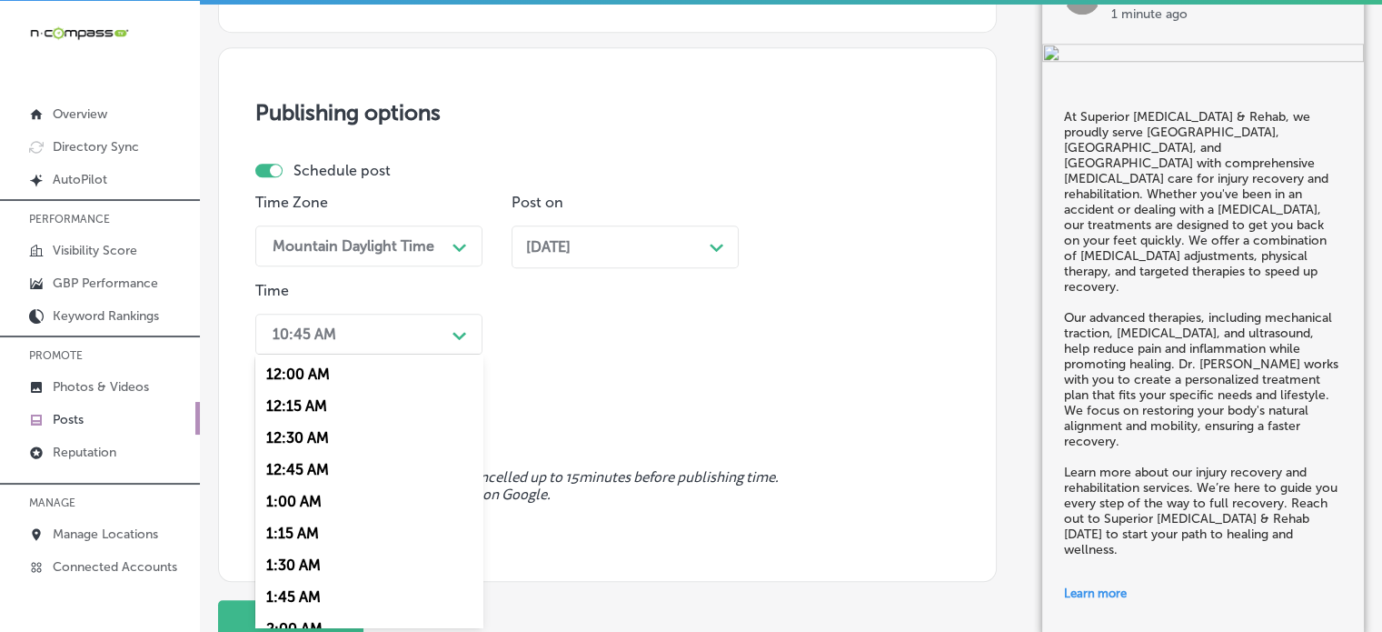
click at [394, 354] on div "option 7:00 AM, selected. option 12:15 AM focused, 2 of 96. 96 results availabl…" at bounding box center [368, 334] width 227 height 41
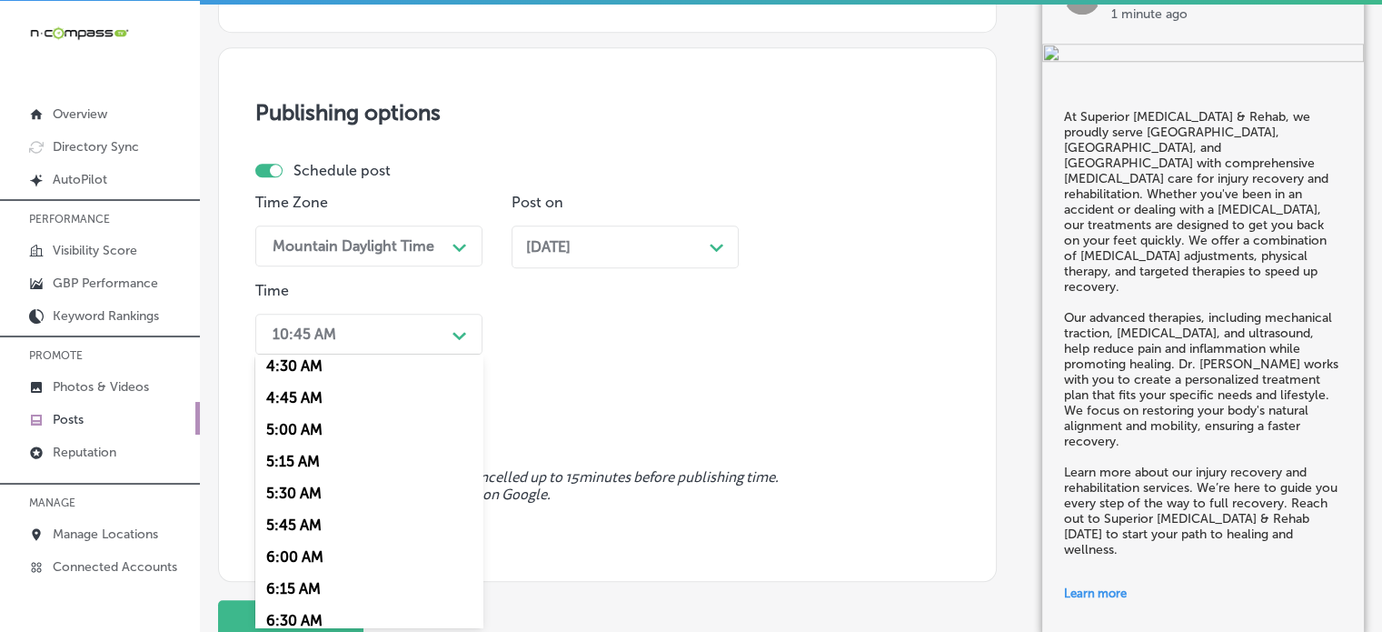
scroll to position [673, 0]
click at [306, 585] on div "7:00 AM" at bounding box center [368, 592] width 227 height 32
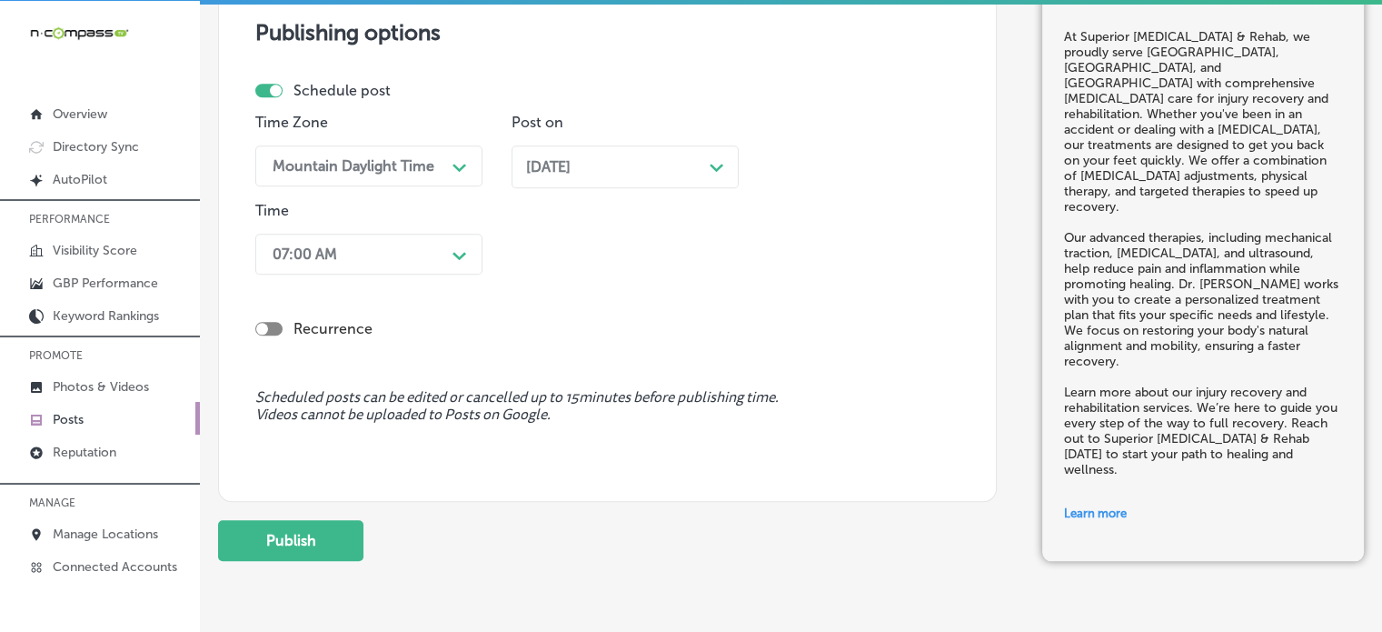
scroll to position [1760, 0]
click at [324, 530] on button "Publish" at bounding box center [290, 539] width 145 height 41
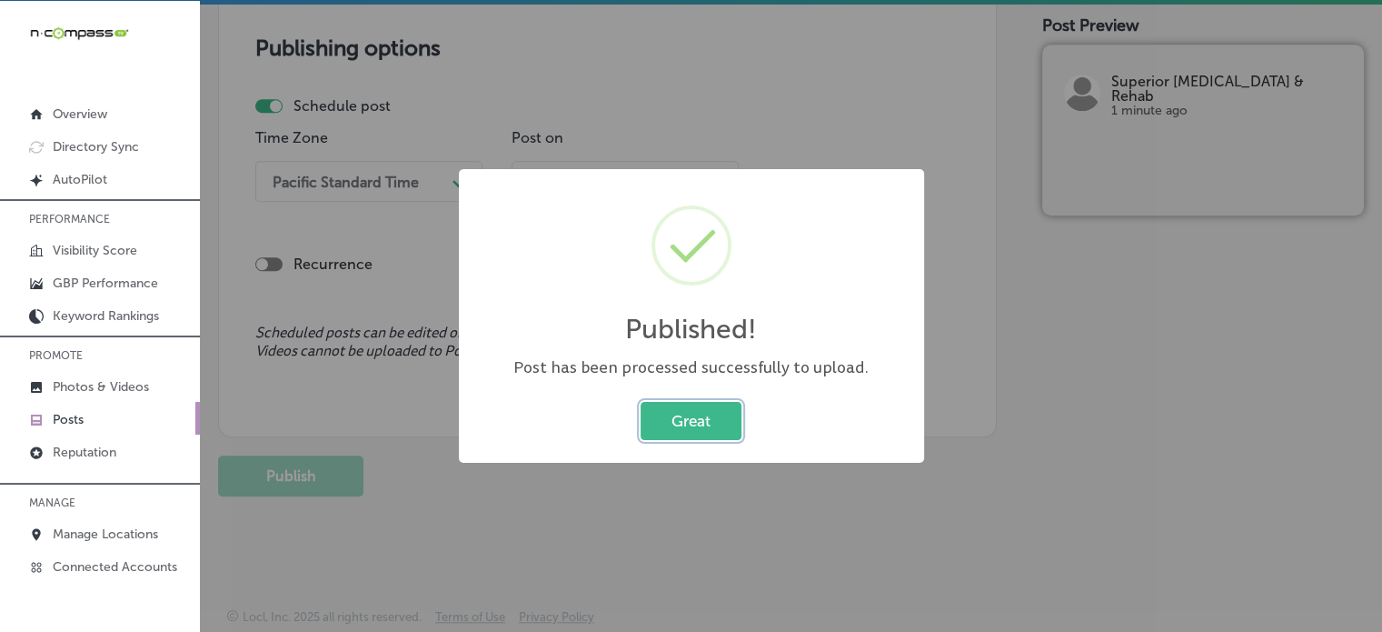
scroll to position [1579, 0]
click at [677, 433] on button "Great" at bounding box center [691, 420] width 101 height 37
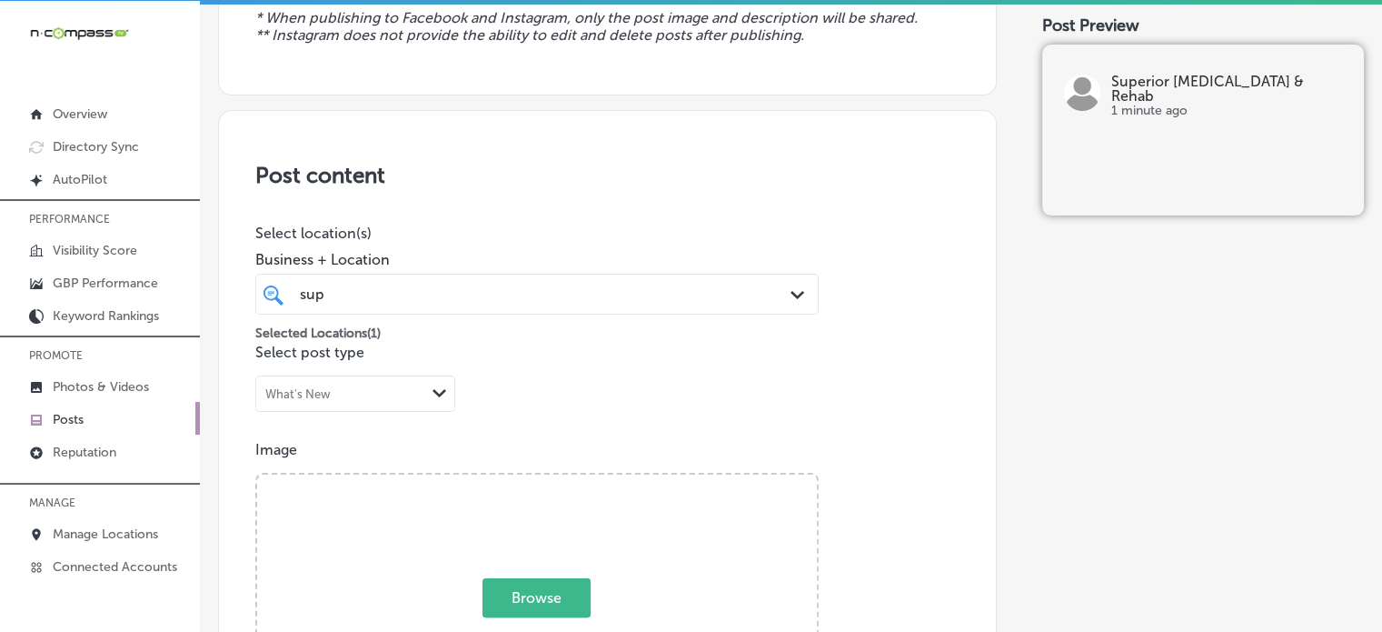
scroll to position [0, 0]
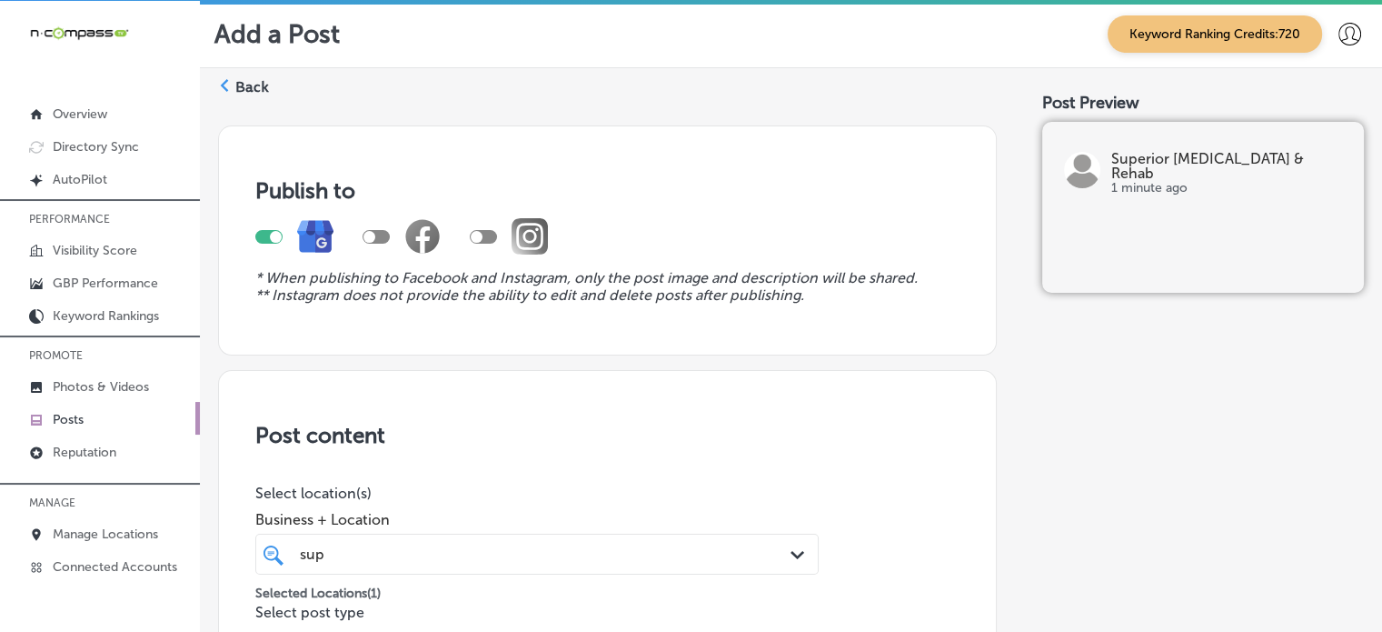
click at [240, 82] on label "Back" at bounding box center [252, 87] width 34 height 20
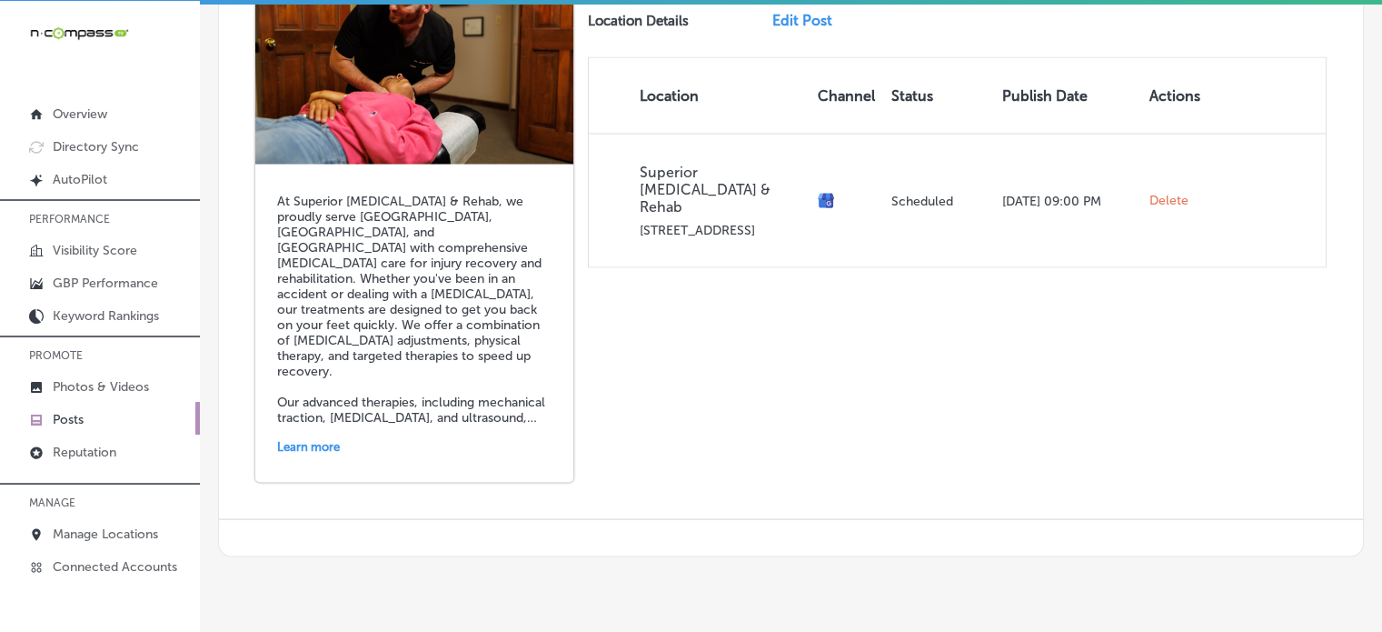
scroll to position [3436, 0]
